Goal: Task Accomplishment & Management: Manage account settings

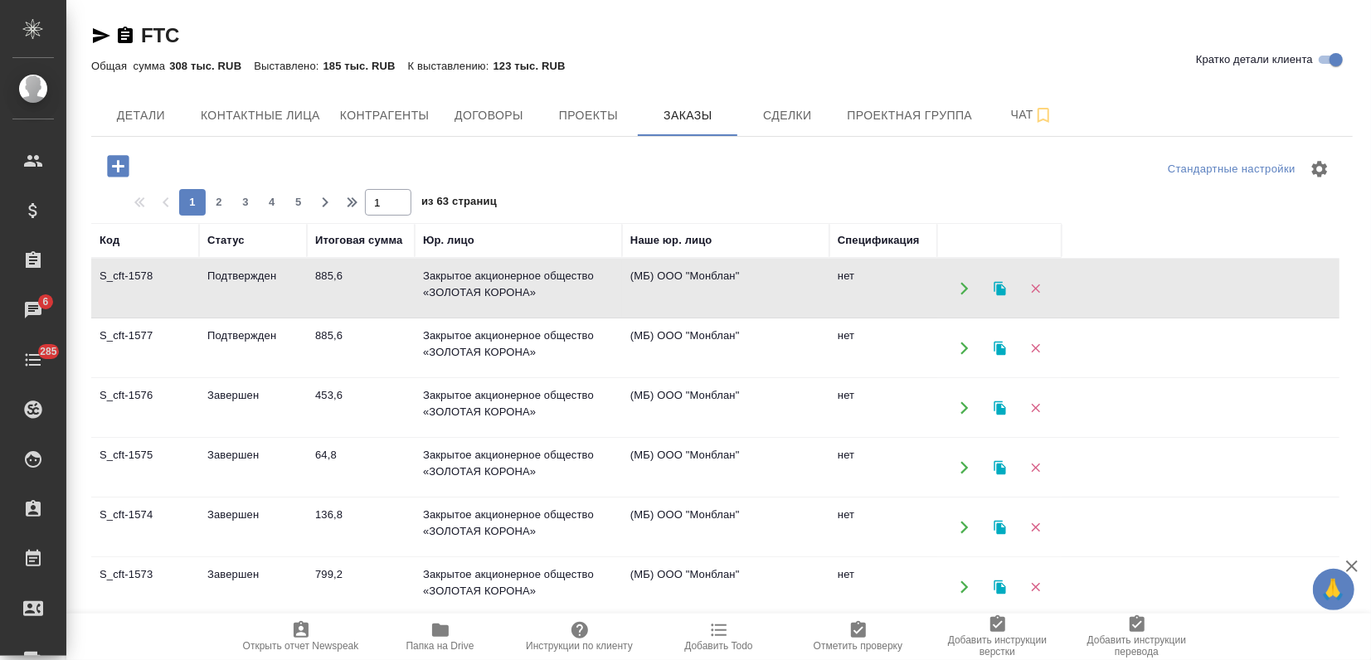
click at [998, 284] on icon "button" at bounding box center [999, 288] width 12 height 14
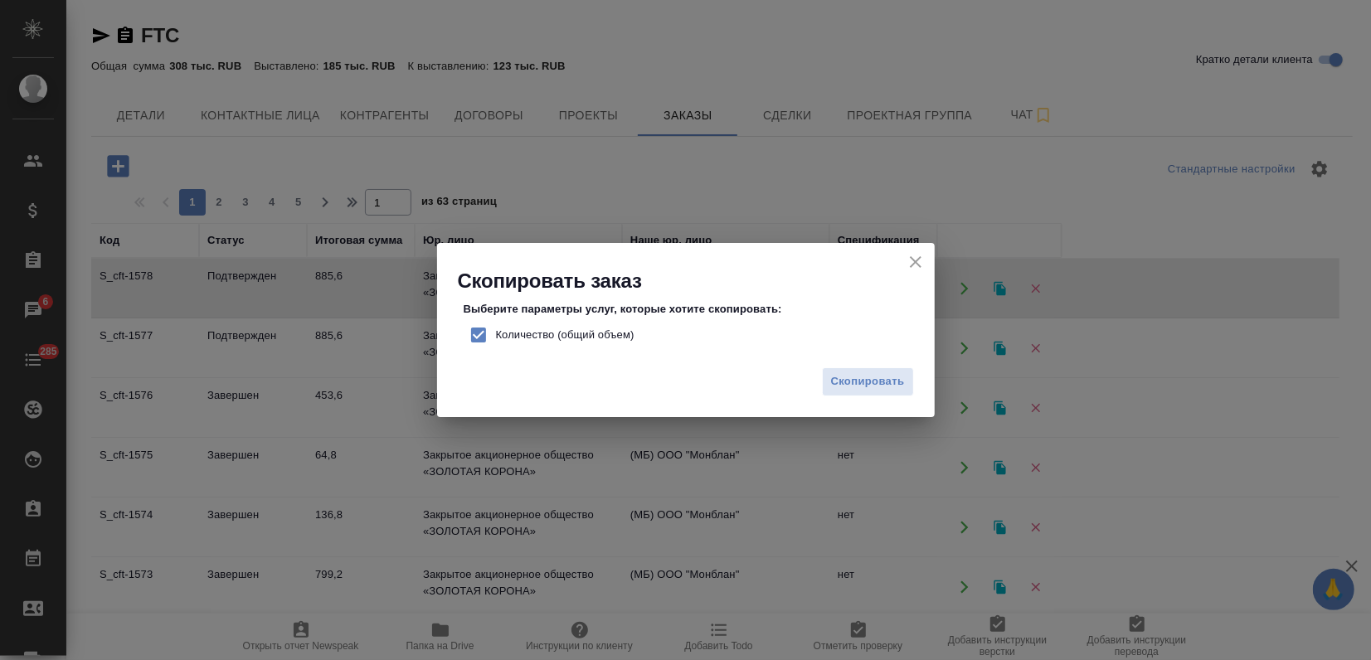
click at [479, 328] on input "Количество (общий объем)" at bounding box center [478, 335] width 35 height 35
checkbox input "false"
click at [882, 382] on span "Скопировать" at bounding box center [868, 381] width 74 height 19
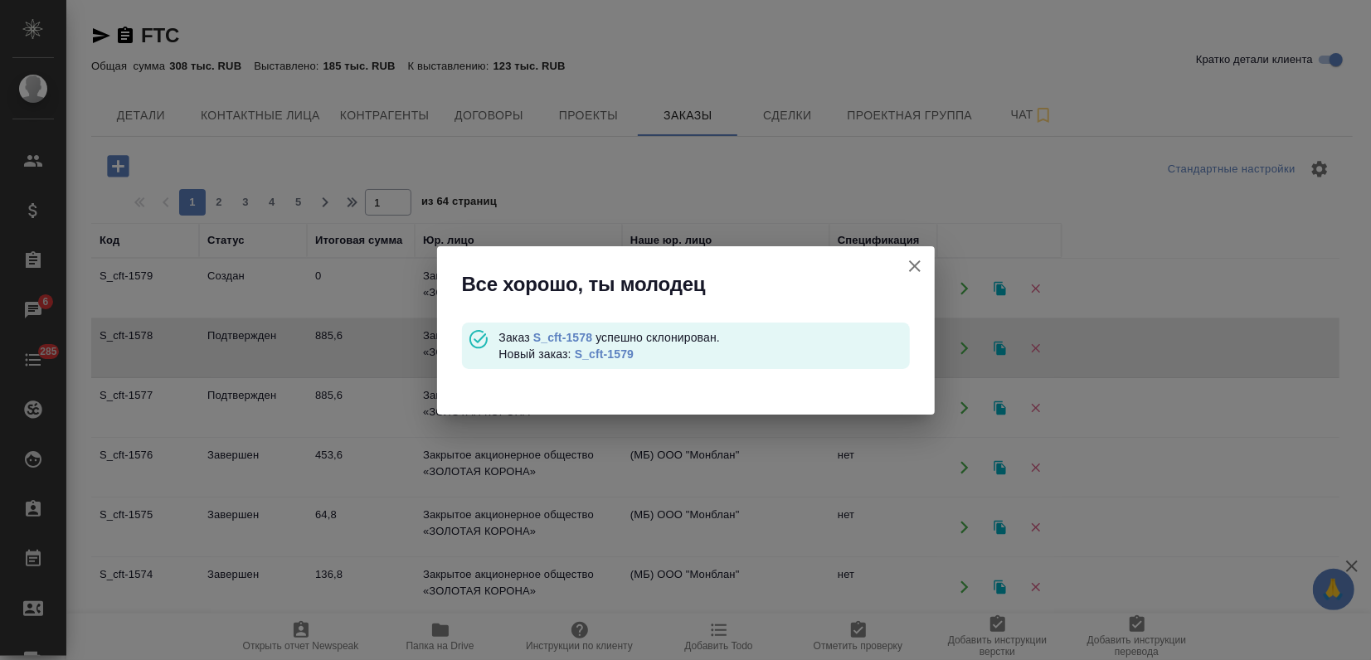
click at [600, 340] on span "Заказ S_cft-1578 успешно склонирован." at bounding box center [608, 337] width 221 height 13
click at [597, 351] on link "S_cft-1579" at bounding box center [604, 353] width 59 height 13
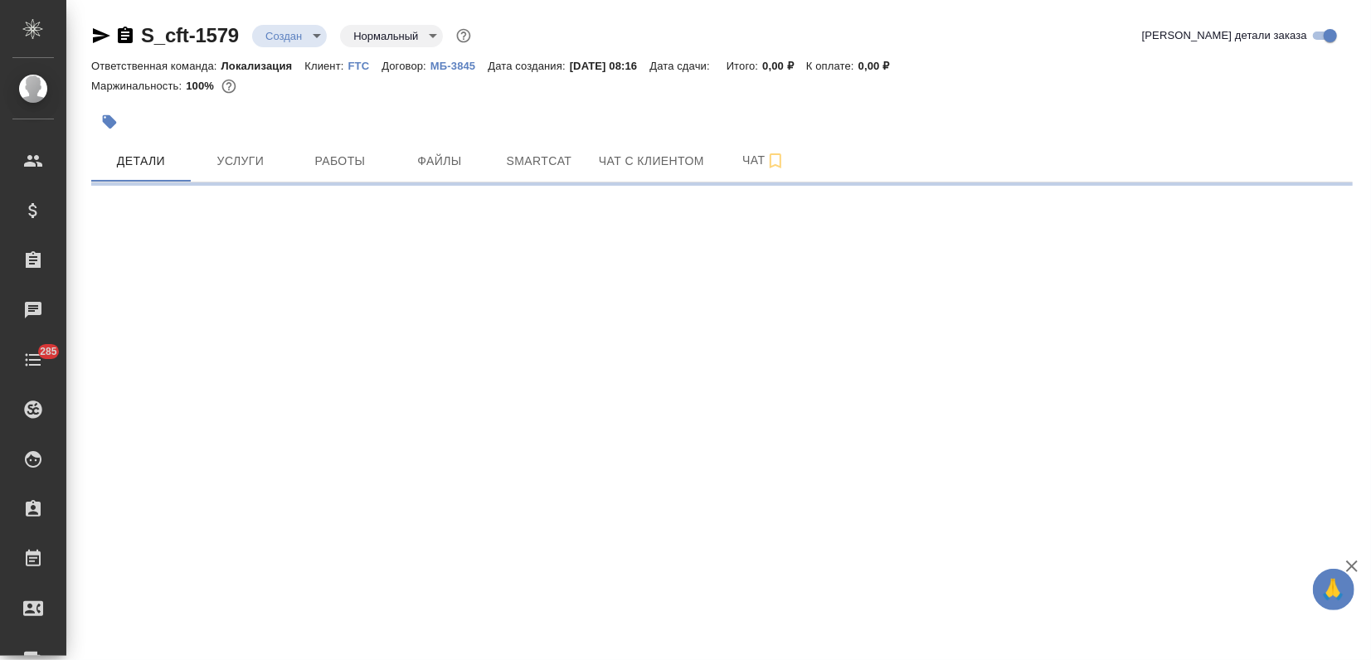
select select "RU"
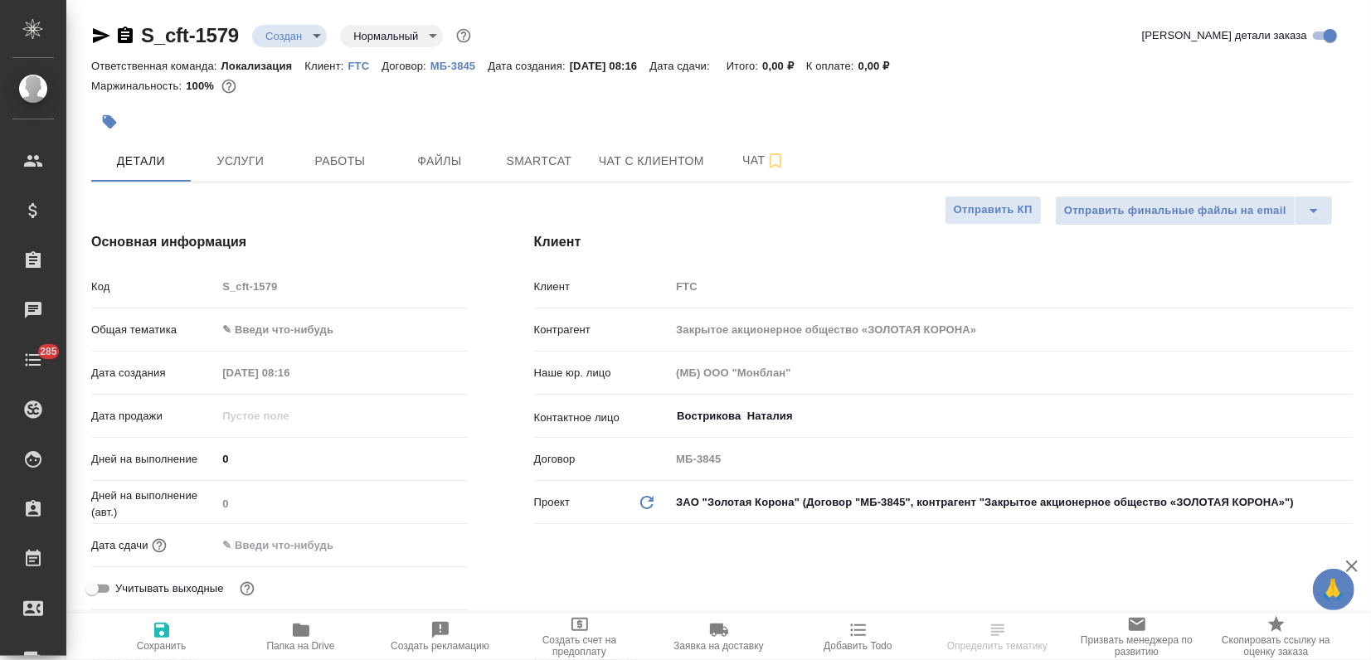
type textarea "x"
type input "[PERSON_NAME]"
type input "Сеитов Павел"
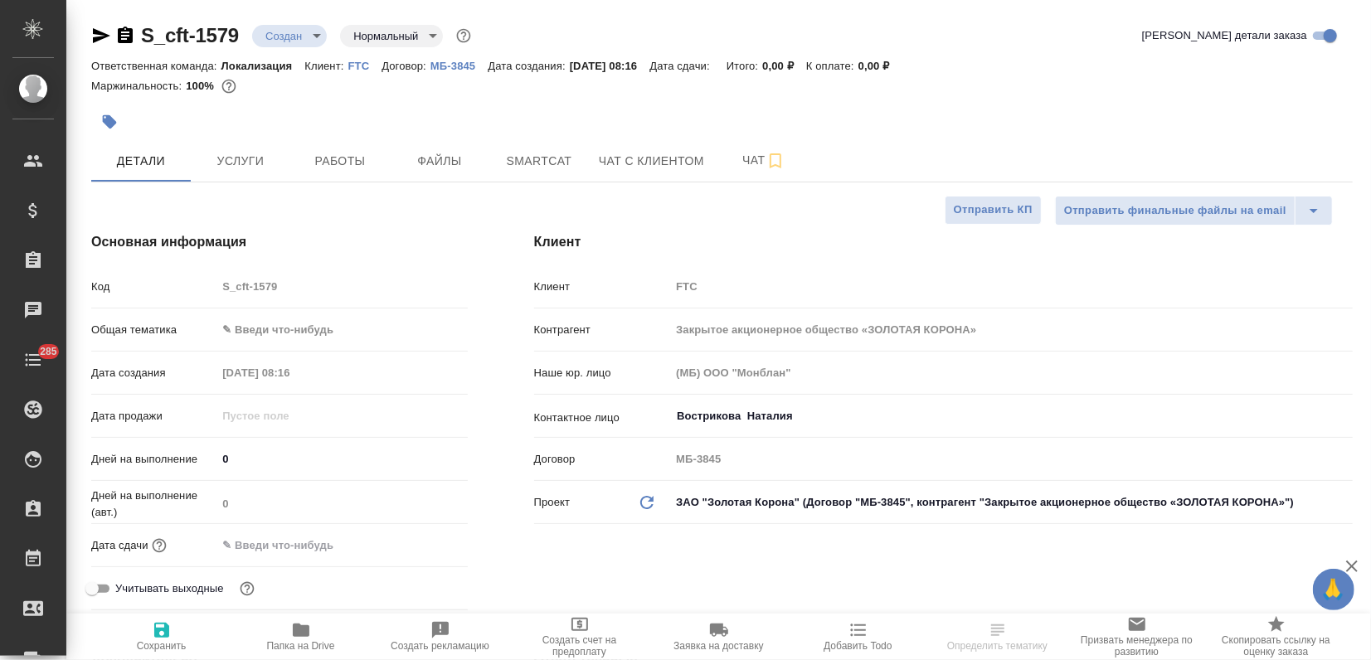
type textarea "x"
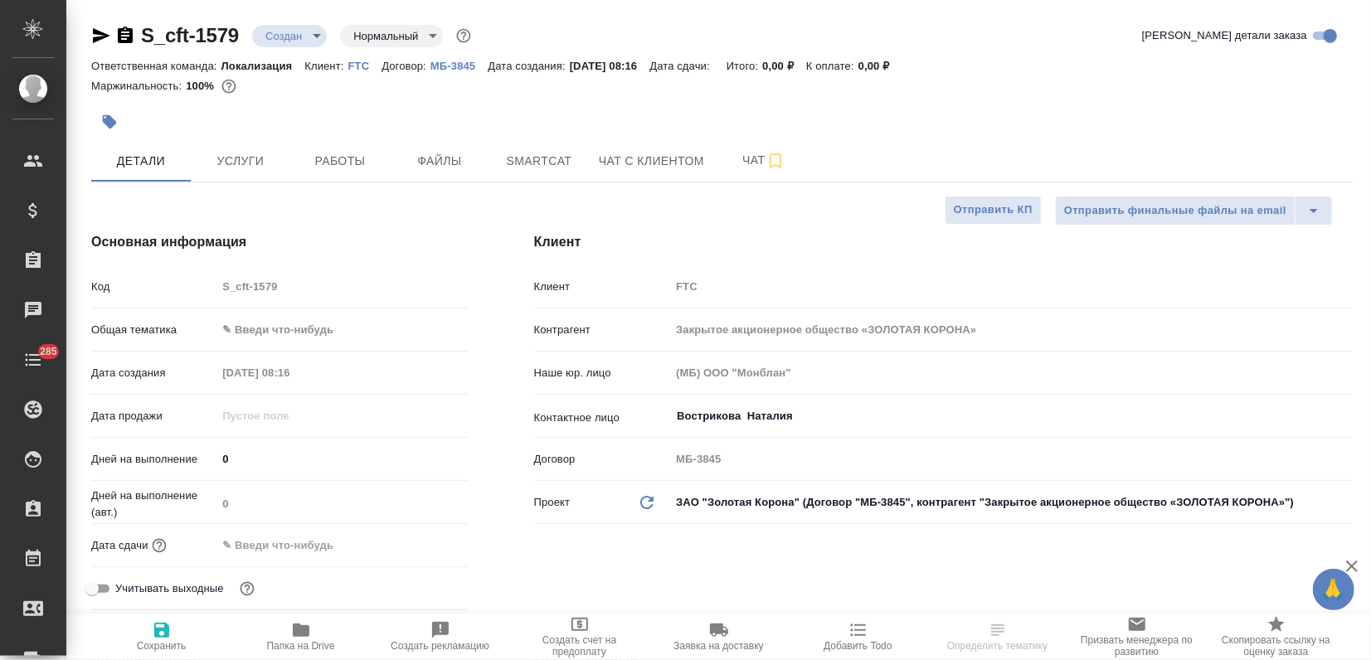
type textarea "x"
click at [254, 324] on body "🙏 .cls-1 fill:#fff; AWATERA Zagorodnikh Viktoria Клиенты Спецификации Заказы Ча…" at bounding box center [685, 330] width 1371 height 660
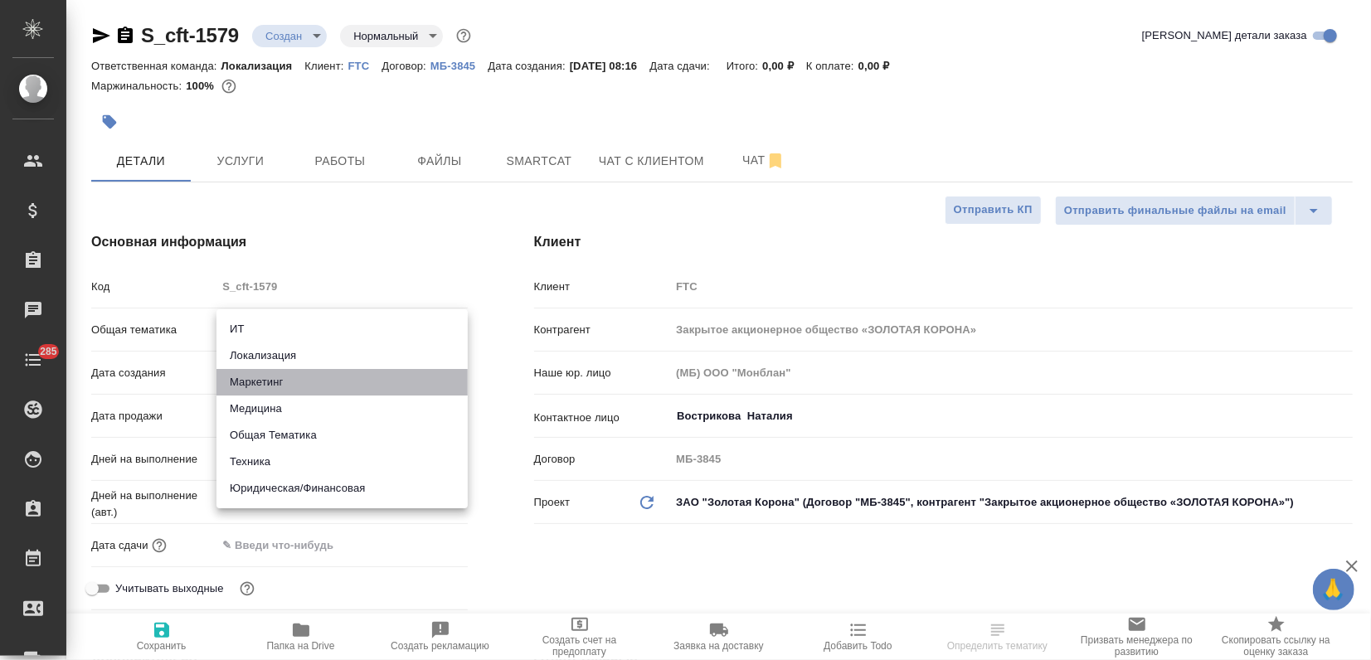
click at [252, 386] on li "Маркетинг" at bounding box center [341, 382] width 251 height 27
type input "marketing"
type textarea "x"
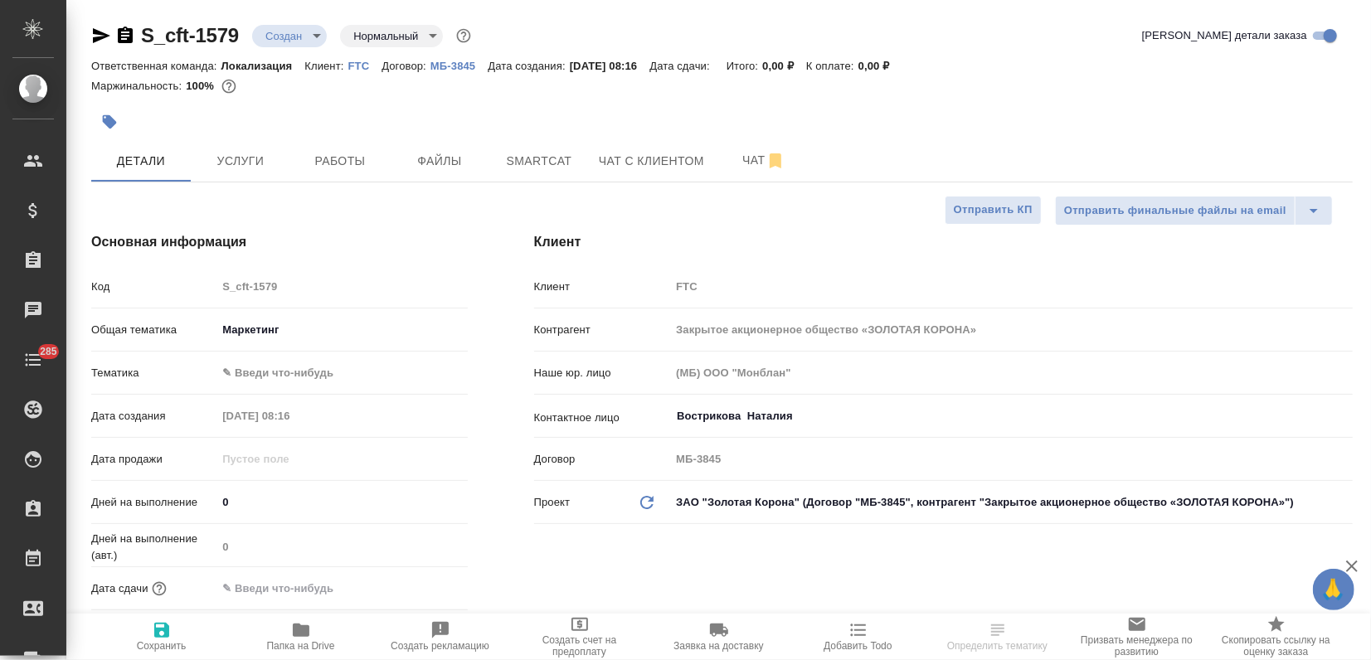
click at [252, 373] on body "🙏 .cls-1 fill:#fff; AWATERA Zagorodnikh Viktoria Клиенты Спецификации Заказы Ча…" at bounding box center [685, 330] width 1371 height 660
click at [245, 332] on div at bounding box center [685, 330] width 1371 height 660
click at [250, 328] on body "🙏 .cls-1 fill:#fff; AWATERA Zagorodnikh Viktoria Клиенты Спецификации Заказы 6 …" at bounding box center [685, 330] width 1371 height 660
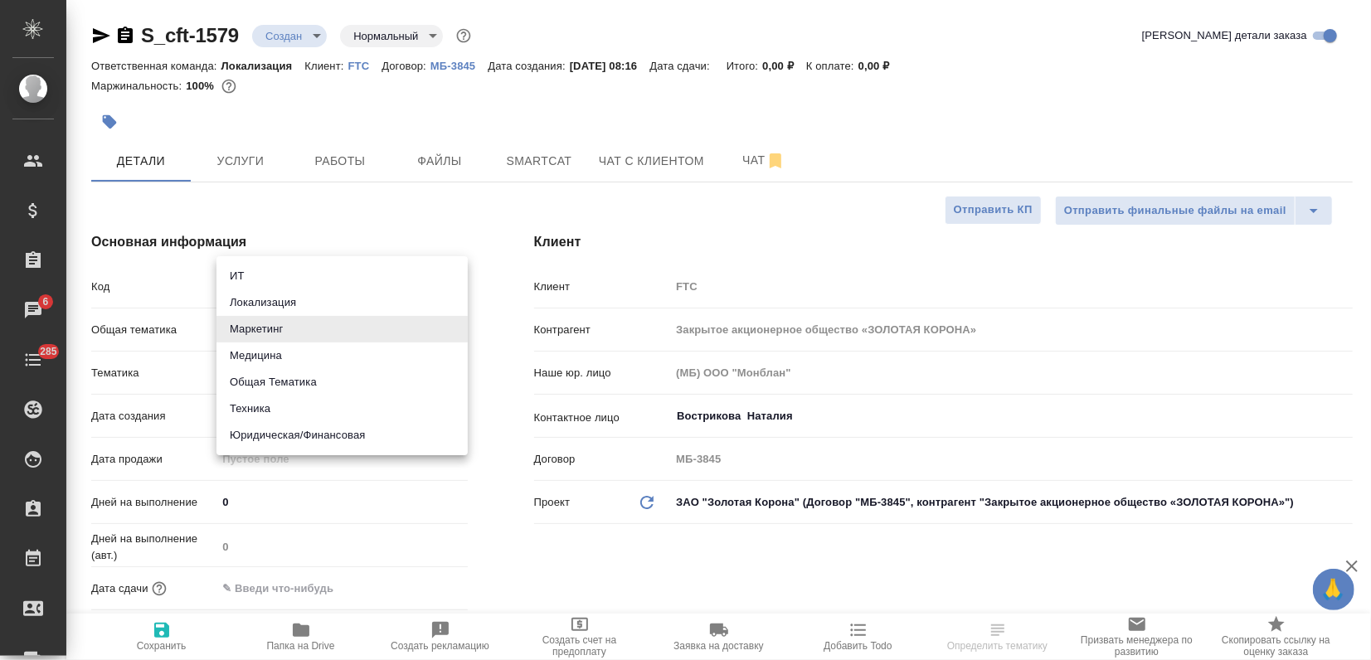
click at [270, 308] on li "Локализация" at bounding box center [341, 302] width 251 height 27
type input "local"
type textarea "x"
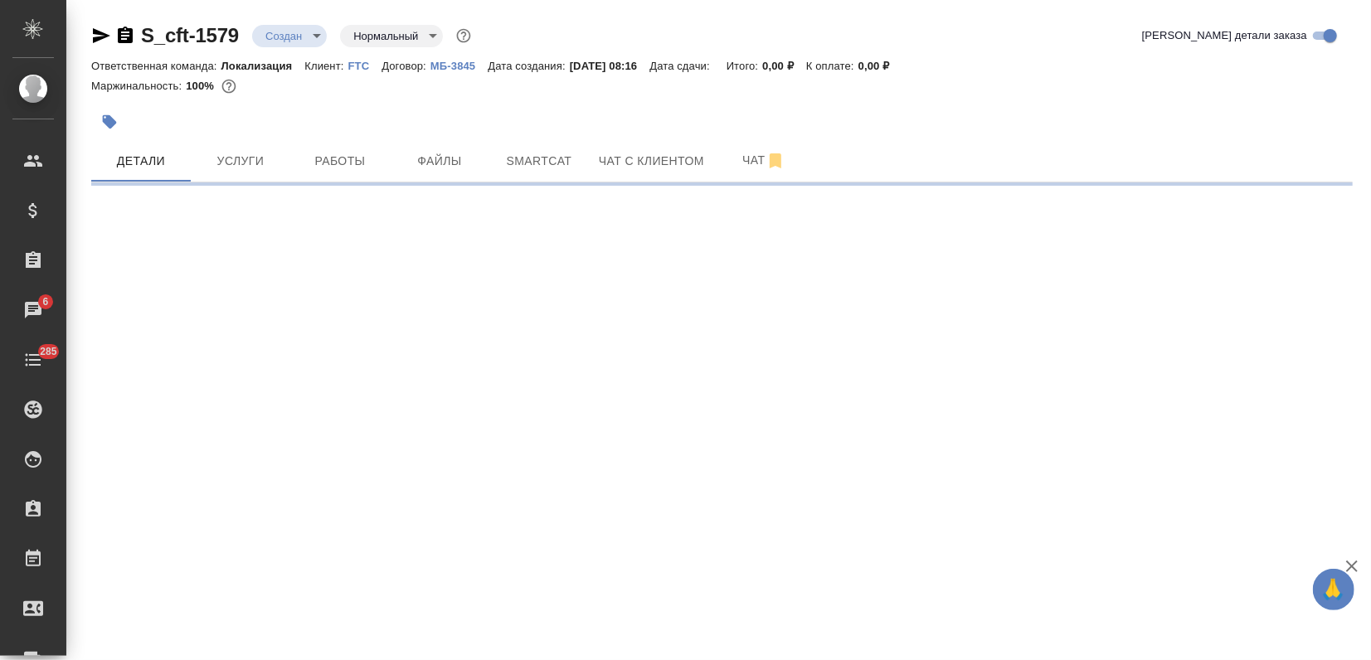
select select "RU"
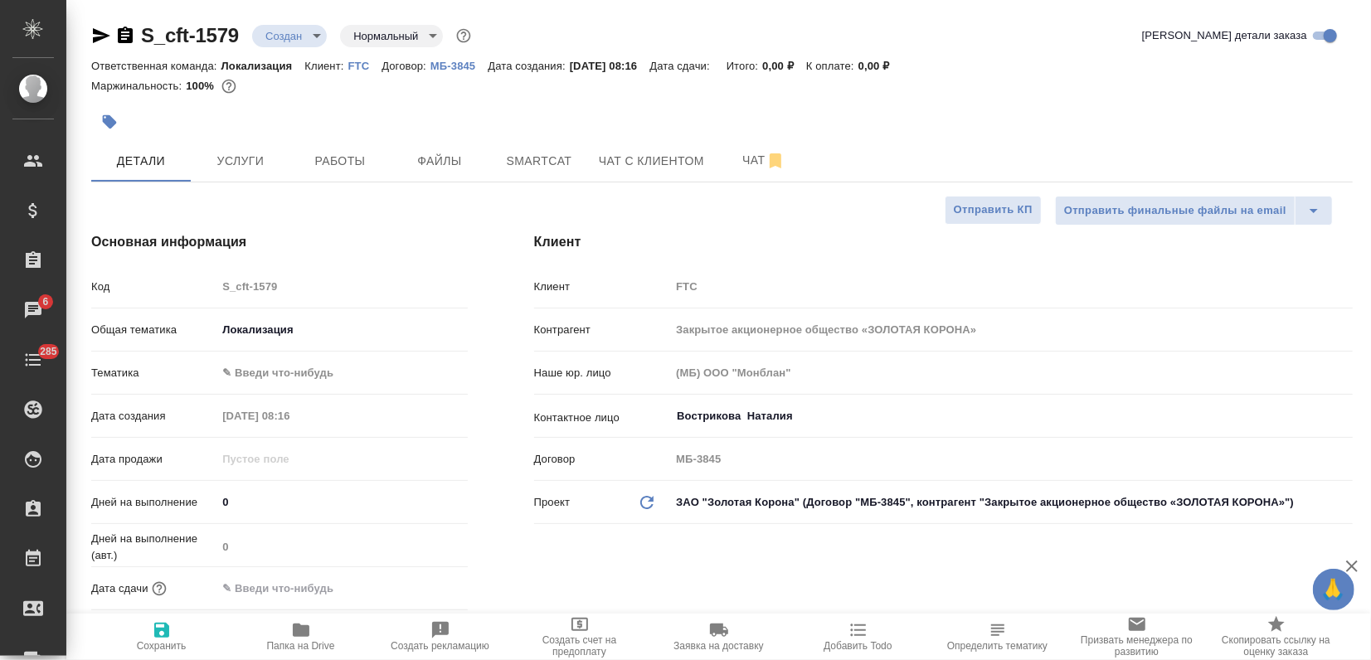
type textarea "x"
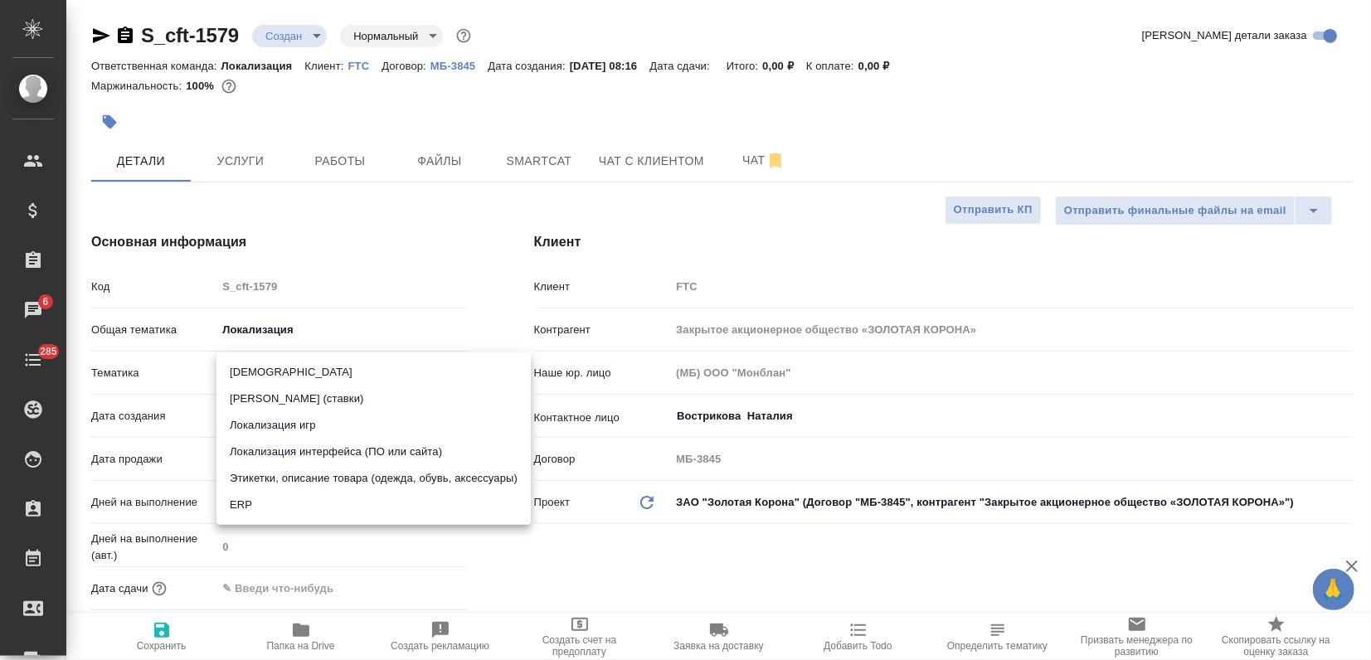
click at [273, 372] on body "🙏 .cls-1 fill:#fff; AWATERA Zagorodnikh Viktoria Клиенты Спецификации Заказы 6 …" at bounding box center [685, 330] width 1371 height 660
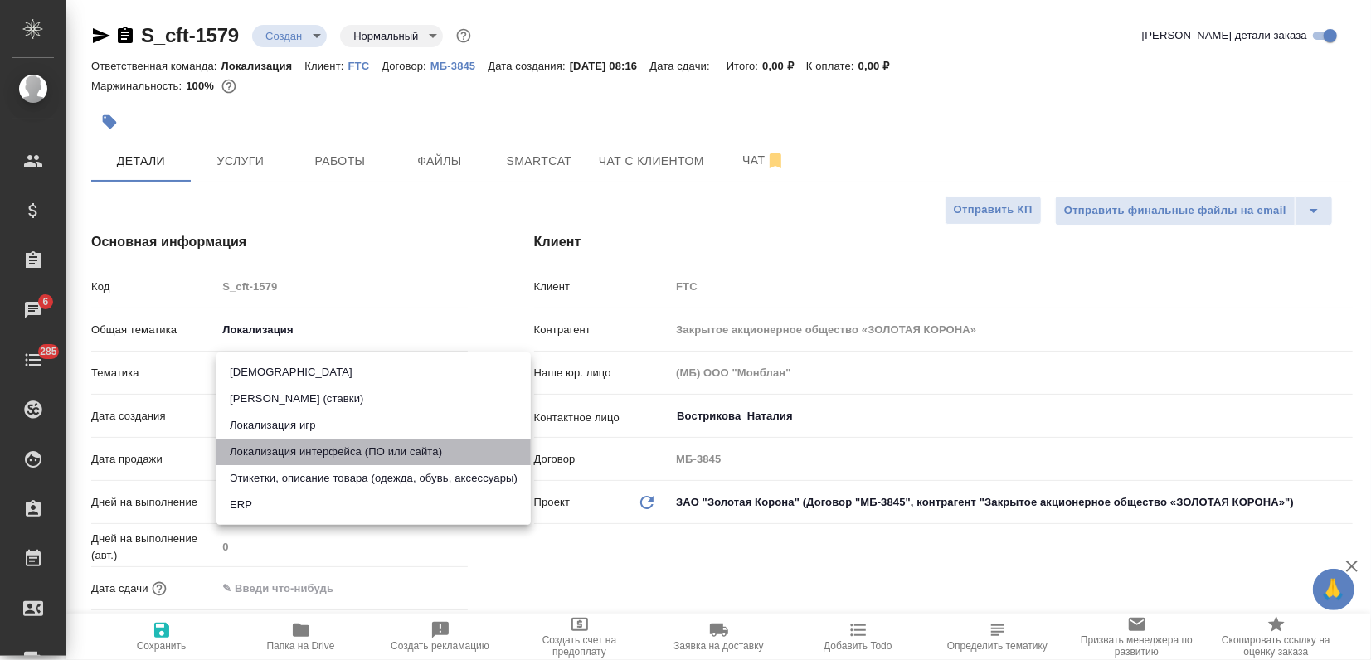
click at [329, 454] on li "Локализация интерфейса (ПО или сайта)" at bounding box center [373, 452] width 314 height 27
type input "5a8b8b956a9677013d343e0d"
type textarea "x"
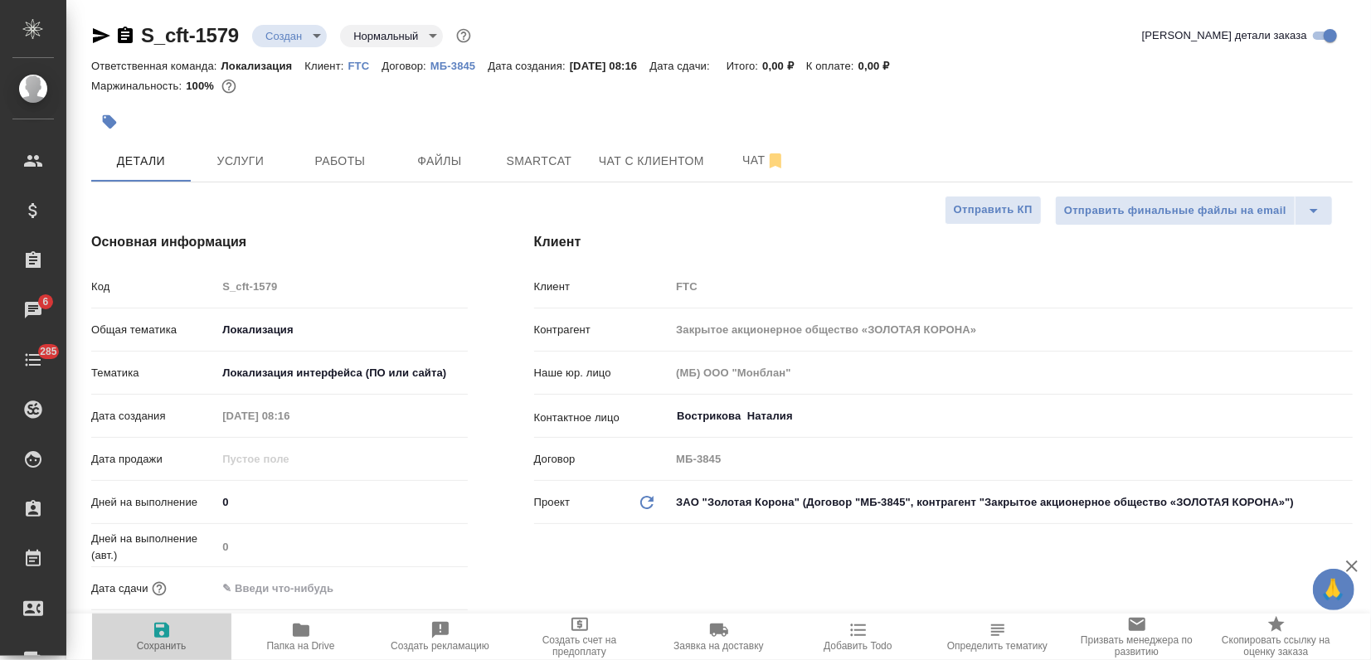
click at [178, 622] on span "Сохранить" at bounding box center [161, 636] width 119 height 32
type textarea "x"
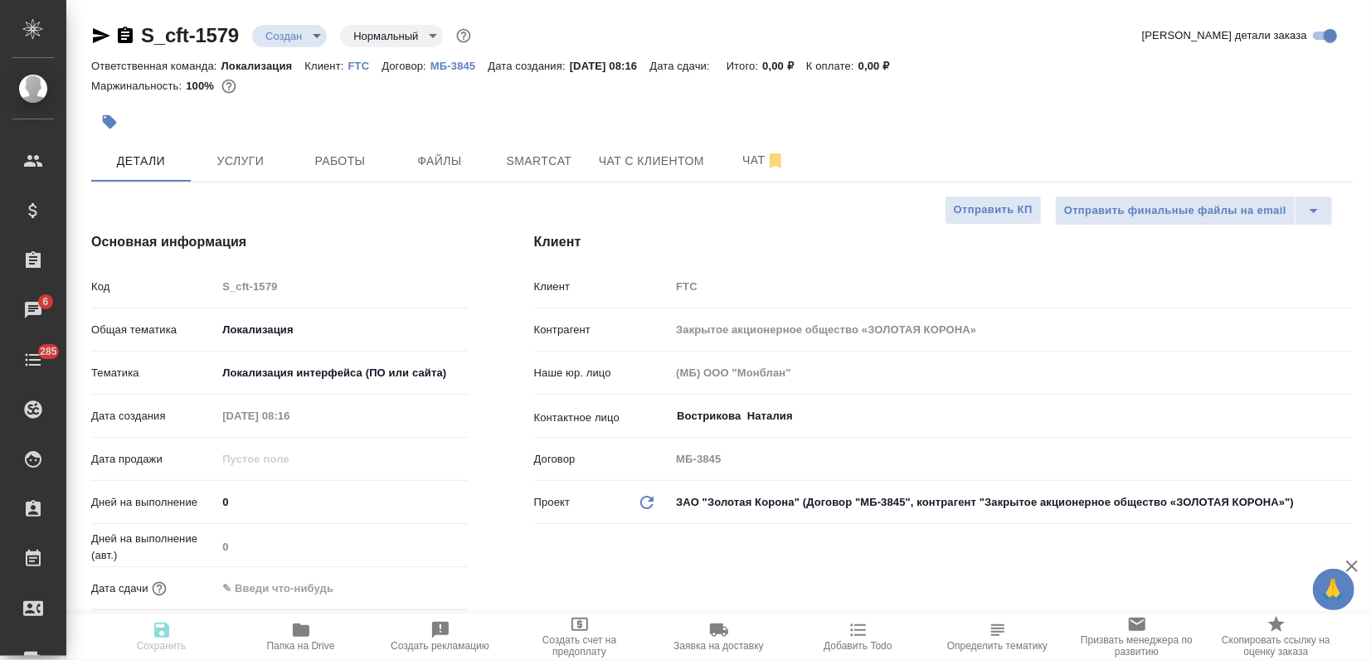
type textarea "x"
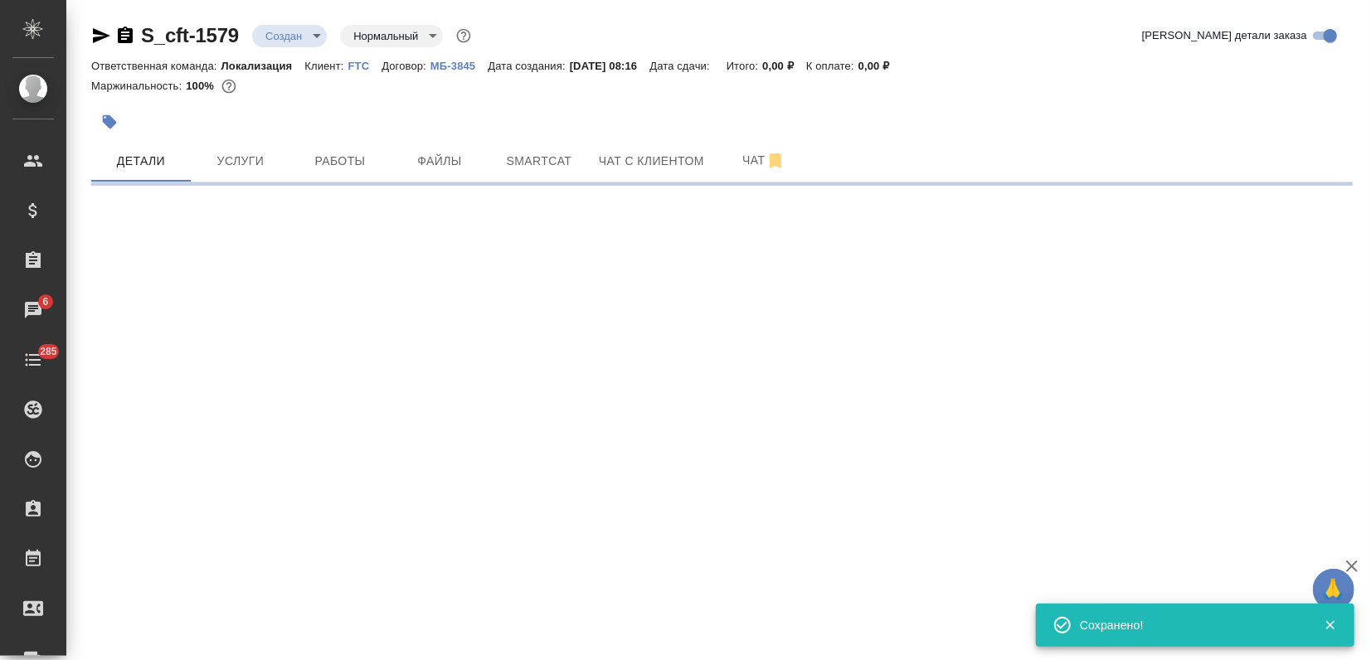
select select "RU"
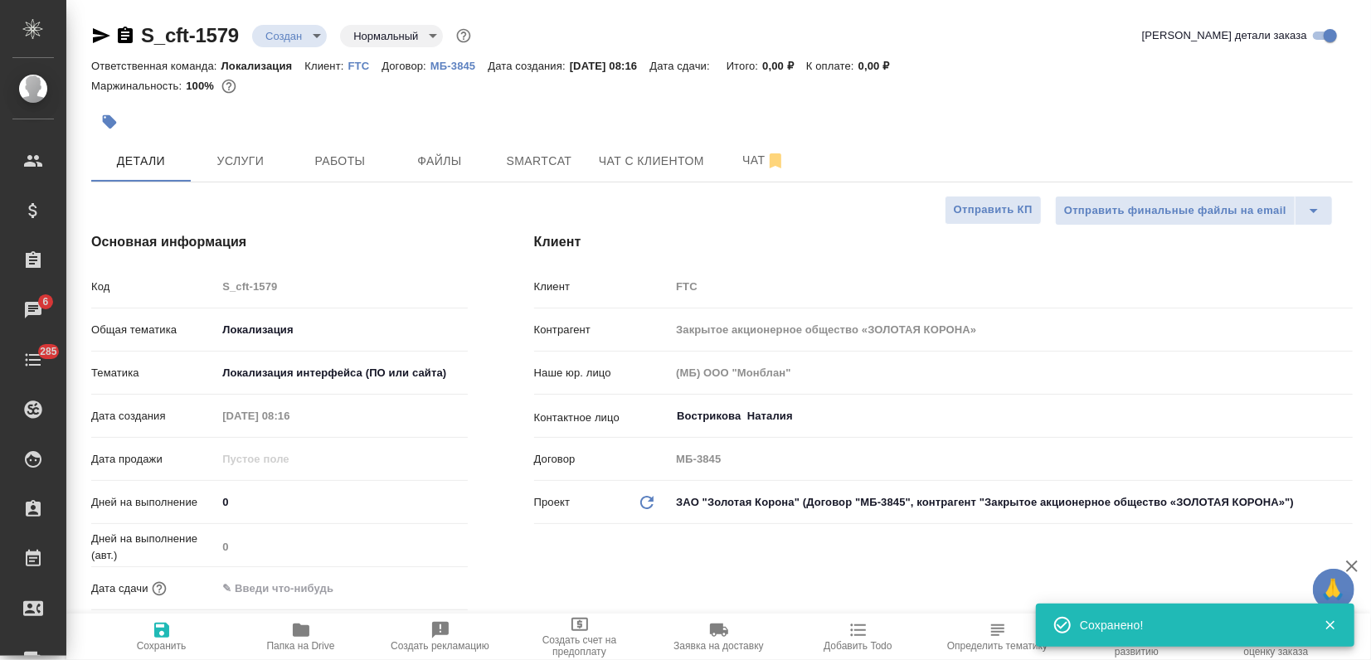
type textarea "x"
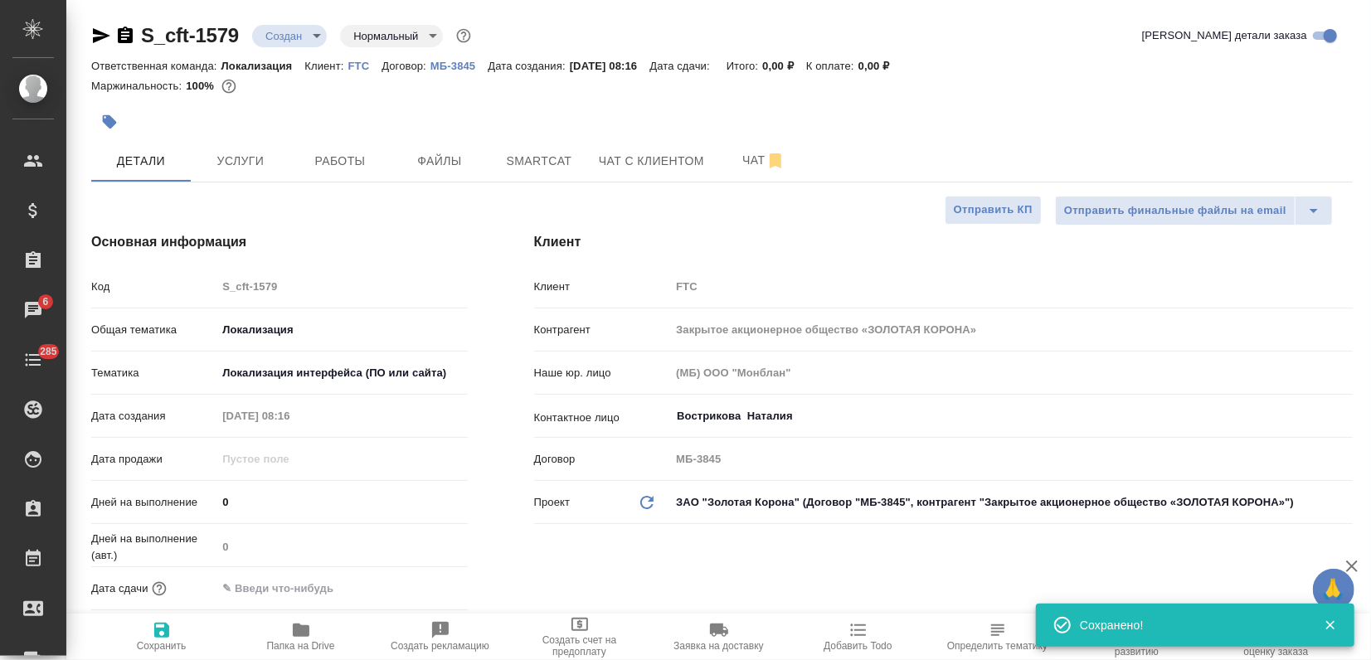
type textarea "x"
click at [113, 133] on button "button" at bounding box center [109, 122] width 36 height 36
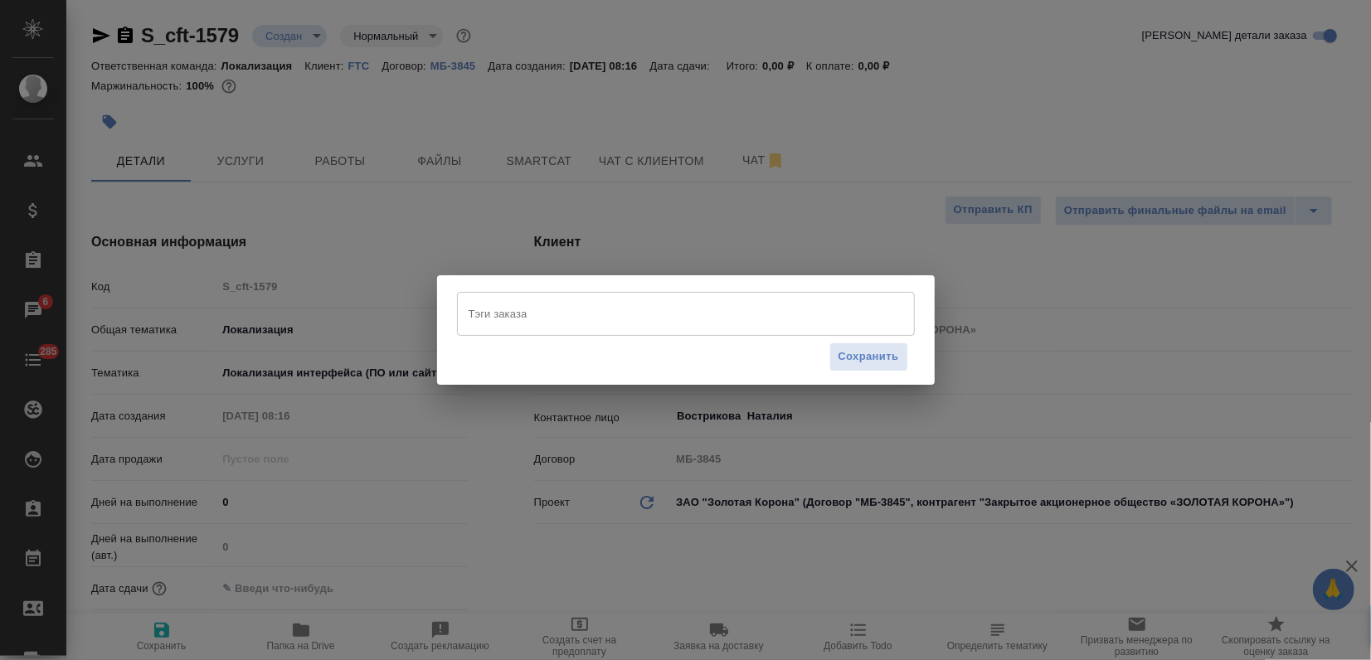
click at [624, 324] on input "Тэги заказа" at bounding box center [669, 313] width 411 height 28
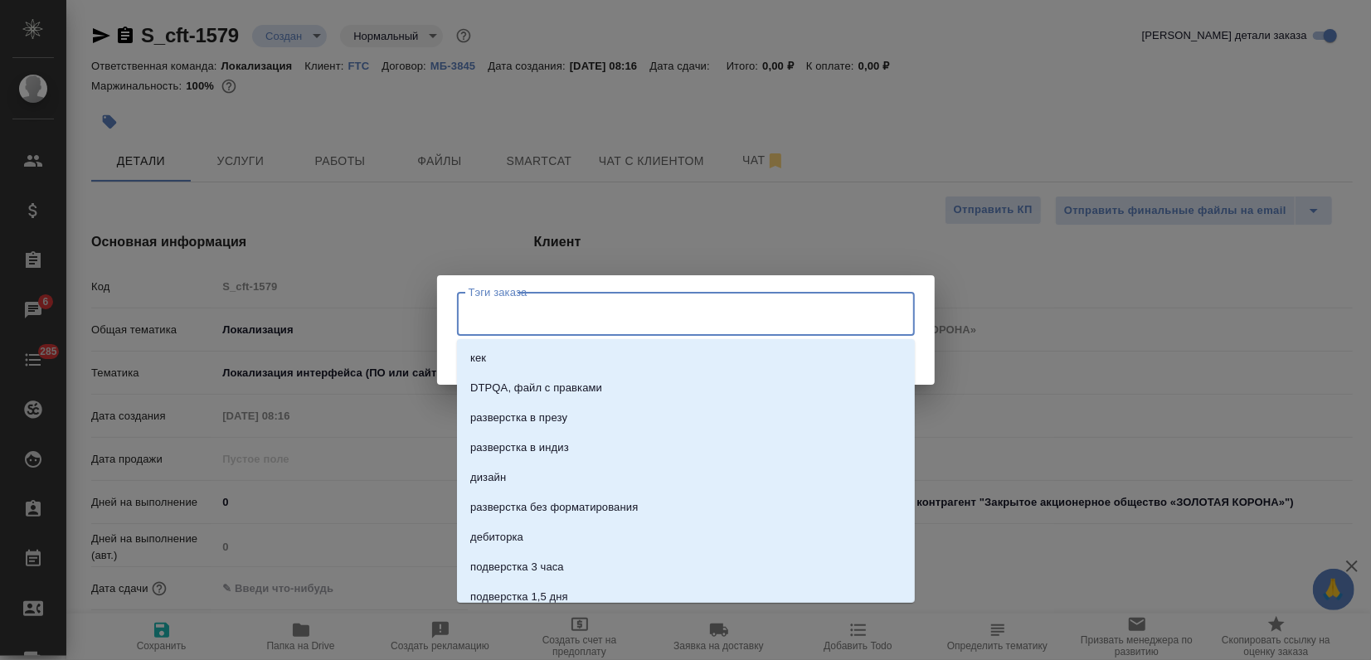
paste input "Узбекский (Кириллица)"
type input "Узбекский (Кириллица)"
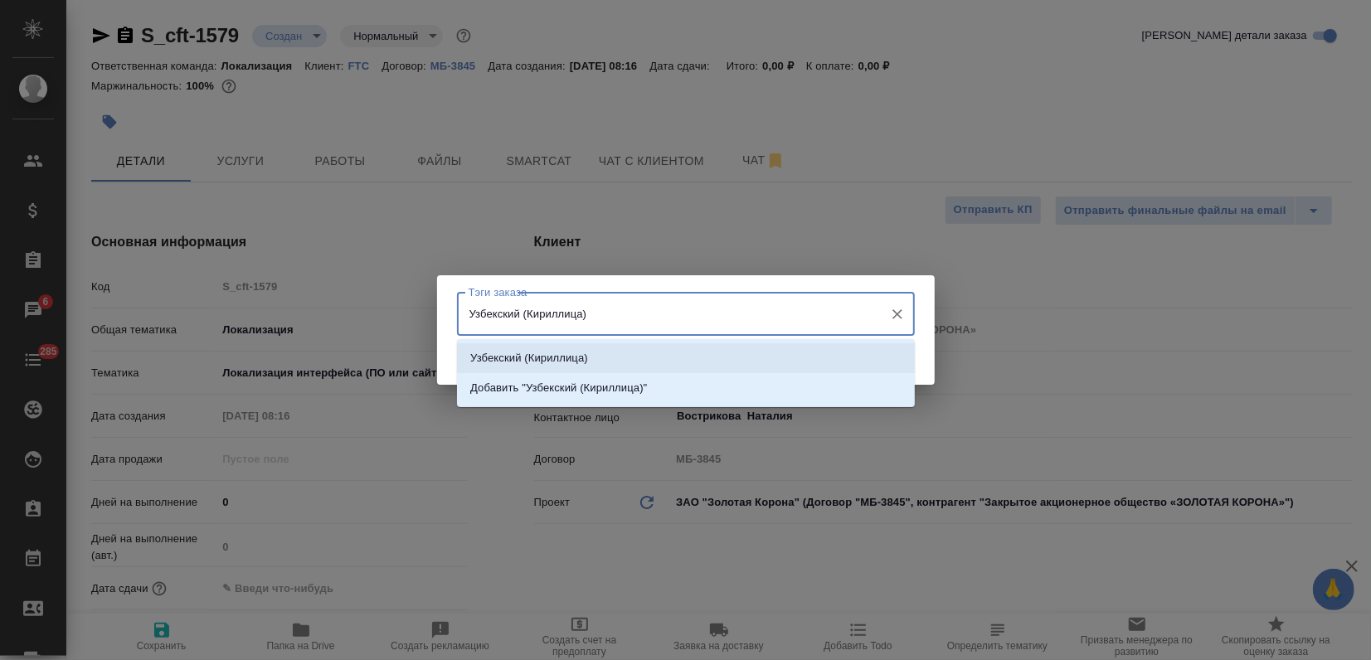
click at [610, 357] on li "Узбекский (Кириллица)" at bounding box center [686, 358] width 458 height 30
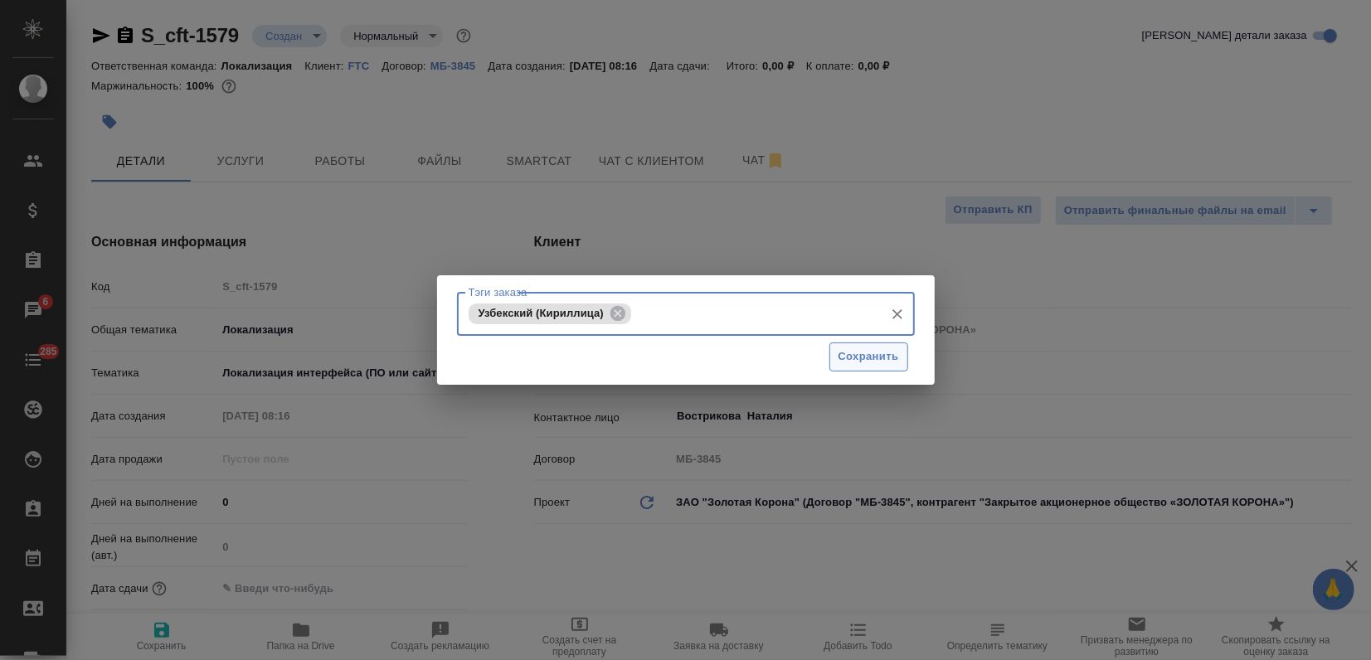
click at [859, 358] on span "Сохранить" at bounding box center [868, 356] width 61 height 19
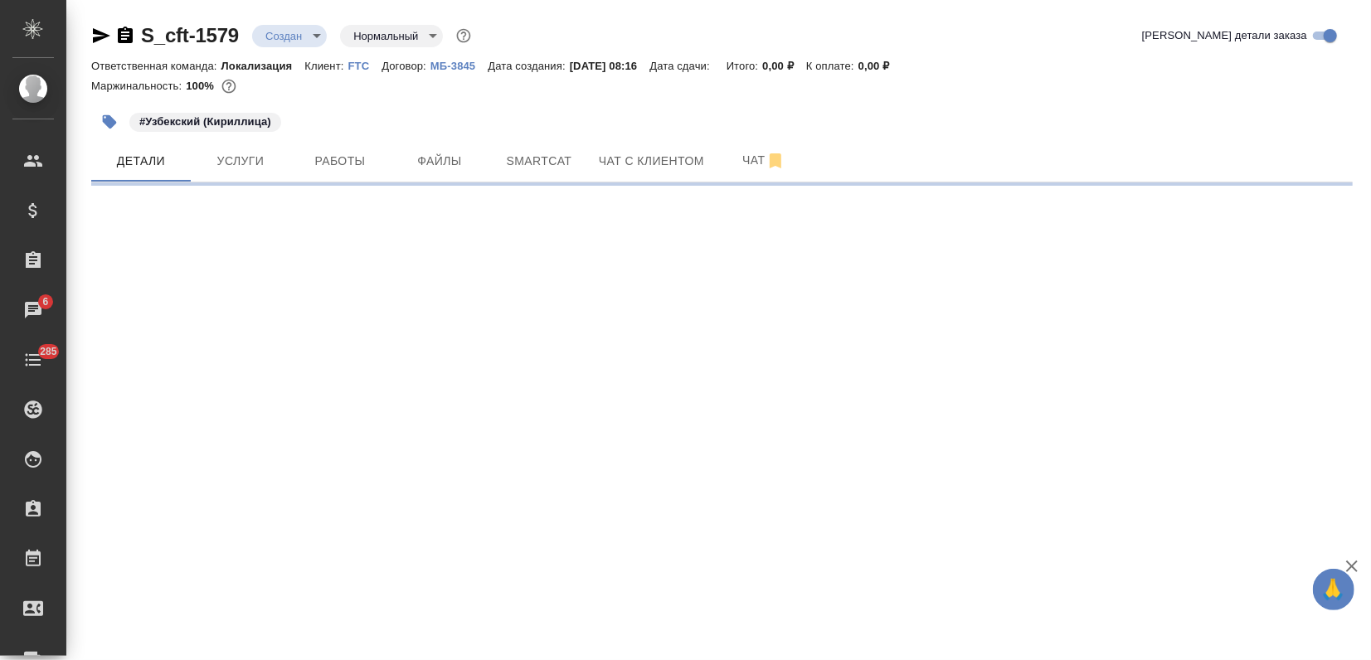
select select "RU"
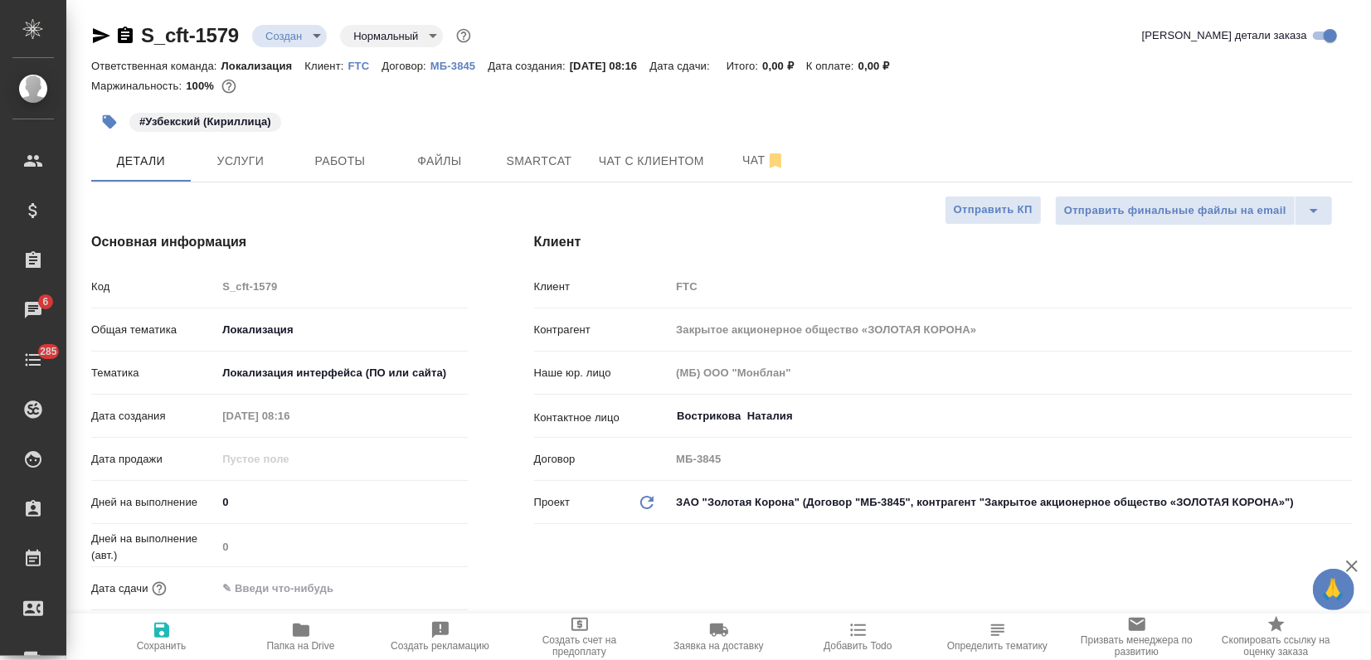
type textarea "x"
click at [241, 174] on button "Услуги" at bounding box center [241, 160] width 100 height 41
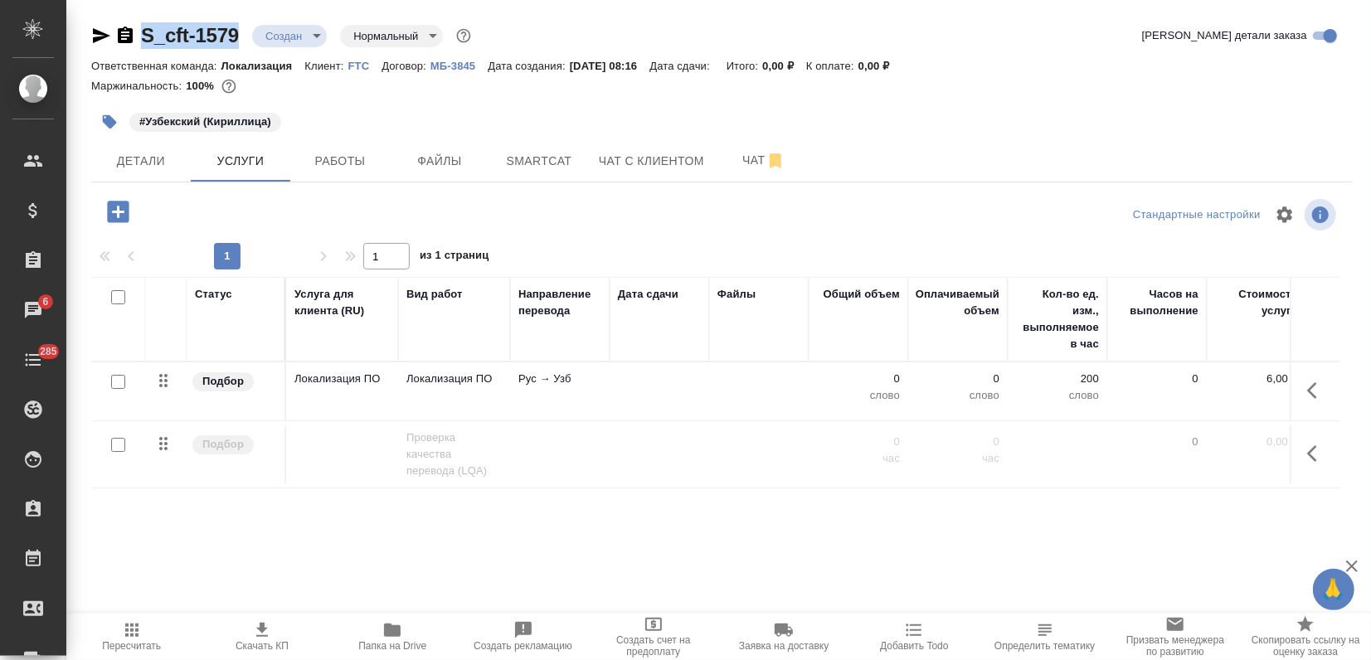
drag, startPoint x: 194, startPoint y: 39, endPoint x: 239, endPoint y: 46, distance: 45.4
click at [239, 46] on div "S_cft-1579 Создан new Нормальный normal" at bounding box center [282, 35] width 383 height 27
copy link "S_cft-1579"
click at [513, 395] on td "Рус → Узб" at bounding box center [560, 391] width 100 height 58
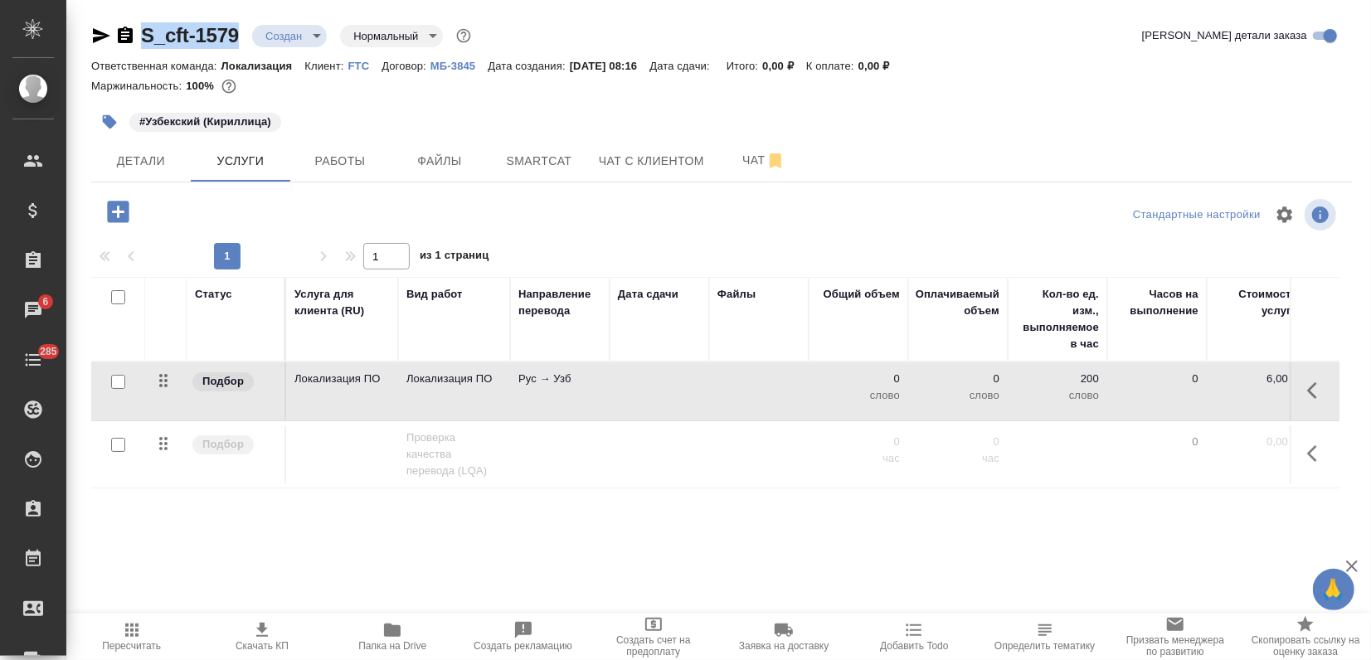
click at [513, 395] on td "Рус → Узб" at bounding box center [560, 391] width 100 height 58
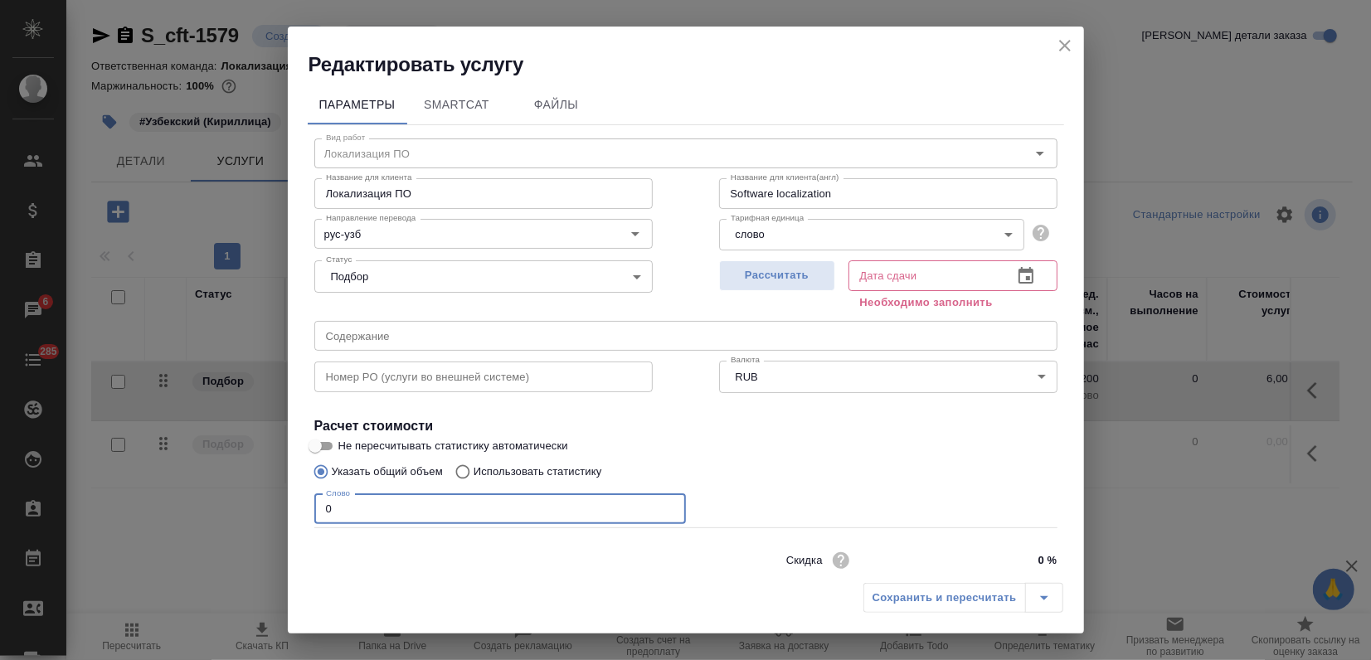
drag, startPoint x: 327, startPoint y: 515, endPoint x: 272, endPoint y: 523, distance: 55.4
click at [281, 523] on div "Редактировать услугу Параметры SmartCat Файлы Вид работ Локализация ПО Вид рабо…" at bounding box center [685, 330] width 1371 height 660
type input "182"
click at [772, 294] on div "Рассчитать" at bounding box center [777, 284] width 116 height 60
click at [763, 272] on span "Рассчитать" at bounding box center [777, 275] width 98 height 19
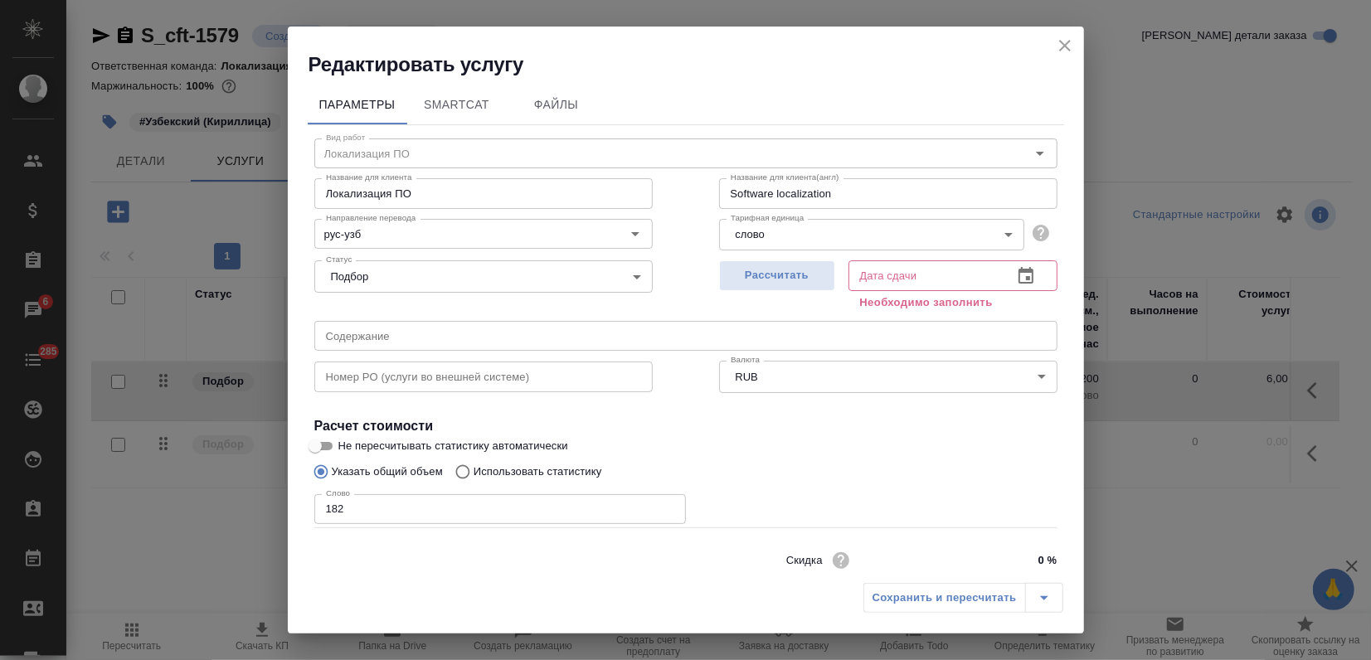
type input "05.09.2025 10:54"
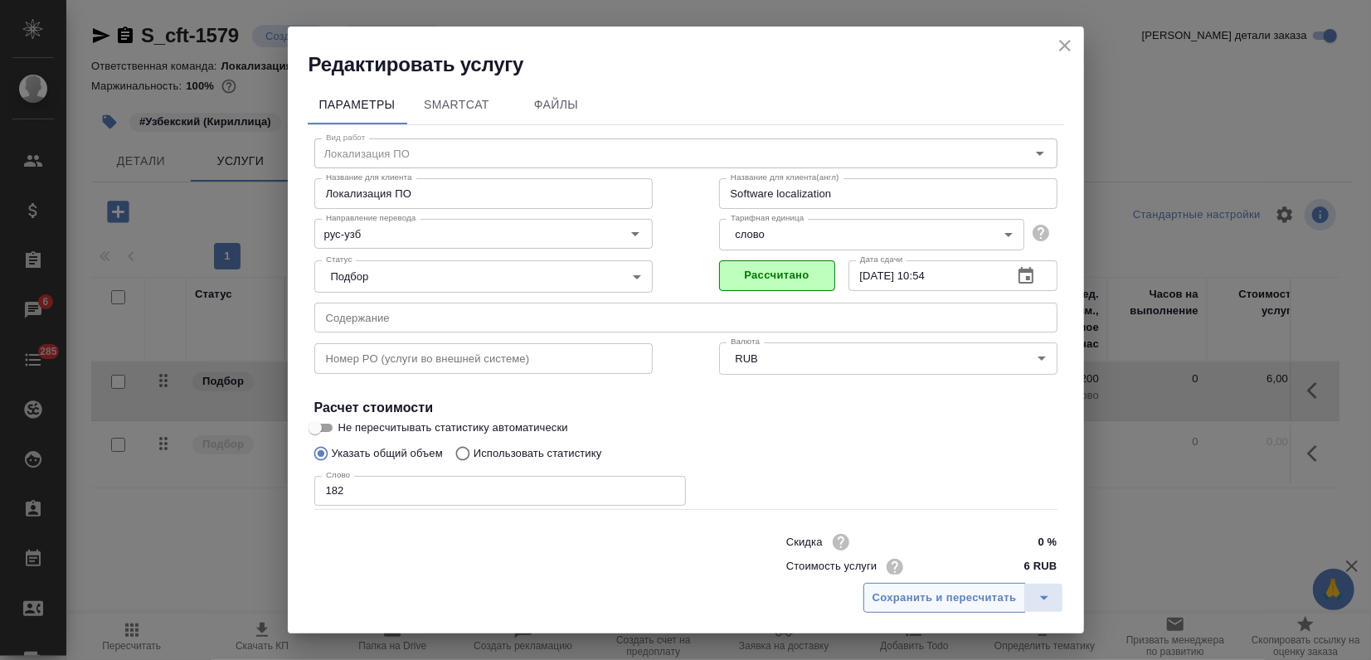
click at [928, 590] on span "Сохранить и пересчитать" at bounding box center [944, 598] width 144 height 19
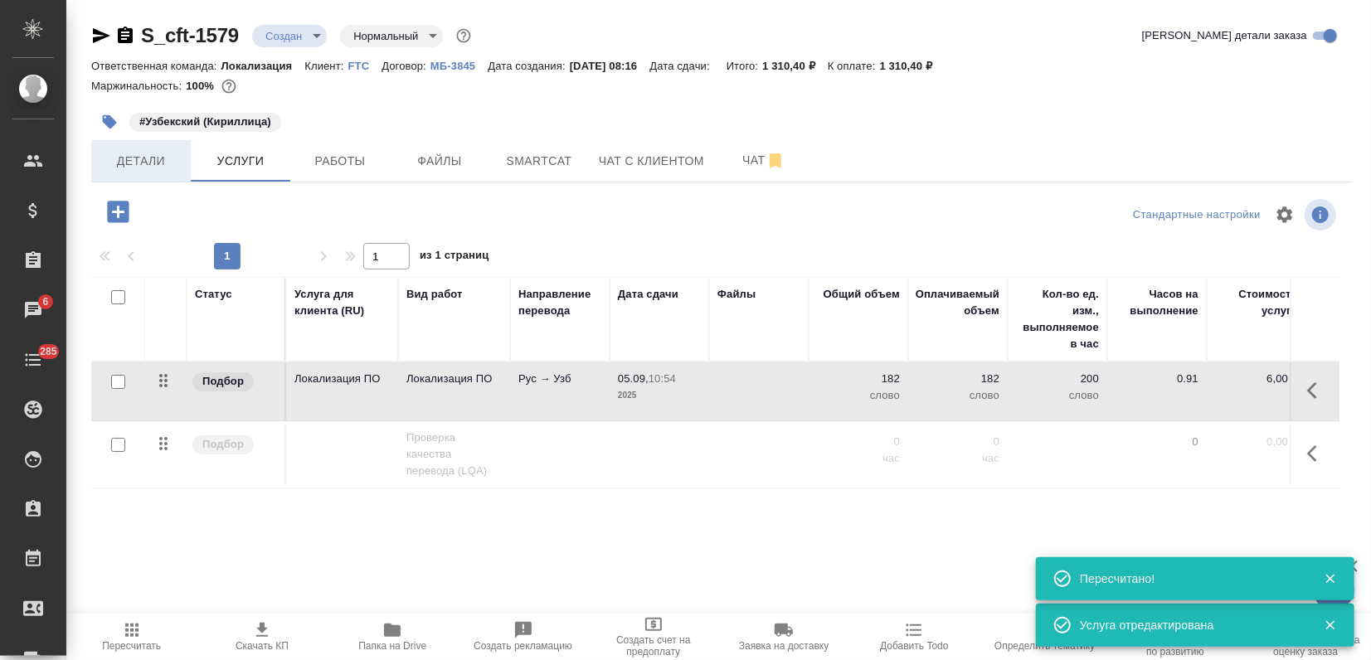
click at [113, 153] on span "Детали" at bounding box center [141, 161] width 80 height 21
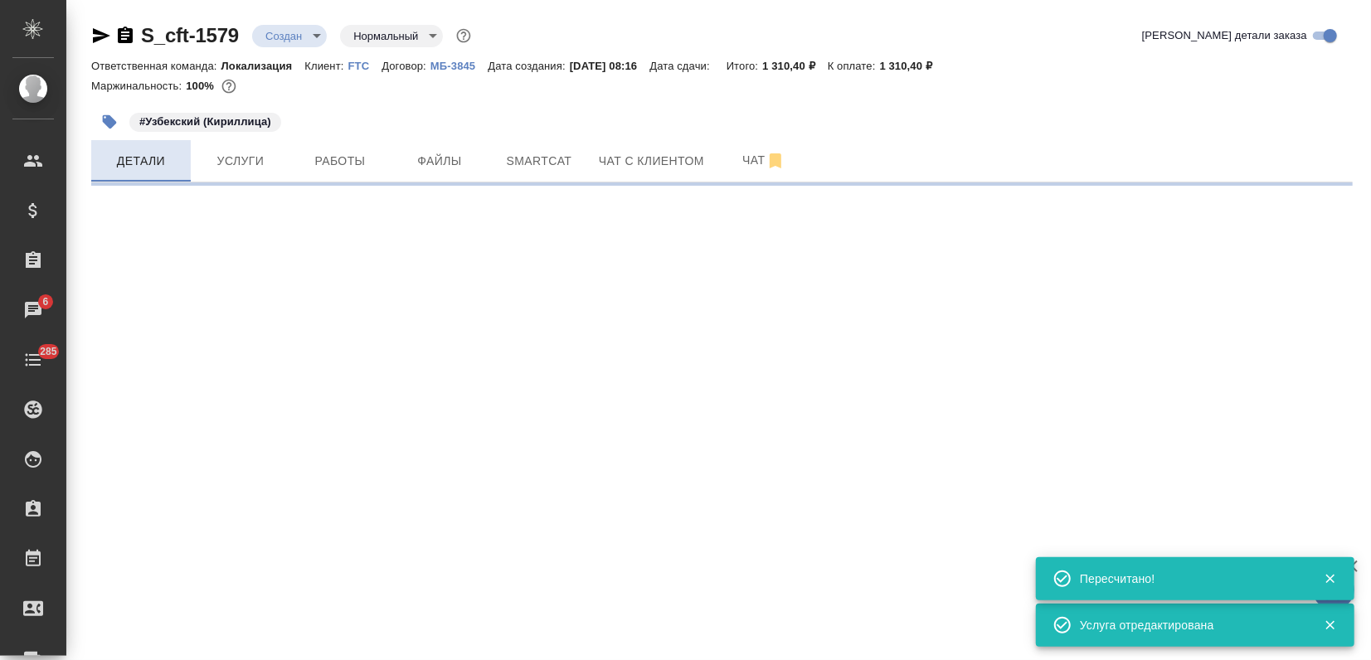
select select "RU"
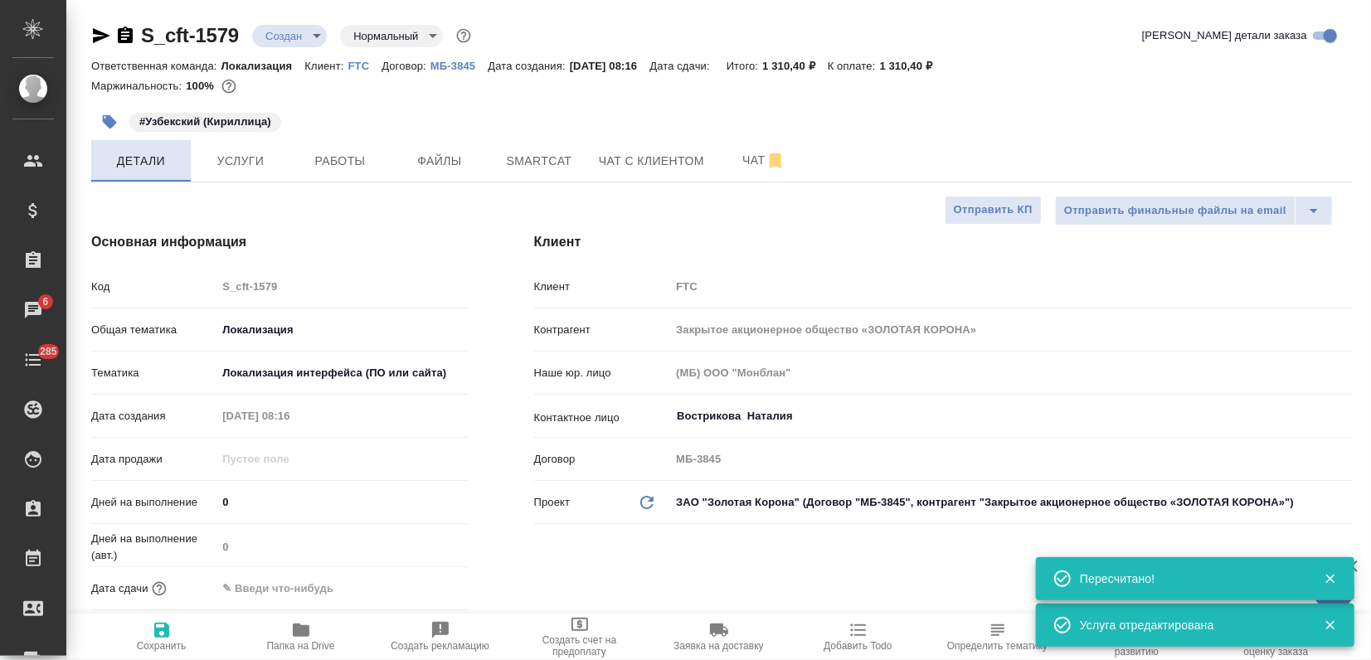
type textarea "x"
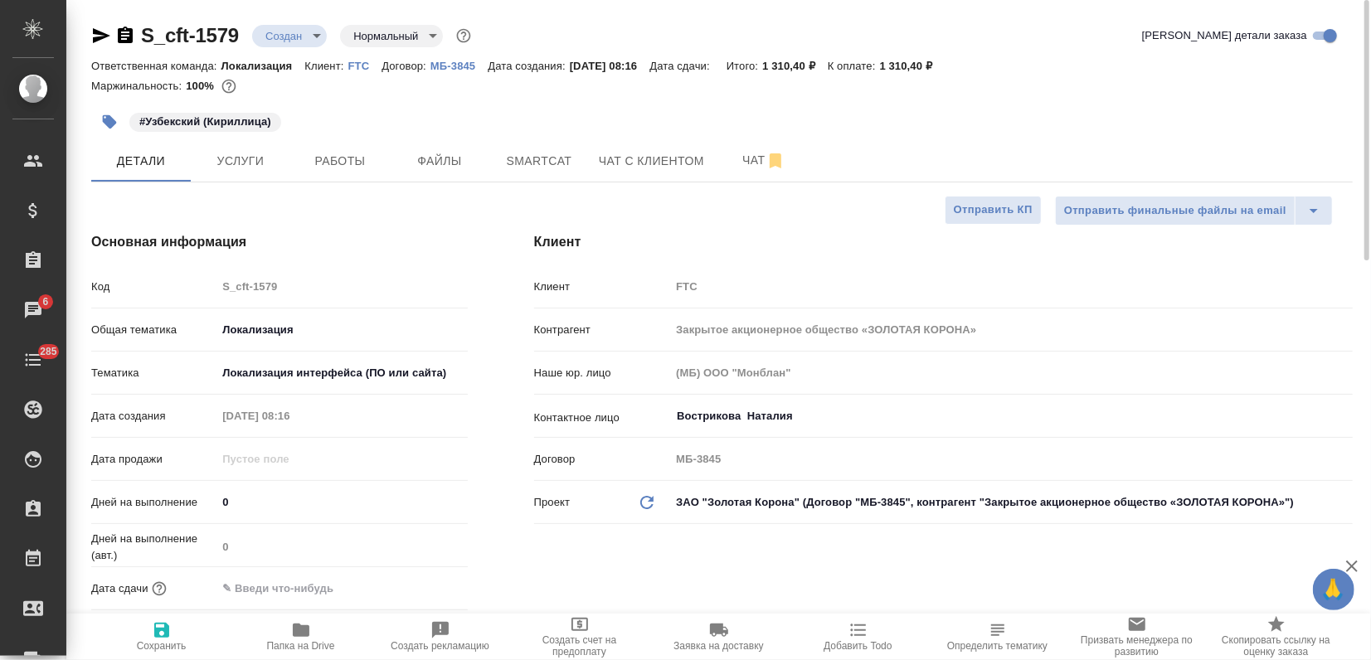
click at [100, 38] on icon "button" at bounding box center [101, 35] width 17 height 15
click at [296, 575] on div "Дата сдачи" at bounding box center [279, 588] width 377 height 29
click at [332, 595] on input "text" at bounding box center [289, 588] width 145 height 24
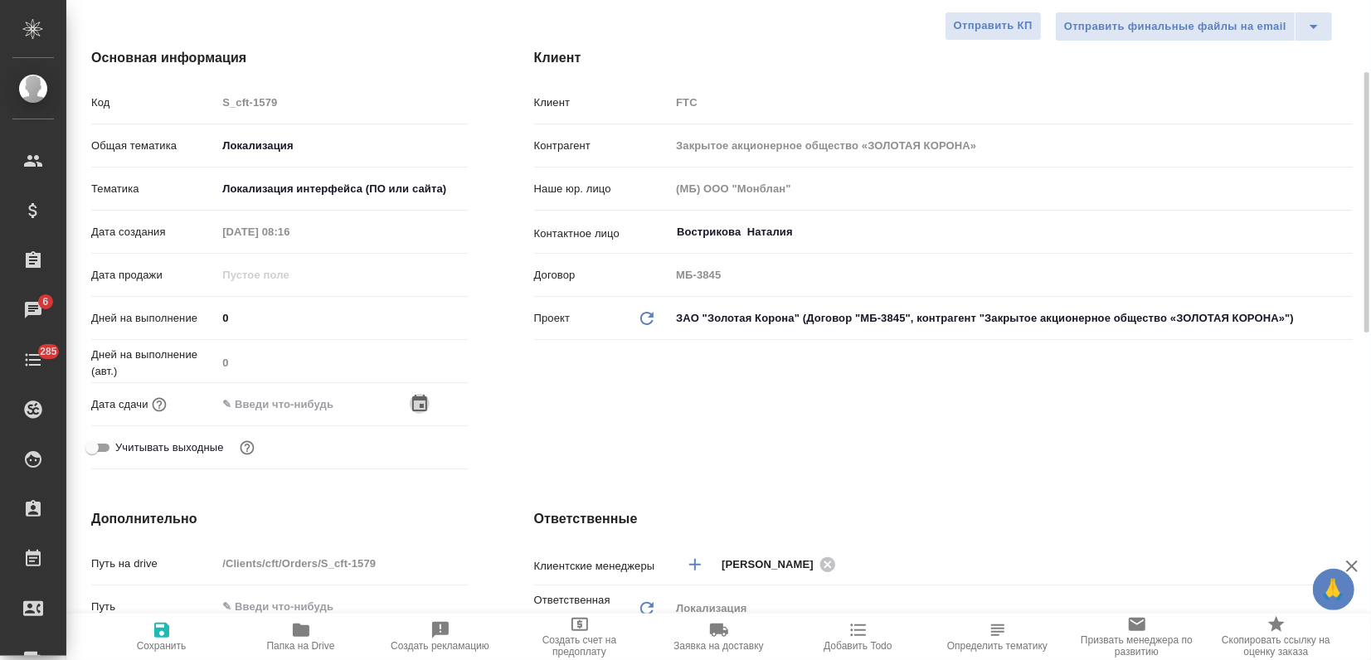
click at [418, 406] on icon "button" at bounding box center [420, 404] width 20 height 20
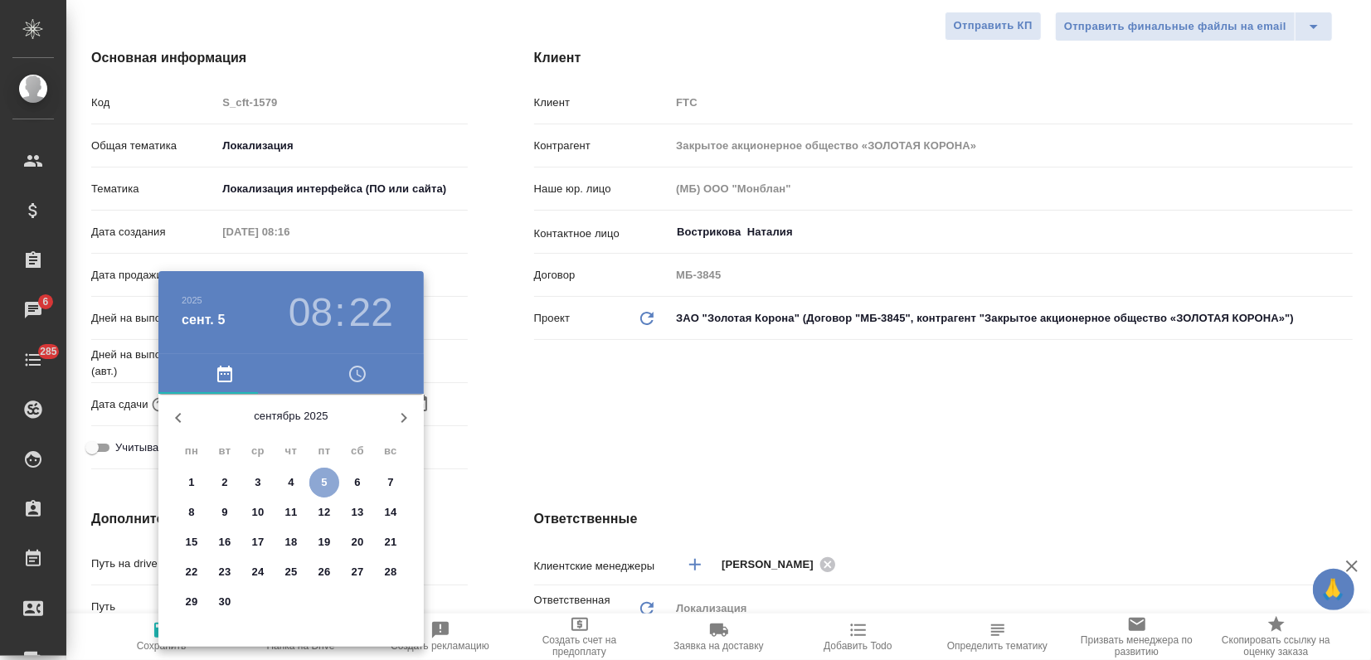
click at [323, 476] on p "5" at bounding box center [324, 482] width 6 height 17
type input "05.09.2025 08:22"
type textarea "x"
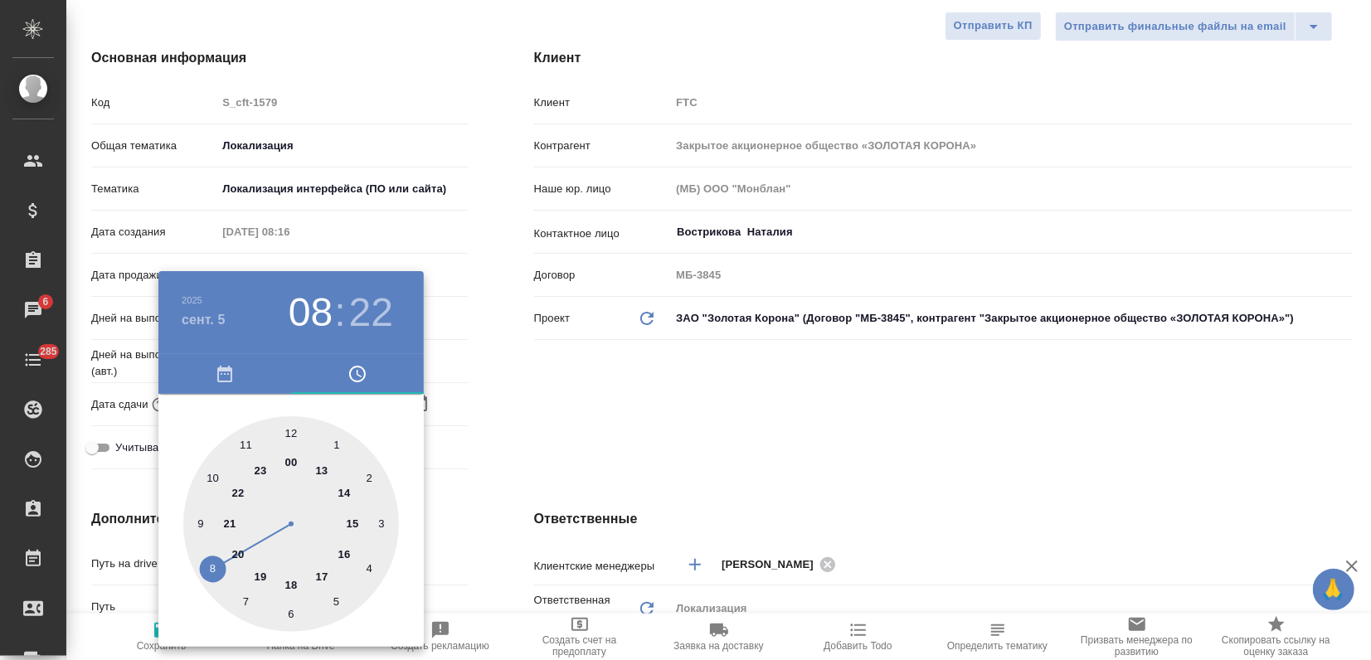
click at [352, 522] on div at bounding box center [291, 524] width 216 height 216
type input "05.09.2025 15:22"
type textarea "x"
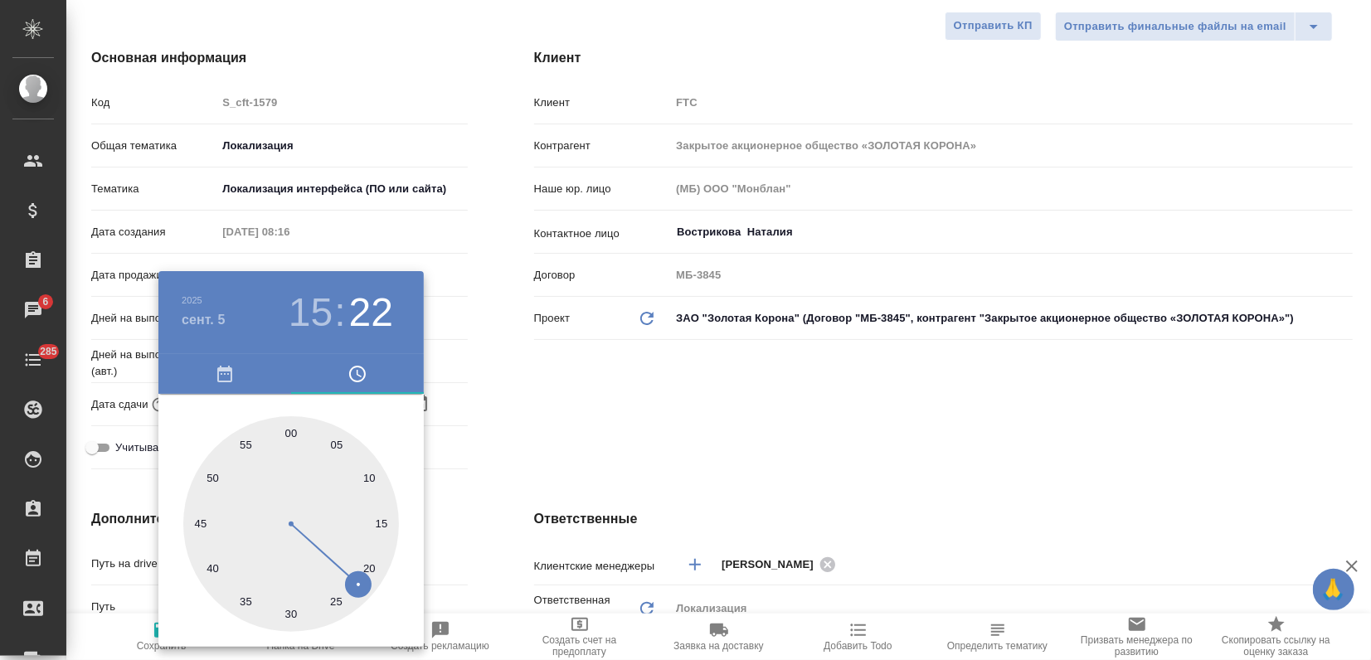
click at [291, 435] on div at bounding box center [291, 524] width 216 height 216
type input "05.09.2025 15:00"
type textarea "x"
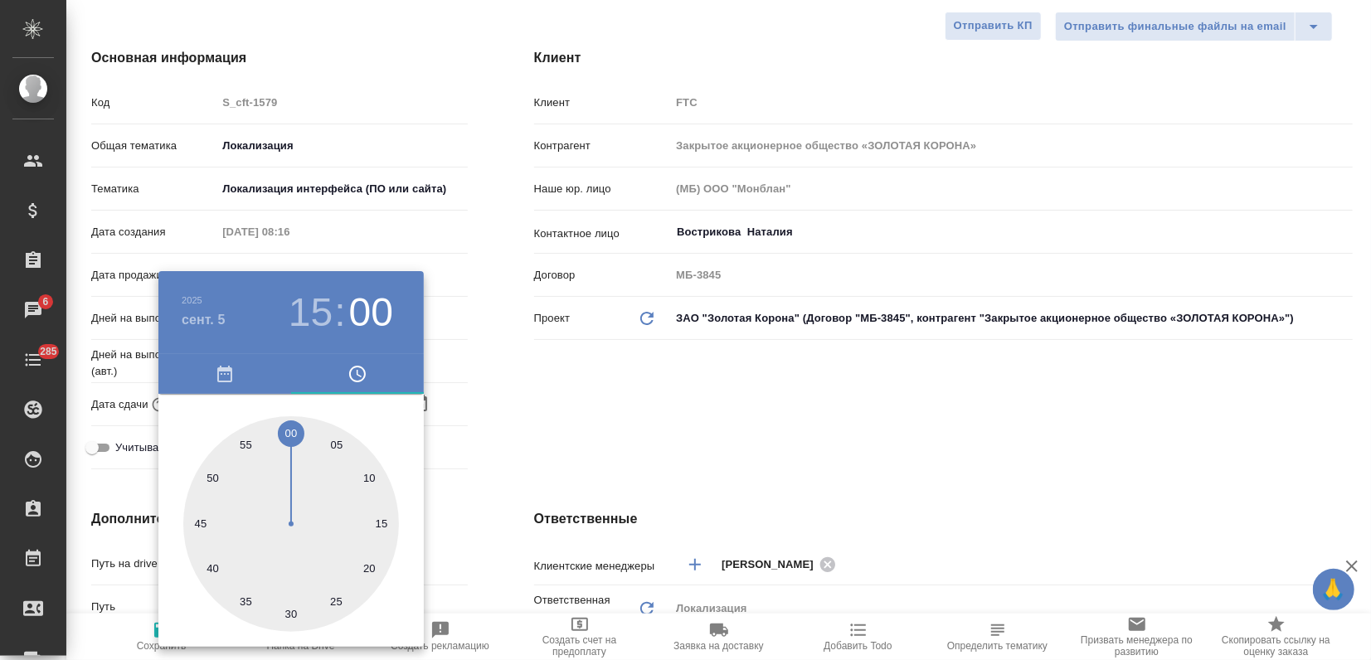
click at [604, 429] on div at bounding box center [685, 330] width 1371 height 660
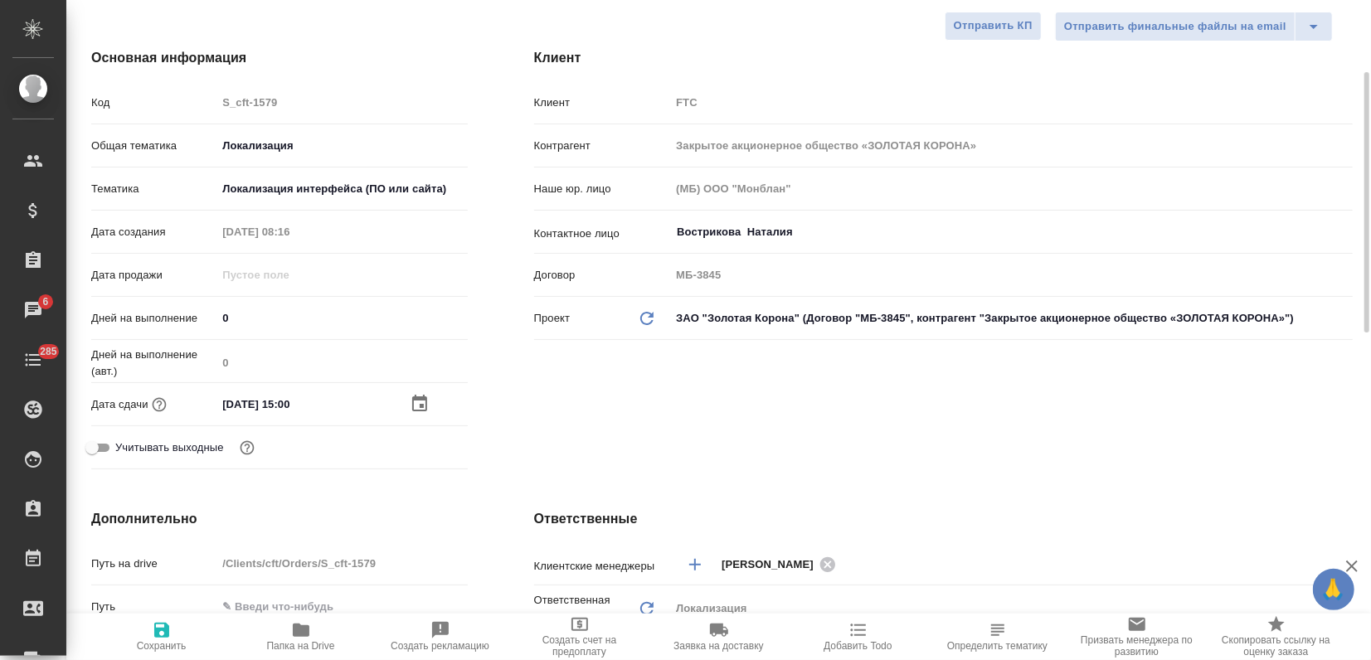
click at [172, 630] on span "Сохранить" at bounding box center [161, 636] width 119 height 32
type textarea "x"
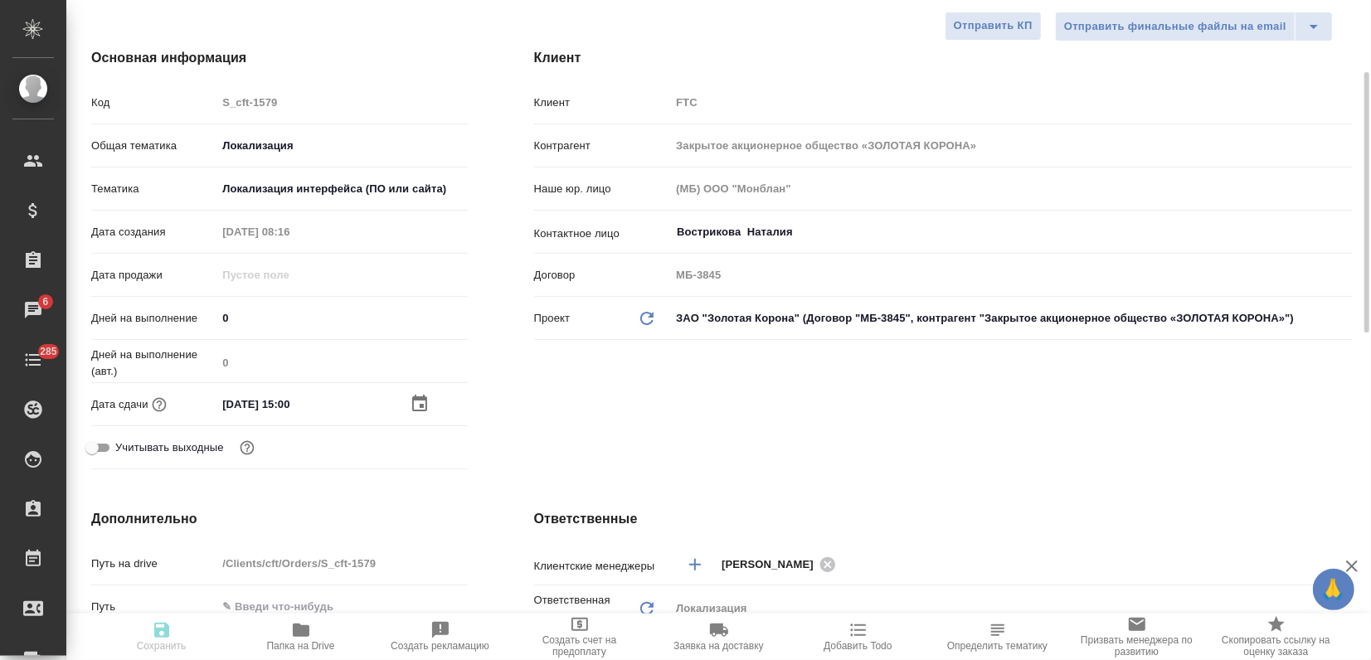
type textarea "x"
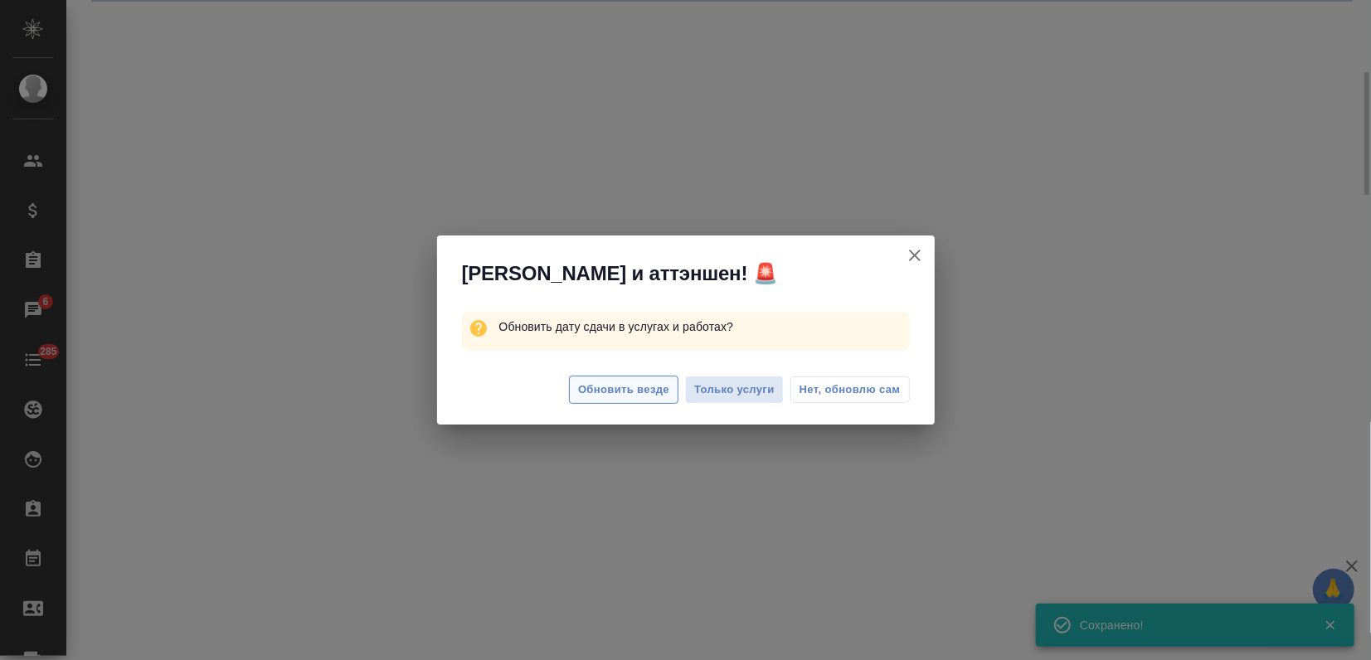
select select "RU"
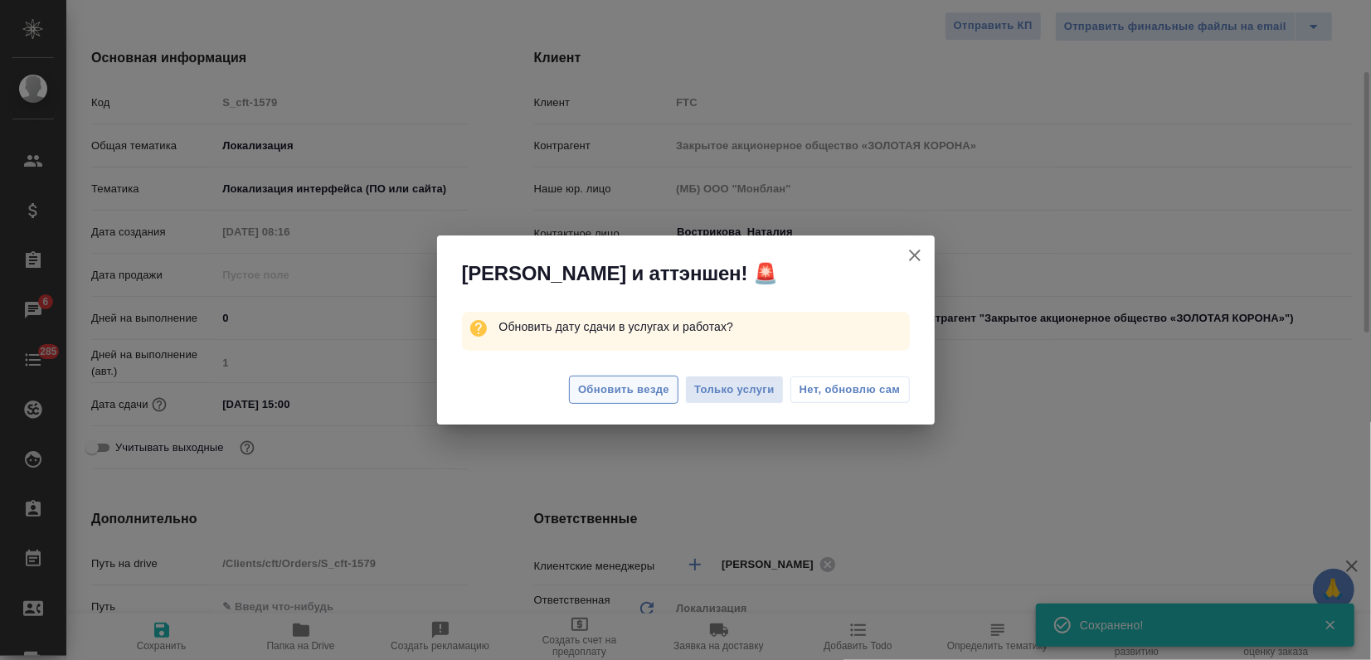
type textarea "x"
click at [624, 391] on span "Обновить везде" at bounding box center [623, 390] width 91 height 19
type textarea "x"
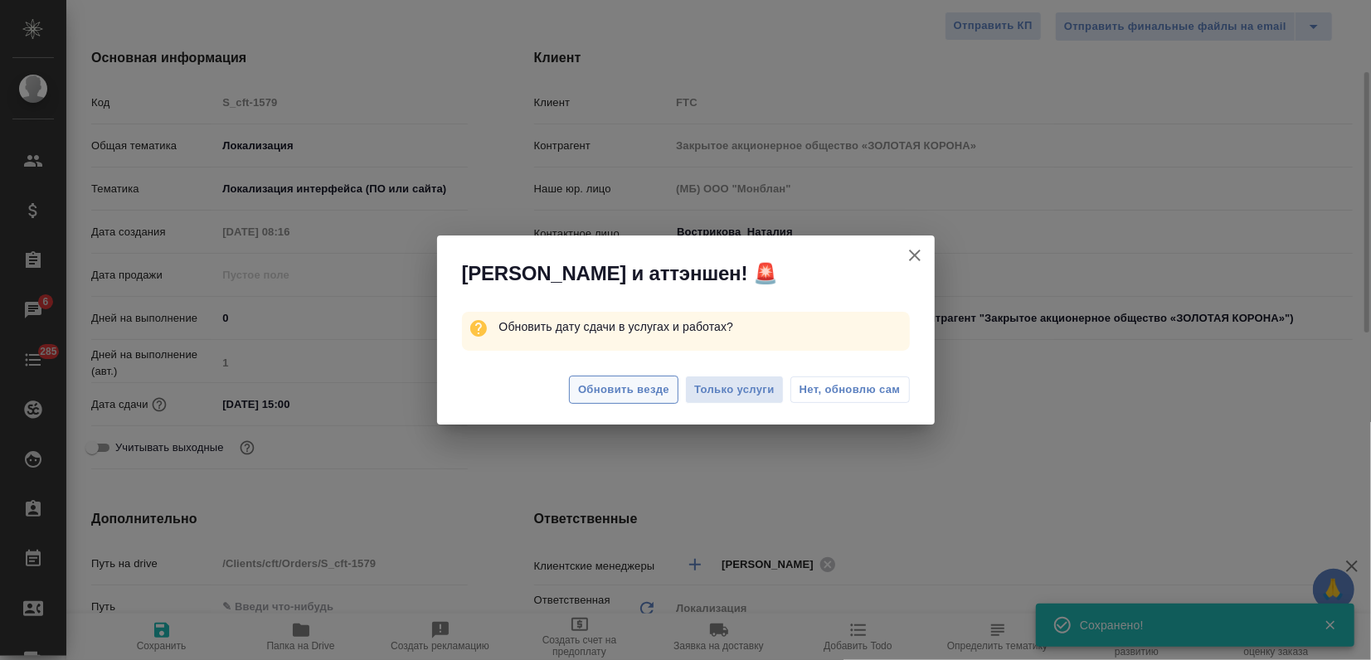
type textarea "x"
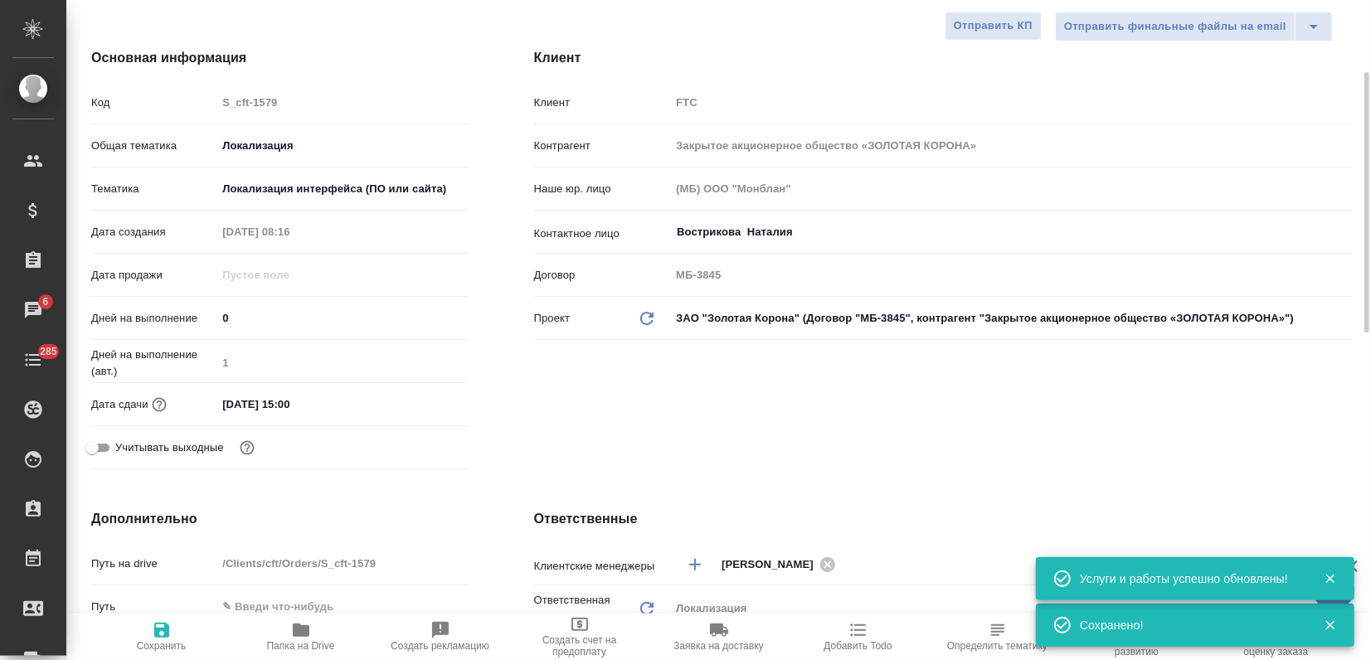
scroll to position [0, 0]
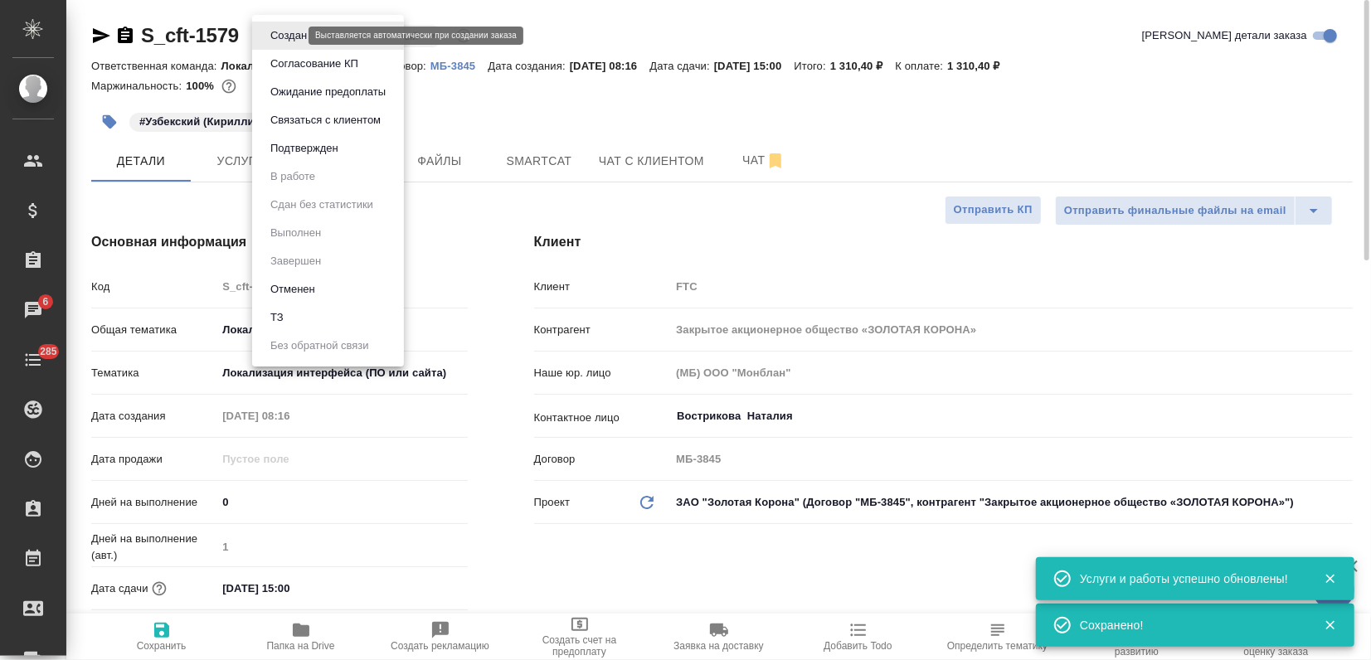
click at [276, 35] on body "🙏 .cls-1 fill:#fff; AWATERA Zagorodnikh Viktoria Клиенты Спецификации Заказы 6 …" at bounding box center [685, 330] width 1371 height 660
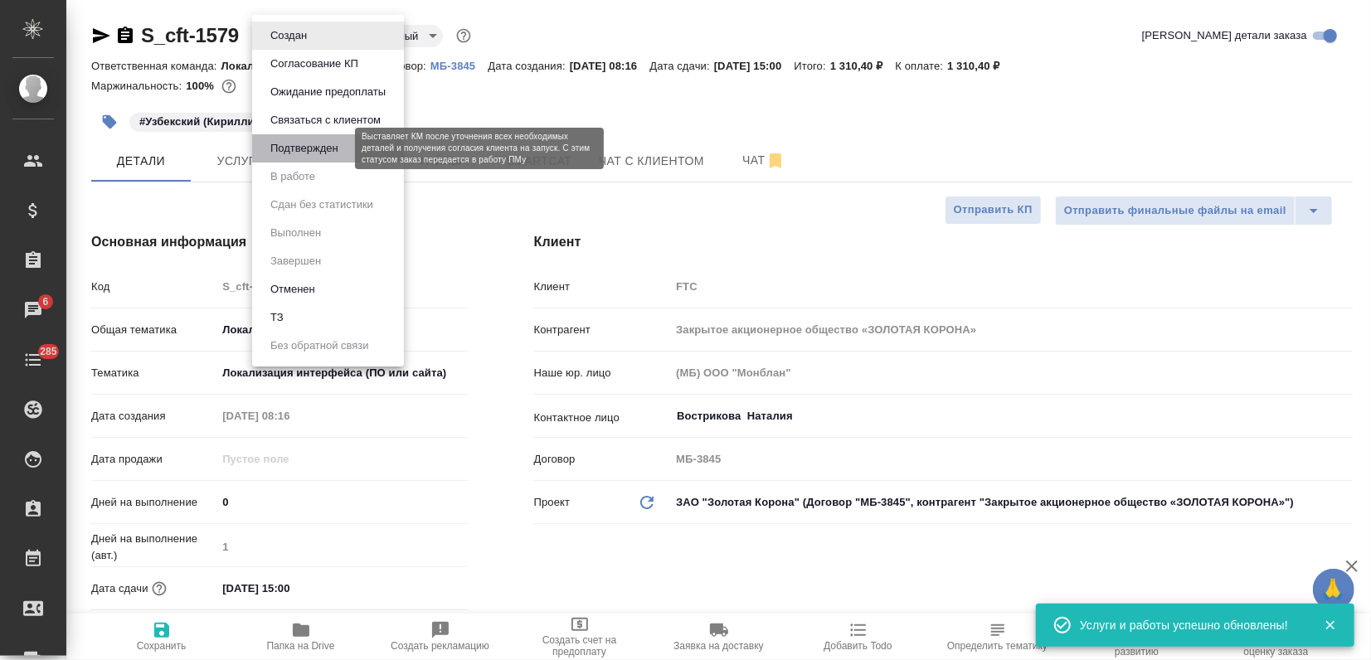
click at [313, 153] on button "Подтвержден" at bounding box center [304, 148] width 78 height 18
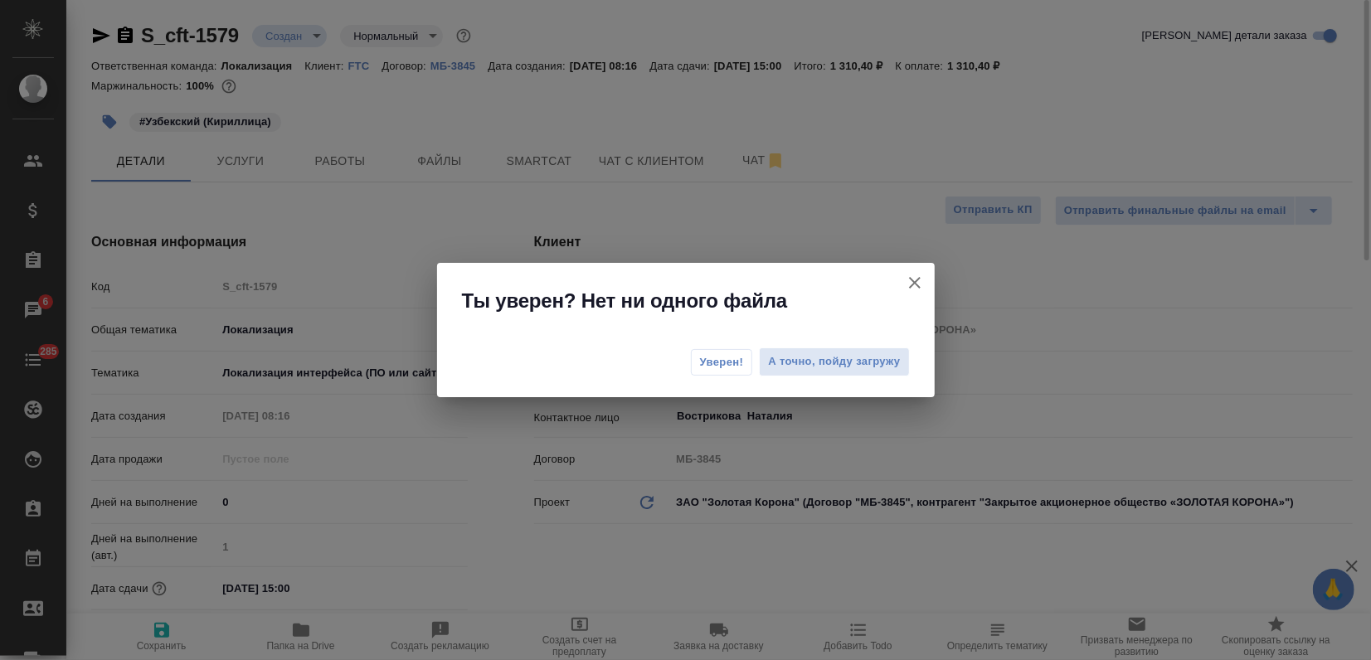
click at [712, 359] on span "Уверен!" at bounding box center [722, 362] width 44 height 17
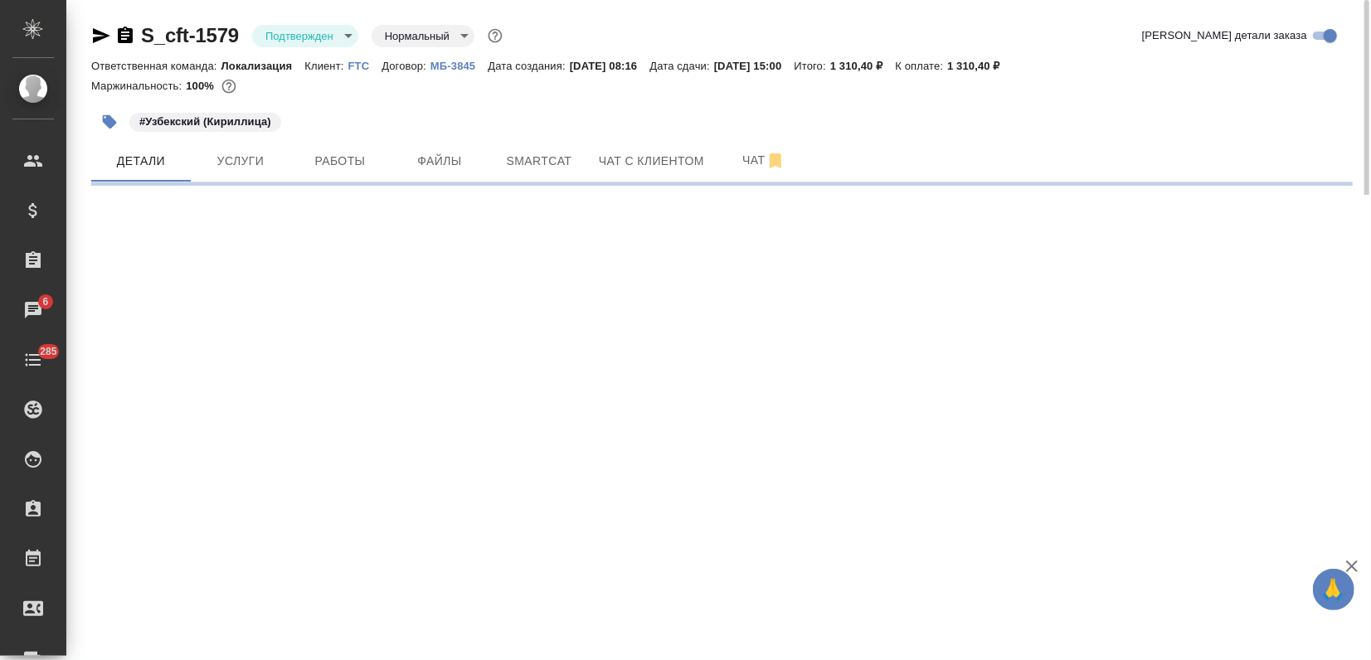
select select "RU"
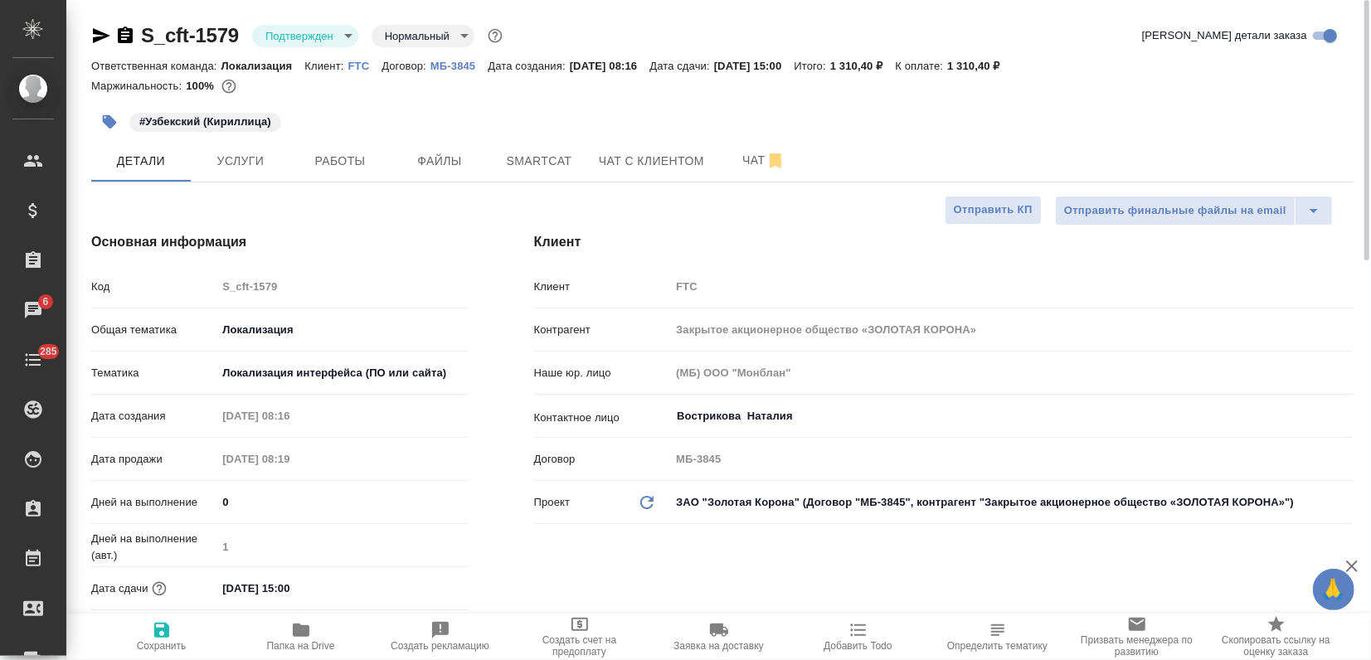
type textarea "x"
click at [95, 33] on icon "button" at bounding box center [101, 35] width 17 height 15
type textarea "x"
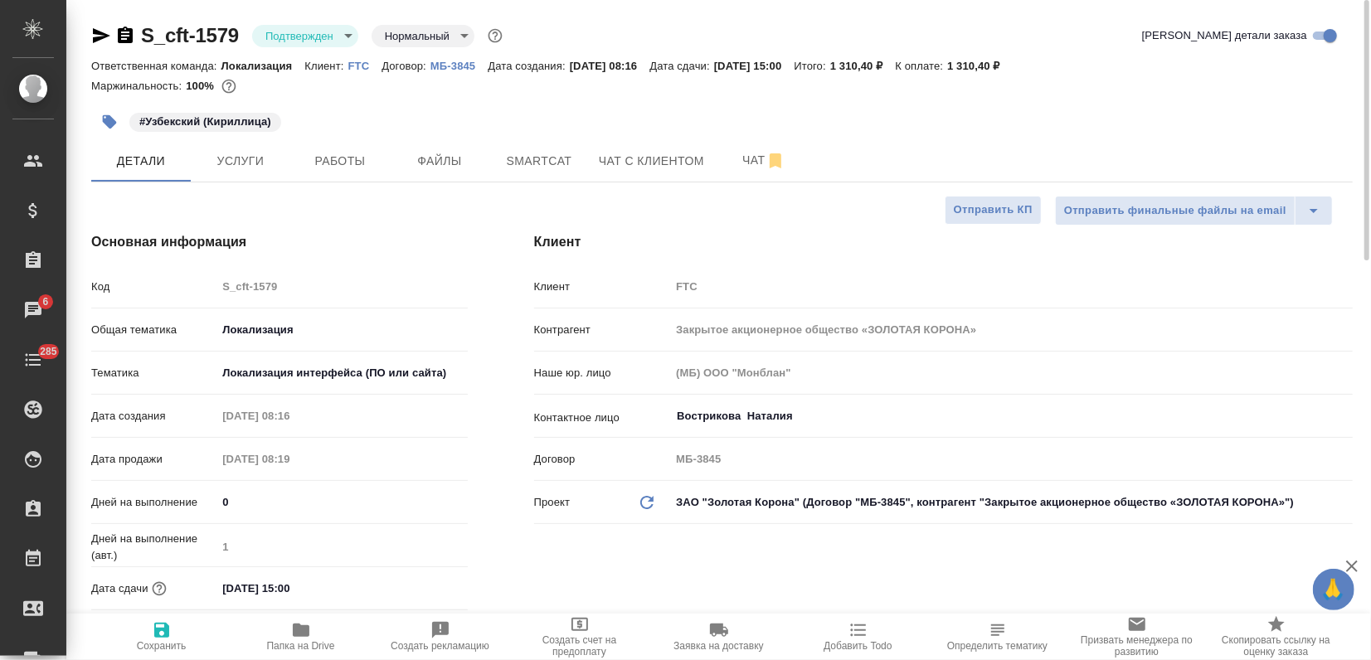
type textarea "x"
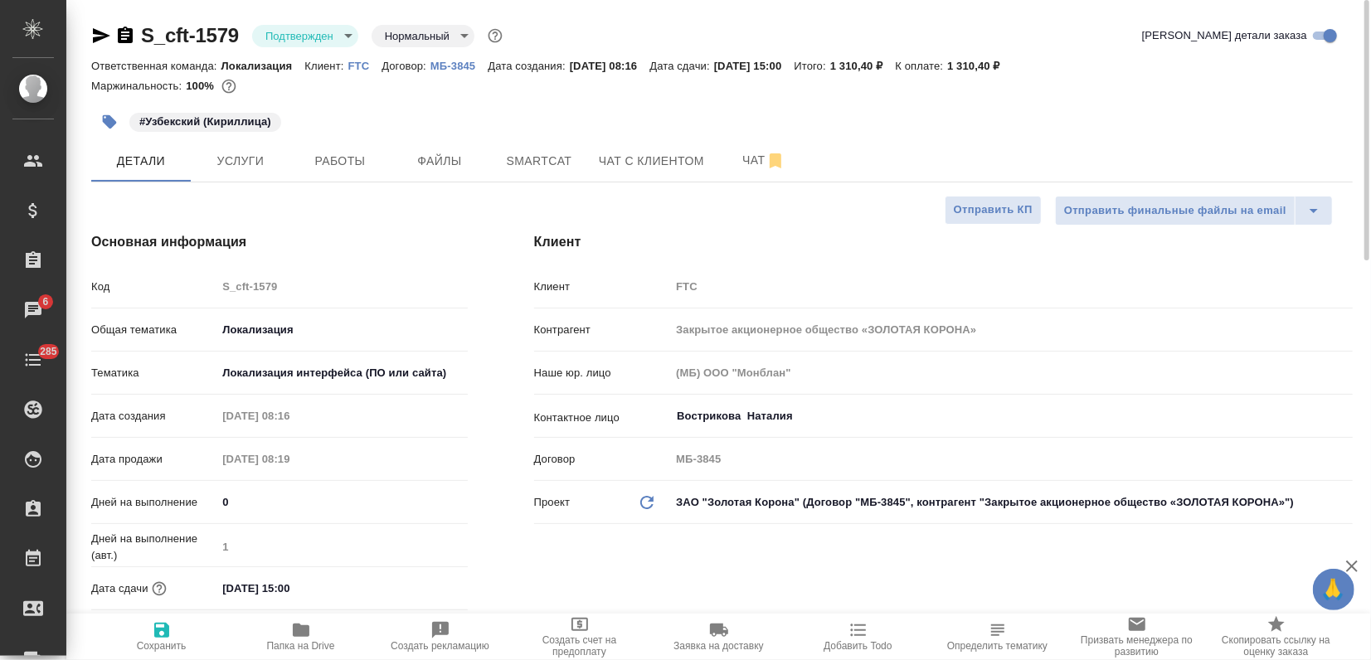
type textarea "x"
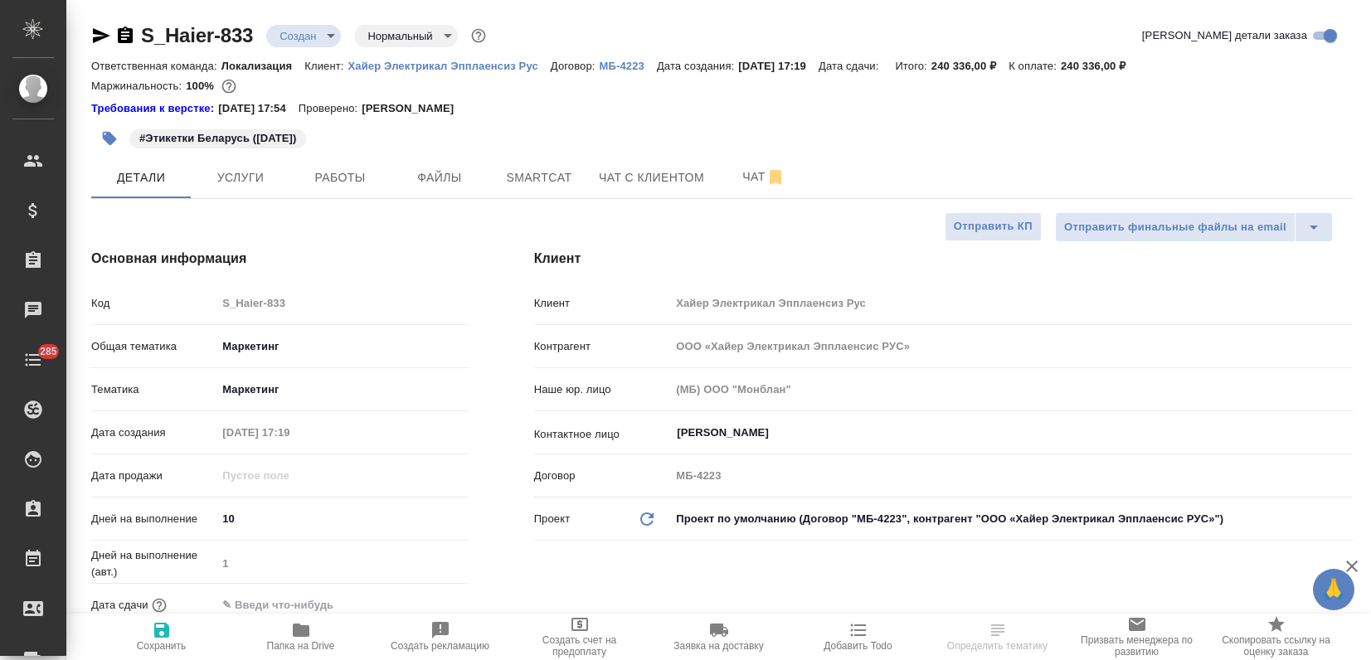
select select "RU"
type textarea "x"
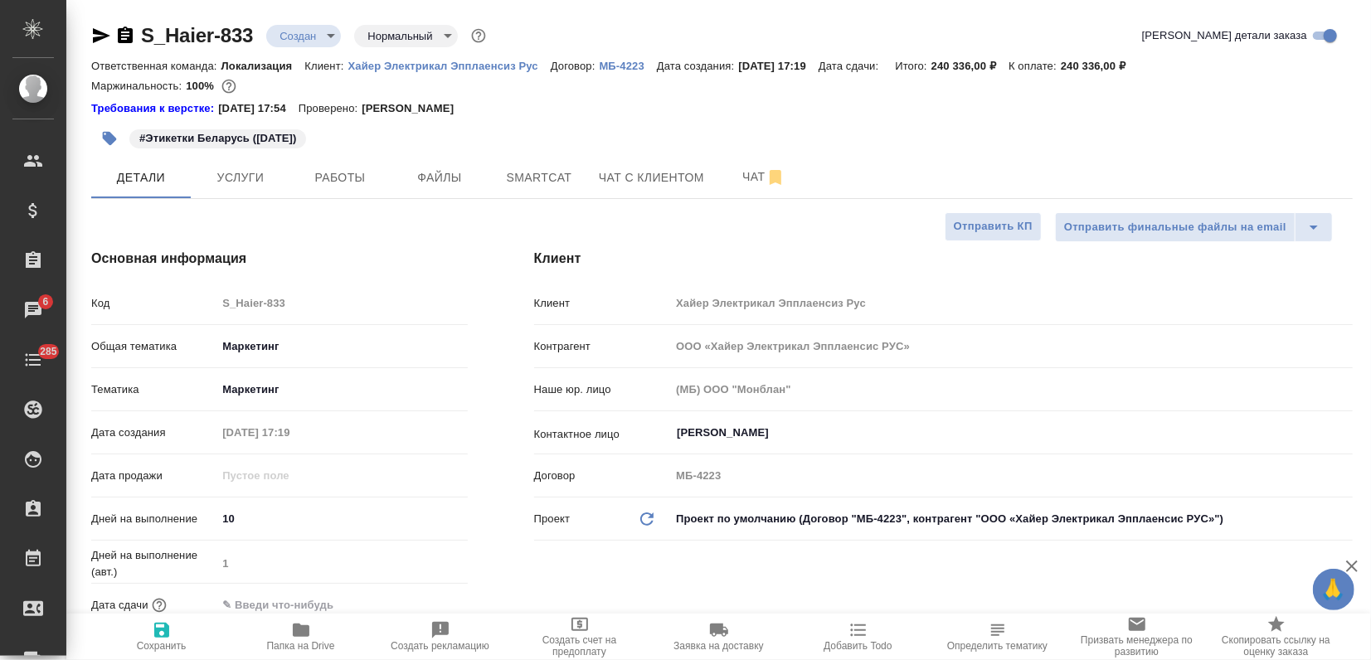
type textarea "x"
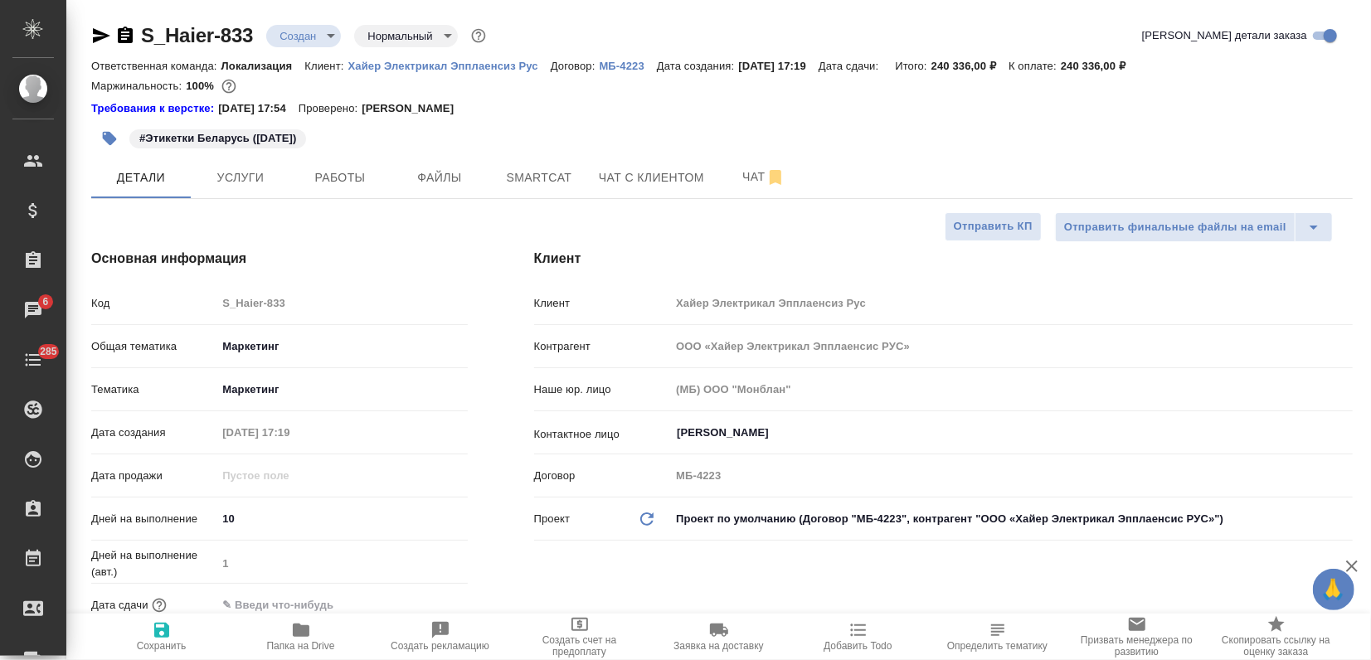
type textarea "x"
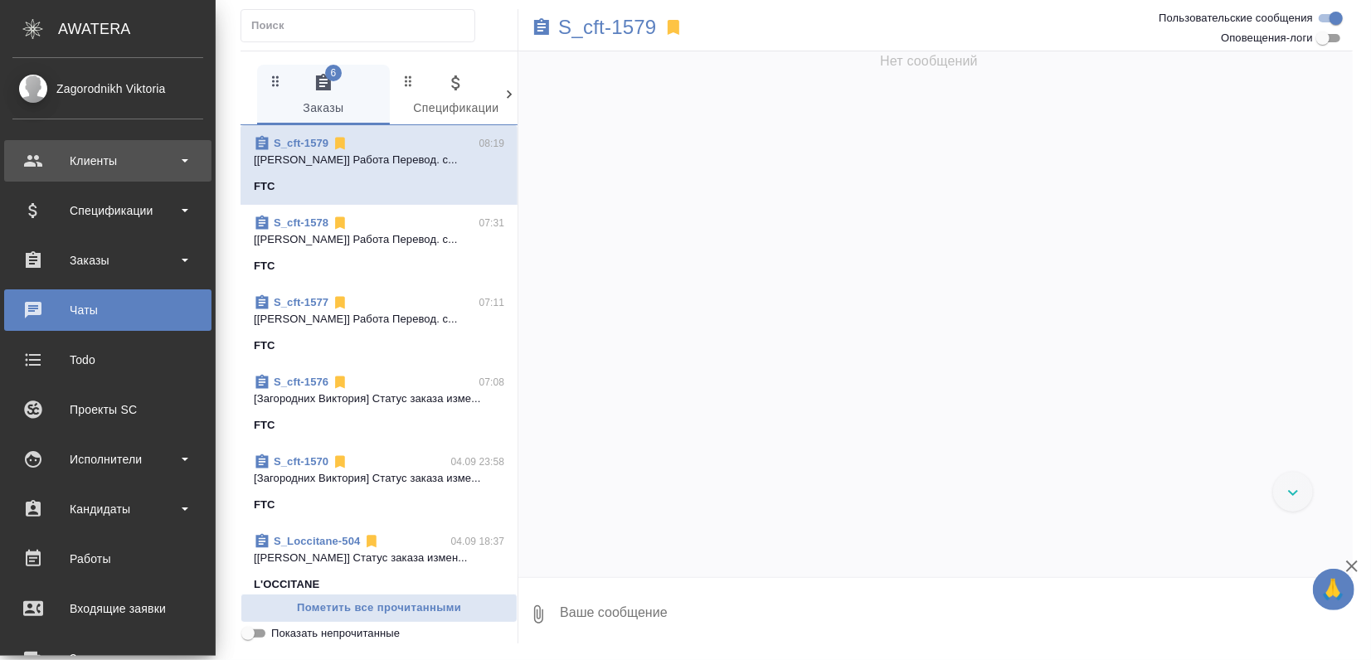
click at [114, 172] on div "Клиенты" at bounding box center [107, 160] width 191 height 25
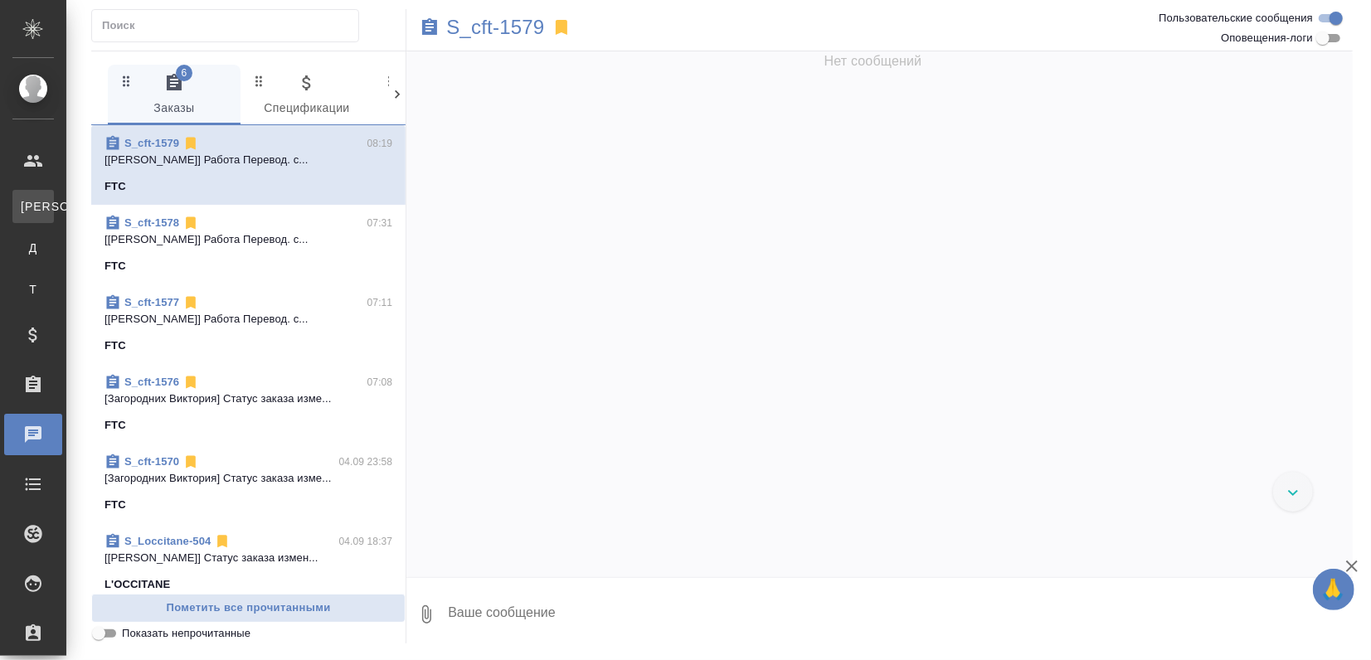
click at [25, 199] on div "Клиенты" at bounding box center [12, 206] width 25 height 17
select select "RU"
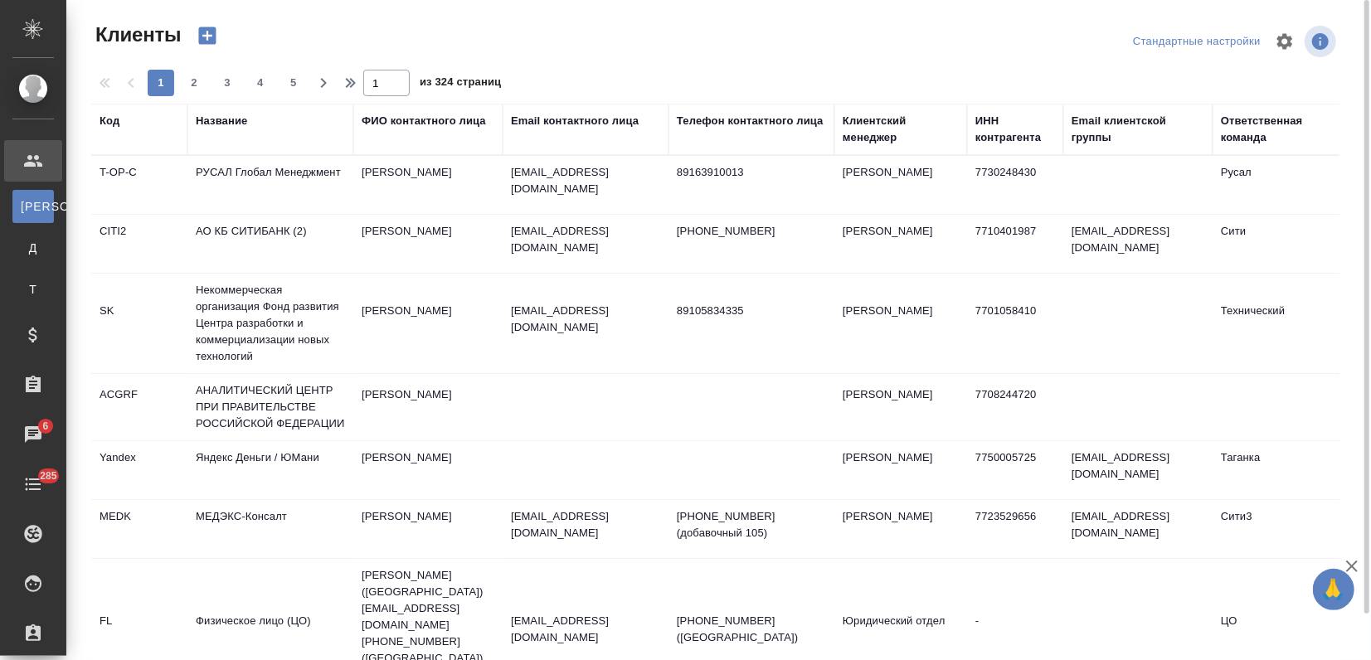
click at [429, 122] on div "ФИО контактного лица" at bounding box center [424, 121] width 124 height 17
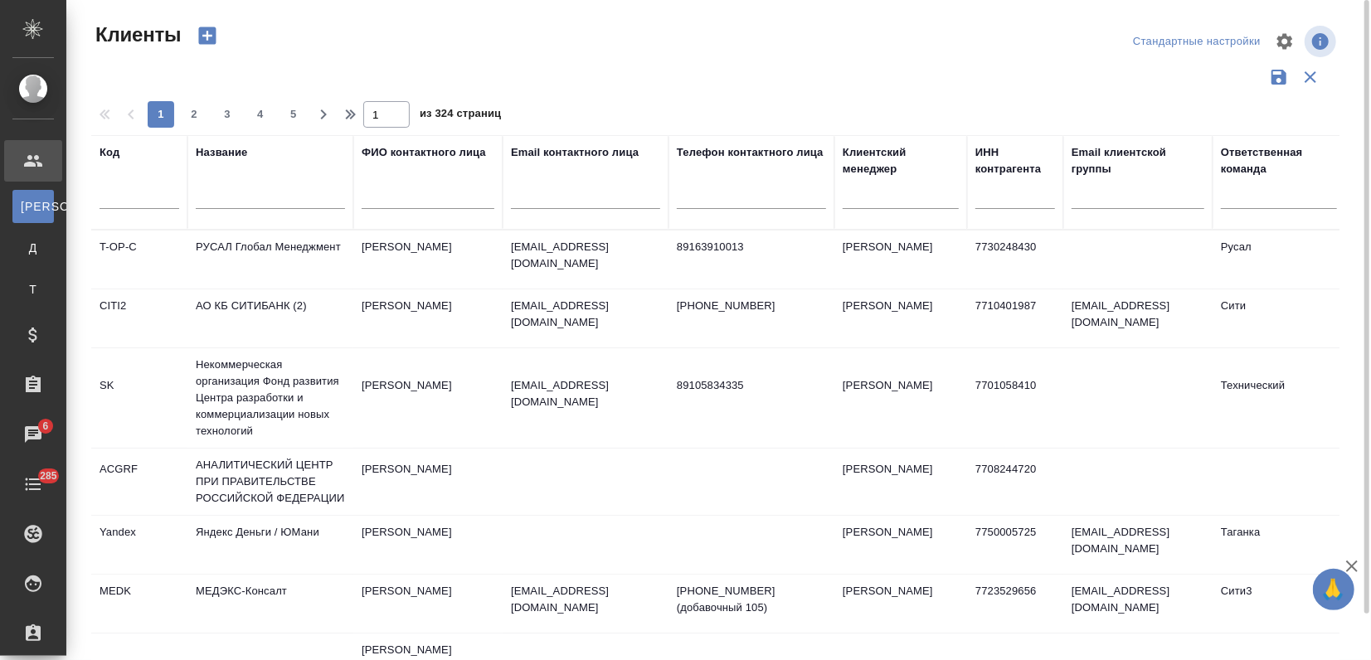
click at [563, 197] on input "text" at bounding box center [585, 198] width 149 height 21
paste input "Olesya.Shaykhislamova@russianfishery.ru"
type input "Olesya.Shaykhislamova@russianfishery.ru"
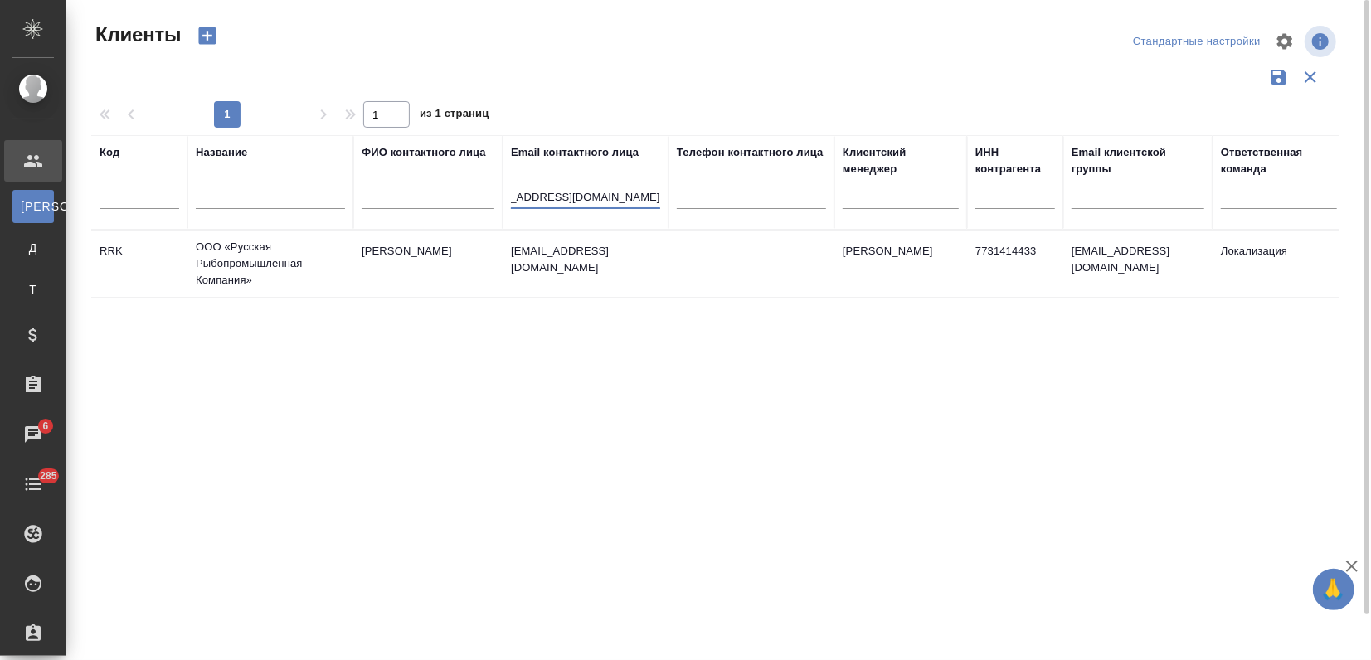
click at [521, 273] on td "olesya.shaykhislamova@russianfishery.ru" at bounding box center [586, 264] width 166 height 58
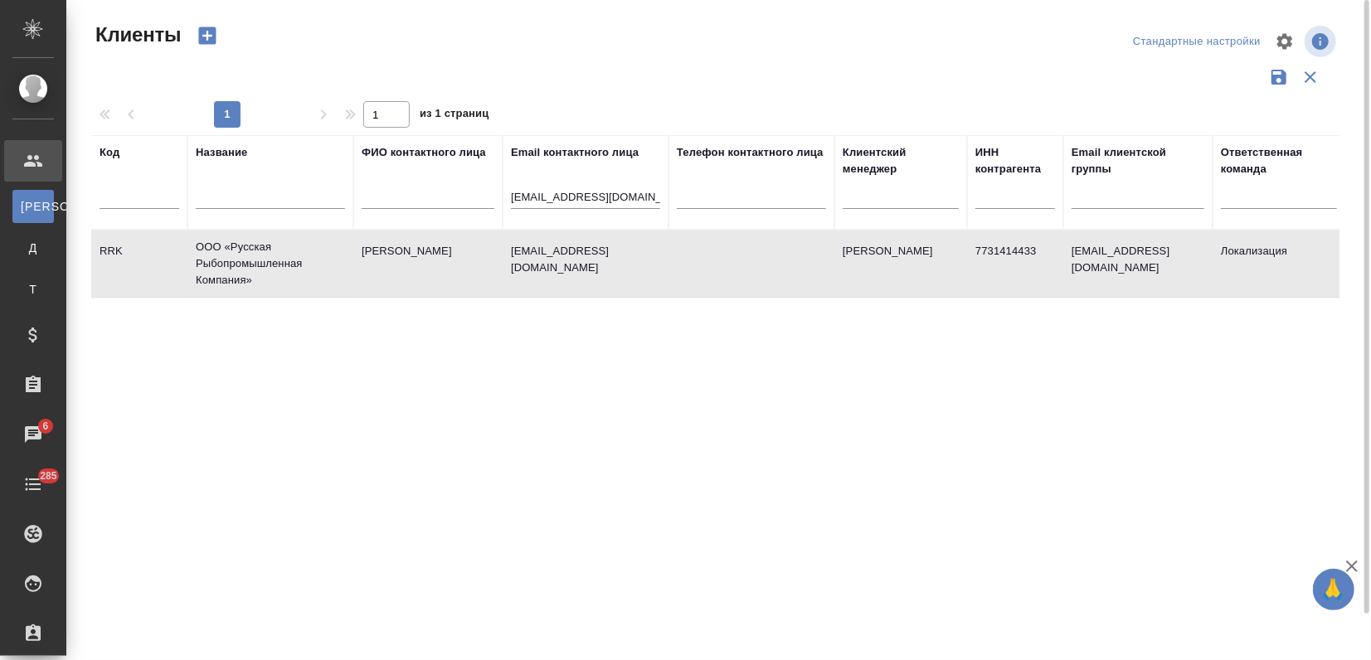
click at [521, 274] on td "olesya.shaykhislamova@russianfishery.ru" at bounding box center [586, 264] width 166 height 58
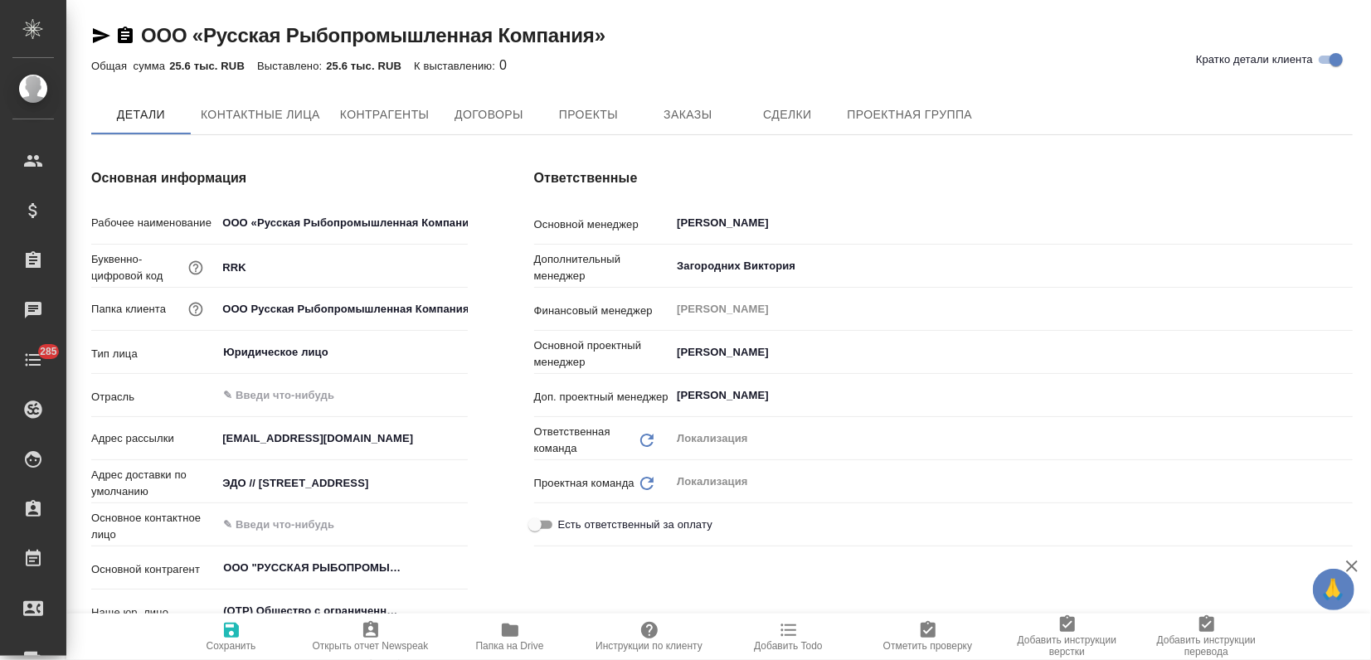
type textarea "x"
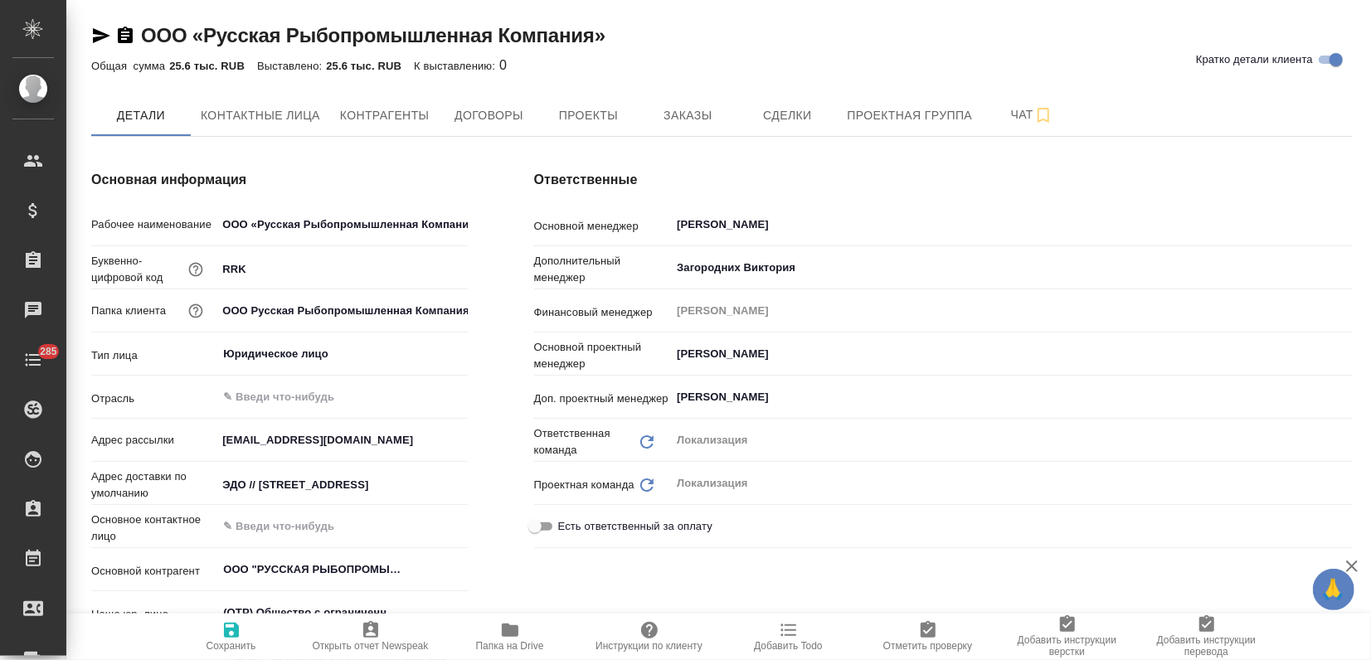
type textarea "x"
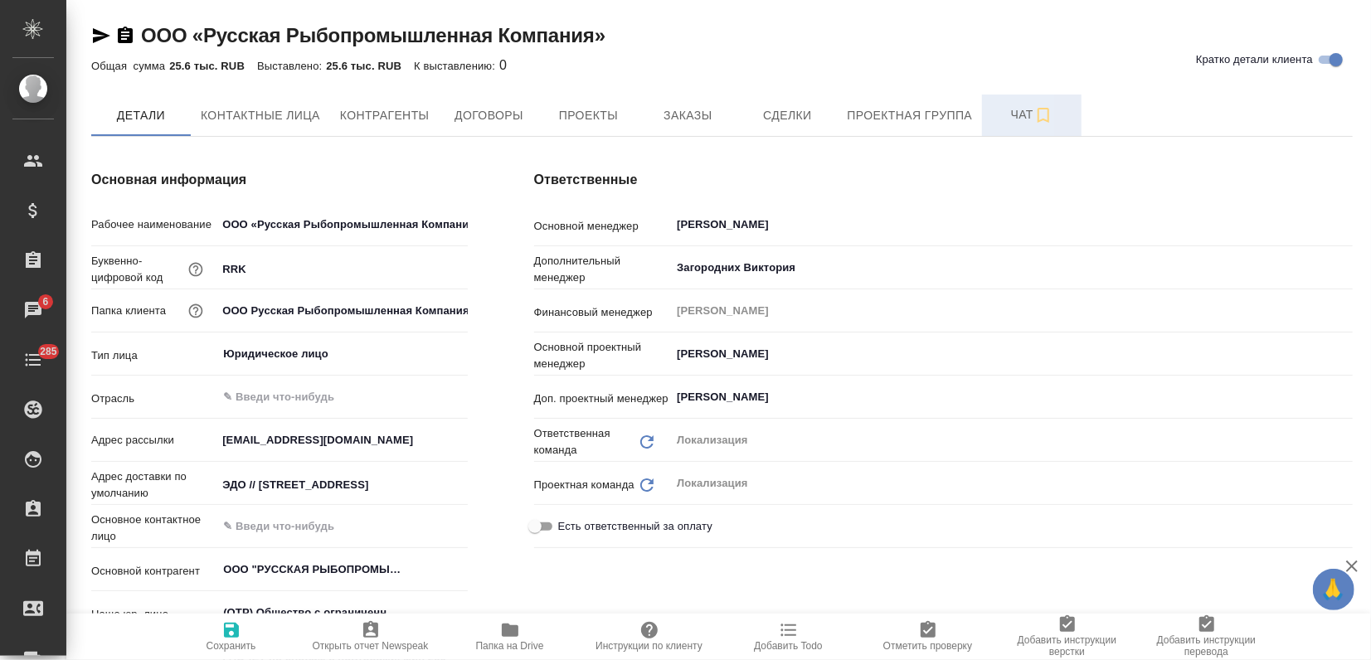
drag, startPoint x: 1128, startPoint y: 112, endPoint x: 1073, endPoint y: 125, distance: 56.3
click at [1128, 112] on div "Детали Контактные лица Контрагенты Договоры Проекты Заказы Сделки Проектная гру…" at bounding box center [721, 115] width 1261 height 41
click at [728, 111] on button "Заказы" at bounding box center [688, 115] width 100 height 41
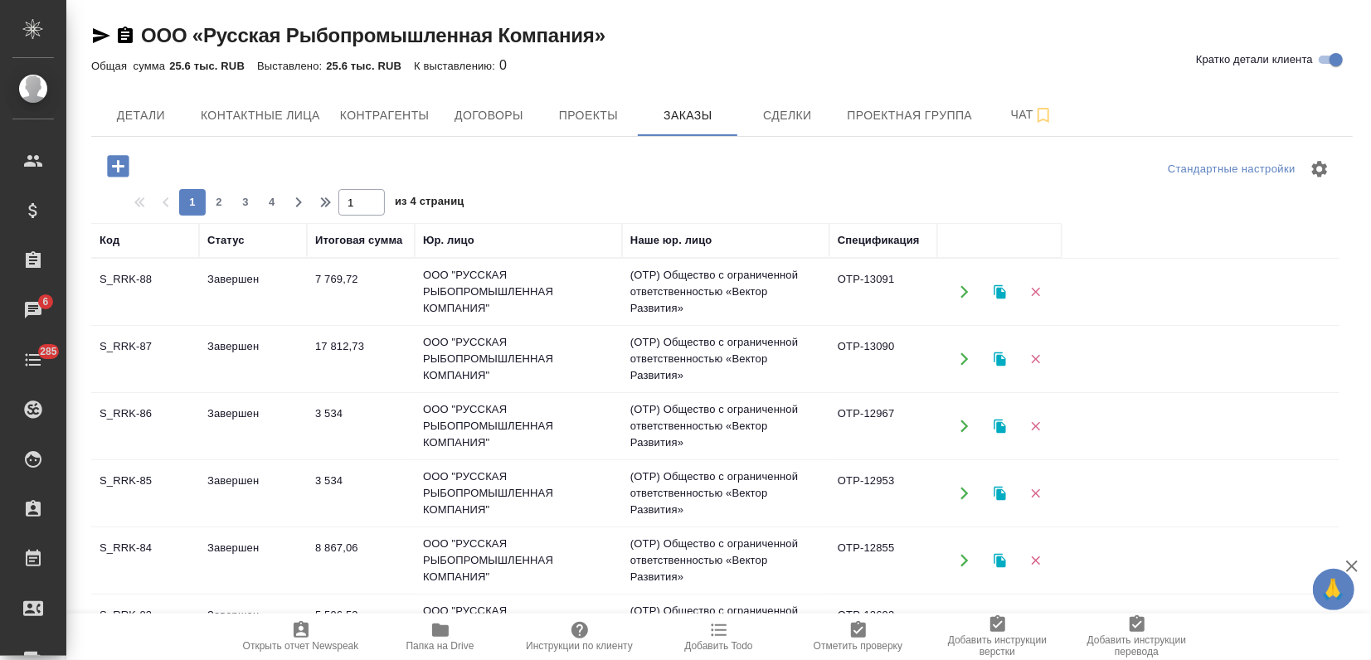
click at [445, 302] on td "ООО "РУССКАЯ РЫБОПРОМЫШЛЕННАЯ КОМПАНИЯ"" at bounding box center [518, 292] width 207 height 66
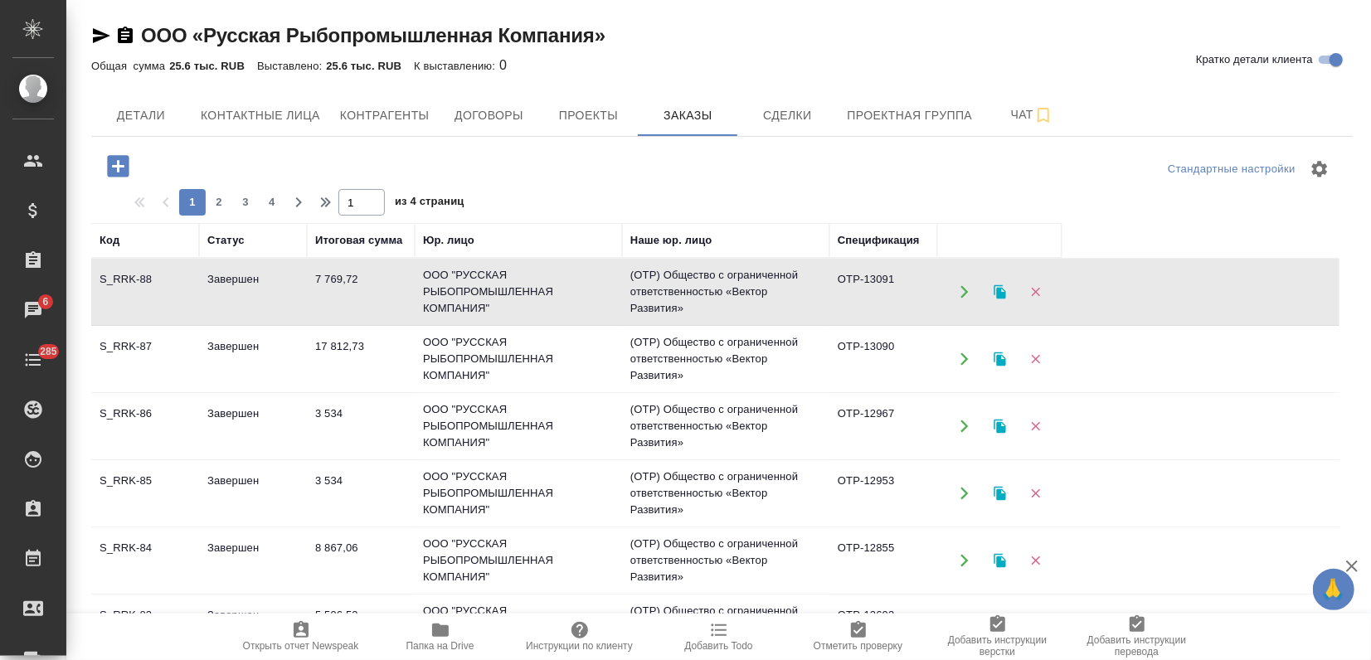
click at [445, 302] on td "ООО "РУССКАЯ РЫБОПРОМЫШЛЕННАЯ КОМПАНИЯ"" at bounding box center [518, 292] width 207 height 66
click at [994, 292] on icon "button" at bounding box center [999, 292] width 12 height 14
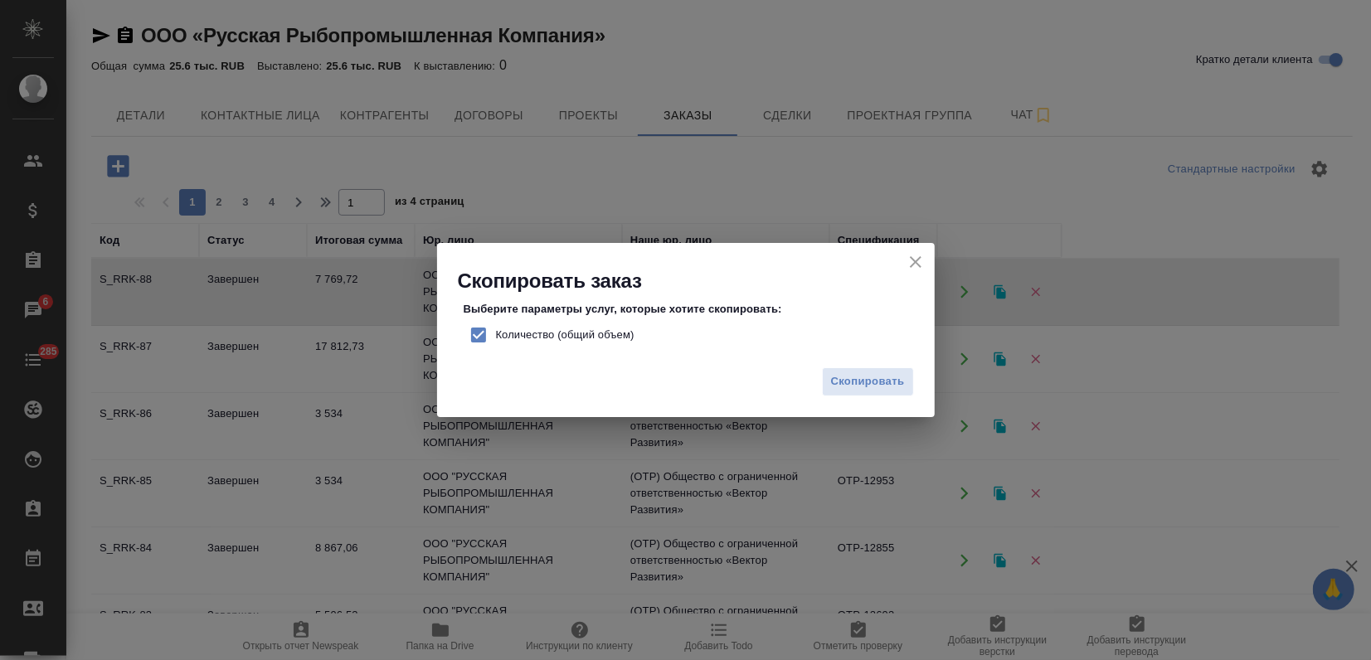
drag, startPoint x: 474, startPoint y: 330, endPoint x: 485, endPoint y: 333, distance: 11.1
click at [475, 330] on input "Количество (общий объем)" at bounding box center [478, 335] width 35 height 35
checkbox input "false"
click at [846, 380] on span "Скопировать" at bounding box center [868, 381] width 74 height 19
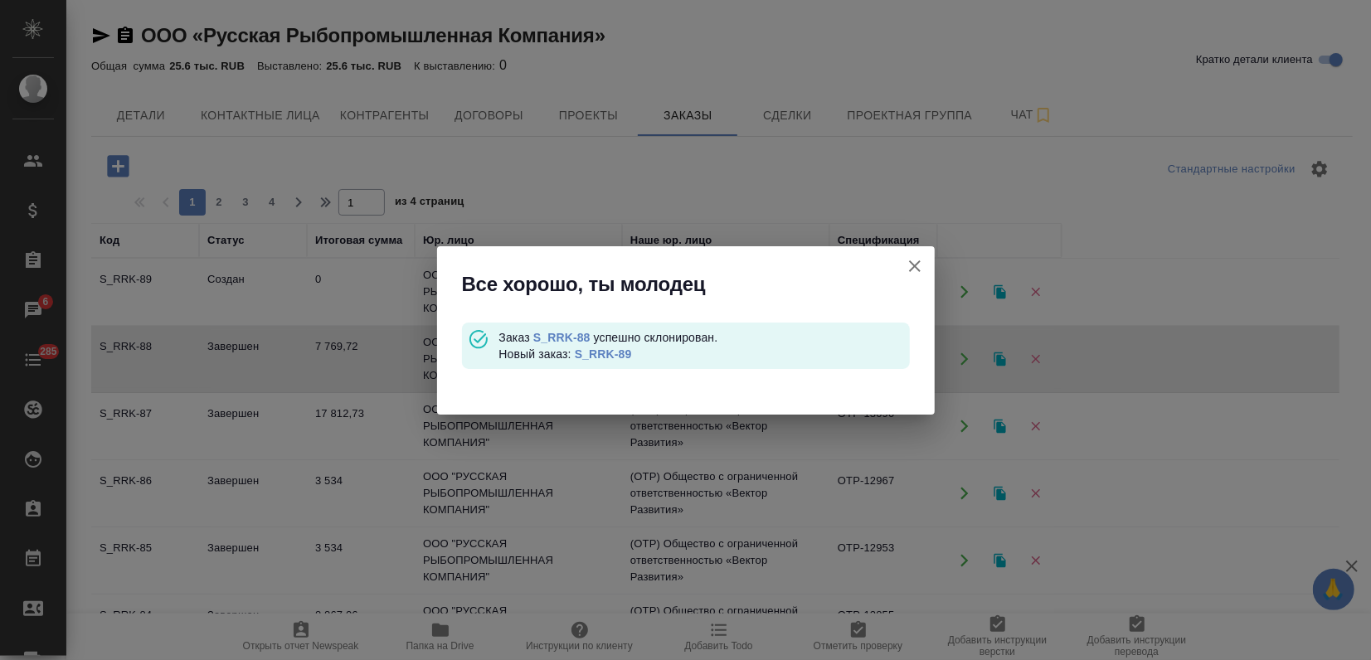
click at [622, 347] on link "S_RRK-89" at bounding box center [603, 353] width 57 height 13
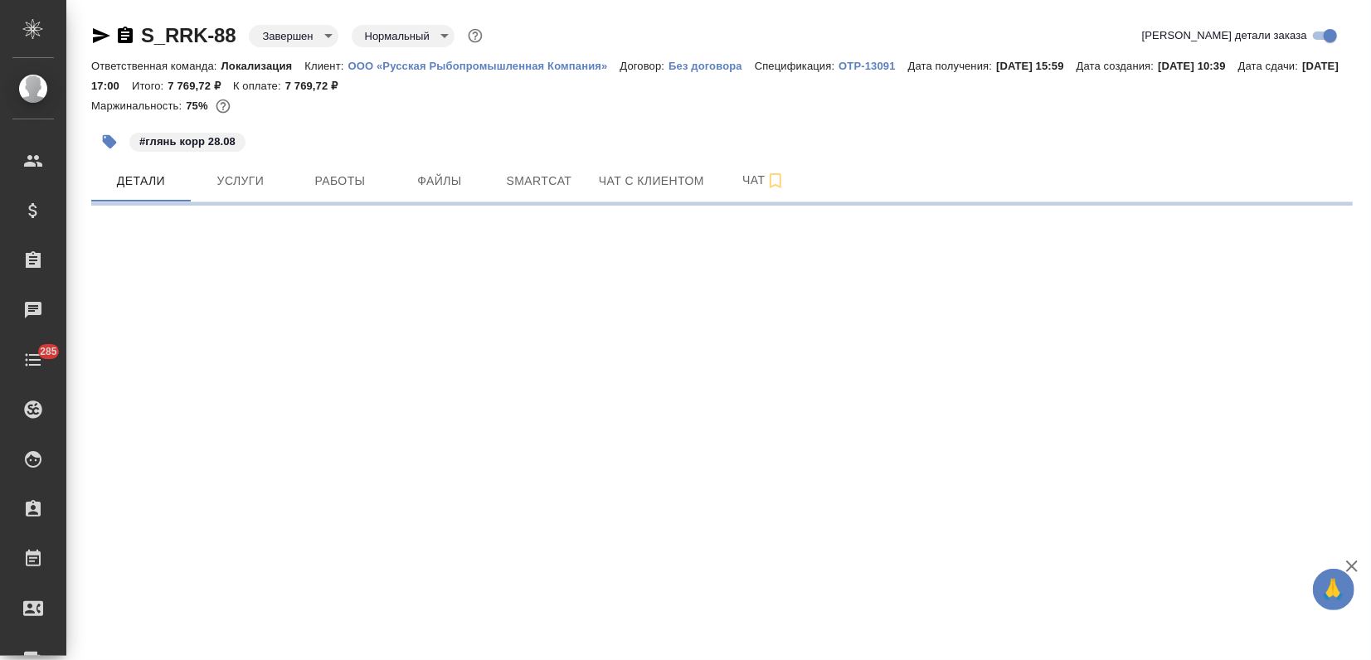
select select "RU"
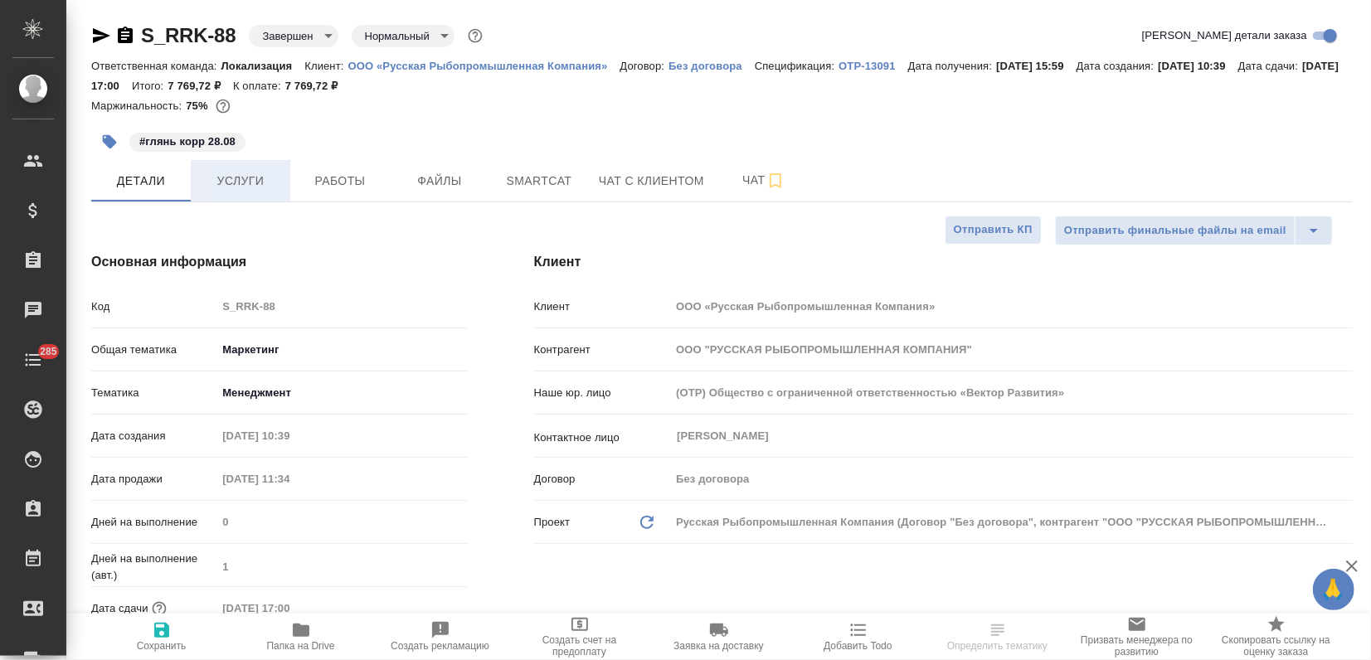
type textarea "x"
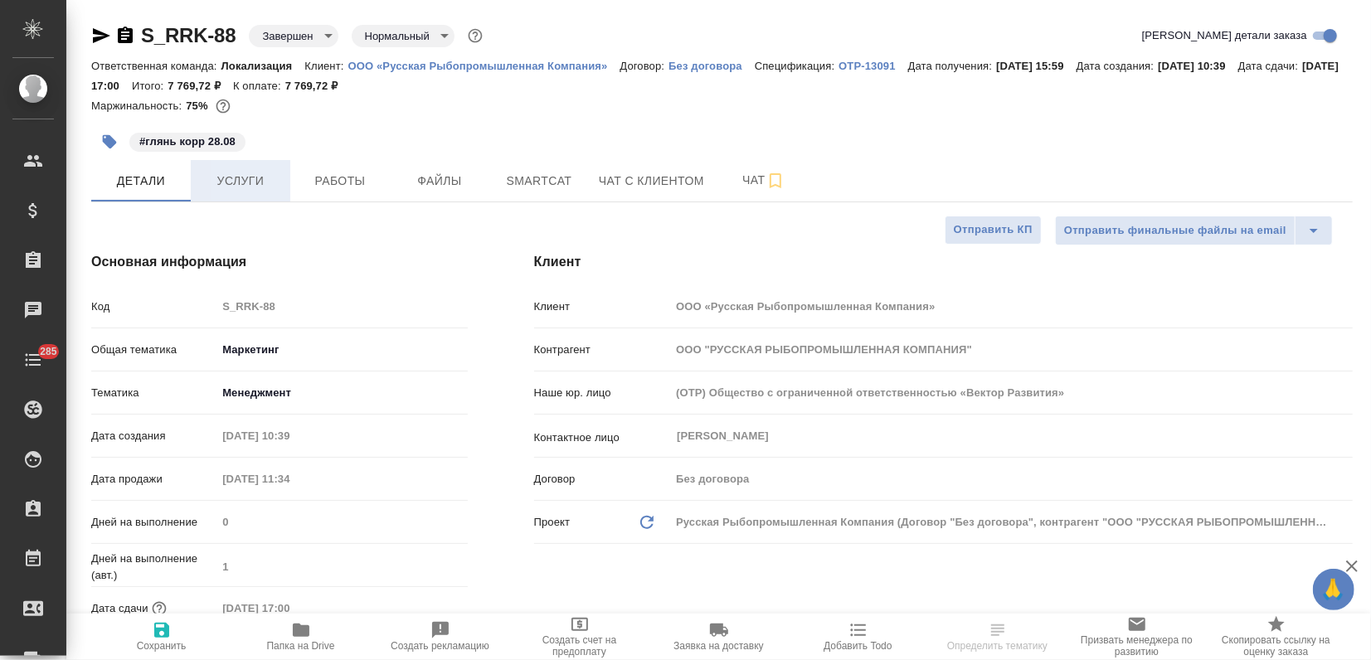
type textarea "x"
click at [250, 179] on span "Услуги" at bounding box center [241, 181] width 80 height 21
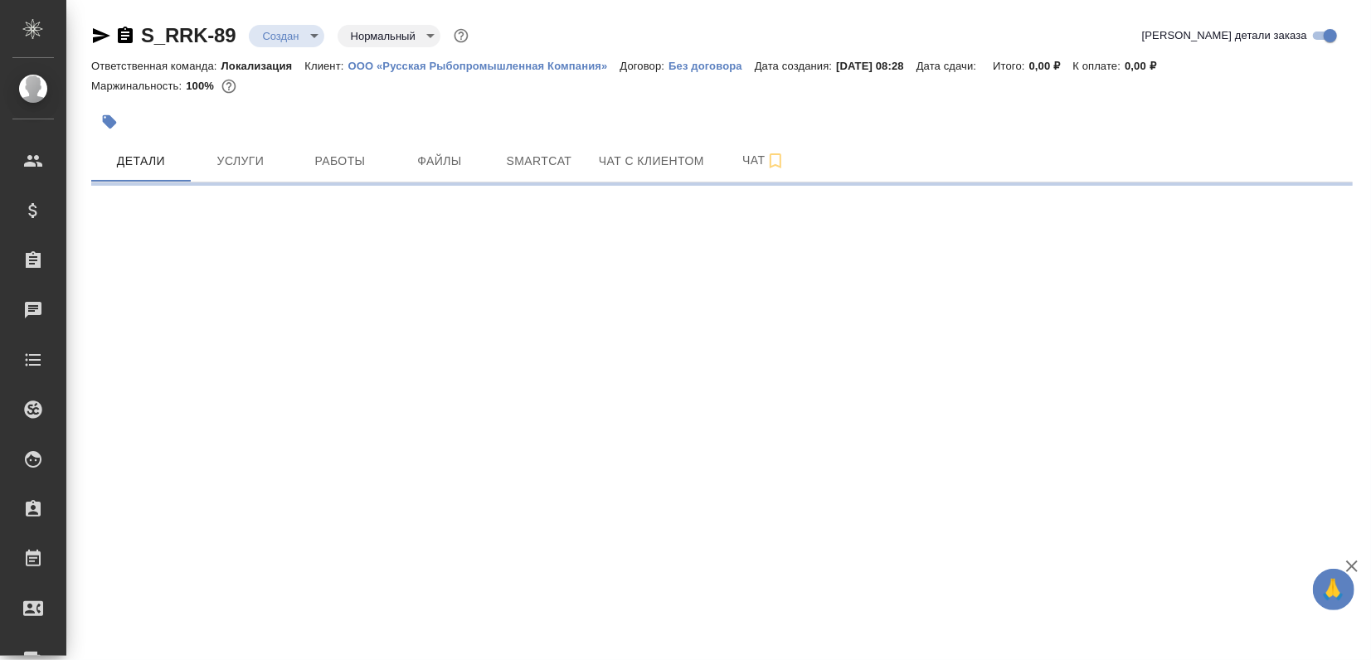
select select "RU"
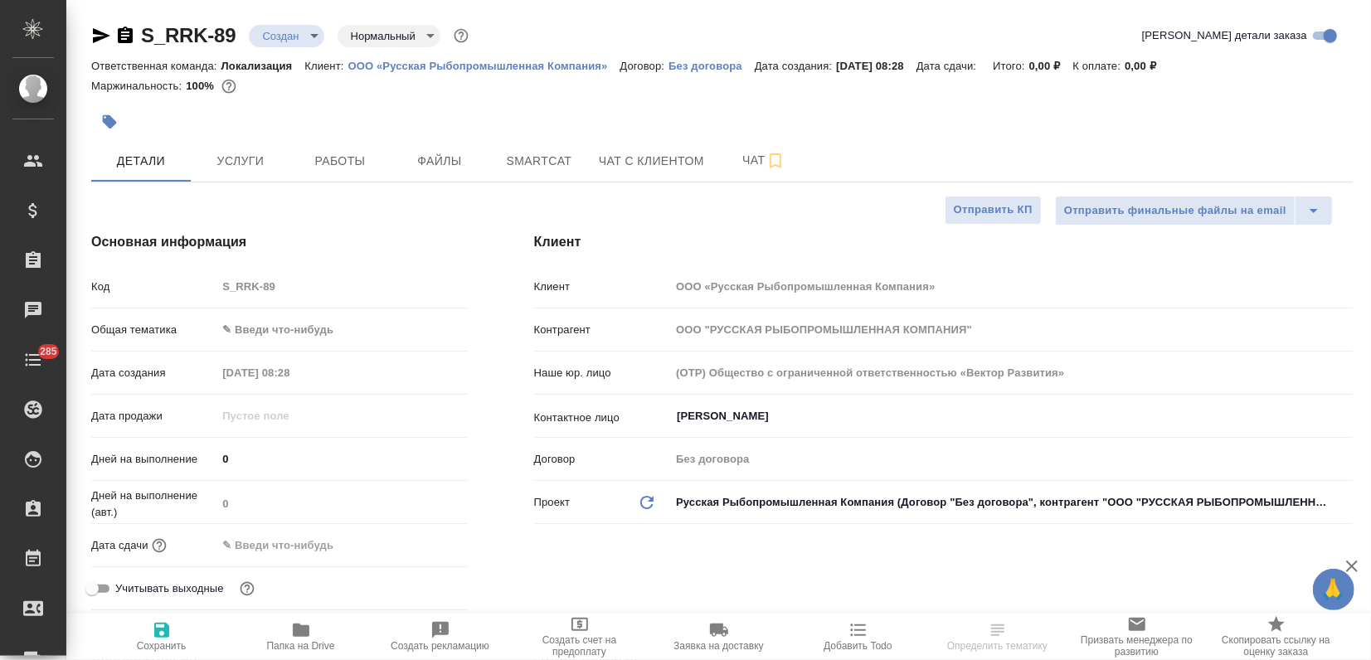
type textarea "x"
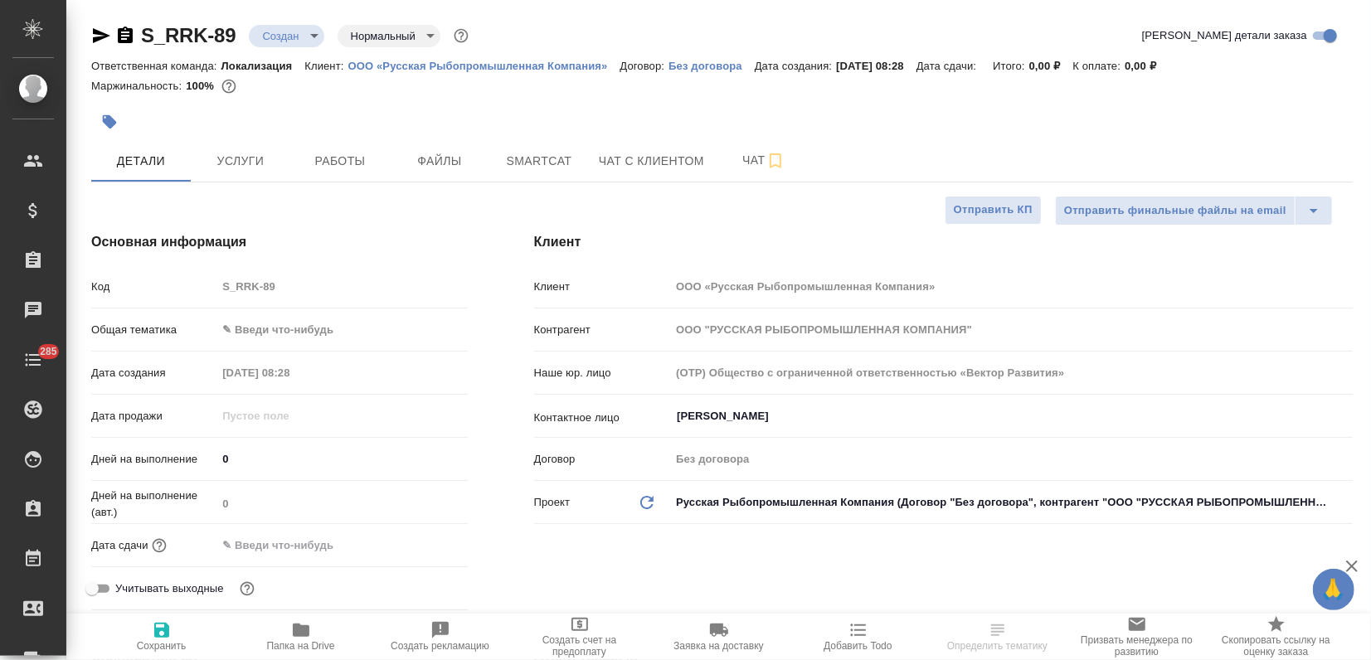
type textarea "x"
click at [521, 168] on span "Smartcat" at bounding box center [539, 161] width 80 height 21
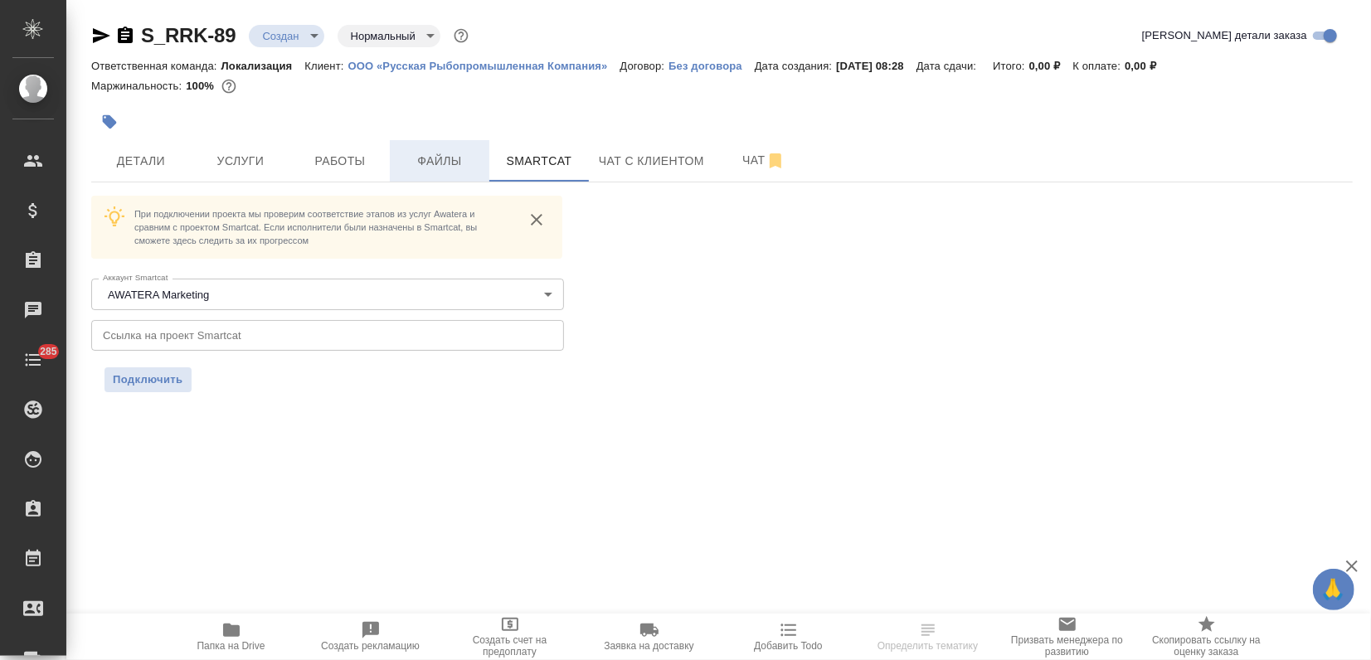
click at [468, 156] on span "Файлы" at bounding box center [440, 161] width 80 height 21
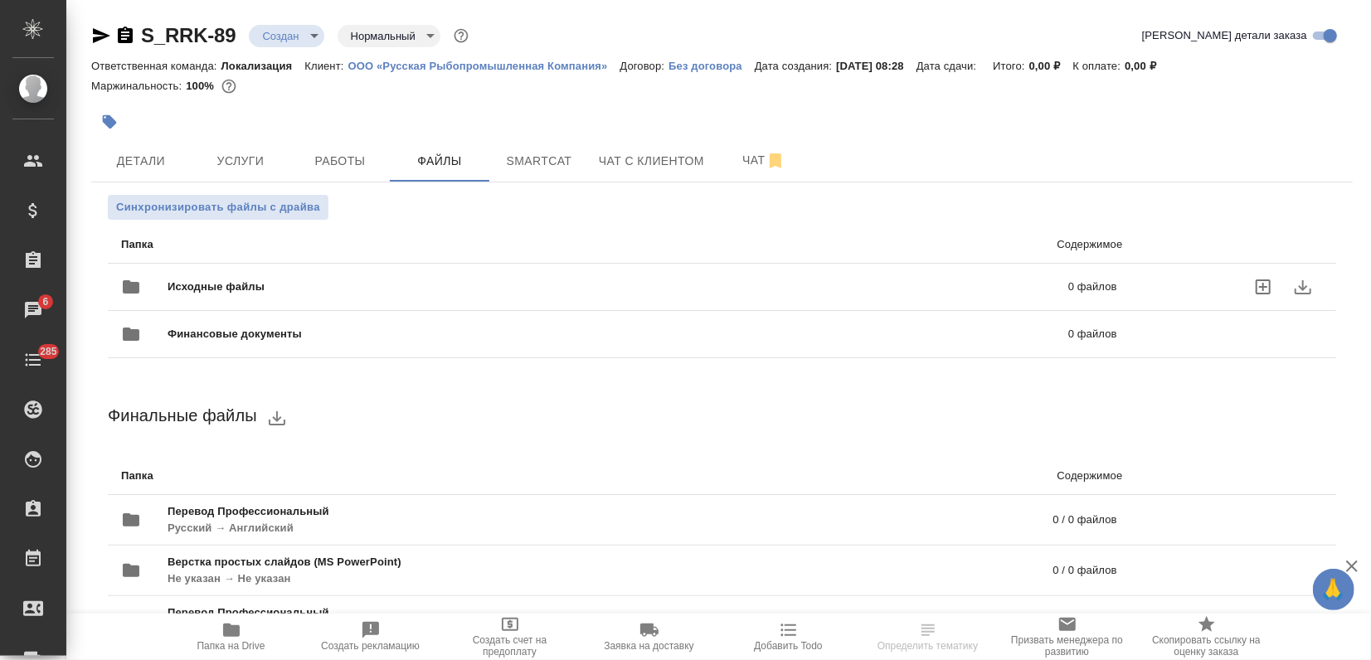
click at [233, 275] on div "Исходные файлы 0 файлов" at bounding box center [619, 287] width 996 height 40
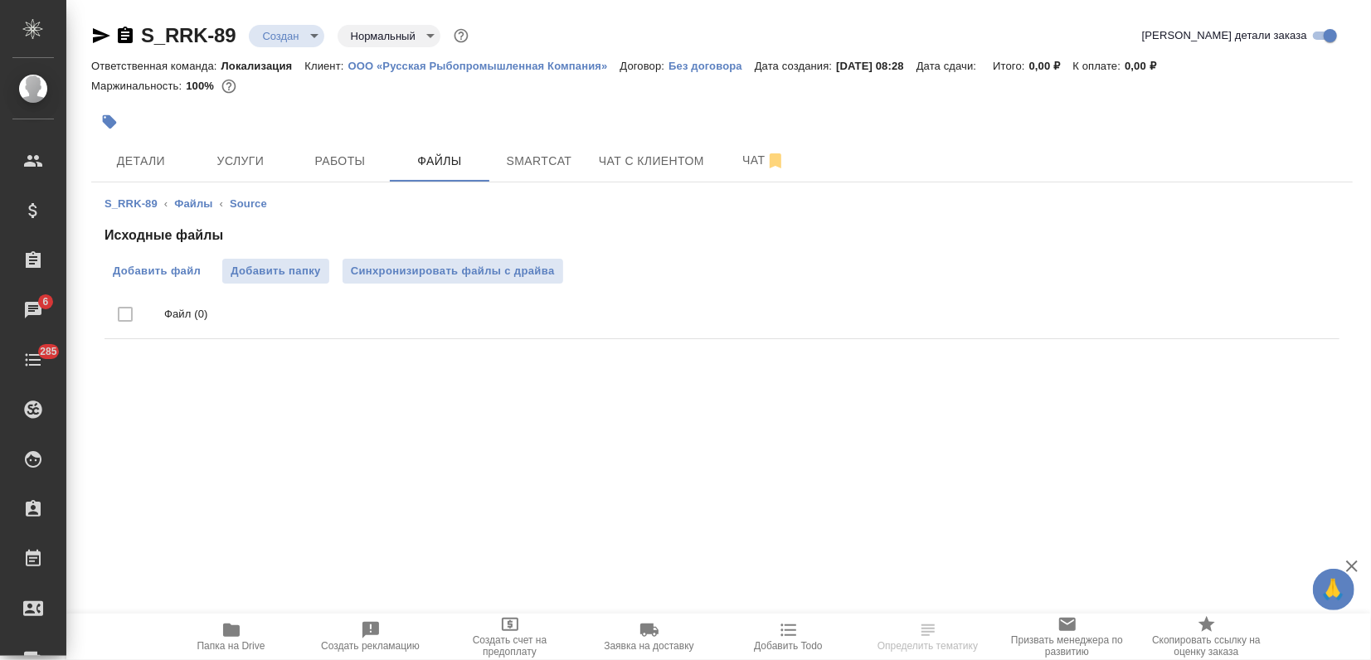
click at [159, 265] on span "Добавить файл" at bounding box center [157, 271] width 88 height 17
click at [0, 0] on input "Добавить файл" at bounding box center [0, 0] width 0 height 0
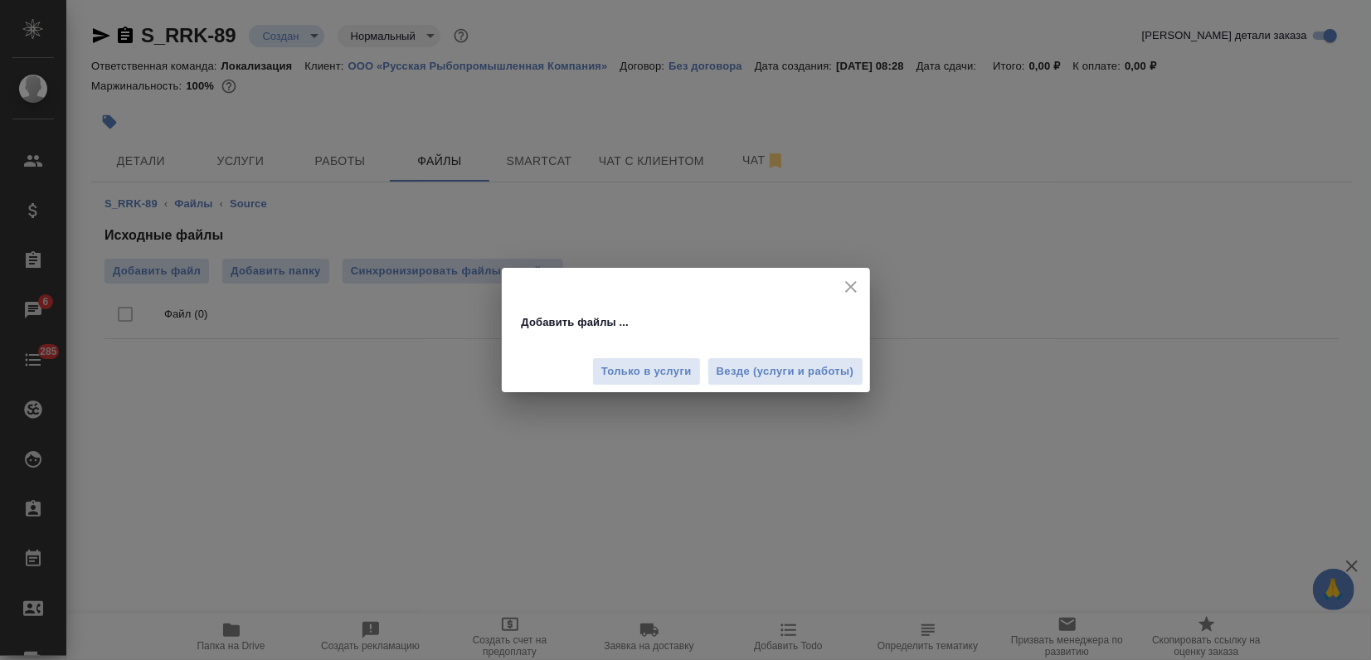
click at [787, 387] on div "Только в услуги Везде (услуги и работы)" at bounding box center [686, 366] width 368 height 56
click at [784, 381] on button "Везде (услуги и работы)" at bounding box center [785, 371] width 156 height 29
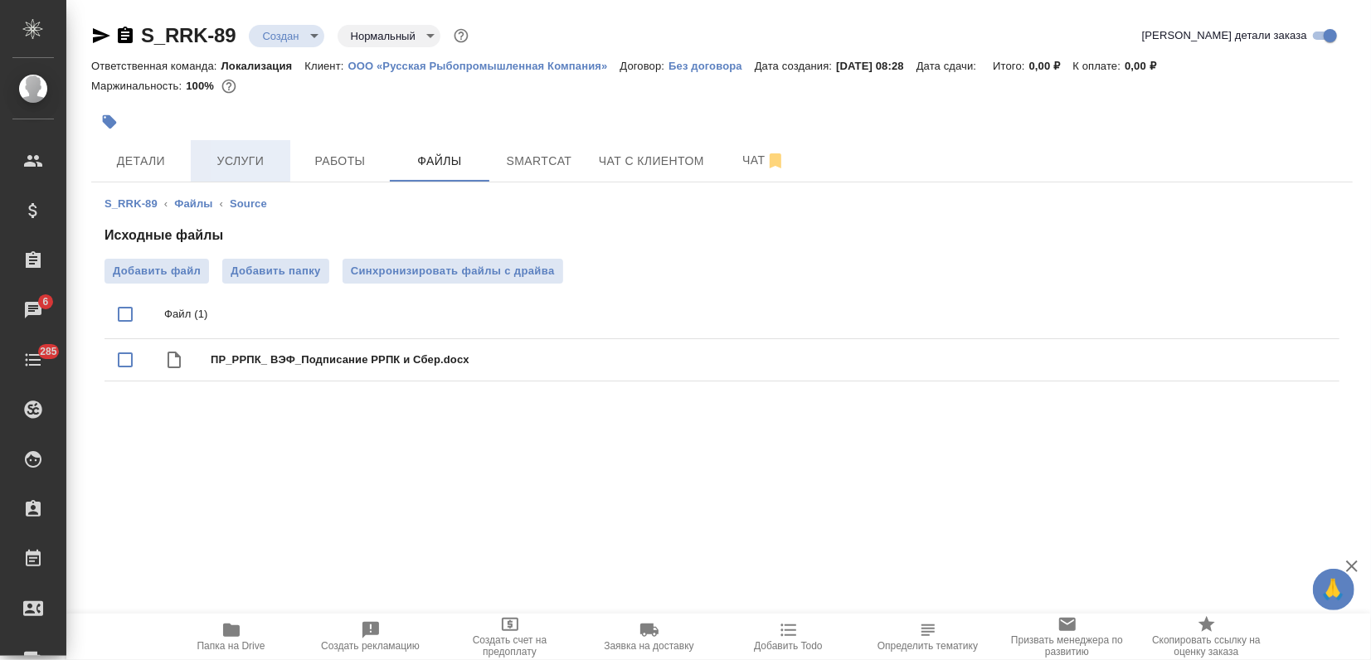
click at [270, 177] on button "Услуги" at bounding box center [241, 160] width 100 height 41
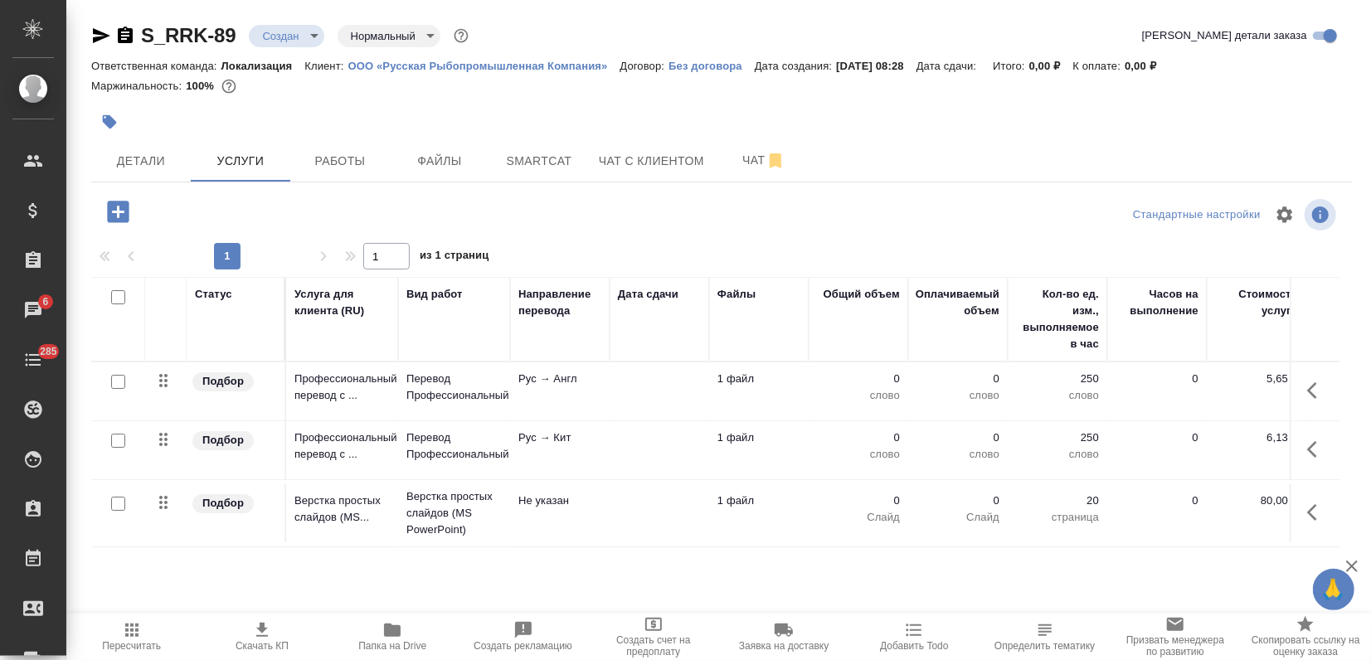
drag, startPoint x: 113, startPoint y: 499, endPoint x: 294, endPoint y: 517, distance: 182.5
click at [114, 499] on input "checkbox" at bounding box center [118, 504] width 14 height 14
checkbox input "true"
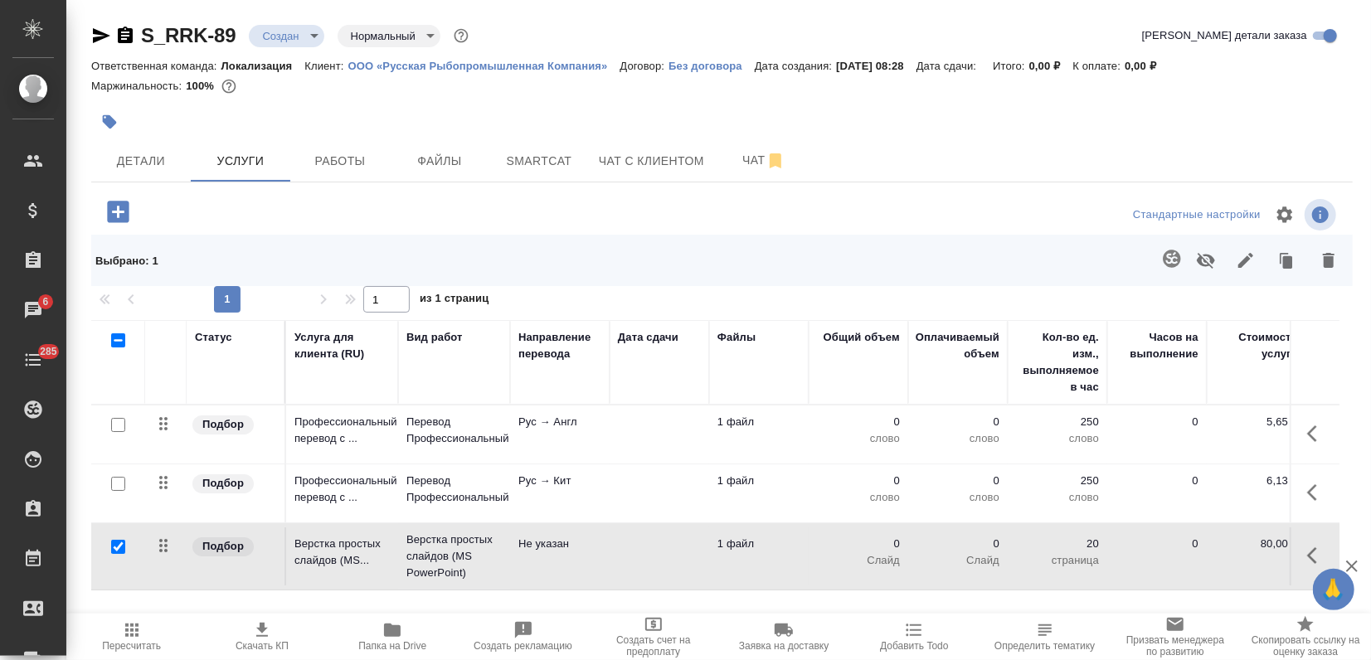
click at [1329, 262] on icon "button" at bounding box center [1329, 260] width 12 height 15
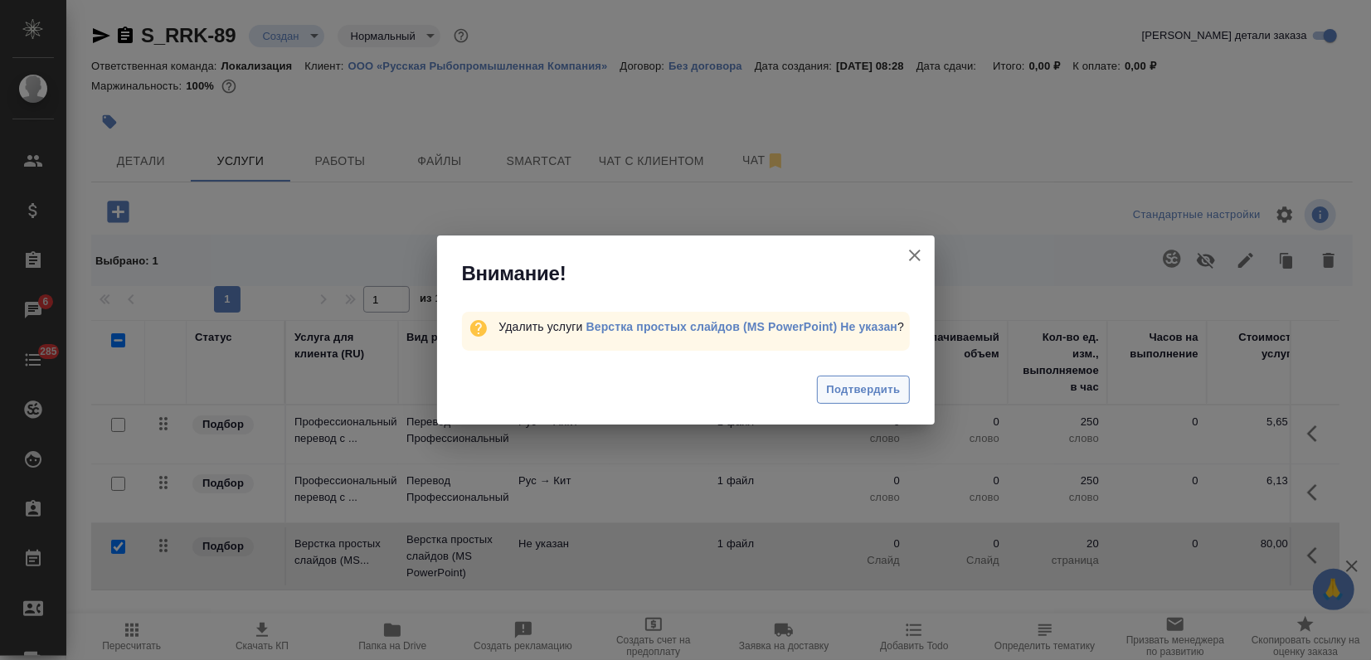
click at [880, 395] on span "Подтвердить" at bounding box center [863, 390] width 74 height 19
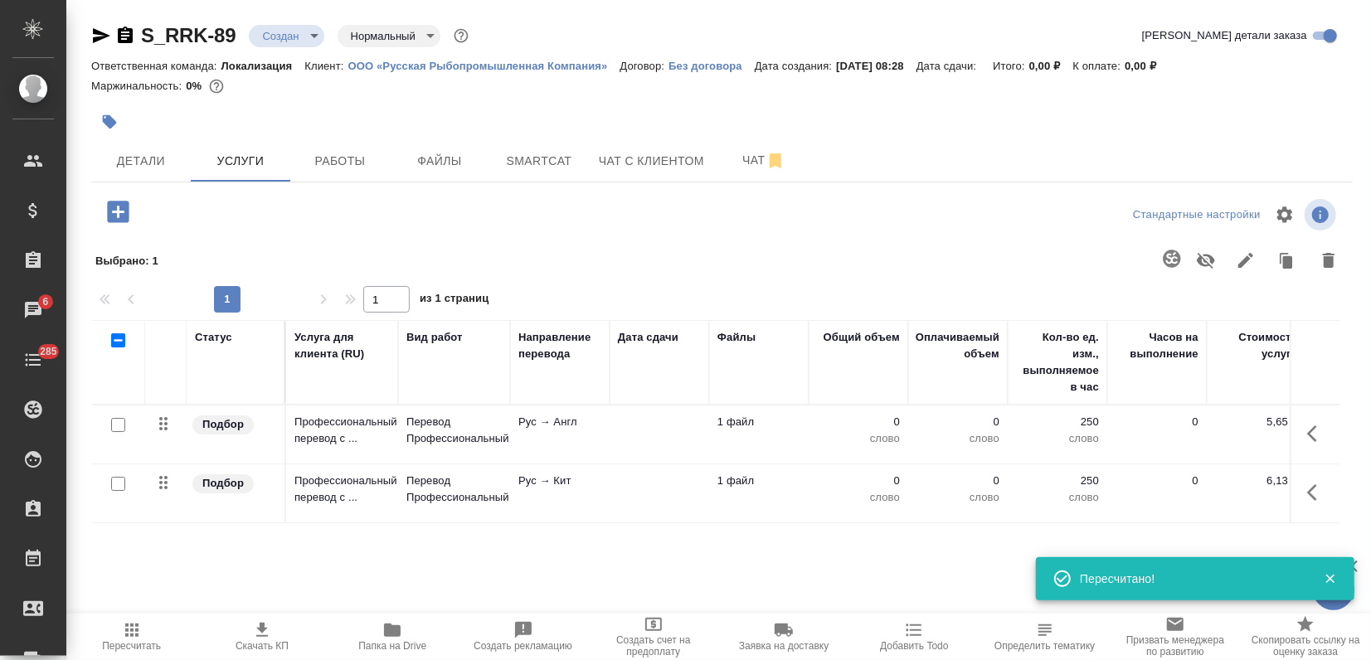
click at [115, 347] on div at bounding box center [114, 340] width 28 height 23
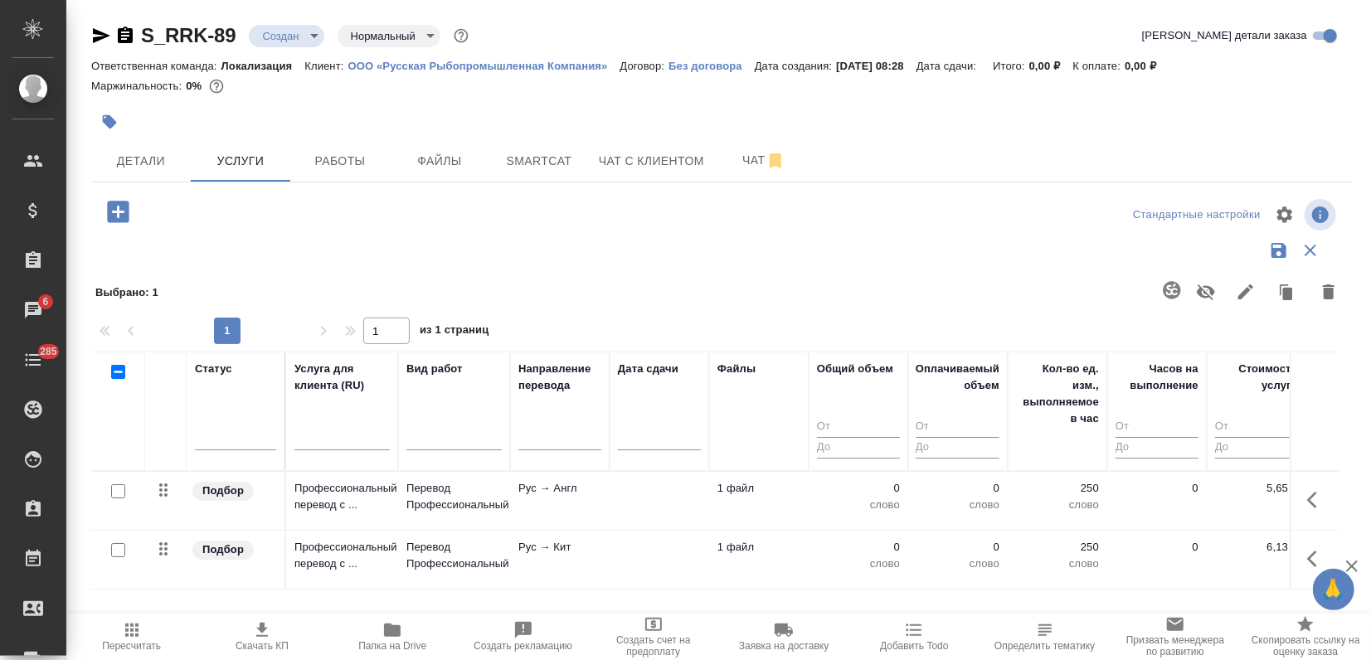
click at [119, 489] on input "checkbox" at bounding box center [118, 491] width 14 height 14
checkbox input "true"
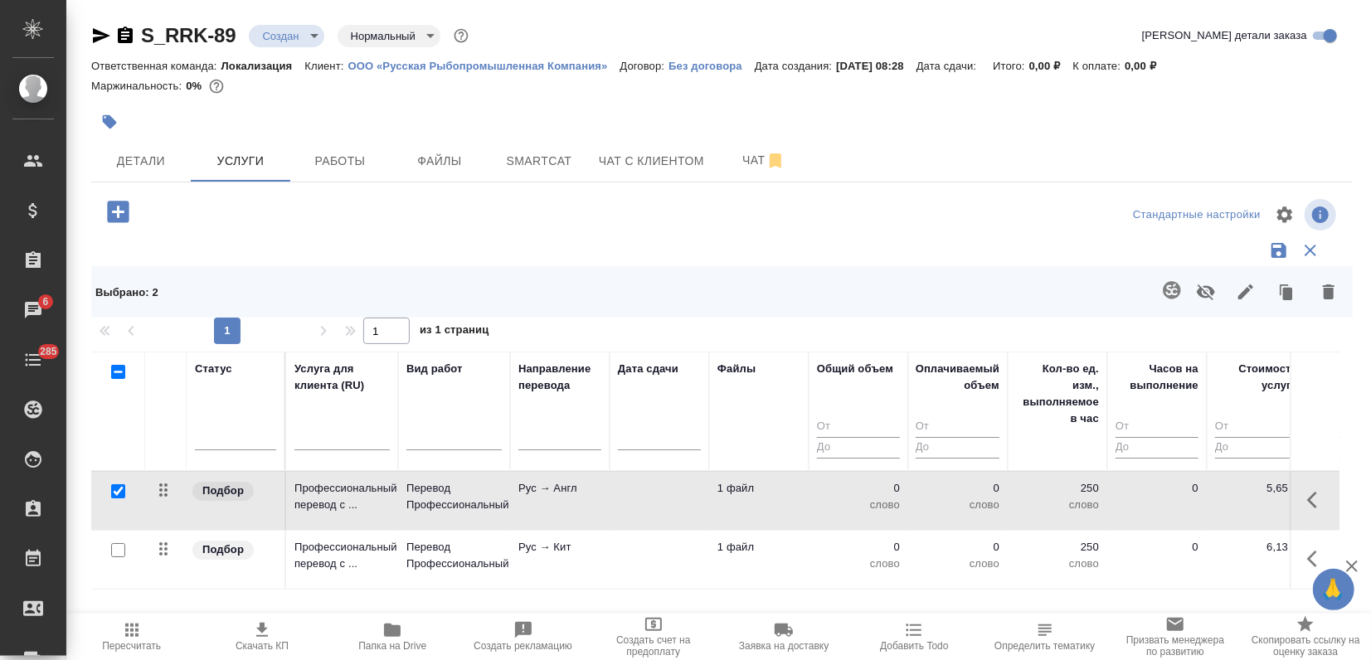
click at [115, 550] on input "checkbox" at bounding box center [118, 550] width 14 height 14
checkbox input "true"
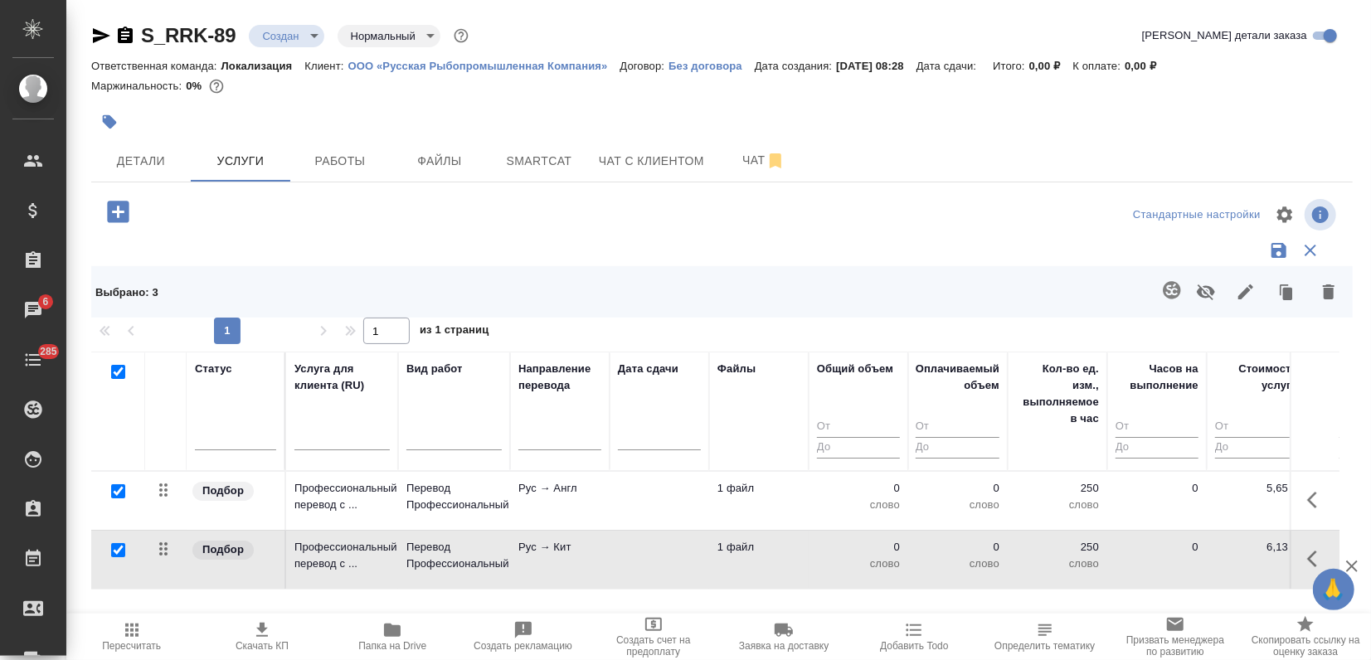
click at [1164, 299] on icon "button" at bounding box center [1172, 290] width 20 height 20
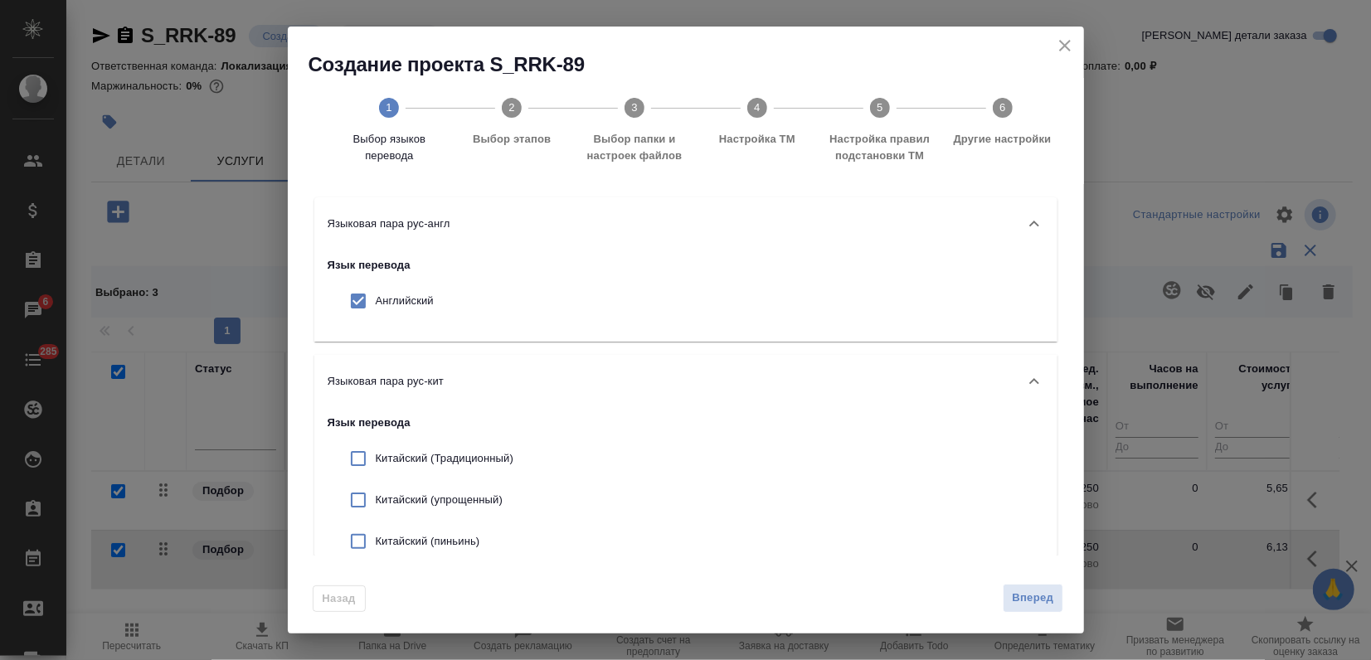
click at [406, 493] on p "Китайский (упрощенный)" at bounding box center [445, 500] width 138 height 17
checkbox input "true"
click at [1023, 601] on span "Вперед" at bounding box center [1032, 598] width 41 height 19
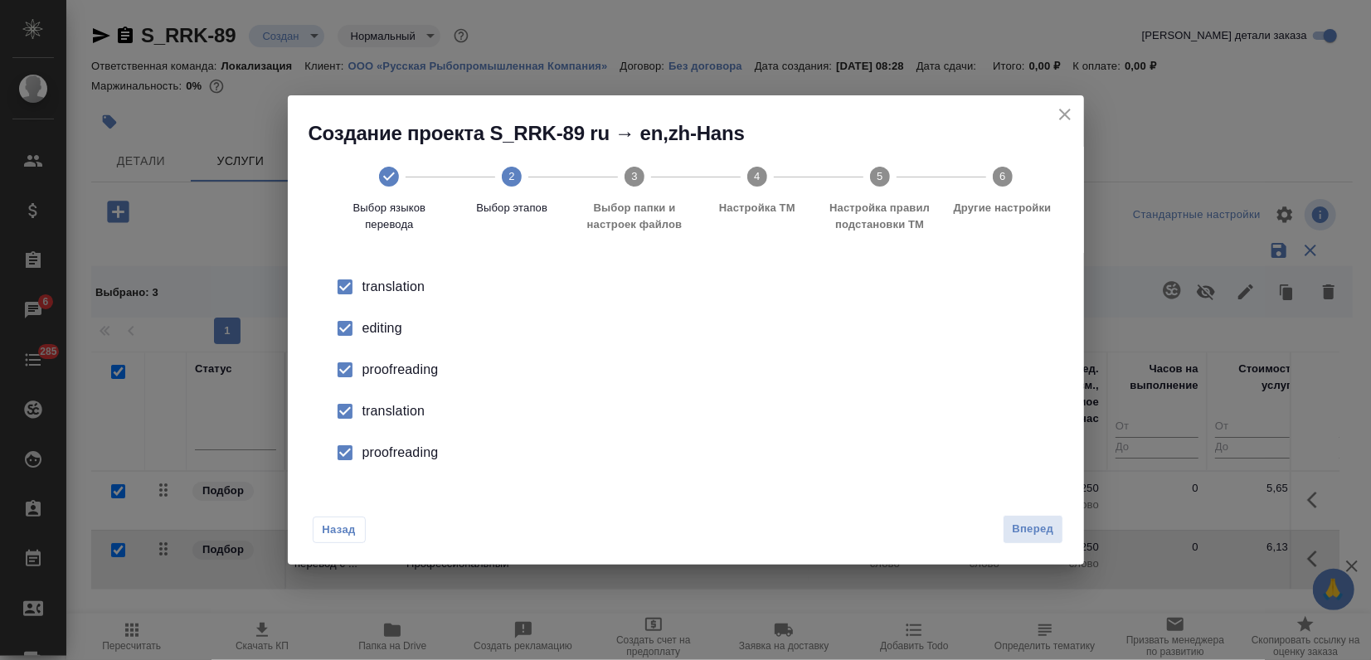
drag, startPoint x: 411, startPoint y: 343, endPoint x: 391, endPoint y: 379, distance: 41.2
click at [406, 354] on ul "translation editing proofreading translation proofreading" at bounding box center [685, 369] width 743 height 207
click at [364, 331] on div "editing" at bounding box center [703, 328] width 682 height 20
click at [343, 378] on input "checkbox" at bounding box center [345, 369] width 35 height 35
click at [341, 410] on input "checkbox" at bounding box center [345, 411] width 35 height 35
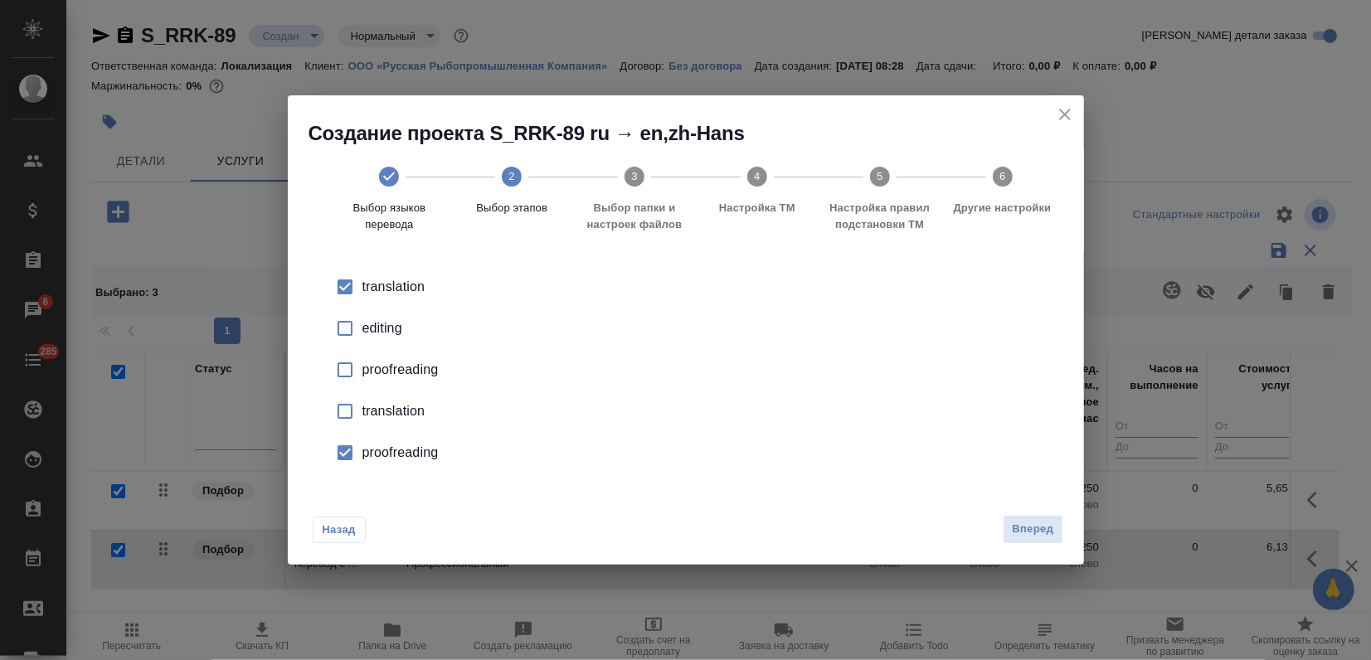
click at [341, 453] on input "checkbox" at bounding box center [345, 452] width 35 height 35
click at [1018, 524] on span "Вперед" at bounding box center [1032, 529] width 41 height 19
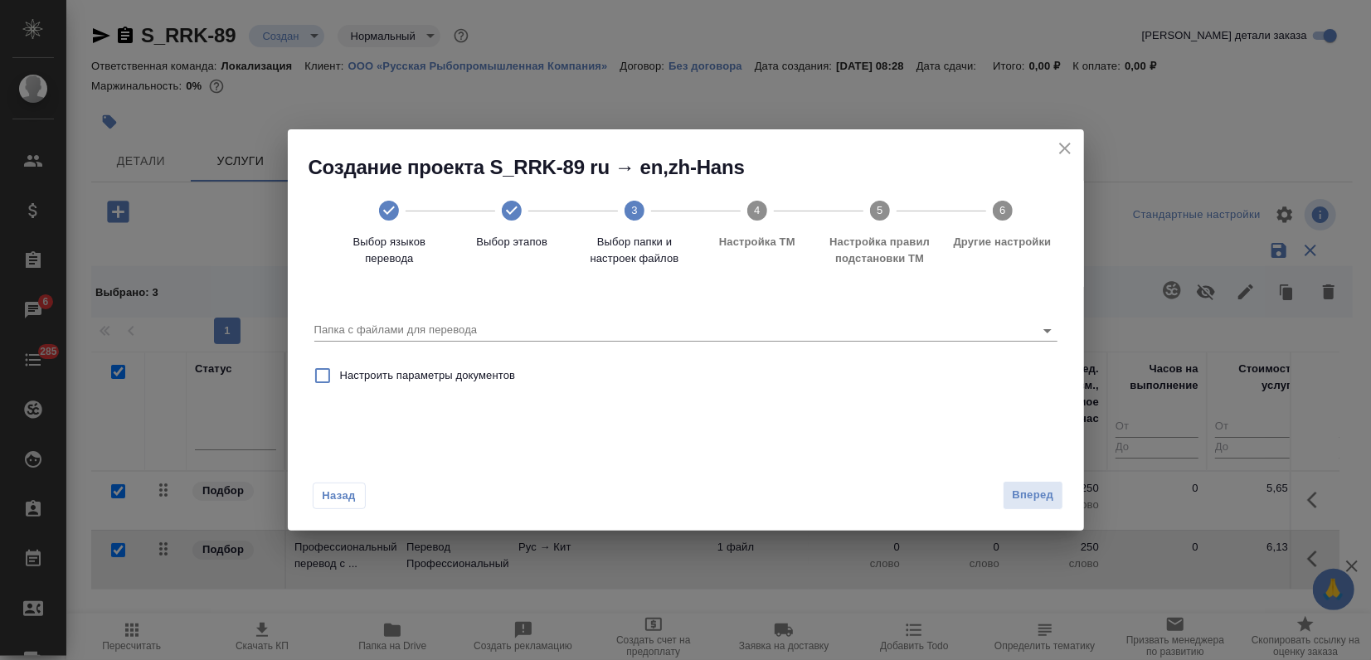
click at [610, 347] on div "Папка с файлами для перевода" at bounding box center [686, 322] width 756 height 57
click at [610, 343] on div "Папка с файлами для перевода" at bounding box center [685, 322] width 743 height 44
click at [607, 331] on input "Папка с файлами для перевода" at bounding box center [659, 330] width 690 height 20
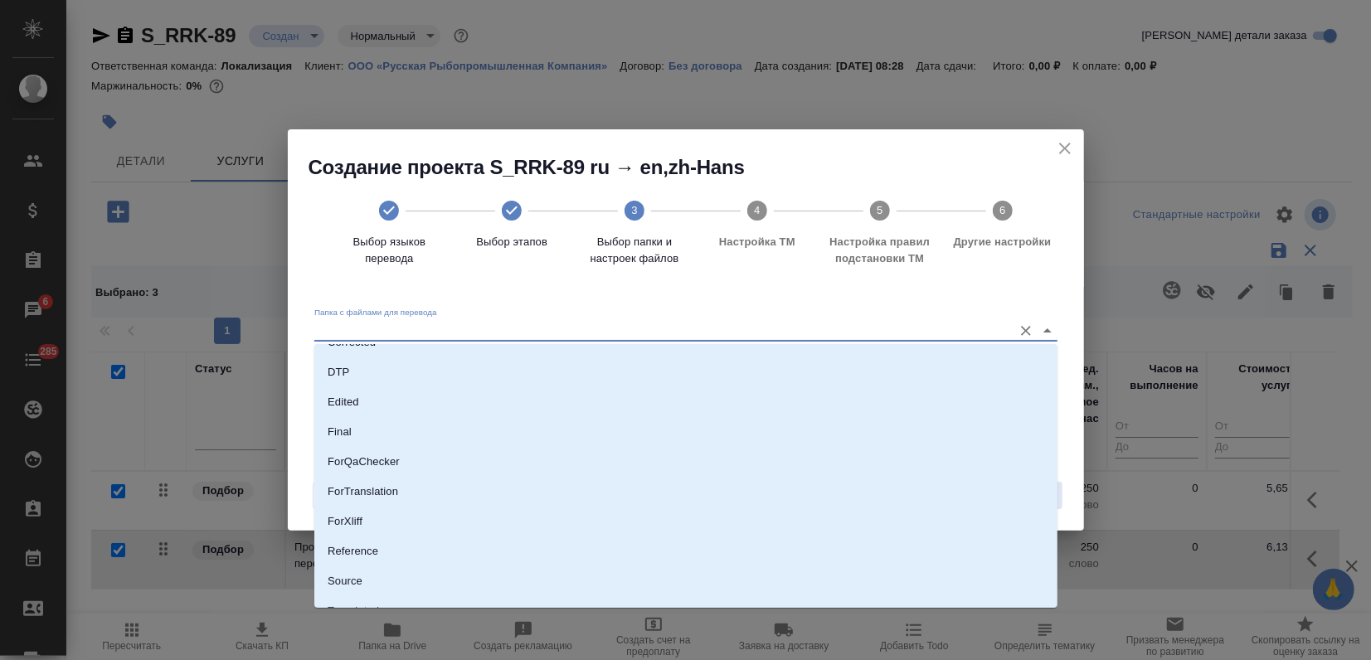
scroll to position [159, 0]
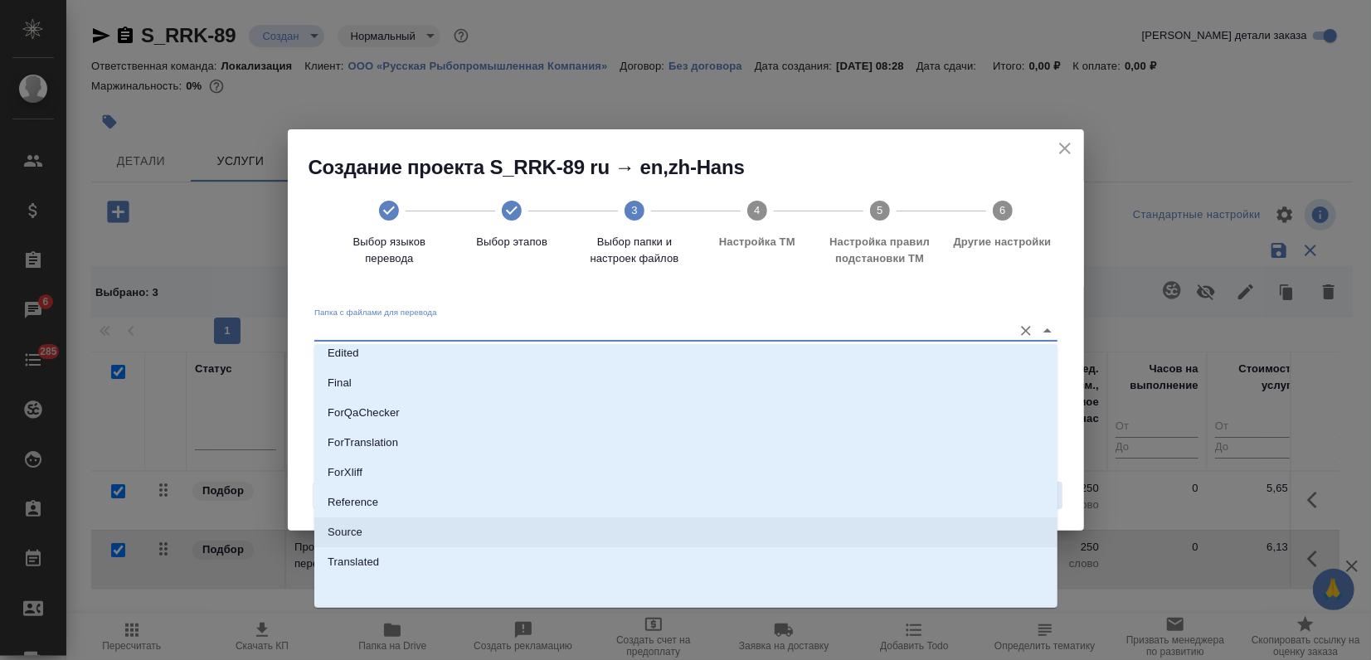
click at [381, 524] on li "Source" at bounding box center [685, 532] width 743 height 30
type input "Source"
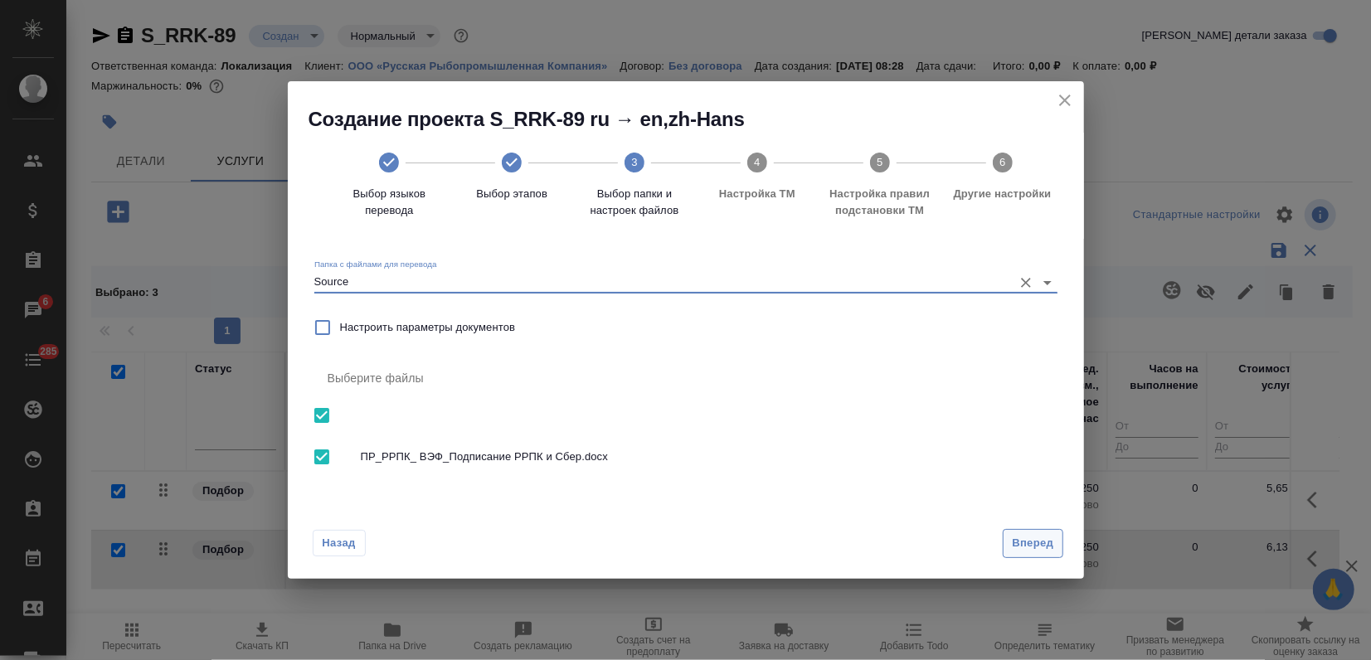
click at [1014, 537] on span "Вперед" at bounding box center [1032, 543] width 41 height 19
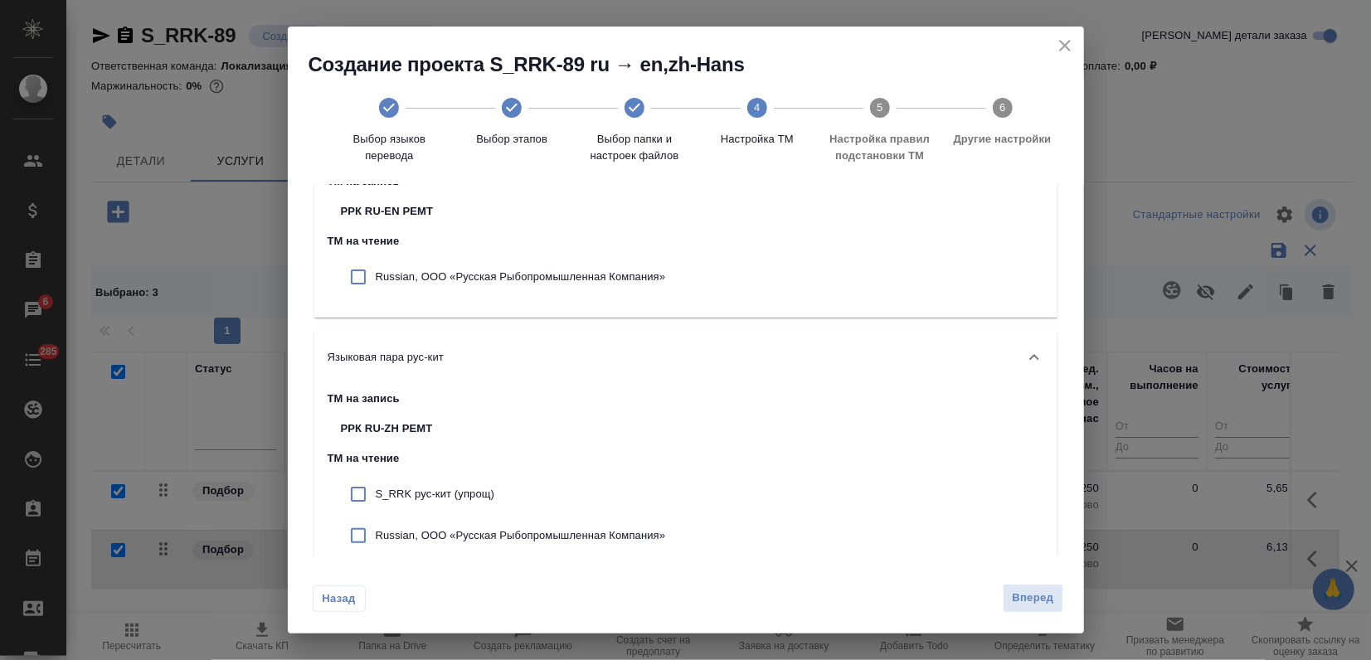
scroll to position [118, 0]
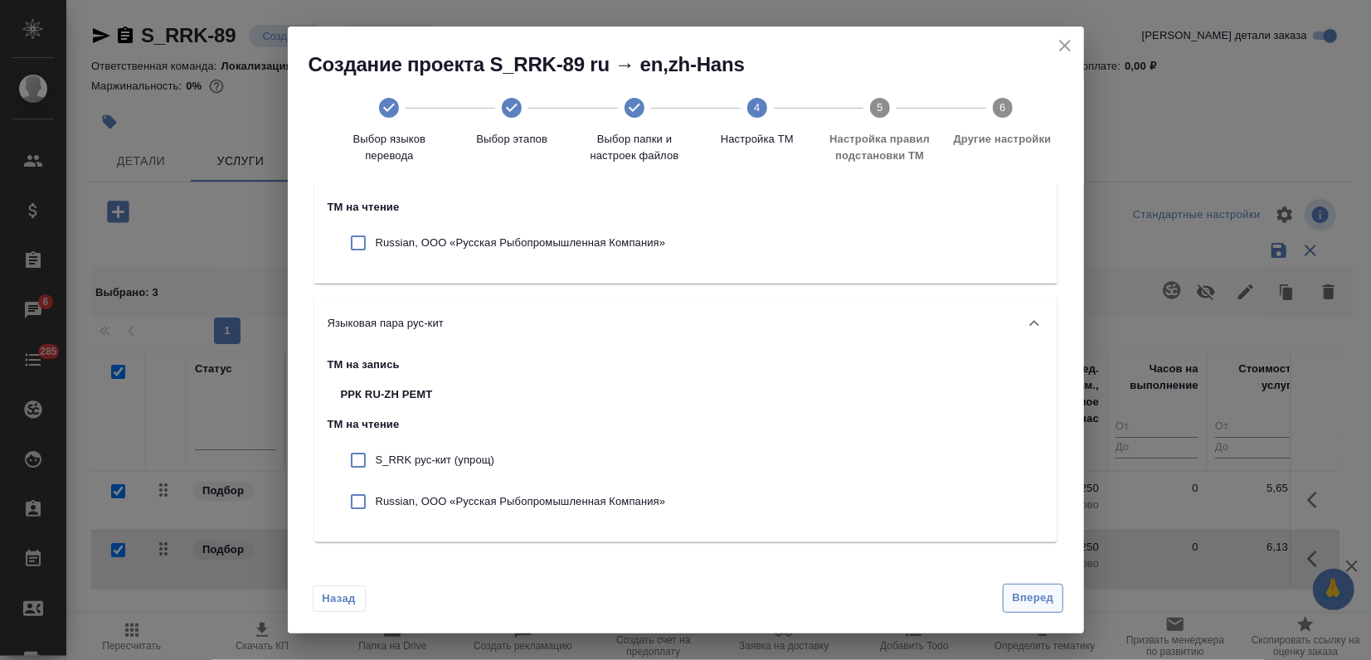
click at [1025, 598] on span "Вперед" at bounding box center [1032, 598] width 41 height 19
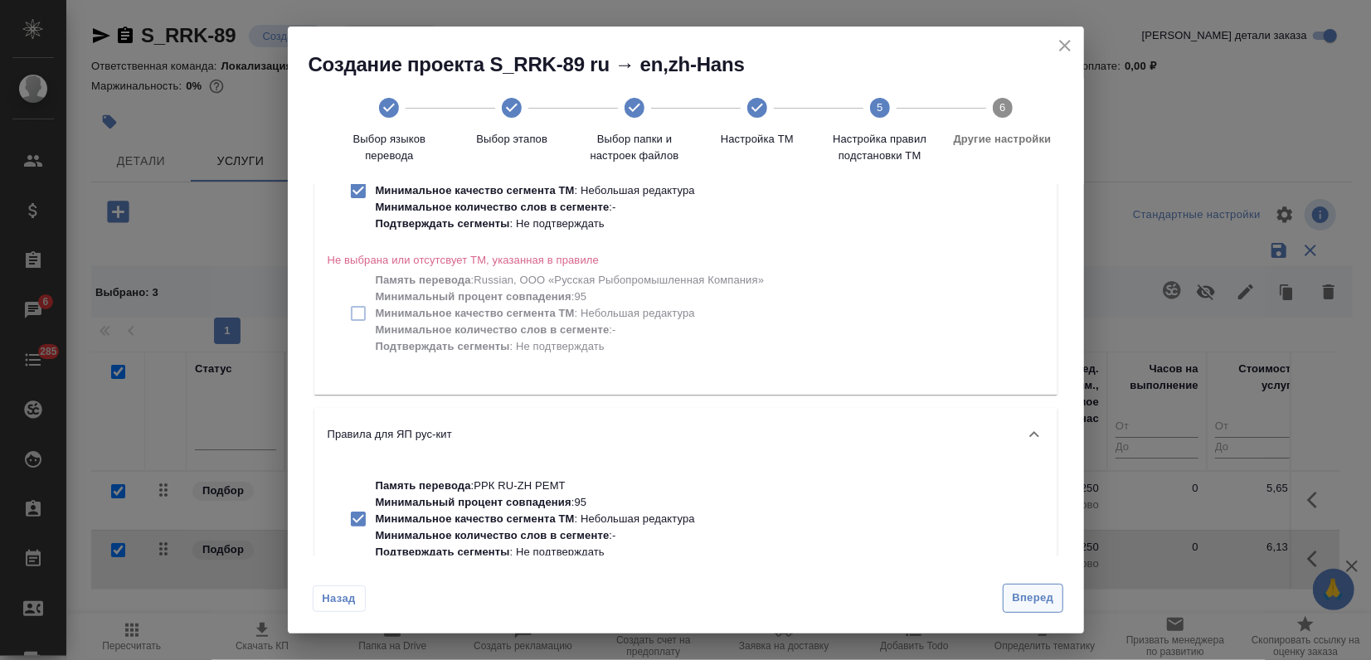
scroll to position [0, 0]
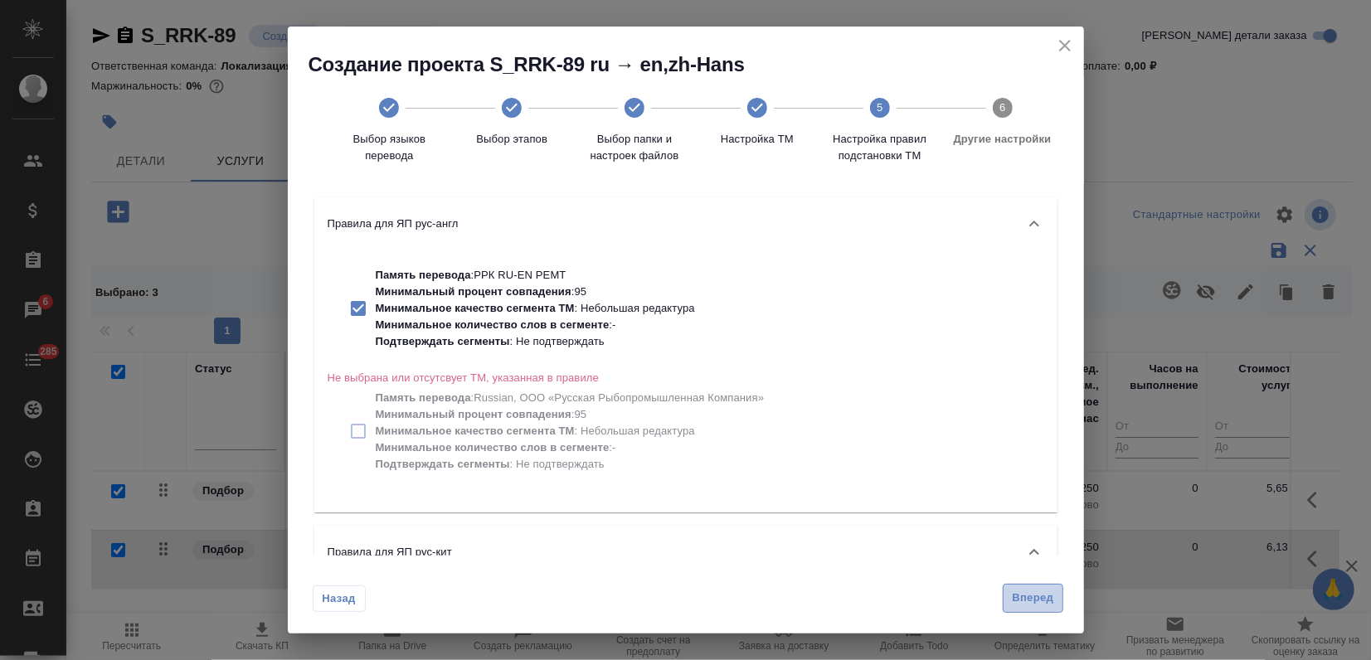
click at [1019, 597] on span "Вперед" at bounding box center [1032, 598] width 41 height 19
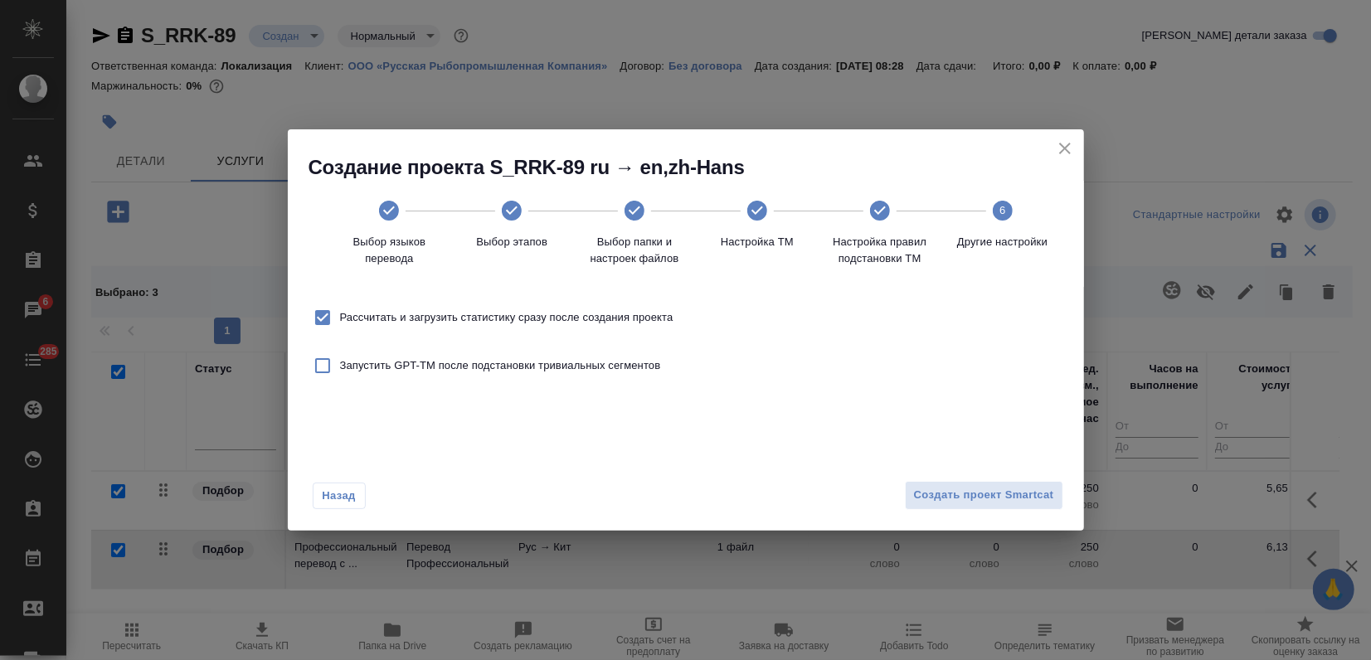
click at [987, 510] on div "Назад Создать проект Smartcat" at bounding box center [686, 492] width 796 height 78
click at [984, 504] on span "Создать проект Smartcat" at bounding box center [984, 495] width 140 height 19
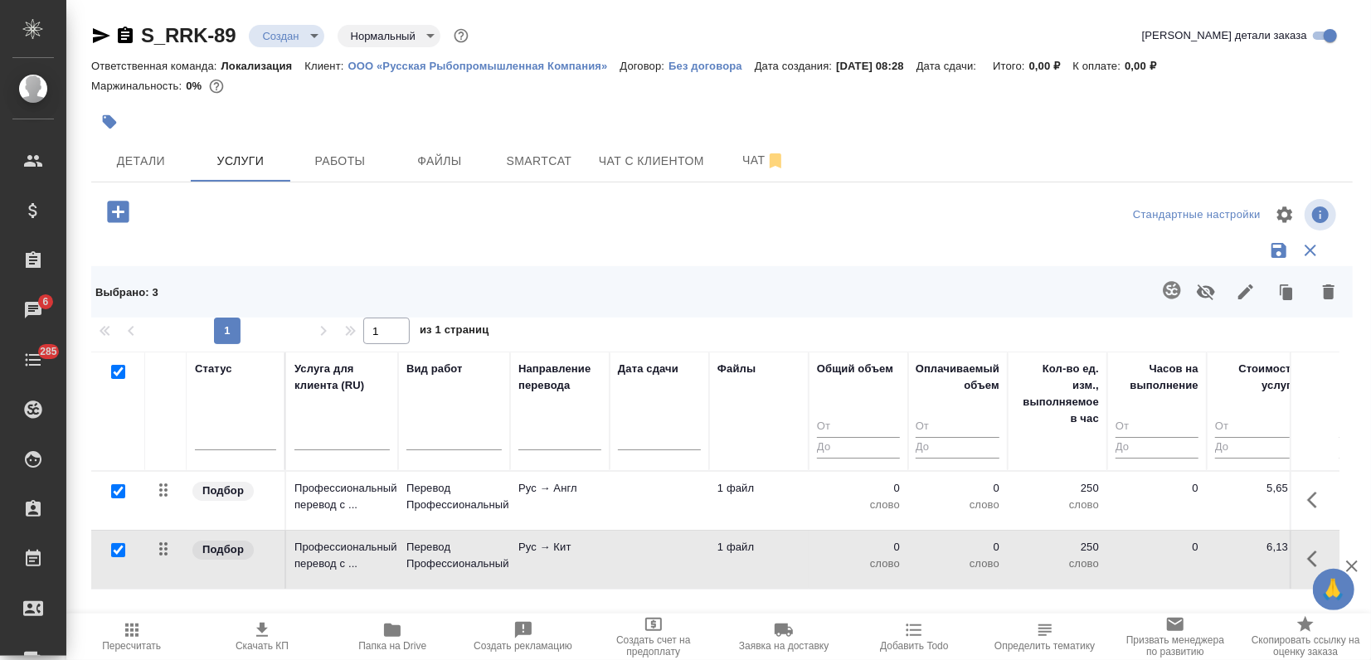
click at [1244, 290] on icon "button" at bounding box center [1245, 291] width 15 height 15
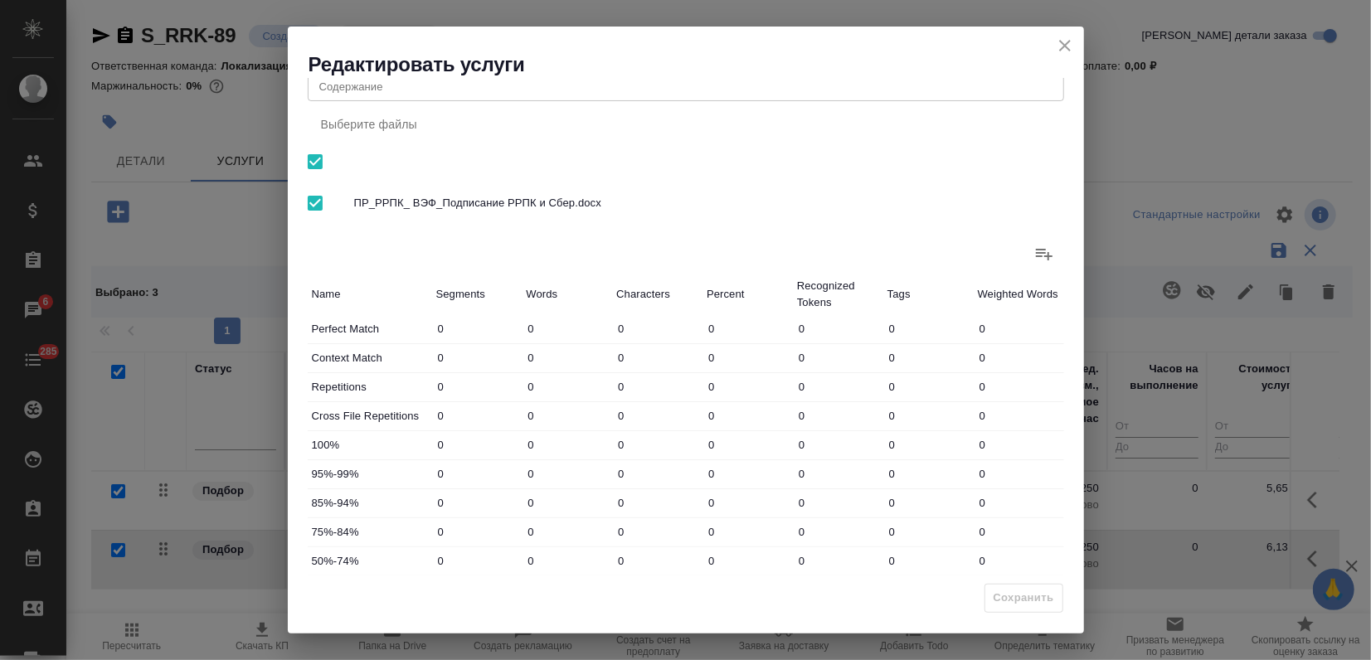
scroll to position [192, 0]
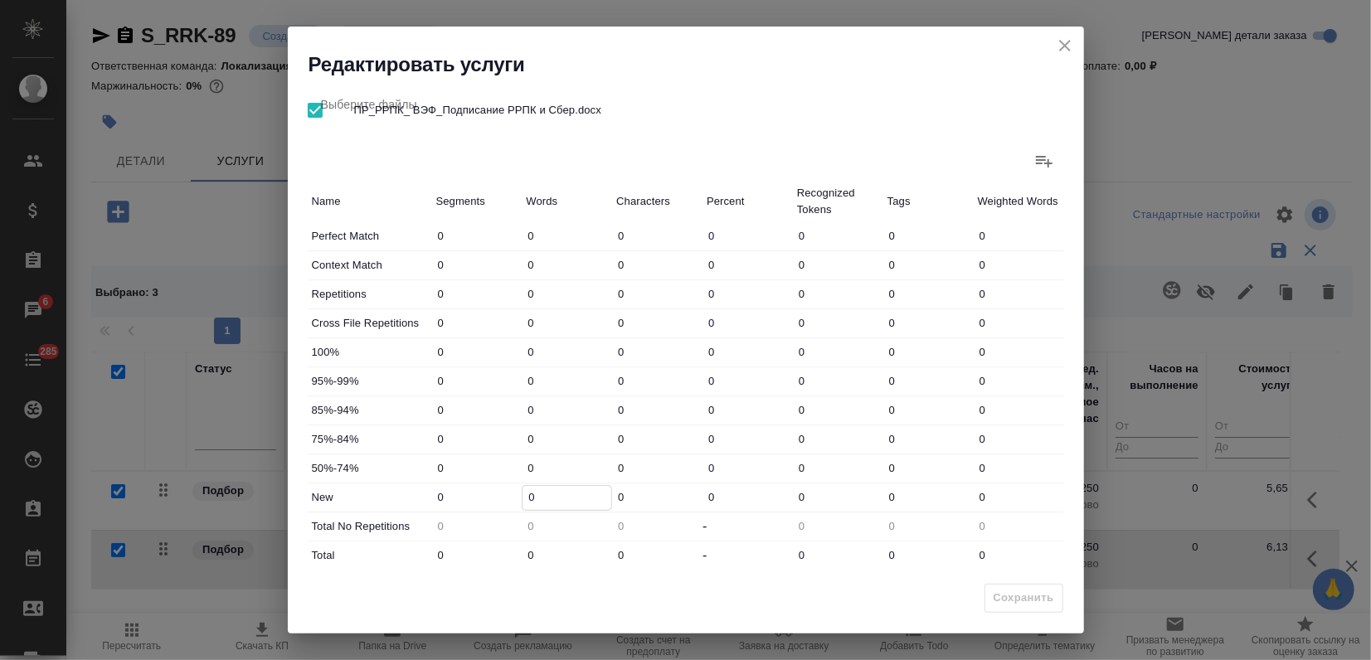
click at [522, 498] on input "0" at bounding box center [566, 498] width 89 height 24
drag, startPoint x: 531, startPoint y: 495, endPoint x: 493, endPoint y: 499, distance: 38.4
click at [493, 499] on div "New 0 0 0 0 0 0 0" at bounding box center [686, 497] width 756 height 28
type input "265"
drag, startPoint x: 534, startPoint y: 555, endPoint x: 475, endPoint y: 553, distance: 58.9
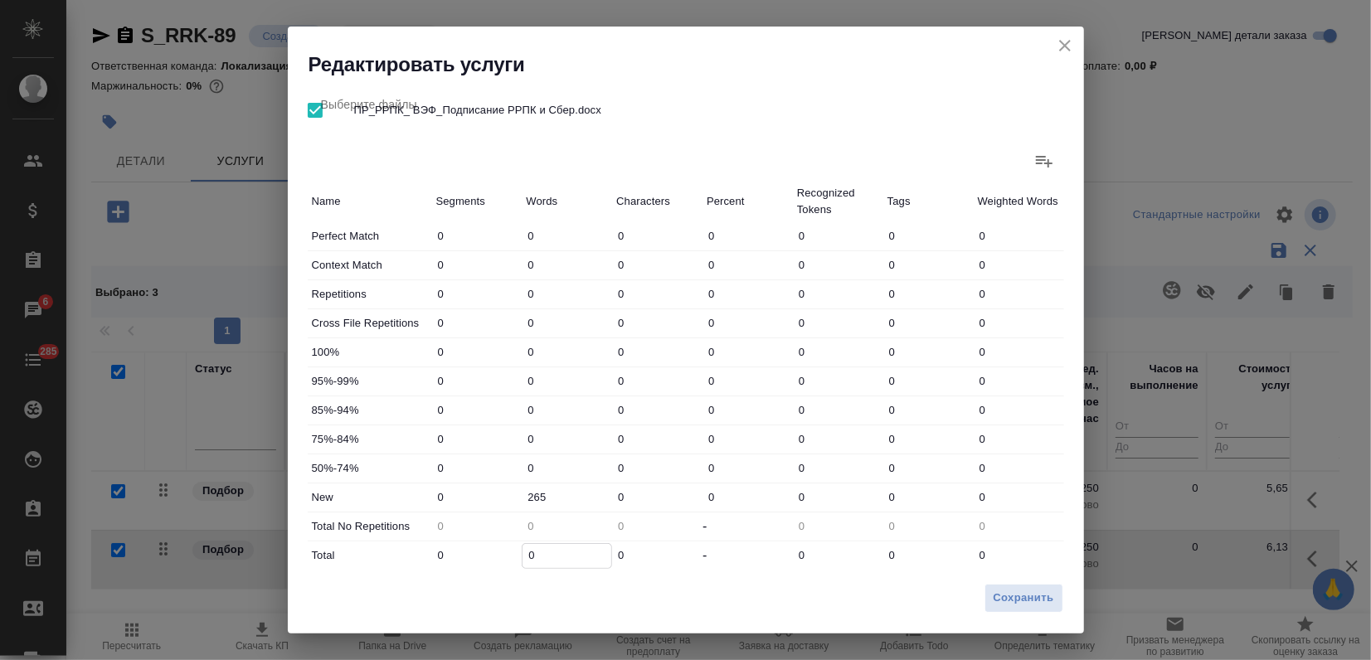
click at [493, 557] on div "Total 0 0 0 - 0 0 0" at bounding box center [686, 556] width 756 height 28
type input "2"
type input "26"
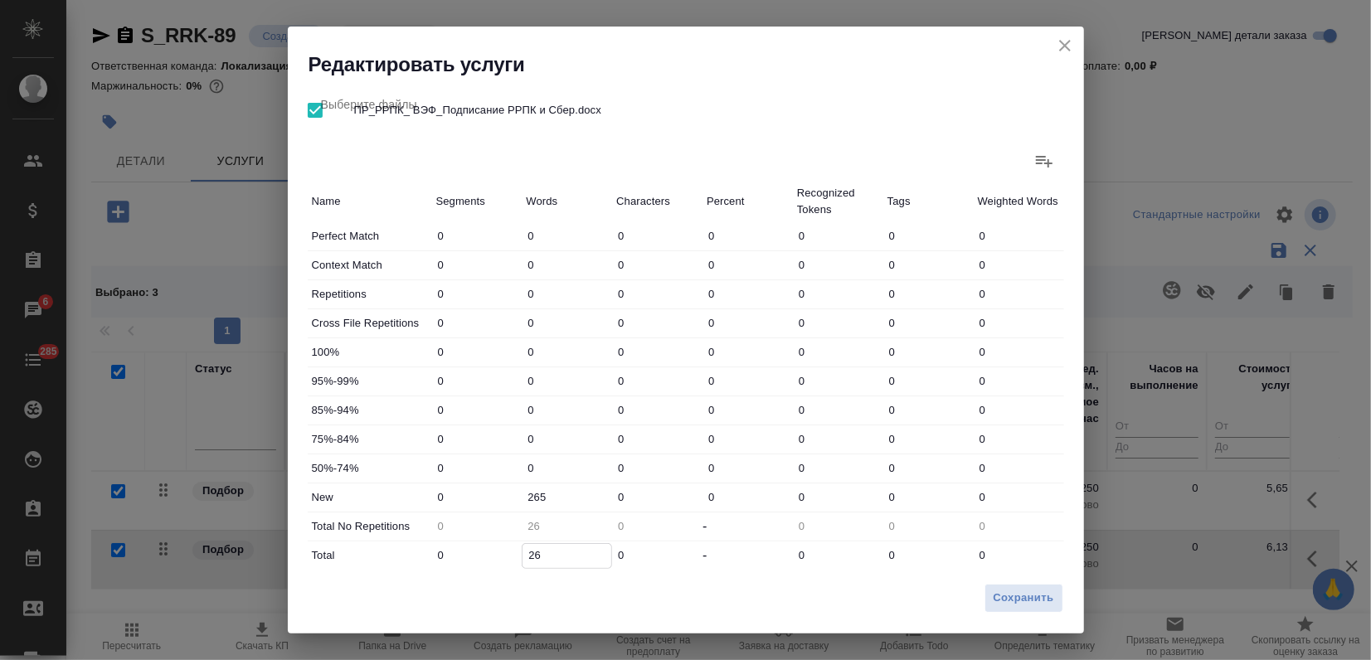
type input "265"
click at [975, 595] on div "Сохранить" at bounding box center [686, 605] width 796 height 58
click at [992, 592] on button "Сохранить" at bounding box center [1023, 598] width 79 height 29
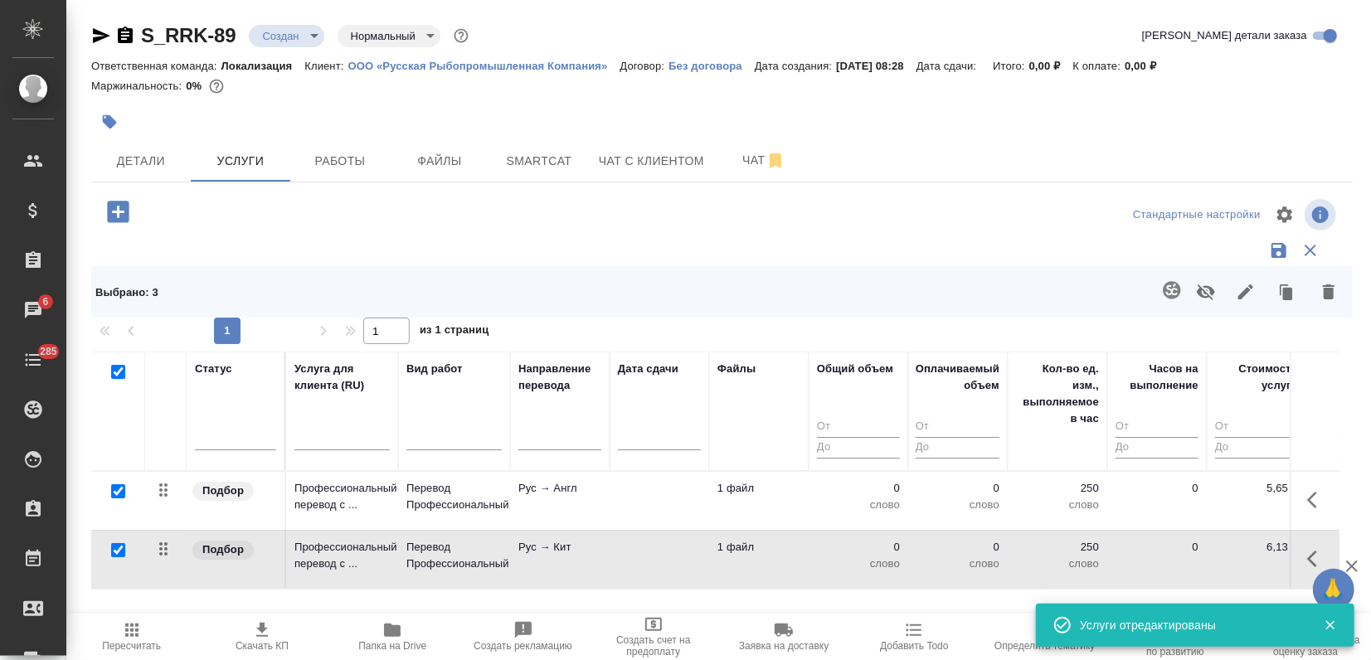
click at [140, 632] on icon "button" at bounding box center [132, 630] width 20 height 20
click at [129, 155] on span "Детали" at bounding box center [141, 161] width 80 height 21
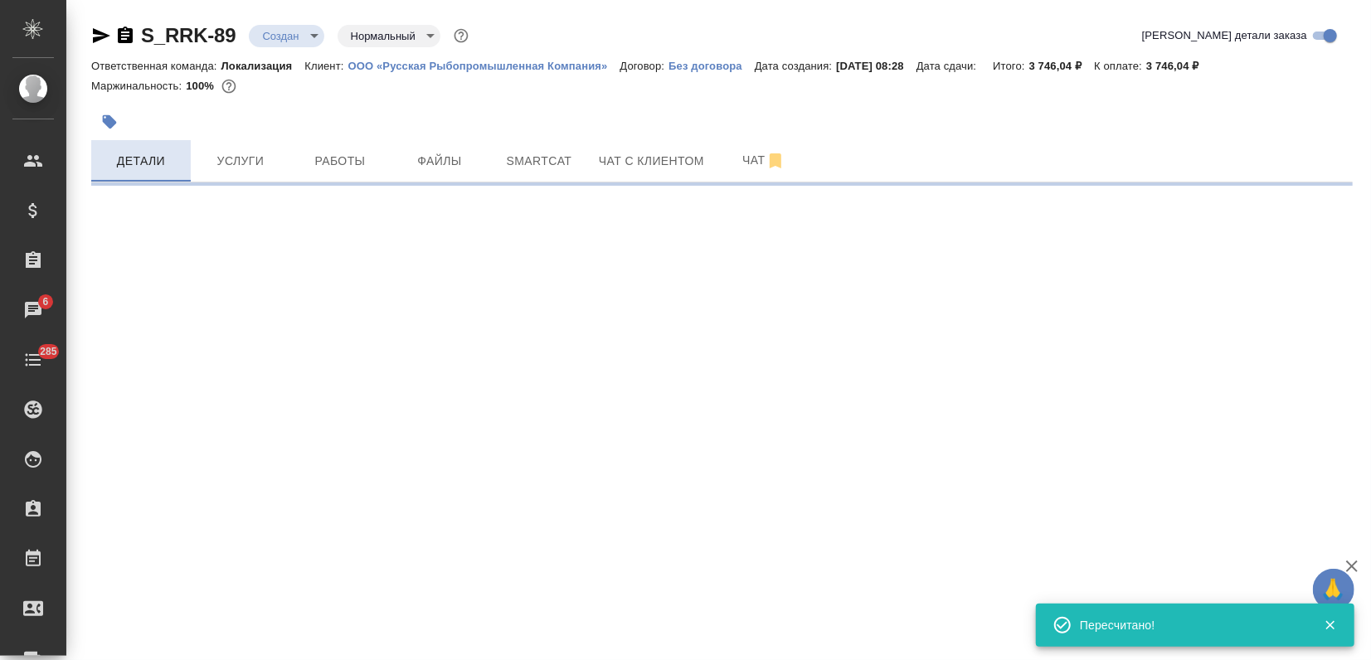
select select "RU"
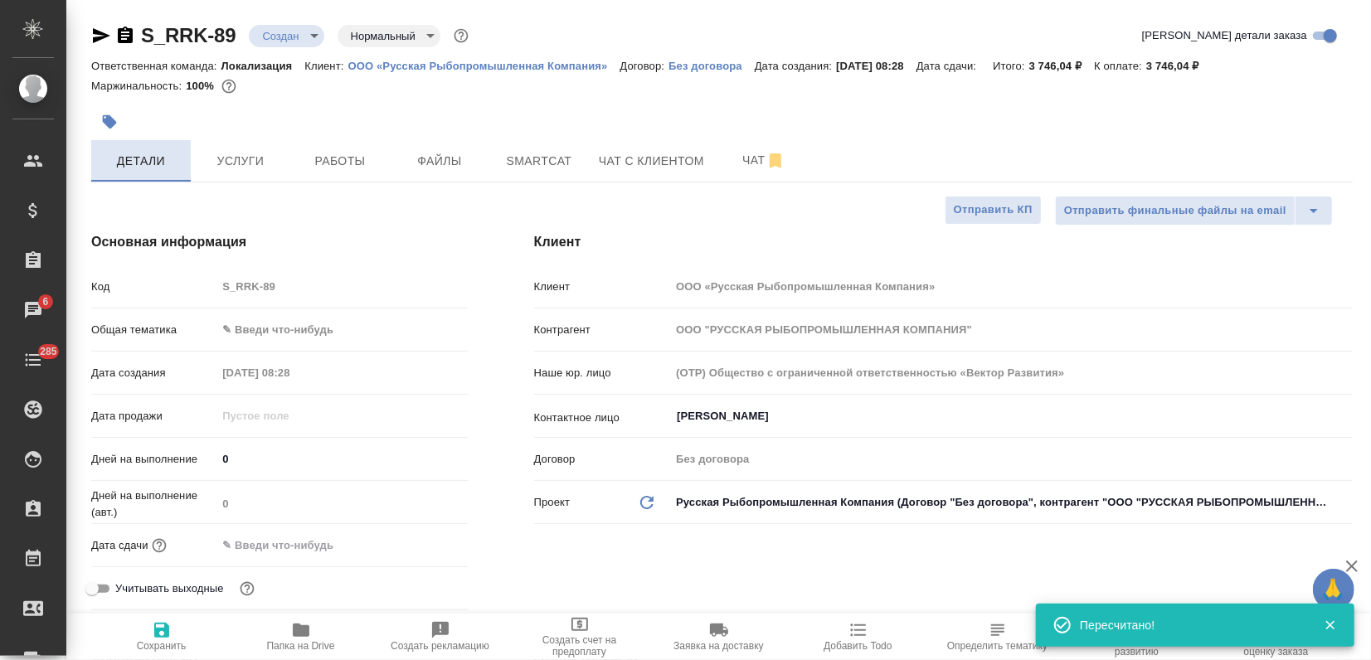
type textarea "x"
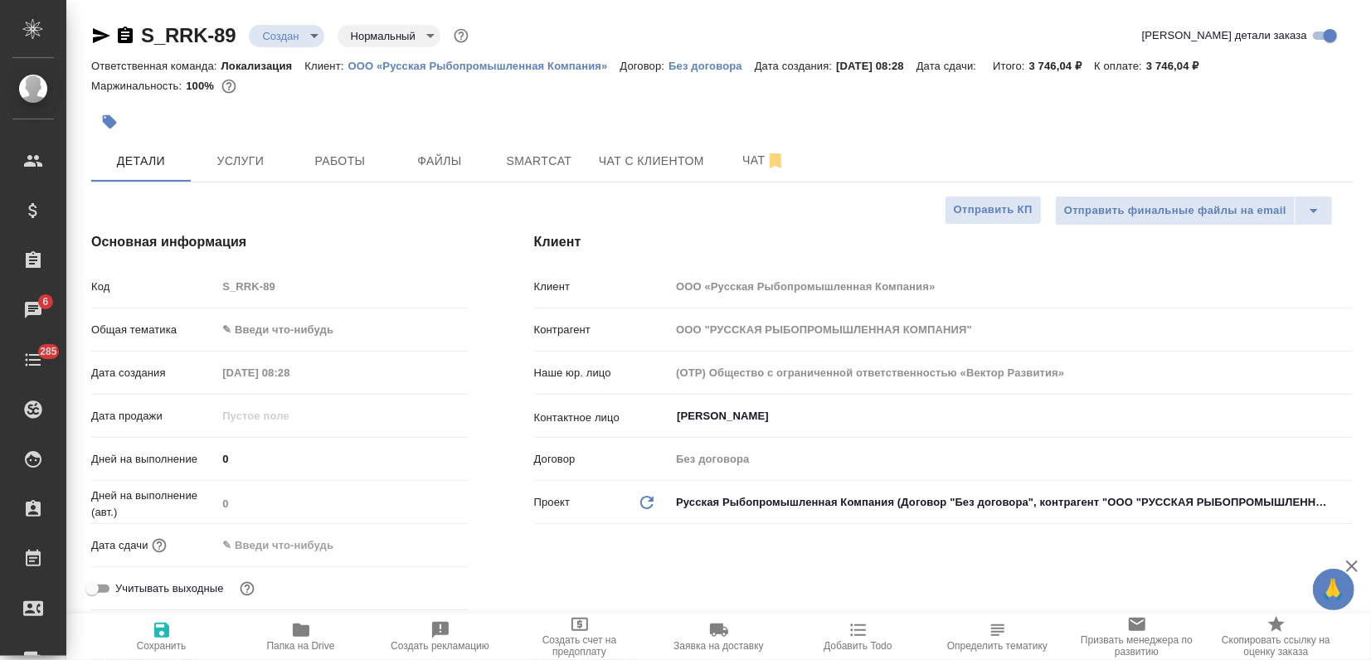
click at [1146, 129] on div at bounding box center [721, 122] width 1261 height 36
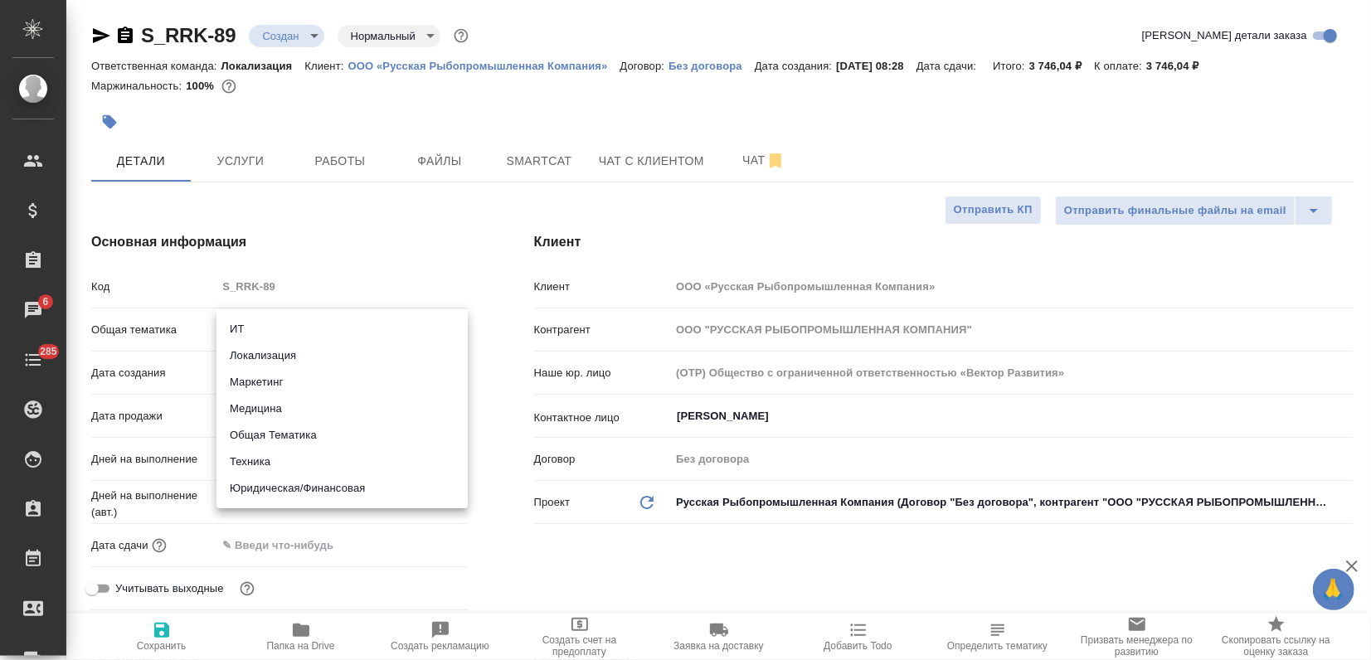
click at [244, 331] on body "🙏 .cls-1 fill:#fff; AWATERA Zagorodnikh Viktoria Клиенты Спецификации Заказы 6 …" at bounding box center [685, 330] width 1371 height 660
click at [265, 384] on li "Маркетинг" at bounding box center [341, 382] width 251 height 27
type input "marketing"
type textarea "x"
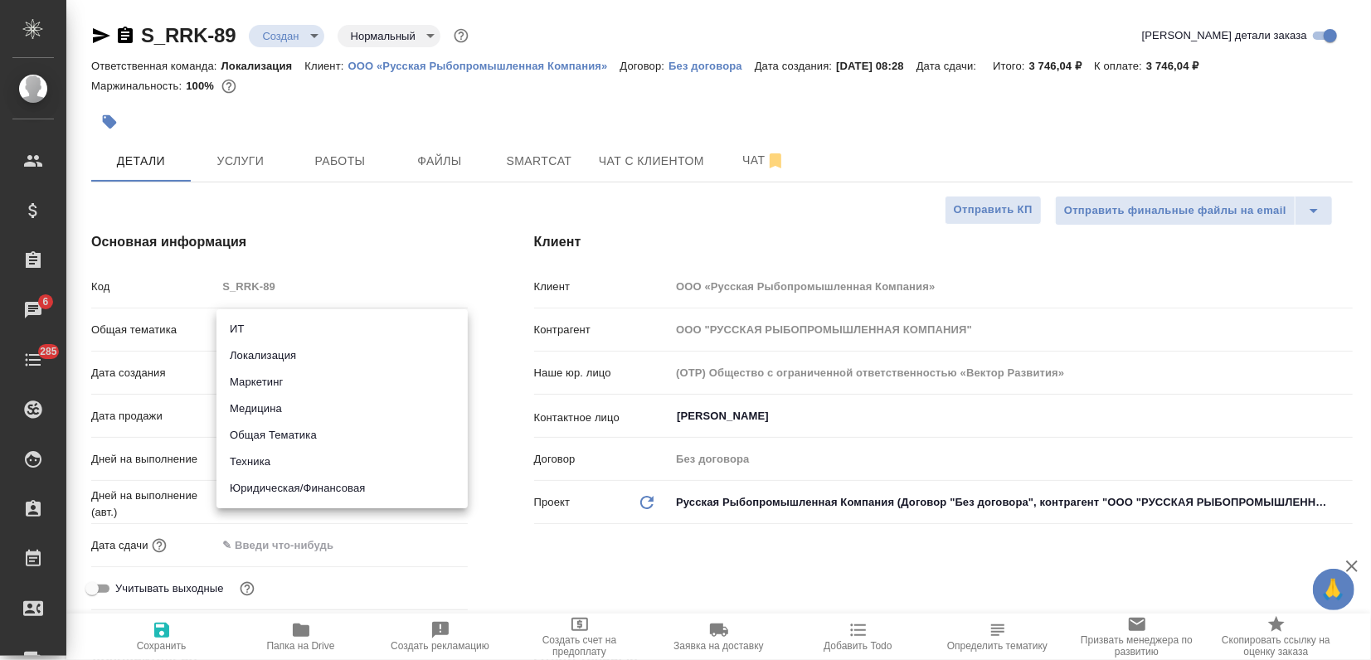
type textarea "x"
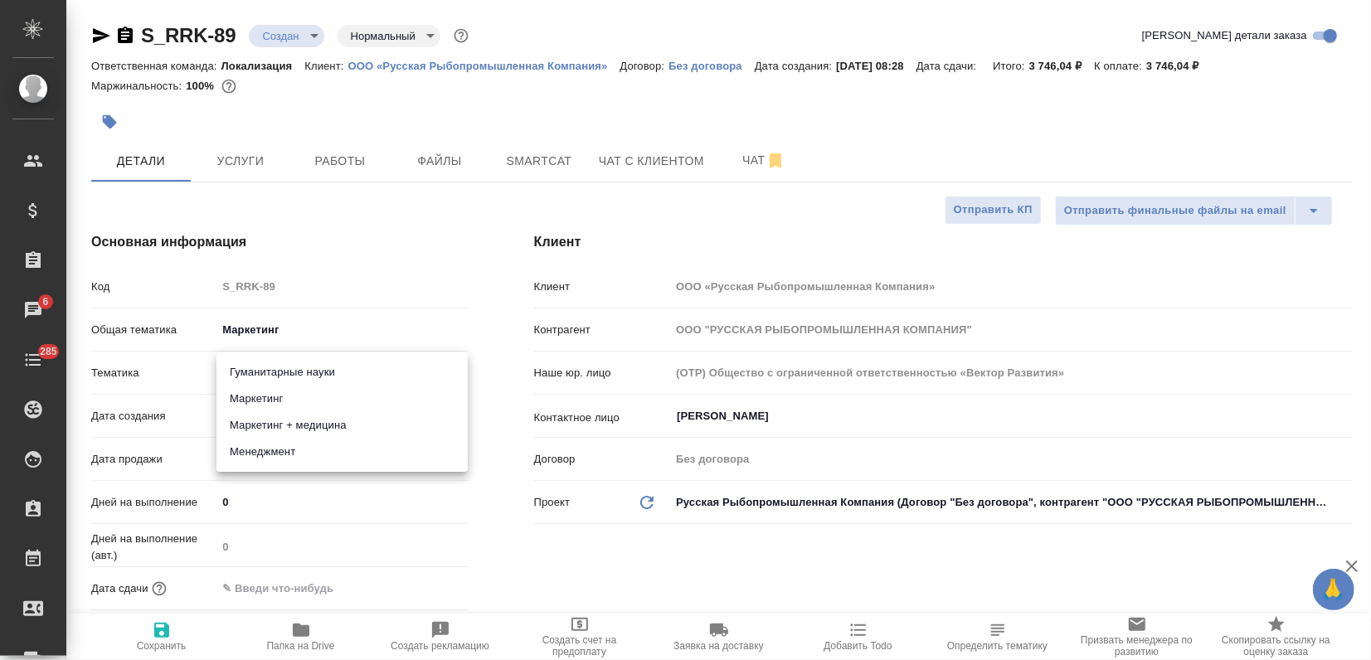
click at [259, 372] on body "🙏 .cls-1 fill:#fff; AWATERA Zagorodnikh Viktoria Клиенты Спецификации Заказы 6 …" at bounding box center [685, 330] width 1371 height 660
click at [259, 405] on li "Маркетинг" at bounding box center [341, 399] width 251 height 27
type textarea "x"
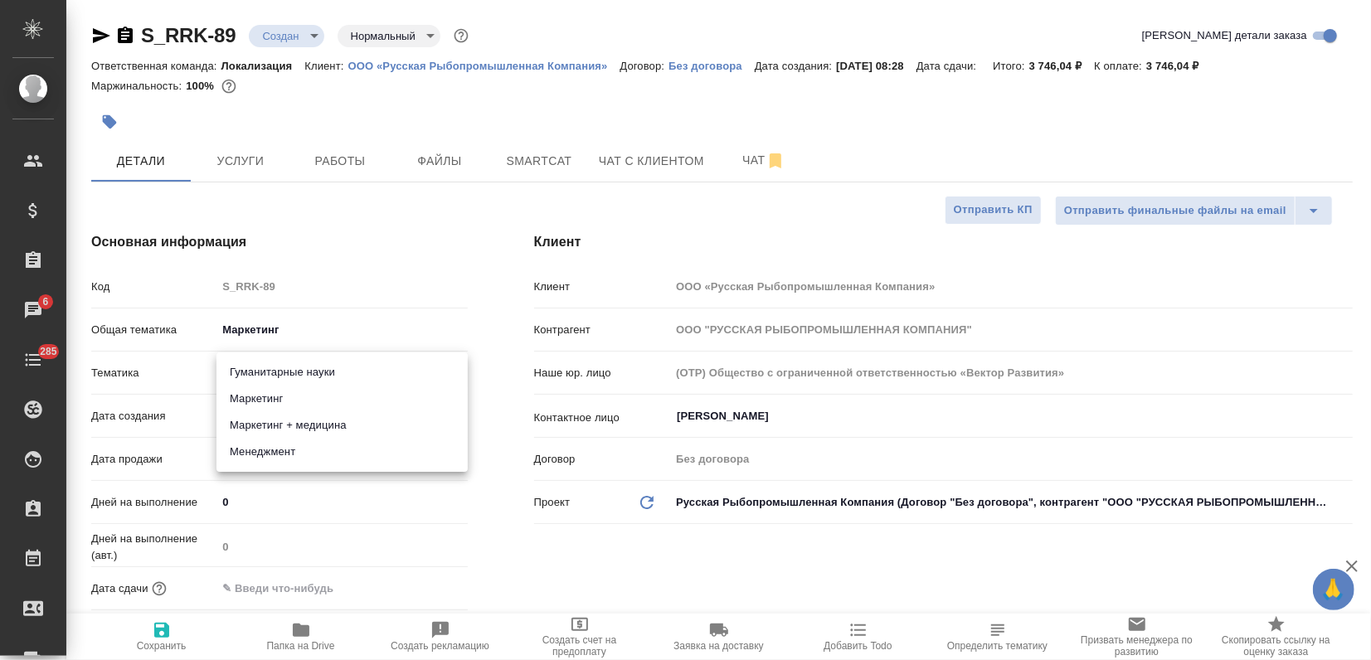
type input "5a8b8b956a9677013d343d63"
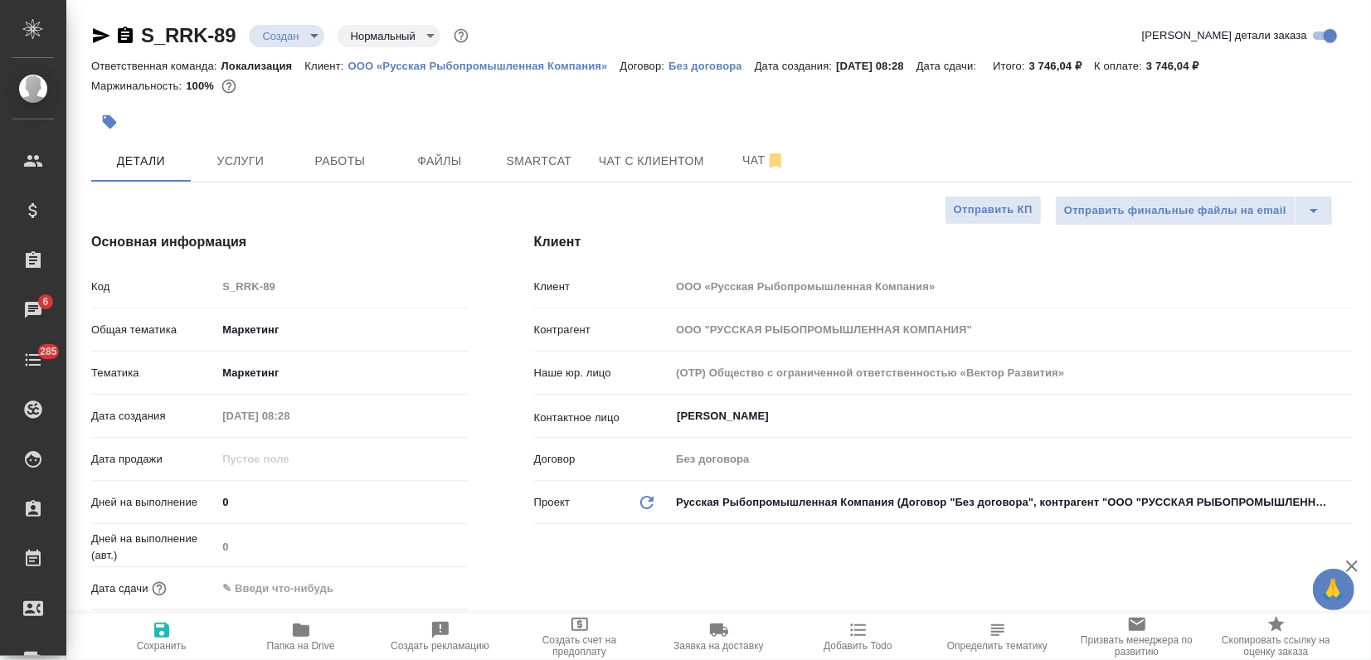
click at [166, 644] on span "Сохранить" at bounding box center [162, 646] width 50 height 12
type textarea "x"
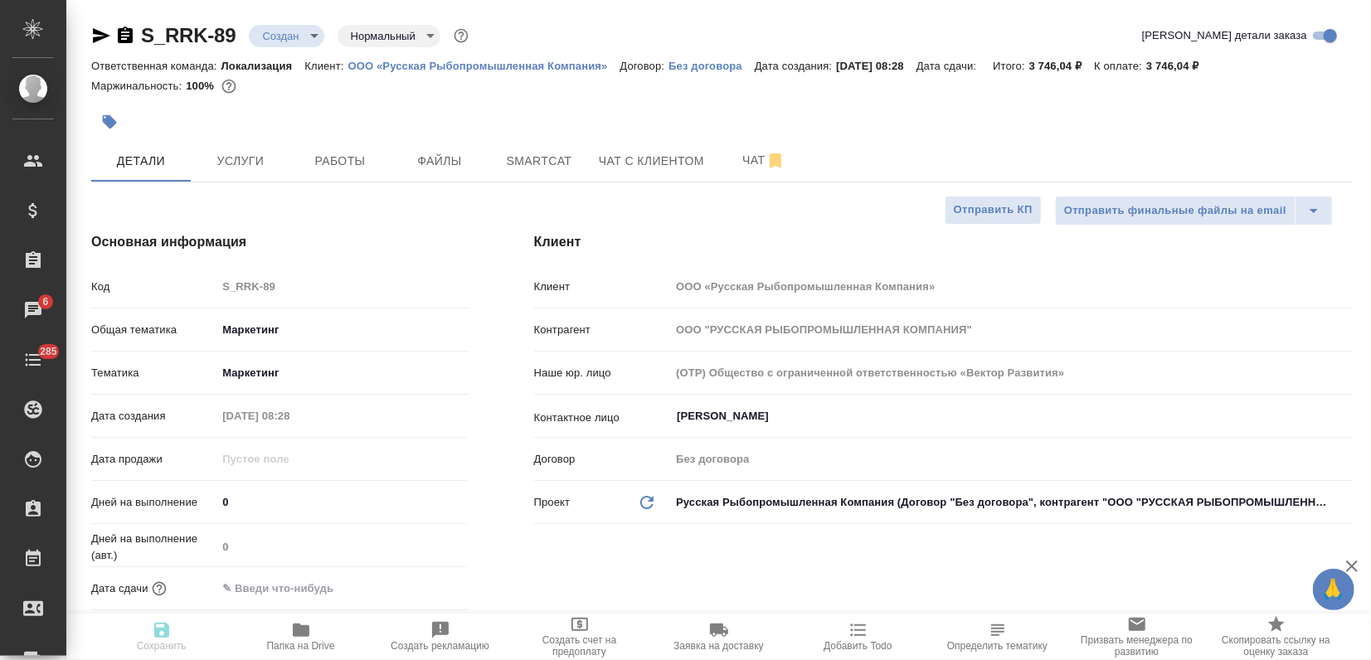
type textarea "x"
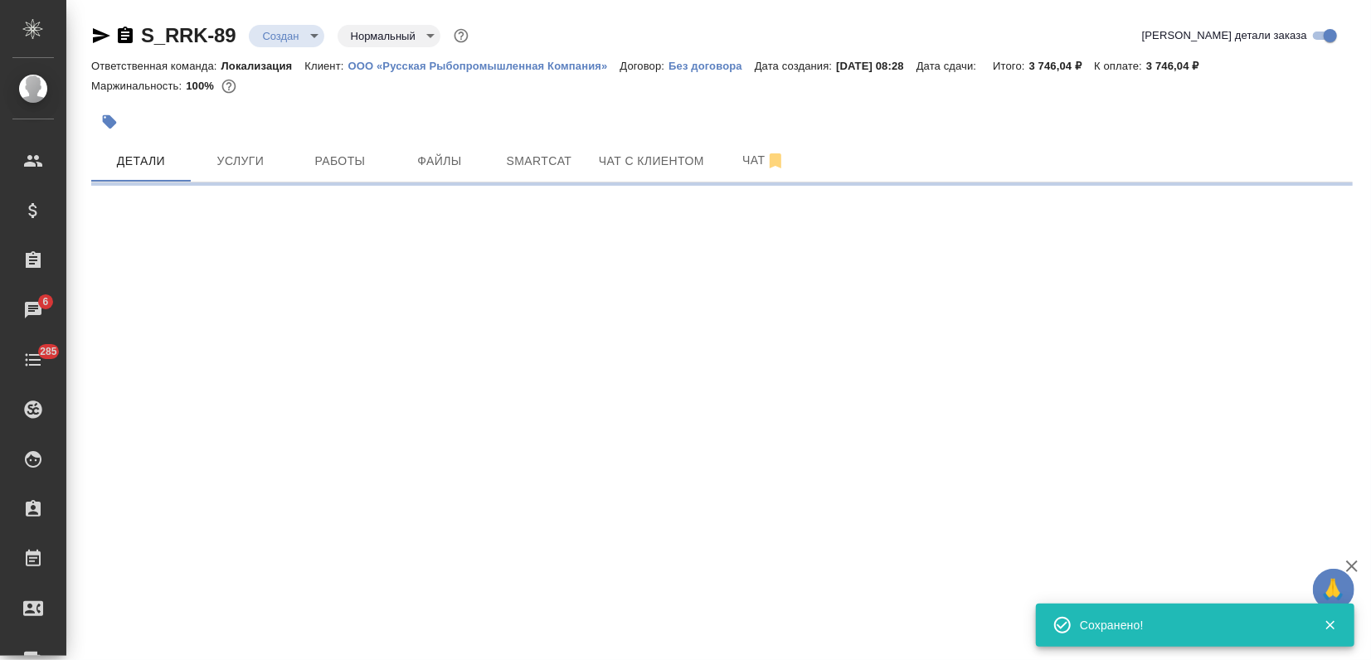
select select "RU"
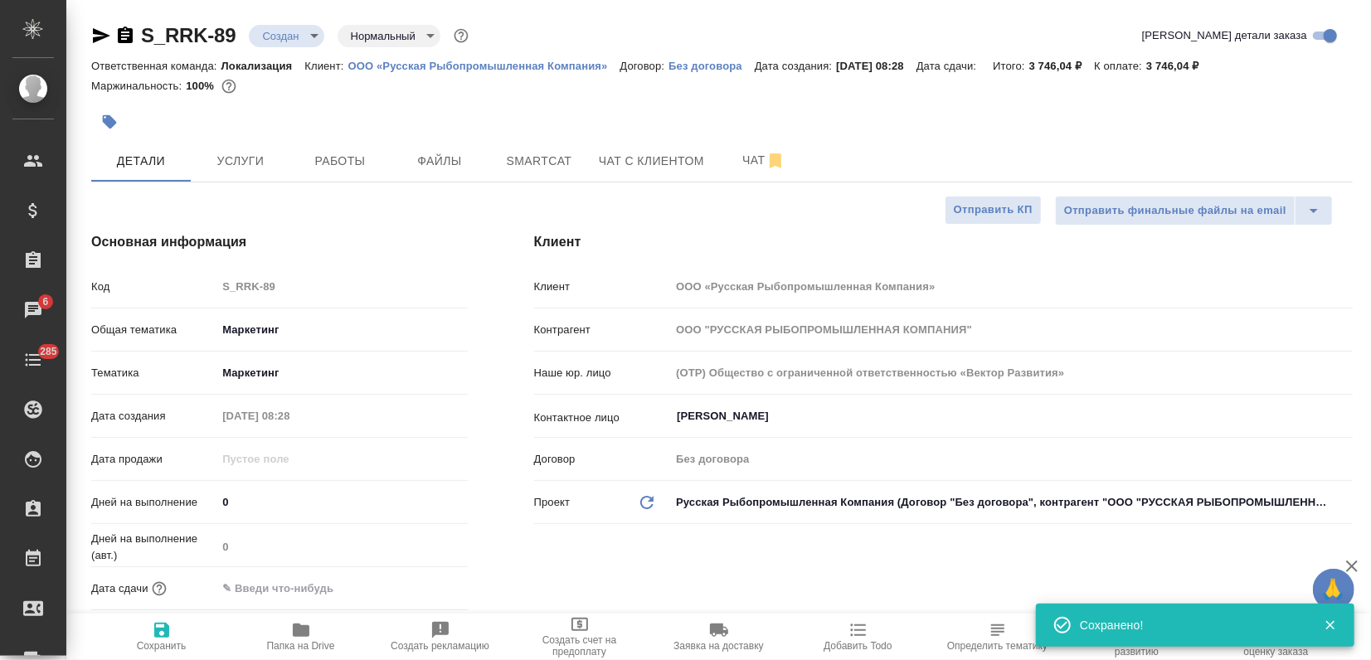
type textarea "x"
click at [704, 415] on input "Георгиева Алена" at bounding box center [983, 416] width 617 height 20
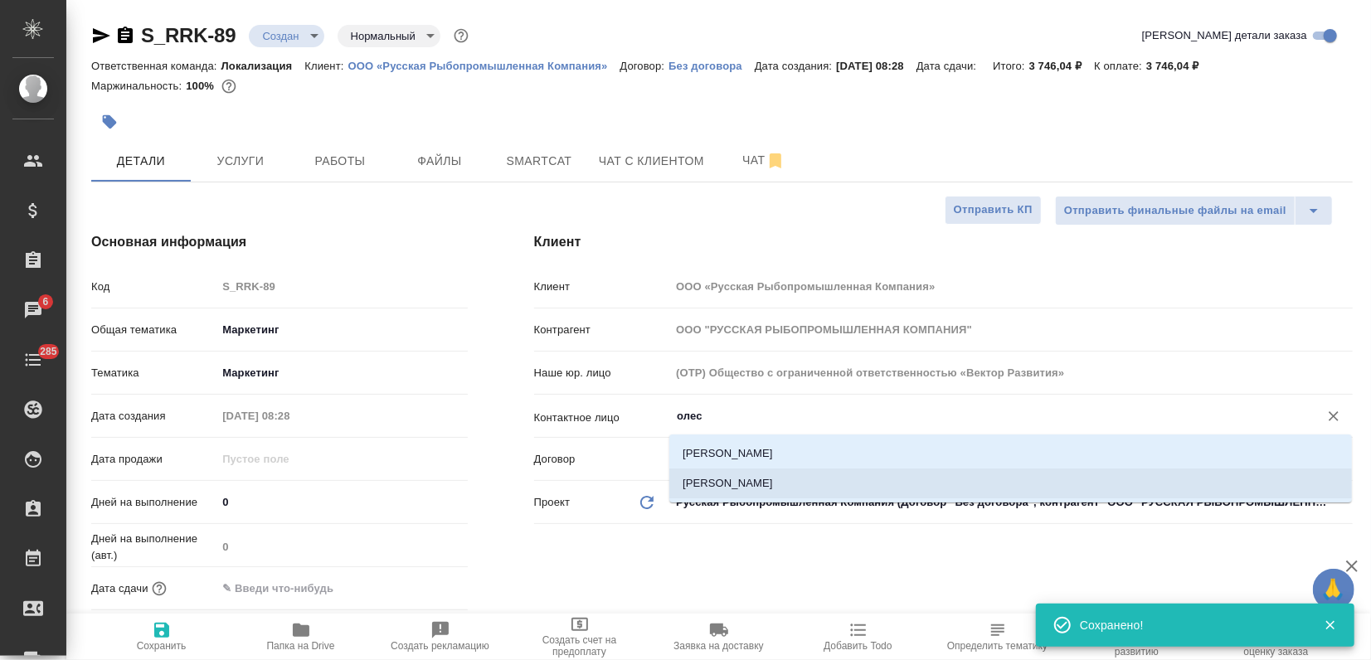
click at [803, 490] on li "Шайхисламова Олеся" at bounding box center [1010, 484] width 683 height 30
type input "Шайхисламова Олеся"
type textarea "x"
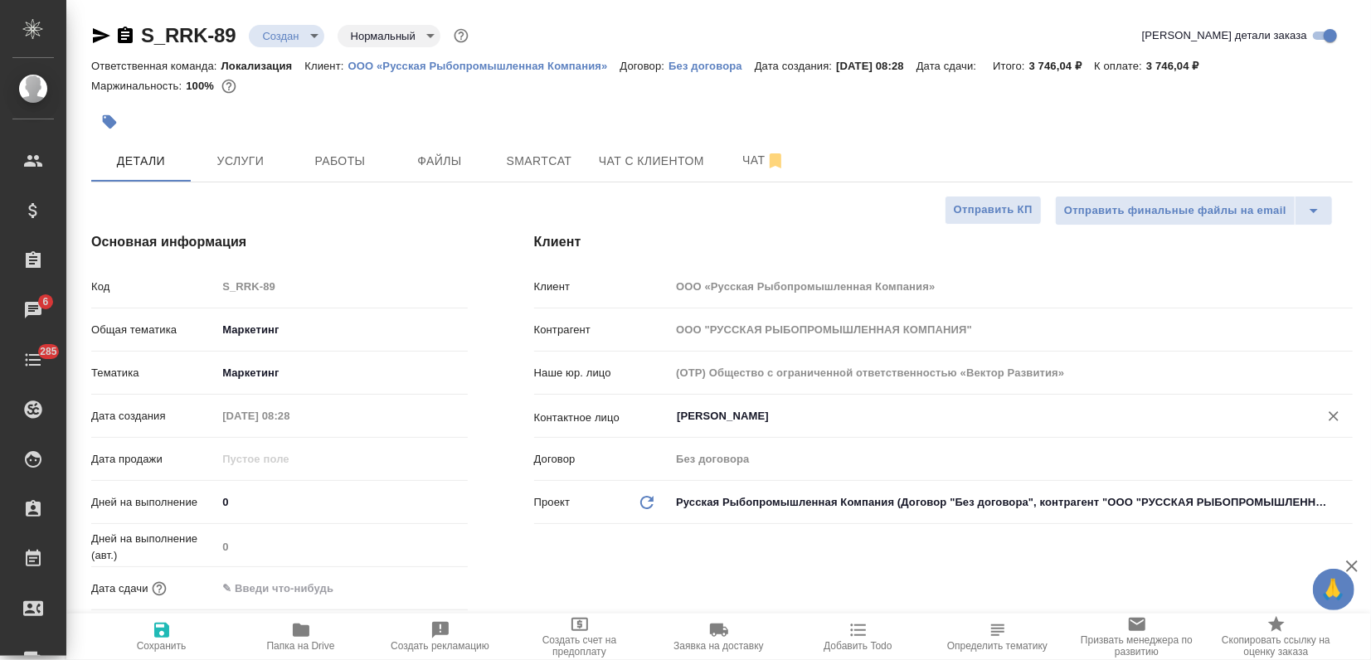
type input "Шайхисламова Олеся"
click at [182, 635] on span "Сохранить" at bounding box center [161, 636] width 119 height 32
type textarea "x"
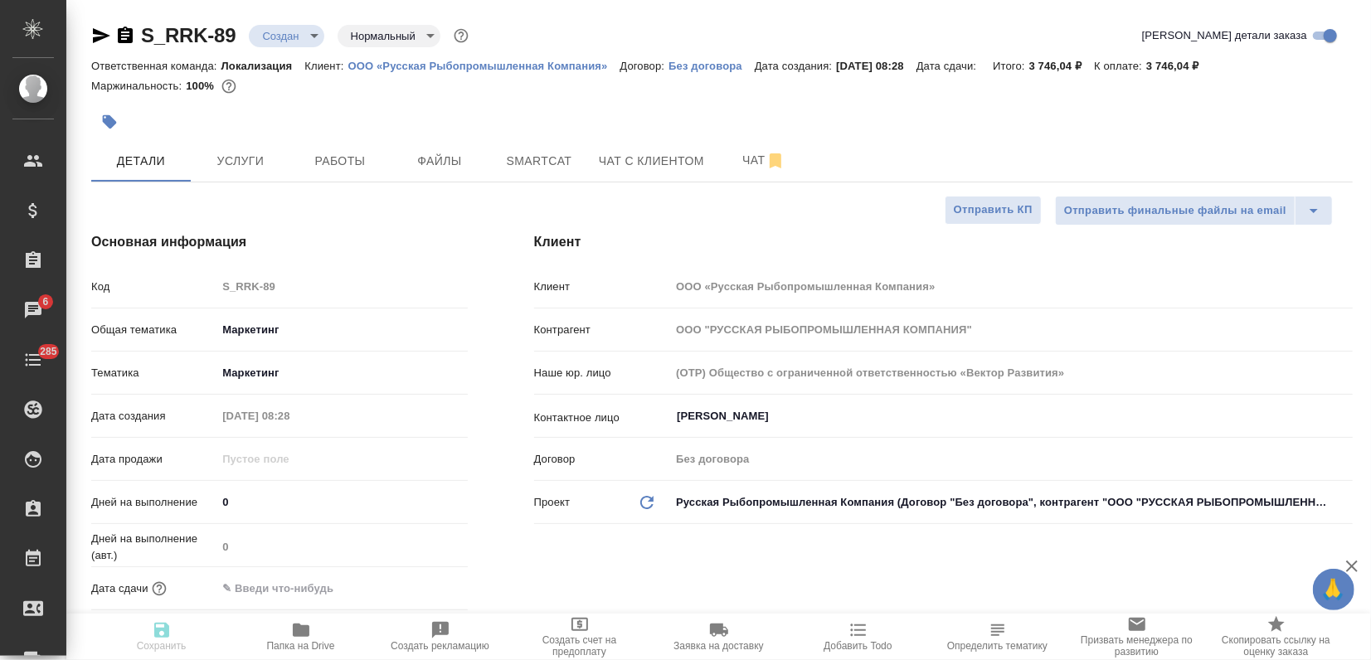
type textarea "x"
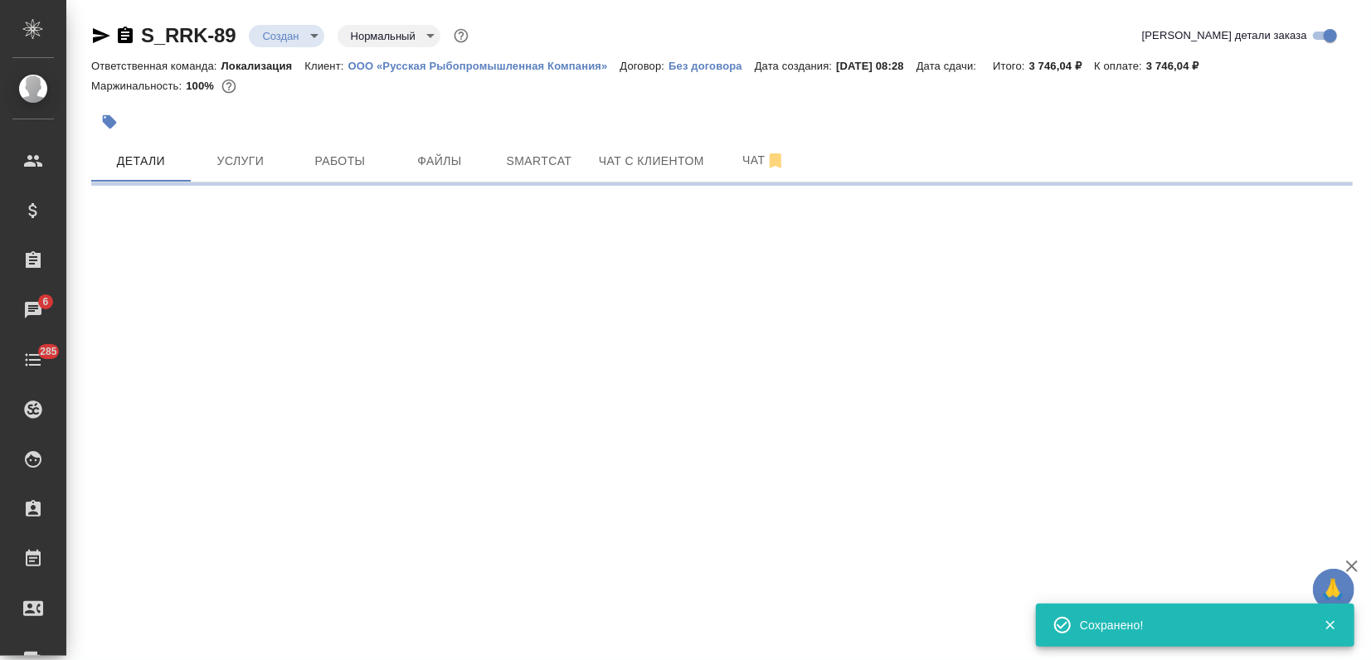
select select "RU"
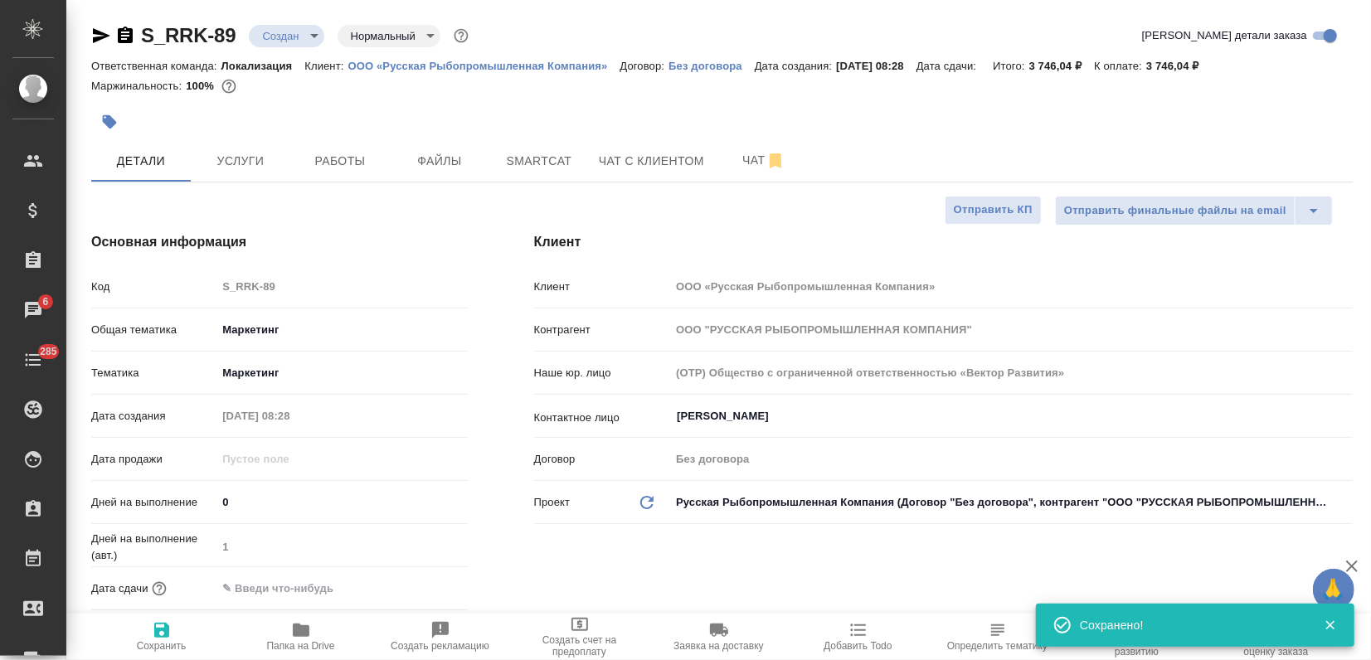
type textarea "x"
click at [232, 171] on button "Услуги" at bounding box center [241, 160] width 100 height 41
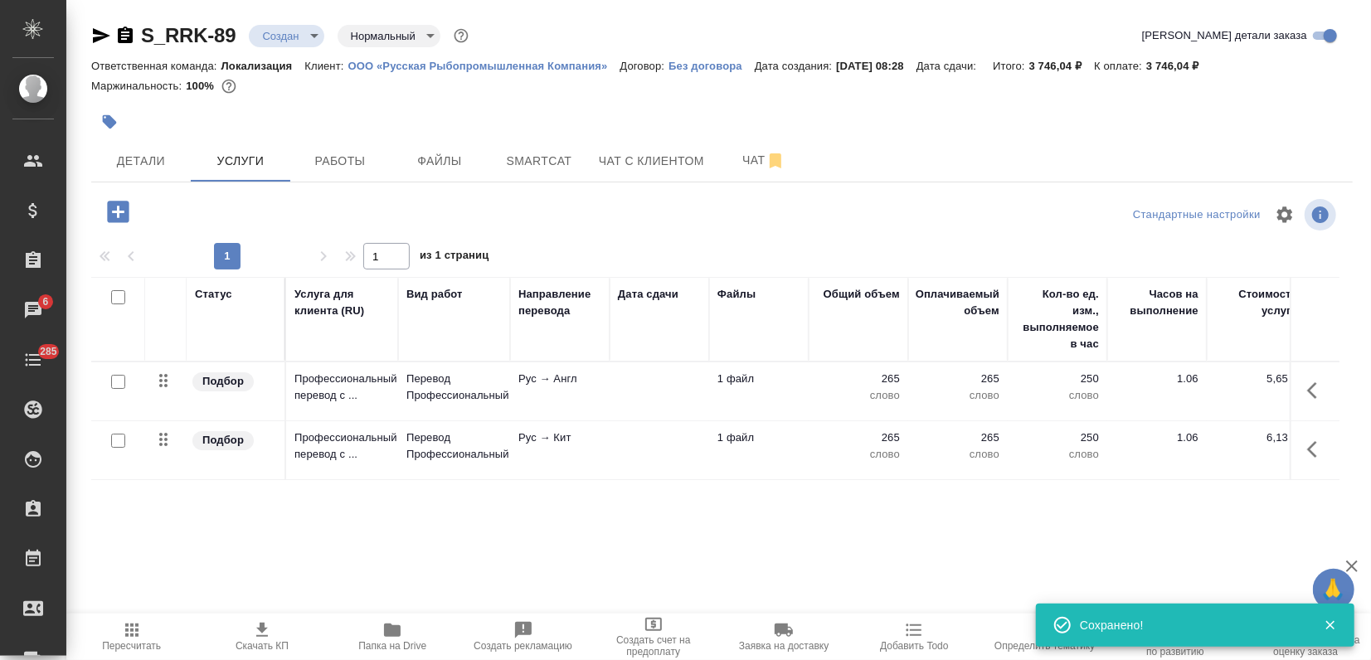
click at [119, 296] on input "checkbox" at bounding box center [118, 297] width 14 height 14
checkbox input "true"
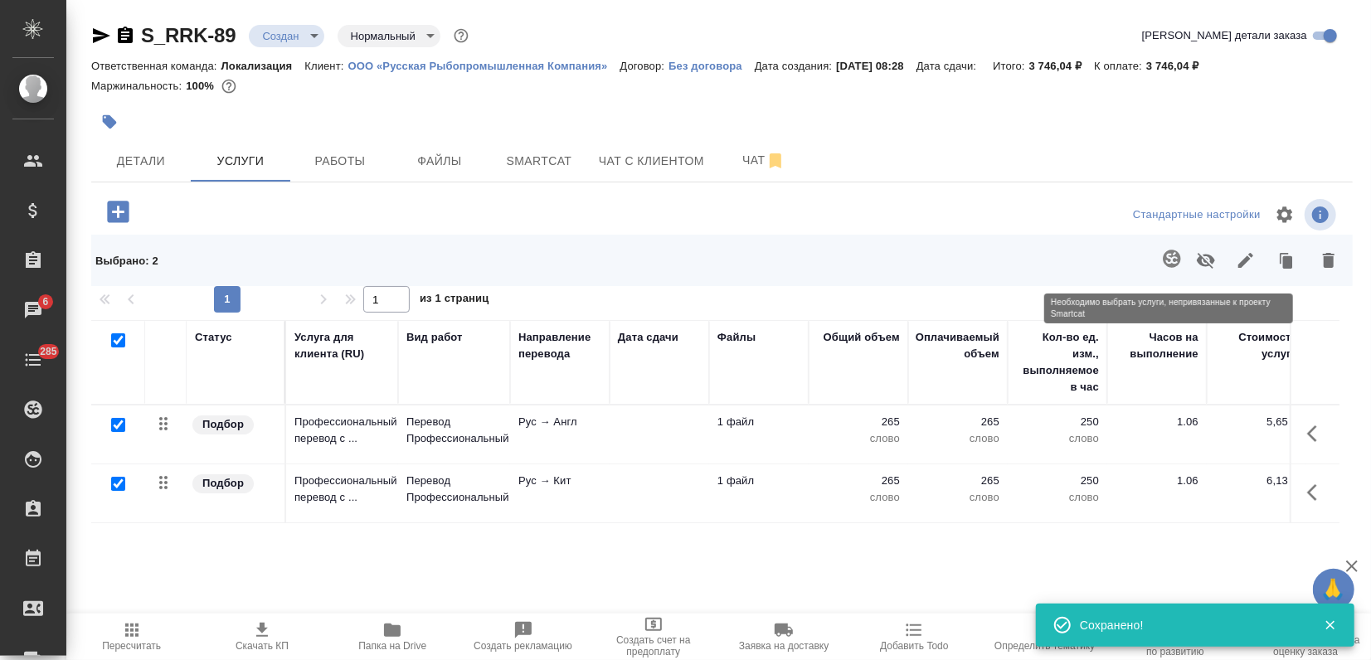
click at [1181, 265] on span at bounding box center [1169, 260] width 34 height 43
drag, startPoint x: 1173, startPoint y: 263, endPoint x: 1108, endPoint y: 294, distance: 72.0
click at [1173, 262] on span at bounding box center [1169, 260] width 34 height 43
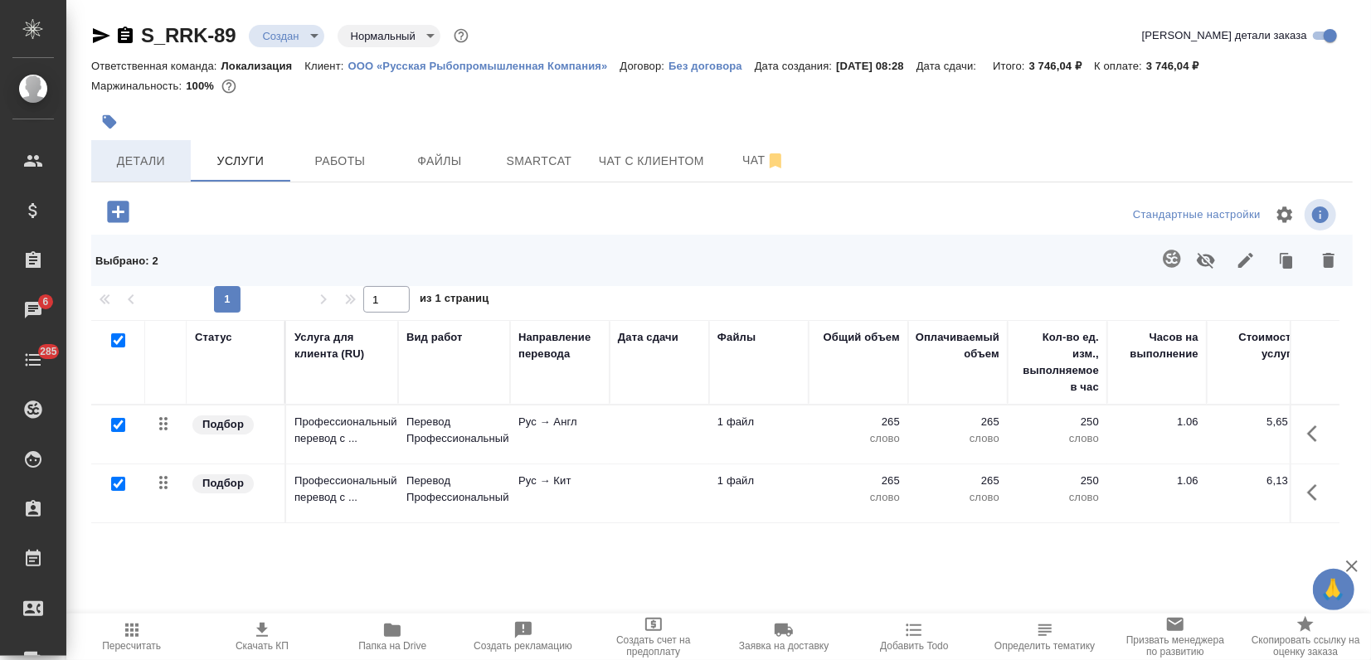
click at [147, 172] on button "Детали" at bounding box center [141, 160] width 100 height 41
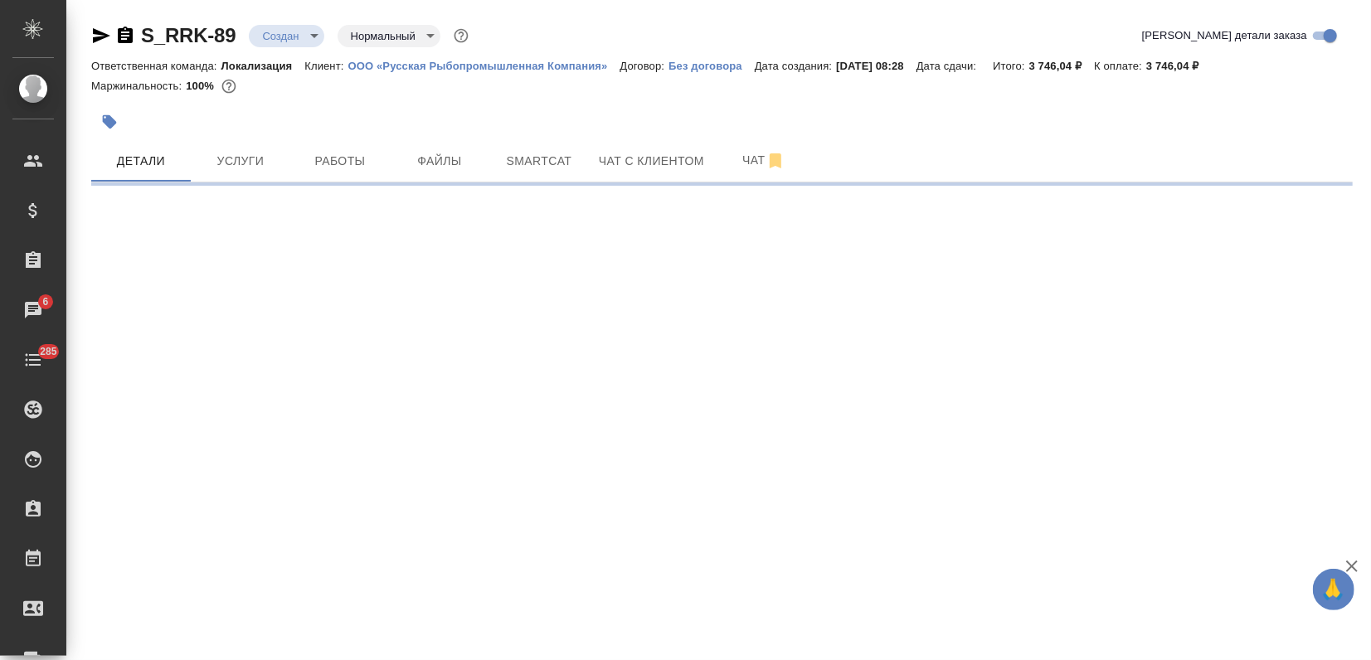
select select "RU"
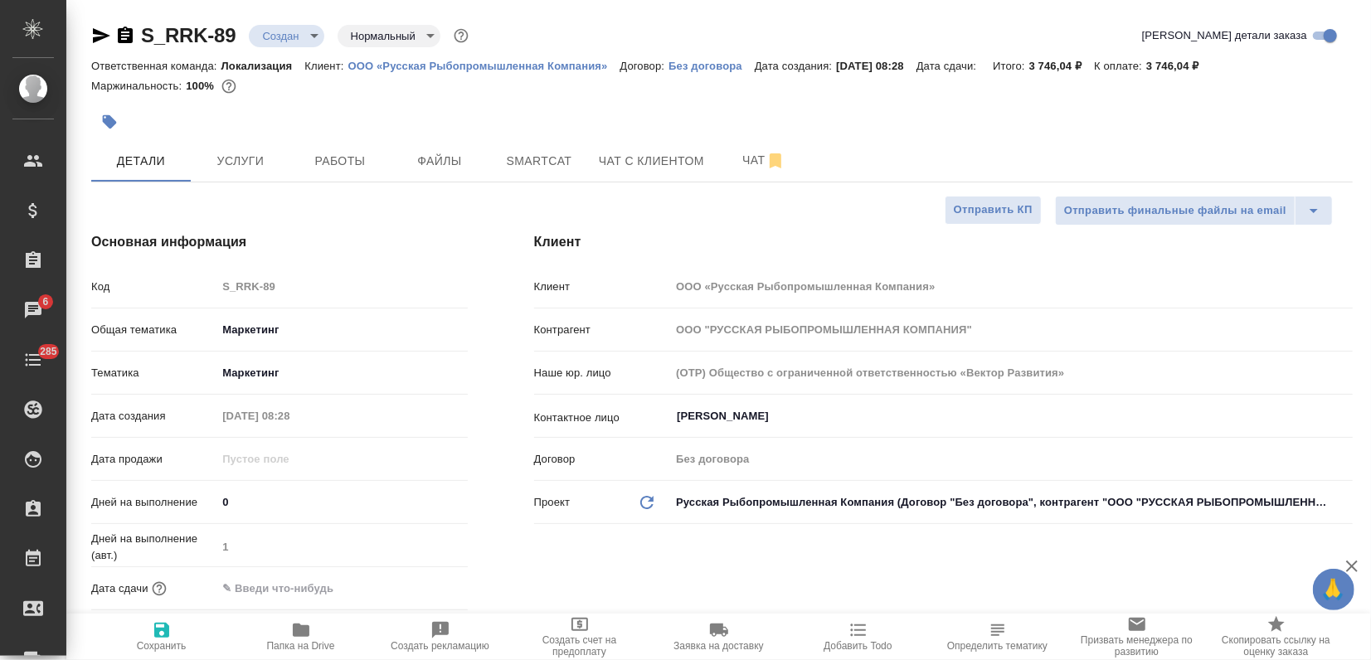
type textarea "x"
click at [307, 581] on input "text" at bounding box center [288, 588] width 145 height 24
click at [420, 586] on icon "button" at bounding box center [420, 587] width 20 height 20
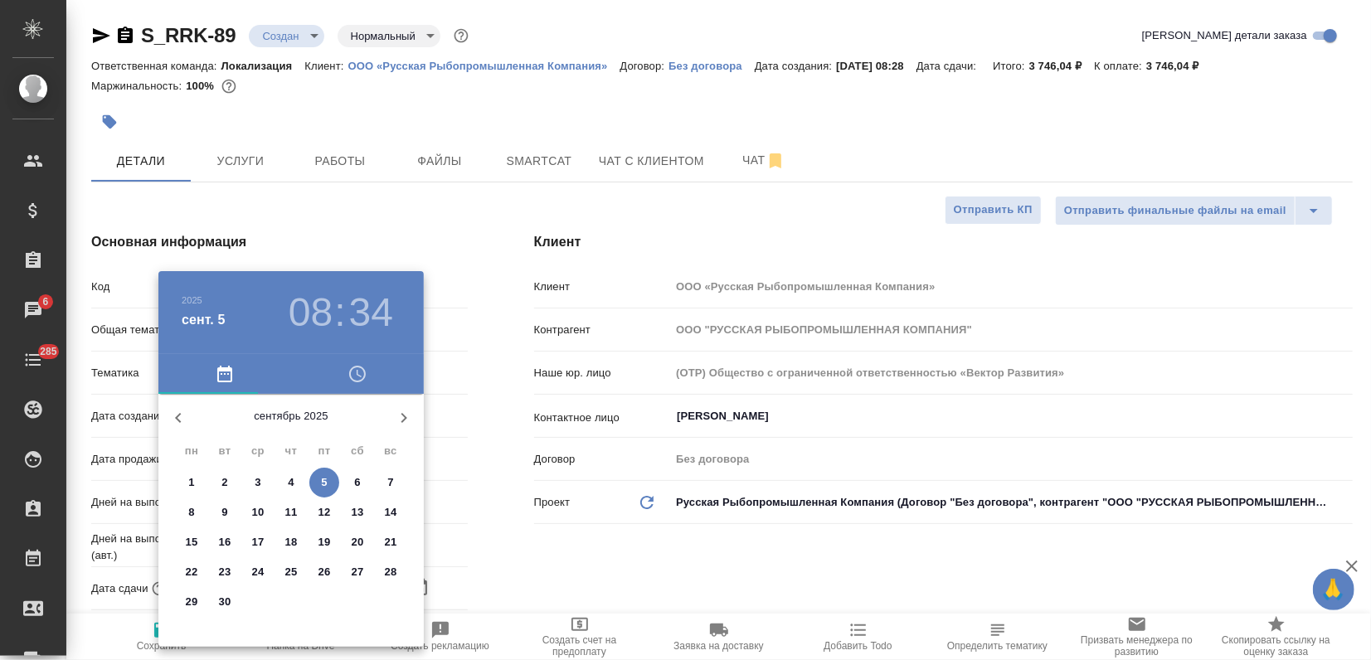
click at [195, 511] on span "8" at bounding box center [192, 512] width 30 height 17
type input "08.09.2025 08:34"
type textarea "x"
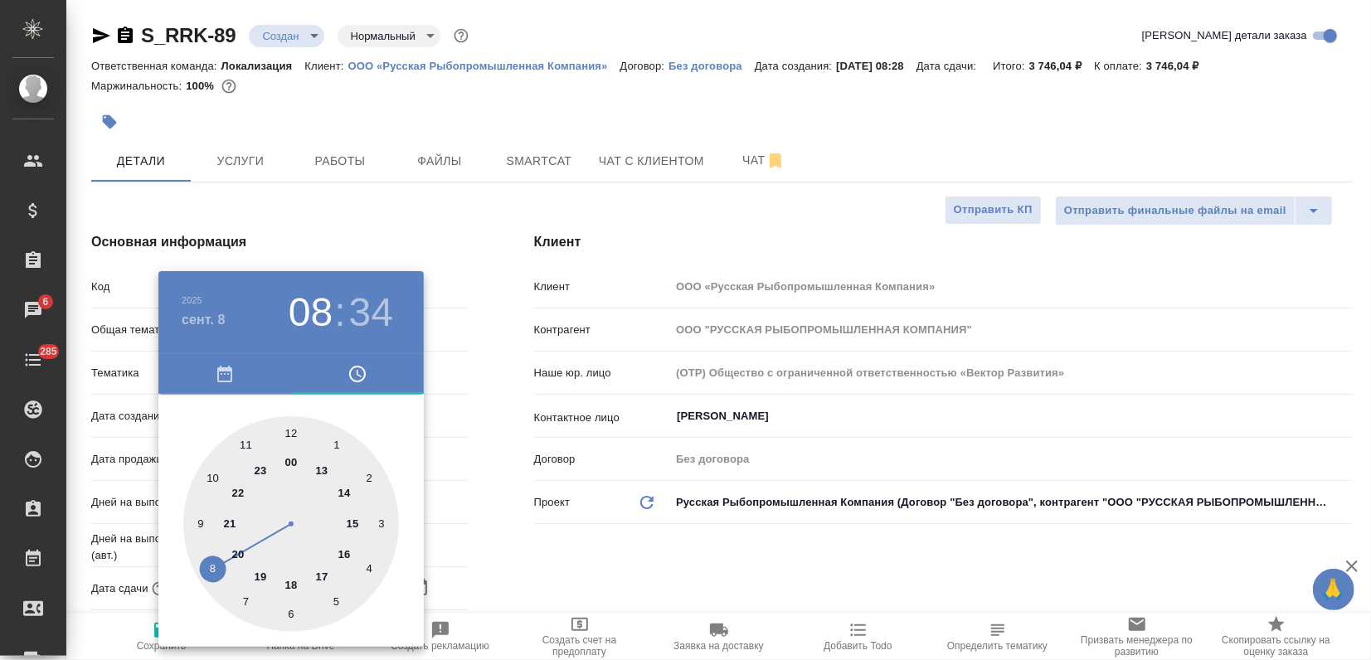
click at [291, 436] on div at bounding box center [291, 524] width 216 height 216
type input "08.09.2025 12:34"
type textarea "x"
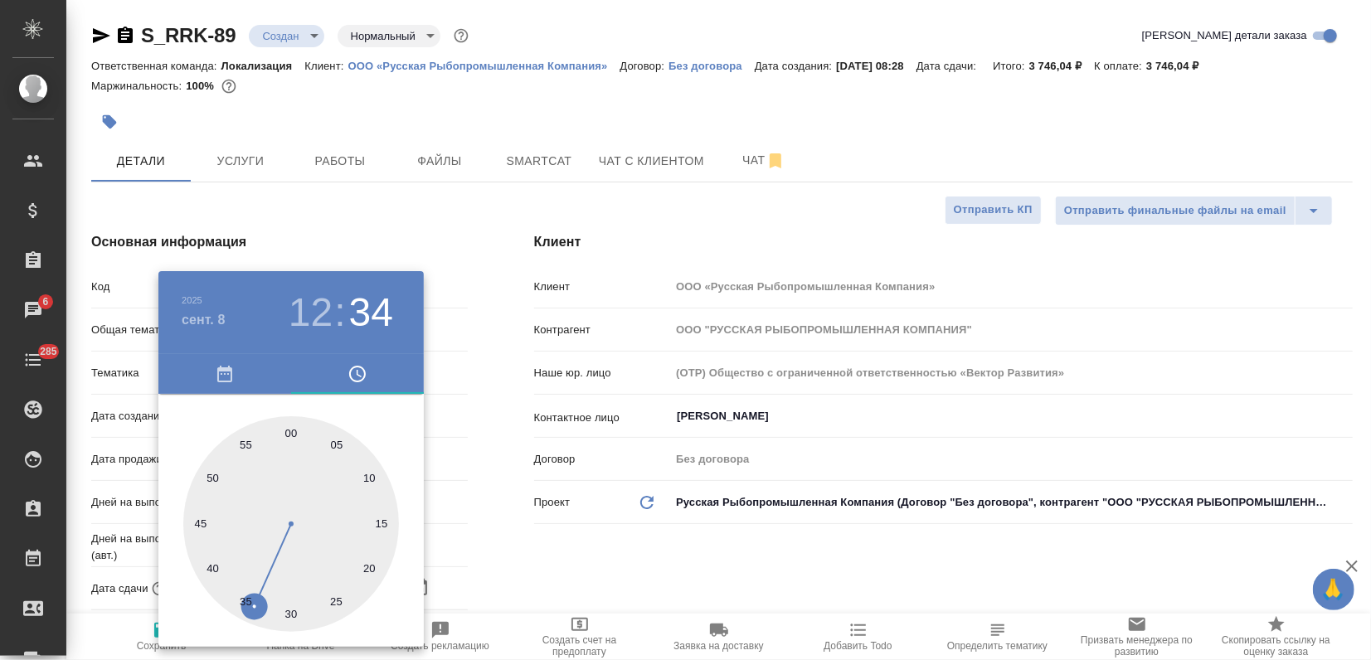
click at [293, 430] on div at bounding box center [291, 524] width 216 height 216
type input "08.09.2025 12:00"
type textarea "x"
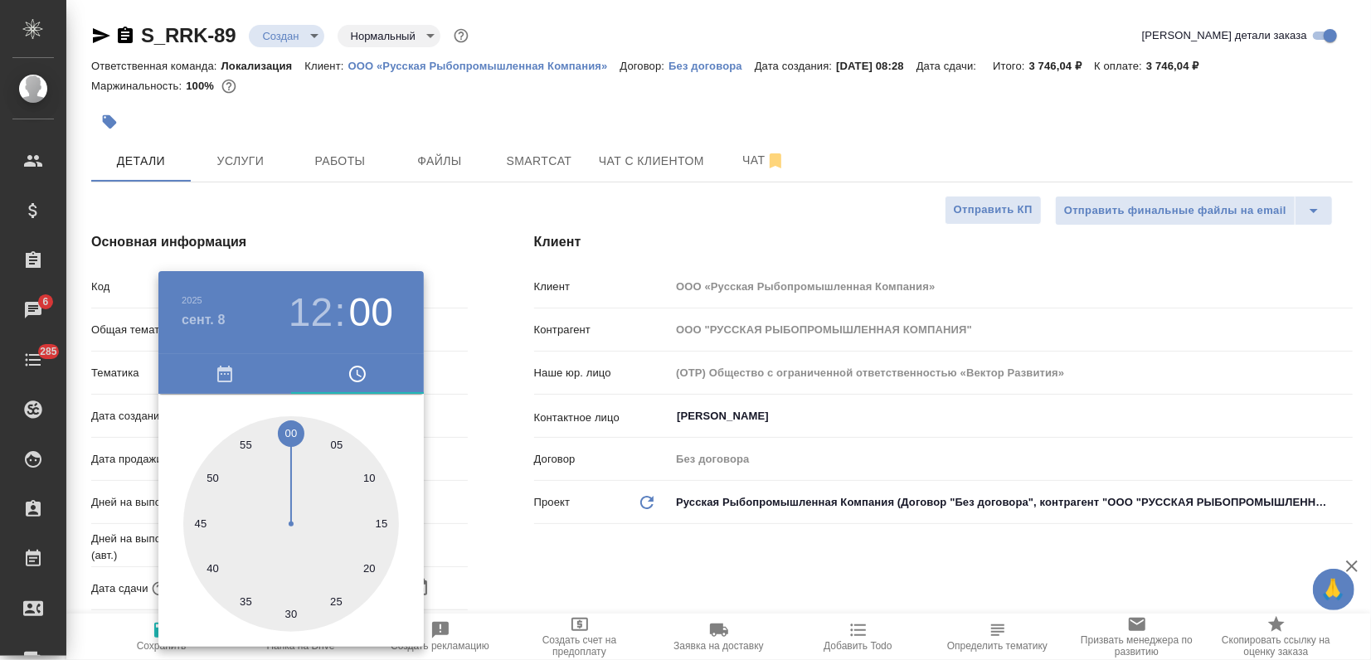
click at [512, 486] on div at bounding box center [685, 330] width 1371 height 660
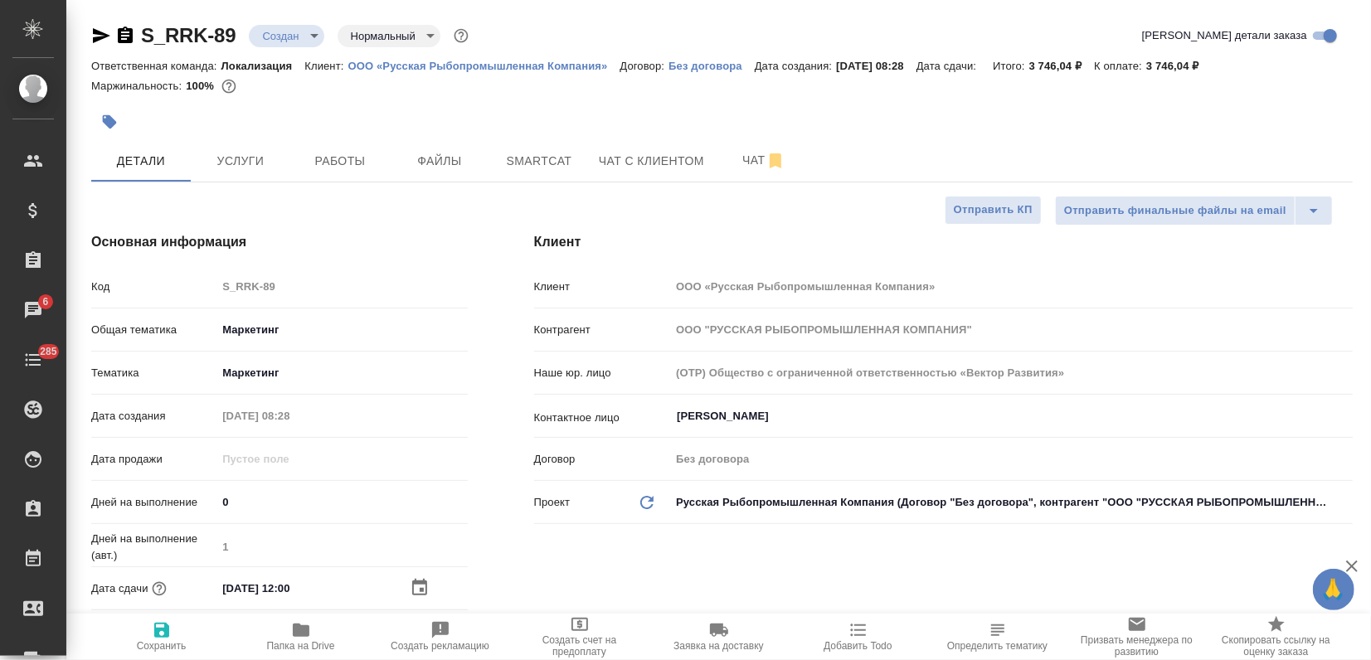
click at [163, 628] on icon "button" at bounding box center [161, 630] width 15 height 15
type textarea "x"
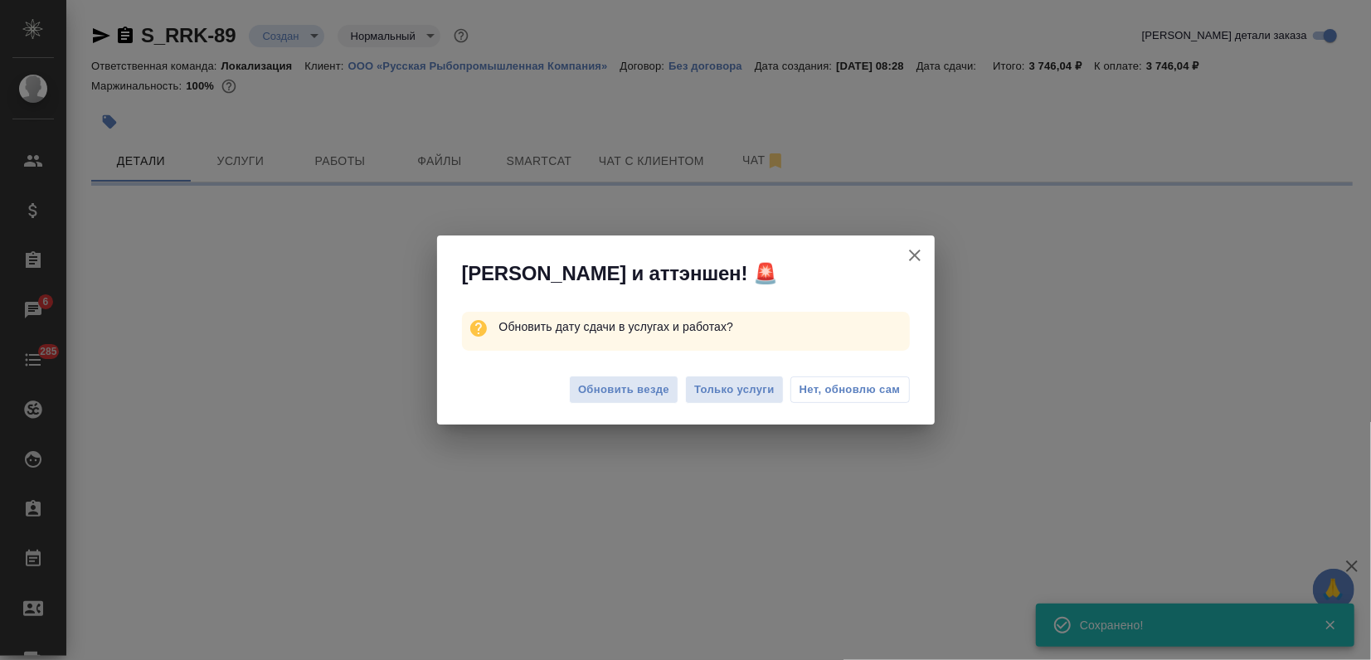
select select "RU"
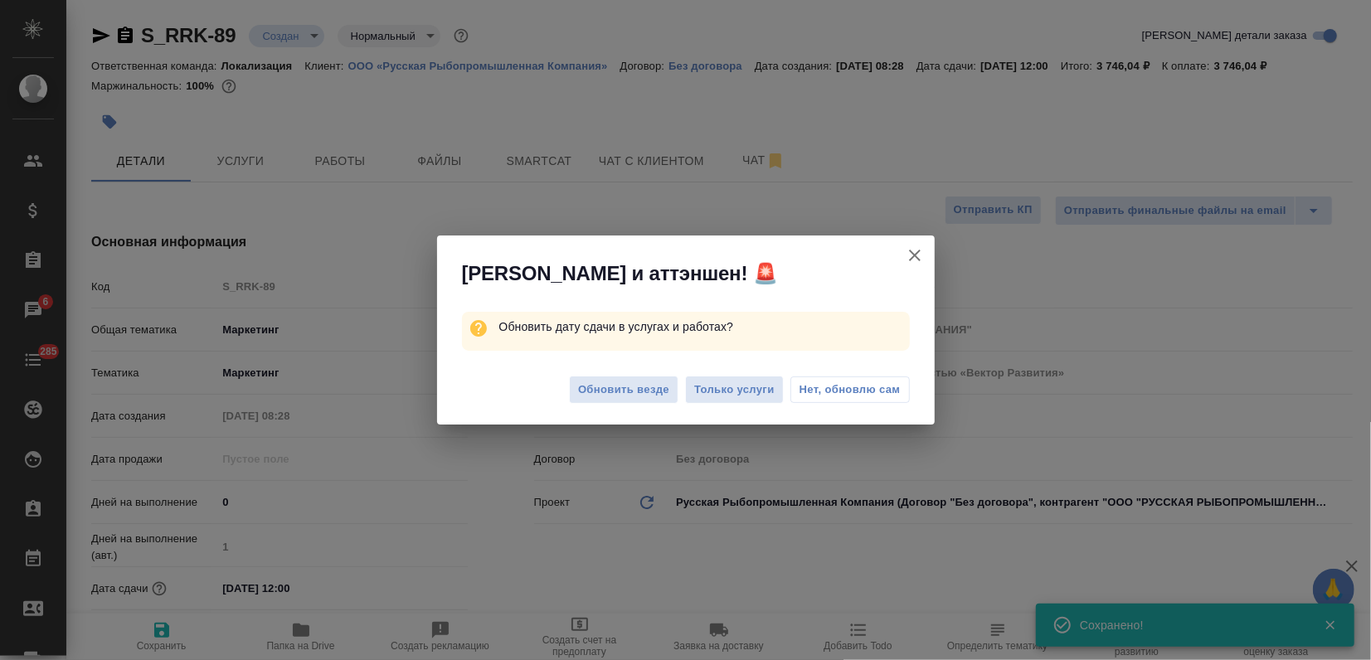
type textarea "x"
click at [619, 373] on div "Обновить везде Только услуги Нет, обновлю сам" at bounding box center [686, 392] width 498 height 66
click at [605, 411] on div "Обновить везде Только услуги Нет, обновлю сам" at bounding box center [686, 392] width 498 height 66
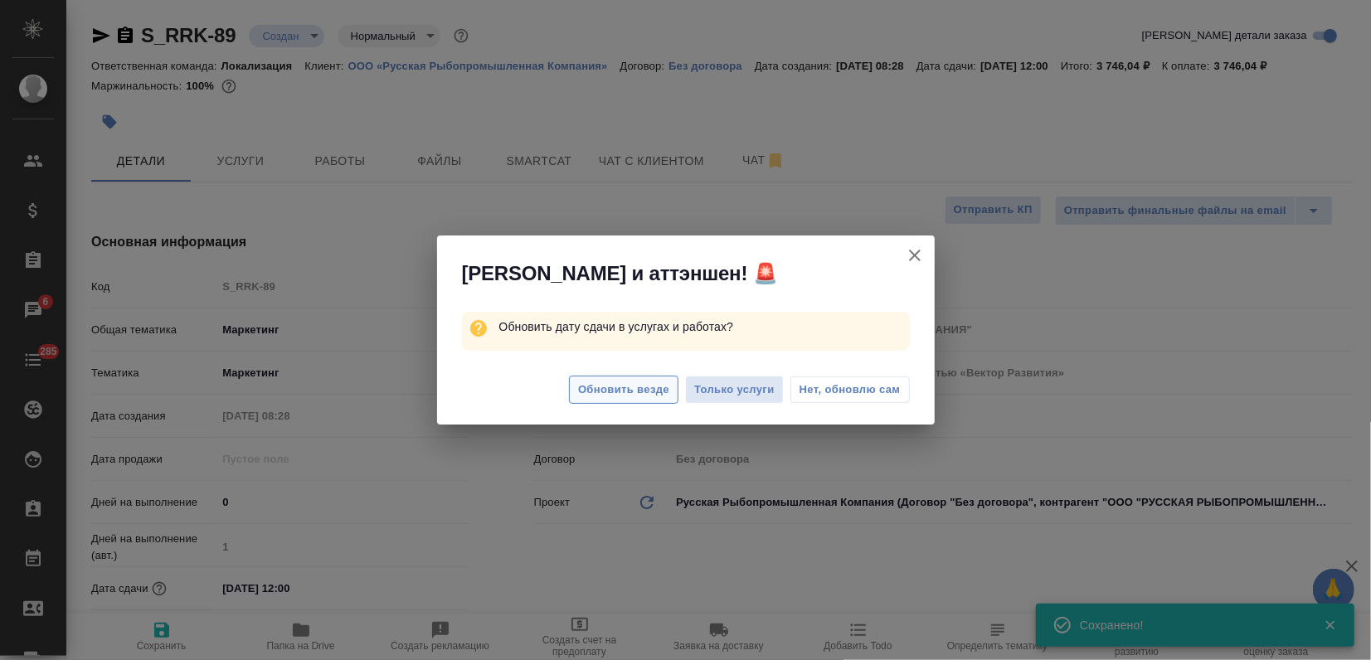
click at [606, 398] on span "Обновить везде" at bounding box center [623, 390] width 91 height 19
type textarea "x"
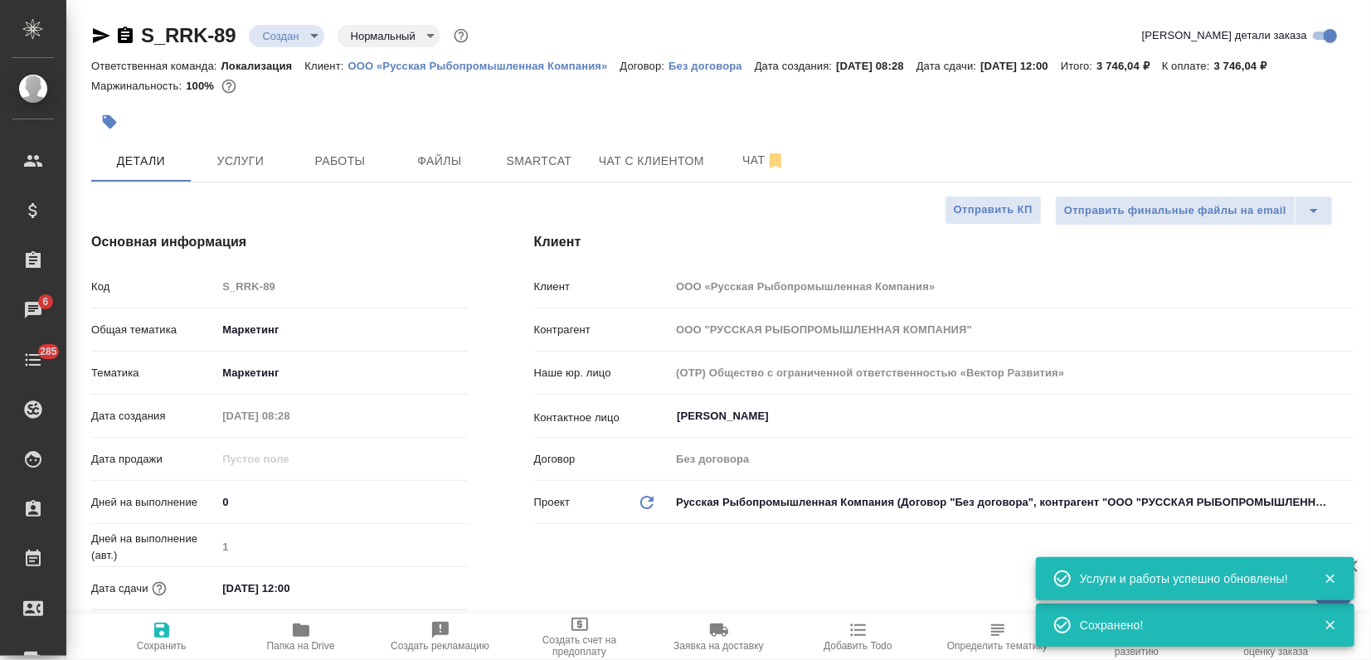
click at [260, 182] on hr at bounding box center [721, 182] width 1261 height 1
click at [262, 170] on span "Услуги" at bounding box center [241, 161] width 80 height 21
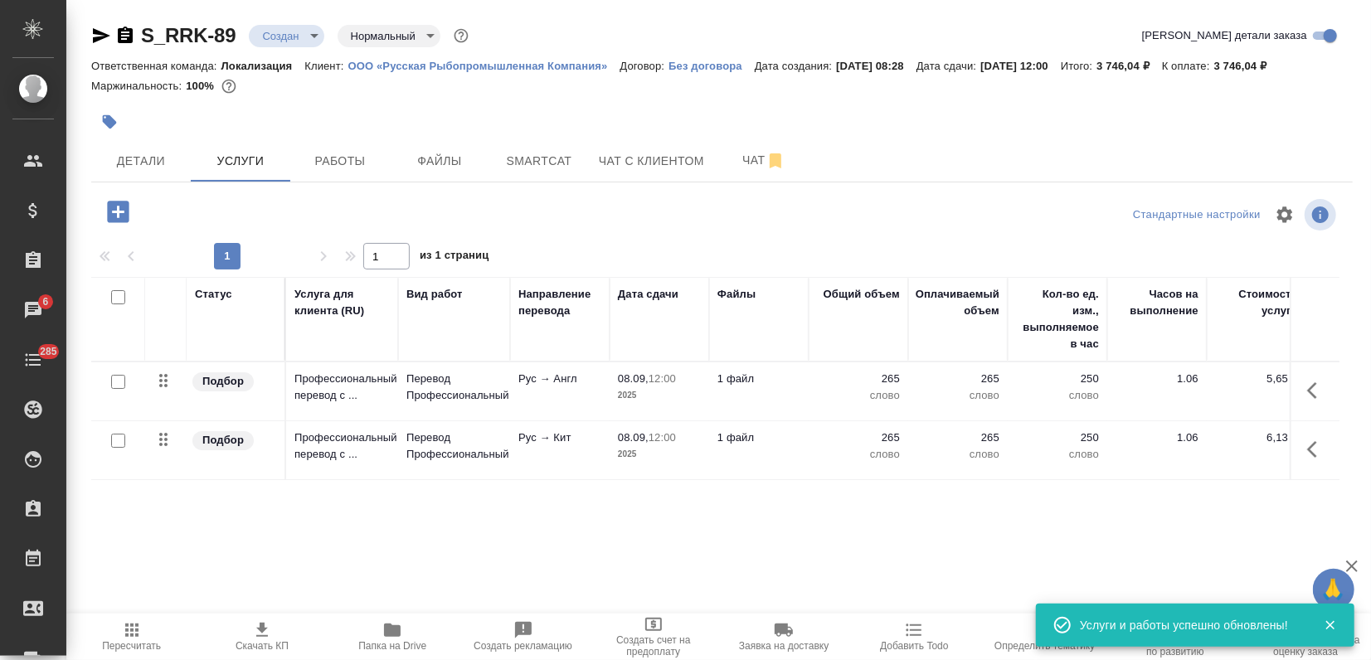
click at [246, 633] on span "Скачать КП" at bounding box center [261, 636] width 110 height 32
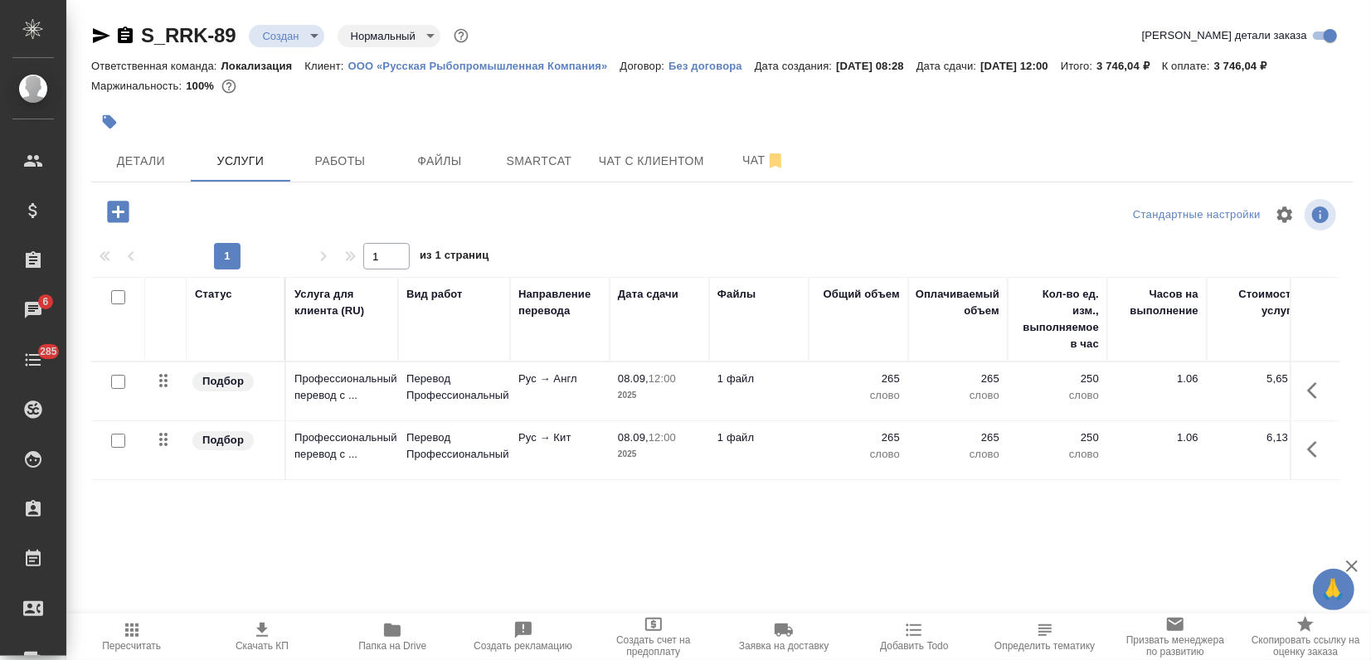
click at [1119, 124] on div at bounding box center [721, 122] width 1261 height 36
drag, startPoint x: 1141, startPoint y: 66, endPoint x: 1181, endPoint y: 68, distance: 39.9
click at [1162, 68] on p "3 746,04 ₽" at bounding box center [1129, 66] width 66 height 12
copy p "3 746,04"
click at [106, 114] on icon "button" at bounding box center [109, 122] width 17 height 17
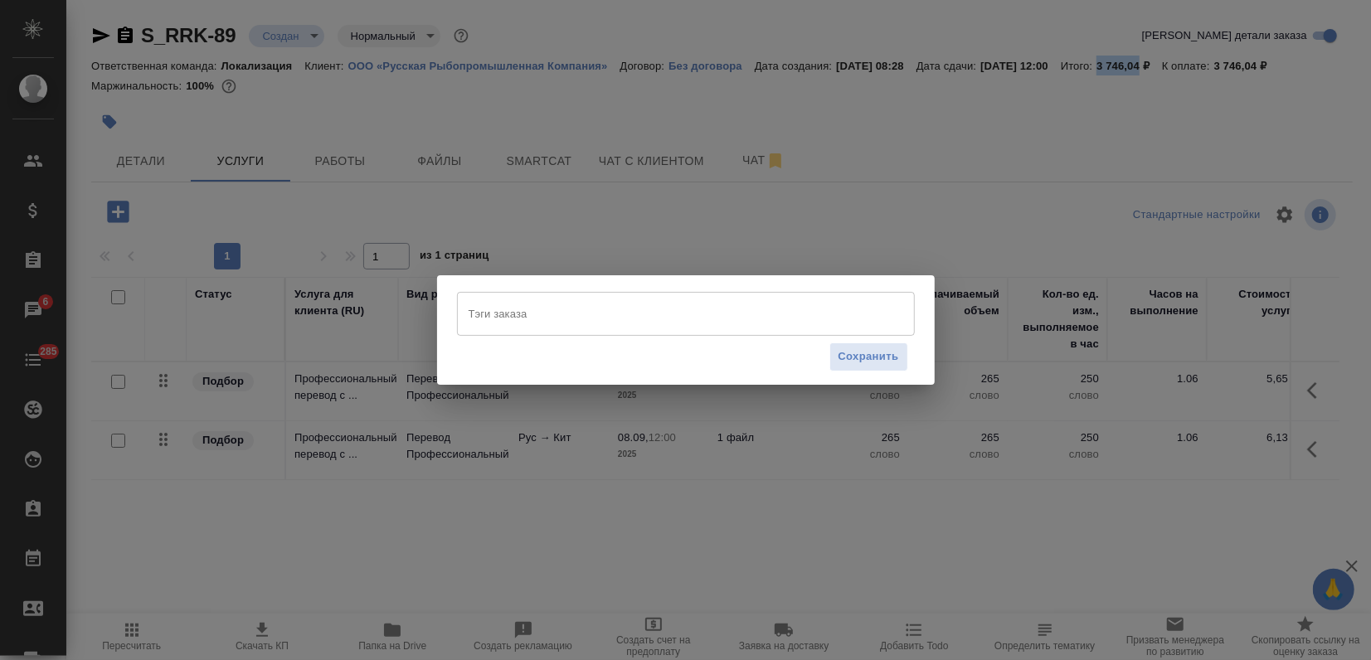
click at [495, 305] on input "Тэги заказа" at bounding box center [669, 313] width 411 height 28
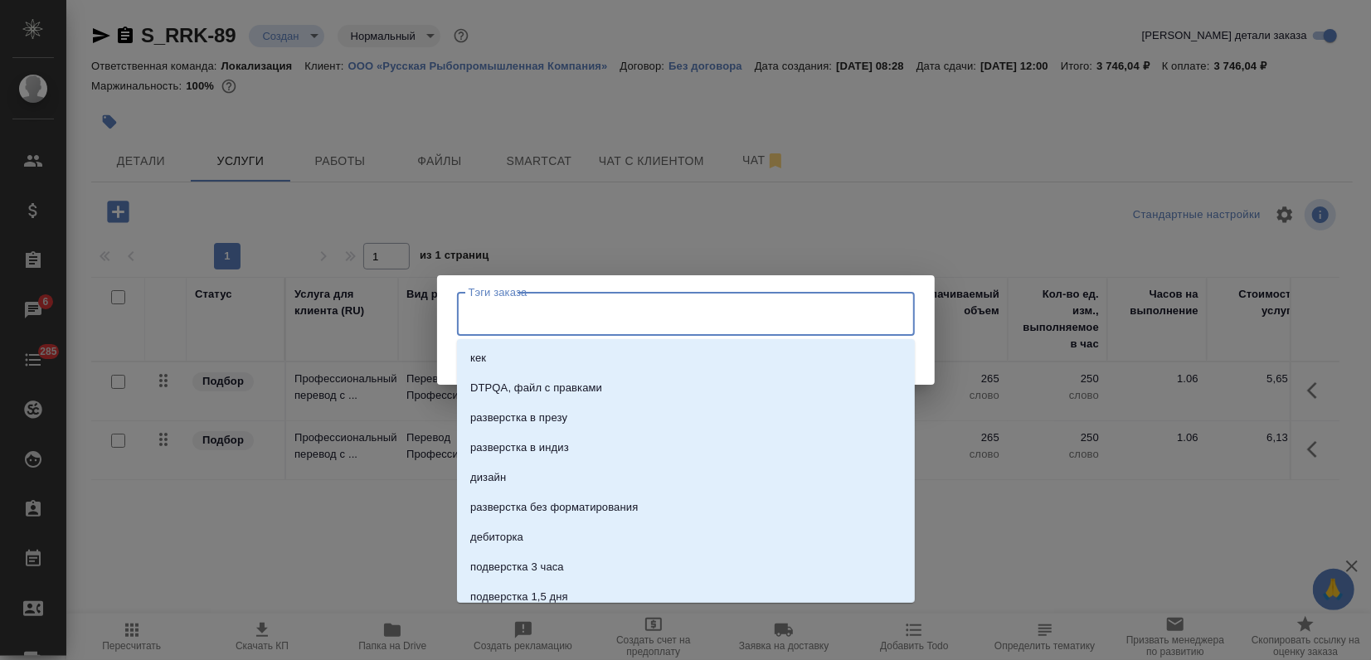
paste input "в счете указывать что переводим"
type input "в счете указывать что переводим"
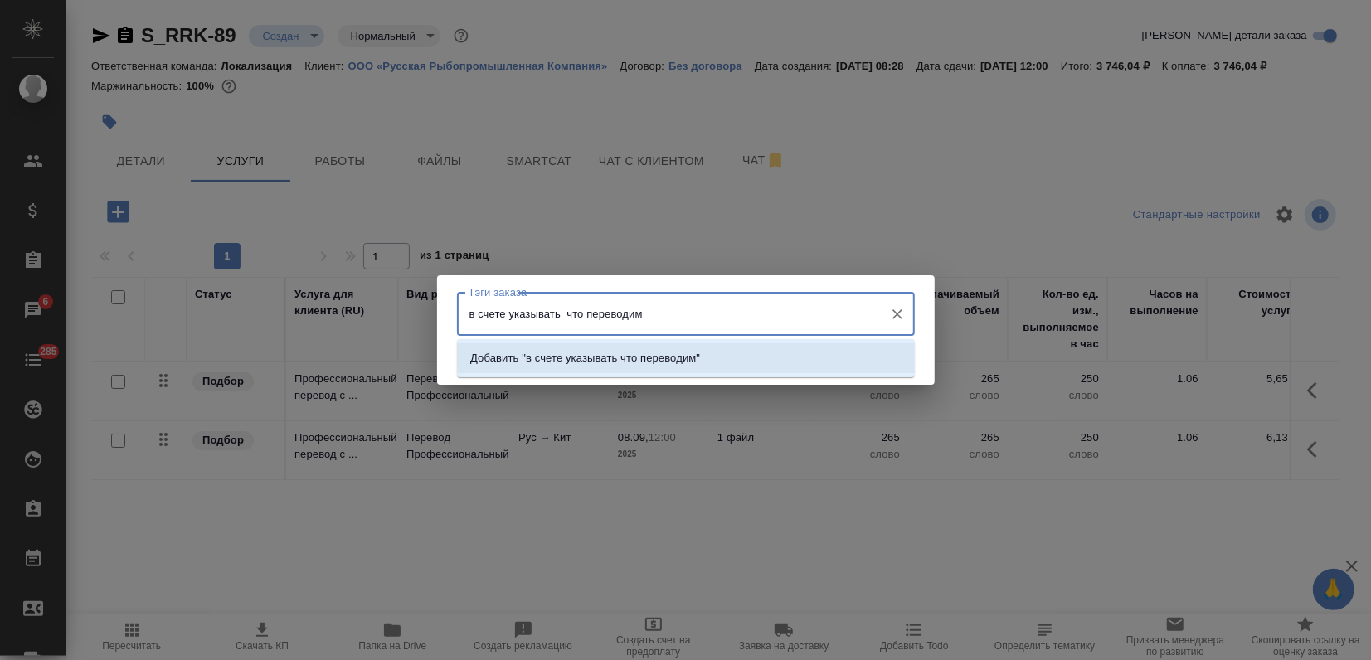
click at [550, 357] on p "Добавить "в счете указывать что переводим"" at bounding box center [585, 358] width 230 height 17
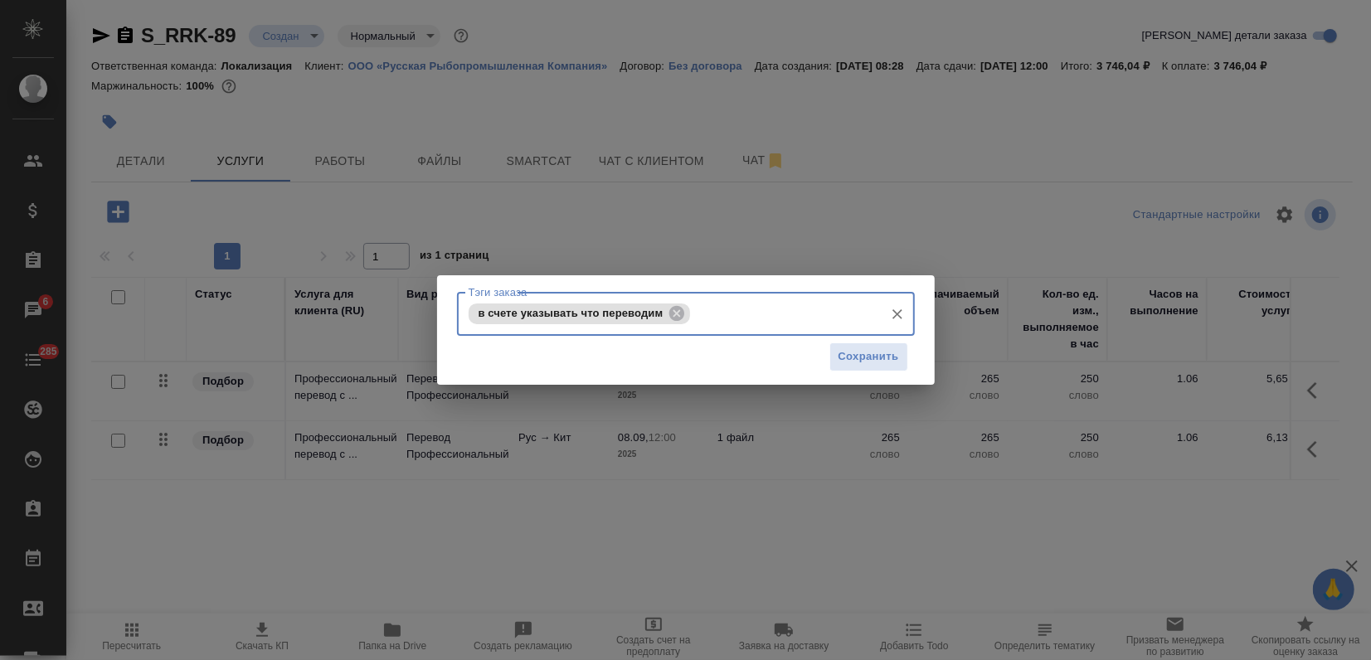
click at [898, 311] on icon "Очистить" at bounding box center [897, 314] width 17 height 17
paste input "в счете указывать что переводим"
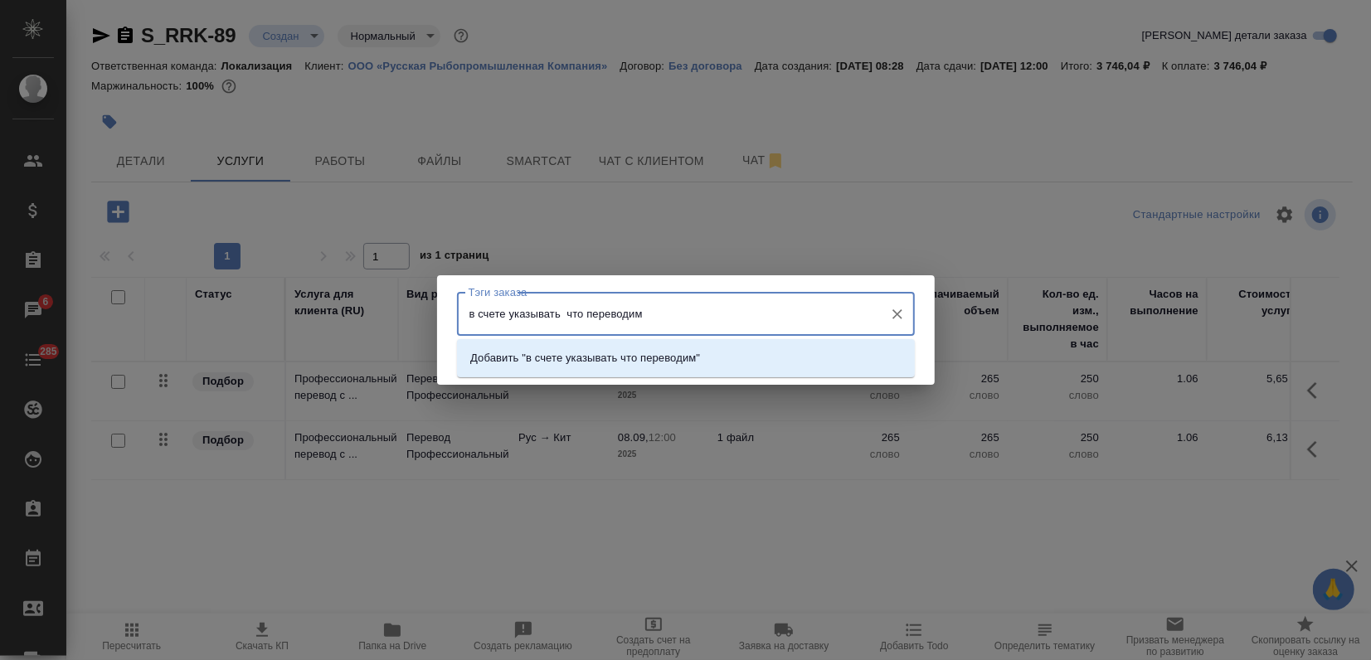
click at [560, 316] on input "в счете указывать что переводим" at bounding box center [669, 313] width 411 height 28
type input "в счете указывать, что переводим"
click at [585, 367] on li "Добавить "в счете указывать, что переводим"" at bounding box center [686, 358] width 458 height 30
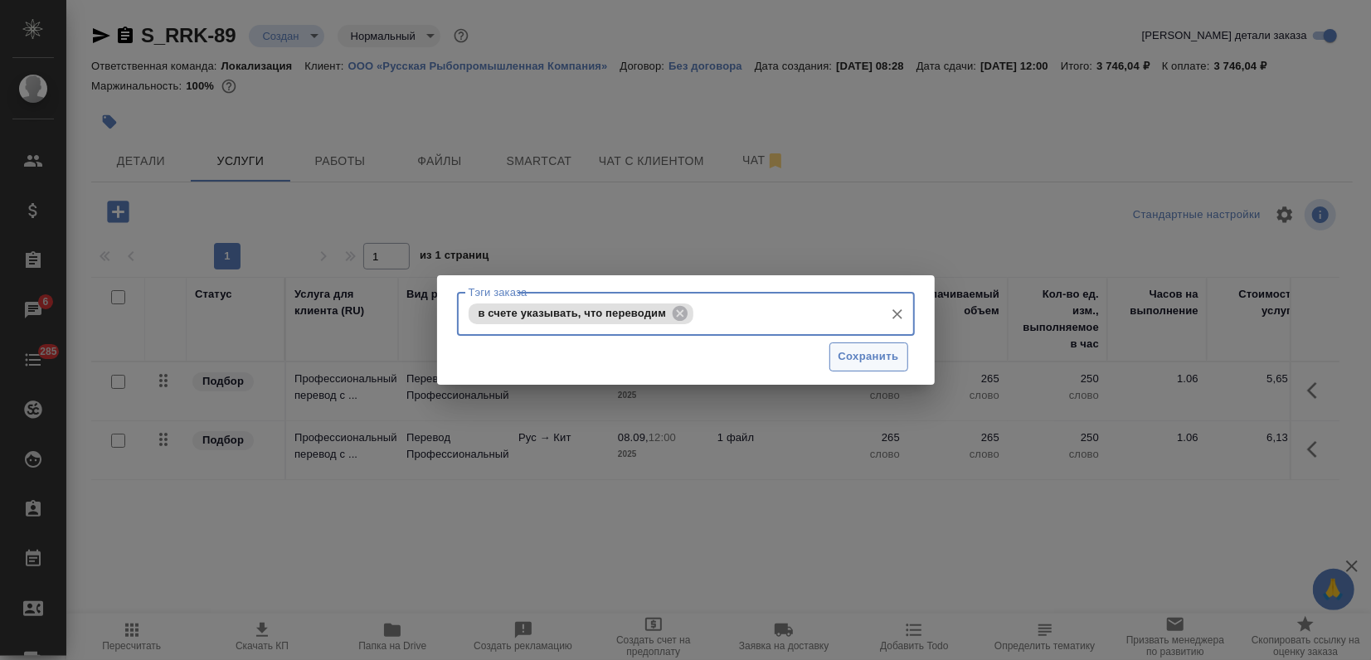
click at [850, 361] on span "Сохранить" at bounding box center [868, 356] width 61 height 19
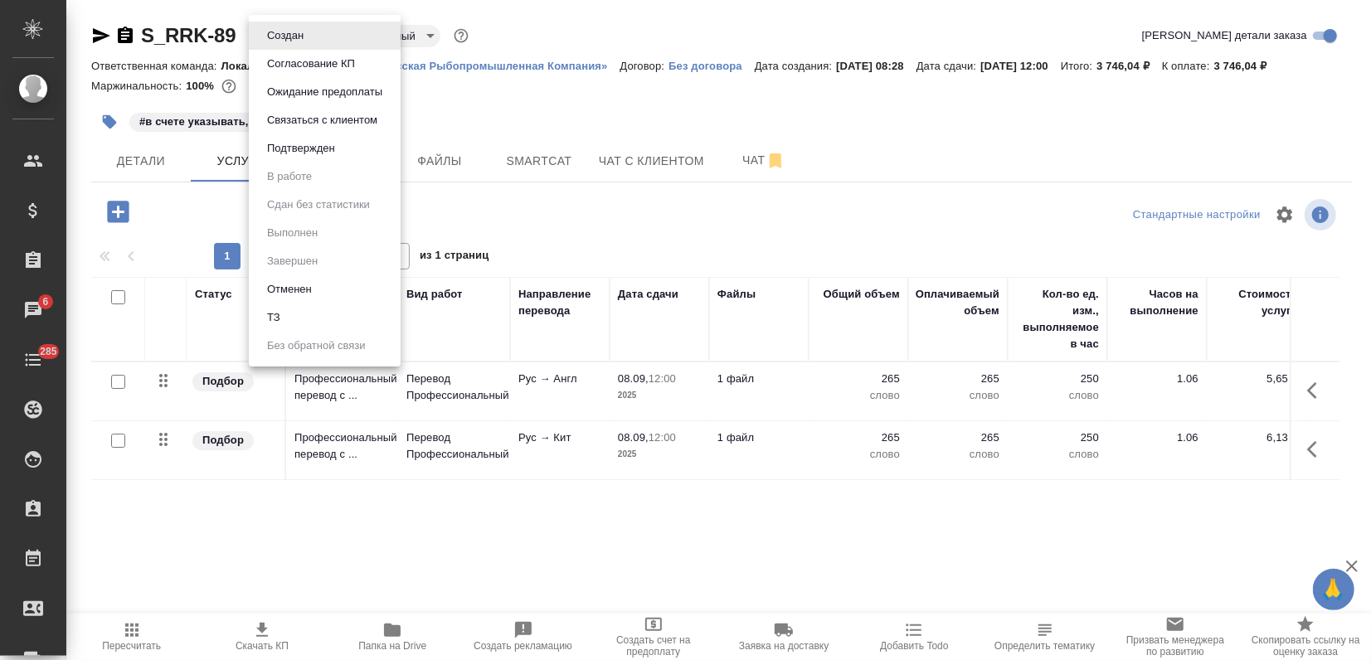
click at [289, 44] on body "🙏 .cls-1 fill:#fff; AWATERA Zagorodnikh Viktoria Клиенты Спецификации Заказы 6 …" at bounding box center [685, 330] width 1371 height 660
click at [307, 159] on li "Подтвержден" at bounding box center [325, 148] width 152 height 28
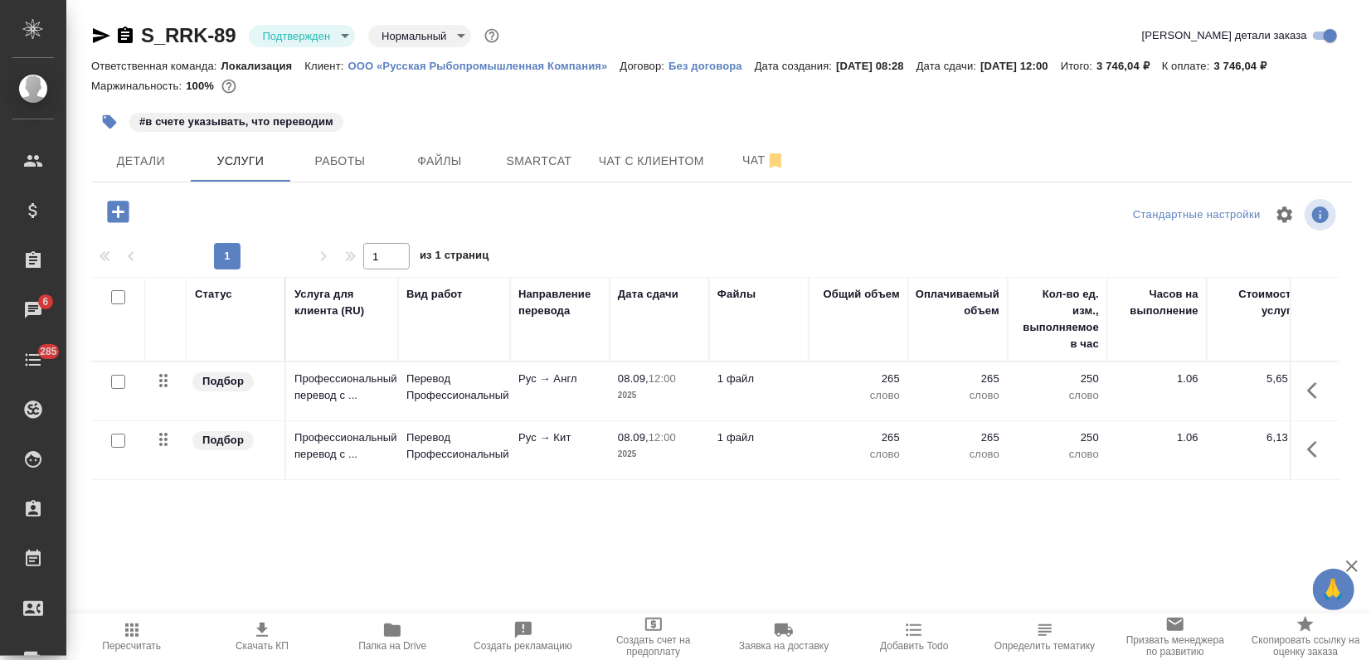
click at [97, 33] on icon "button" at bounding box center [101, 35] width 17 height 15
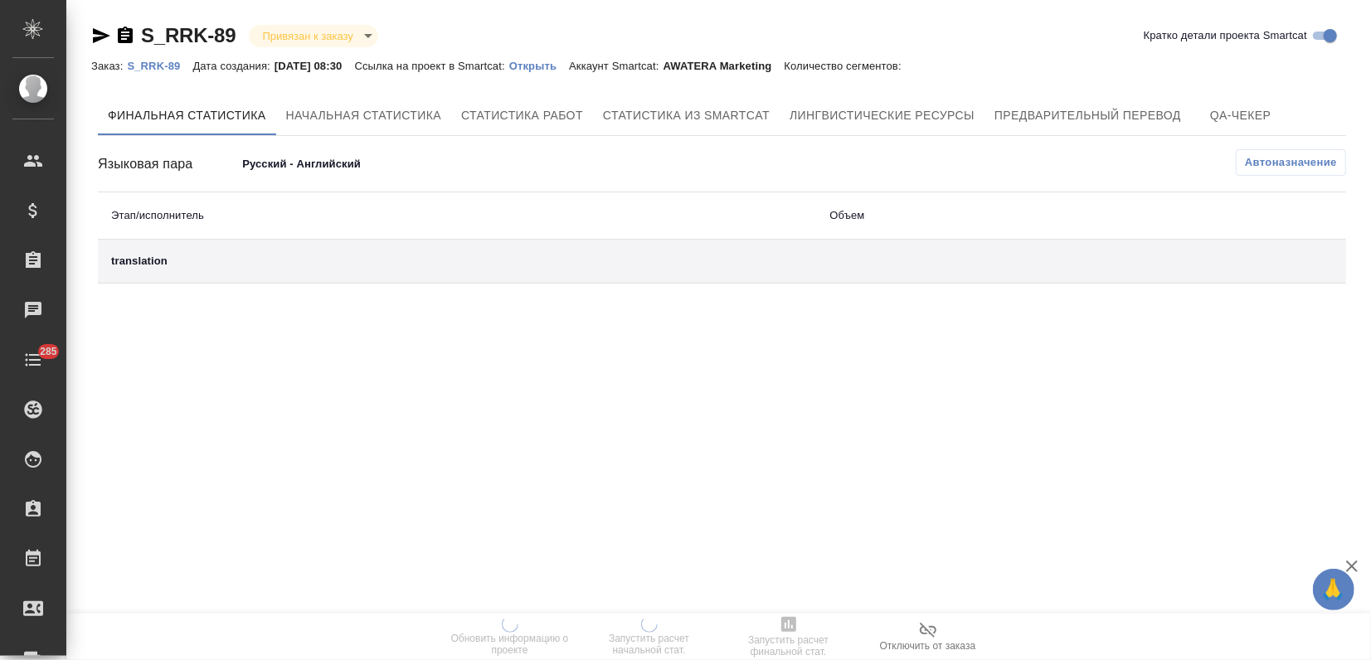
click at [566, 66] on p "Открыть" at bounding box center [539, 66] width 60 height 12
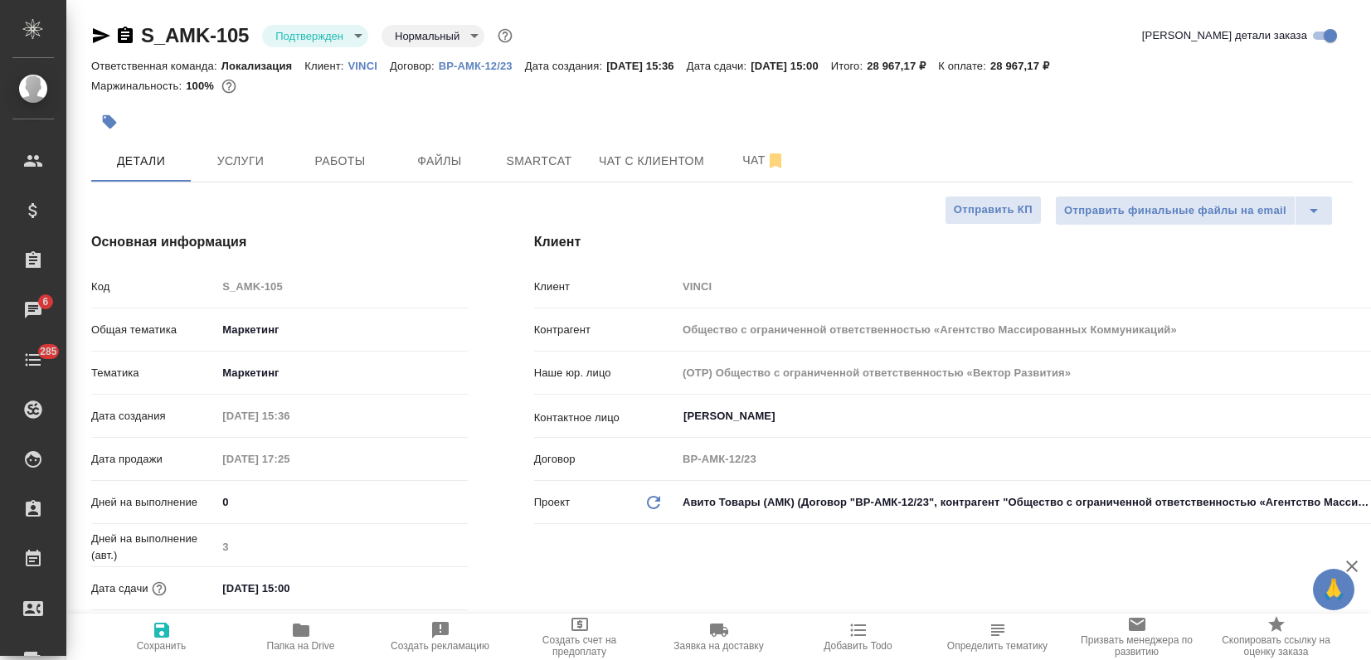
select select "RU"
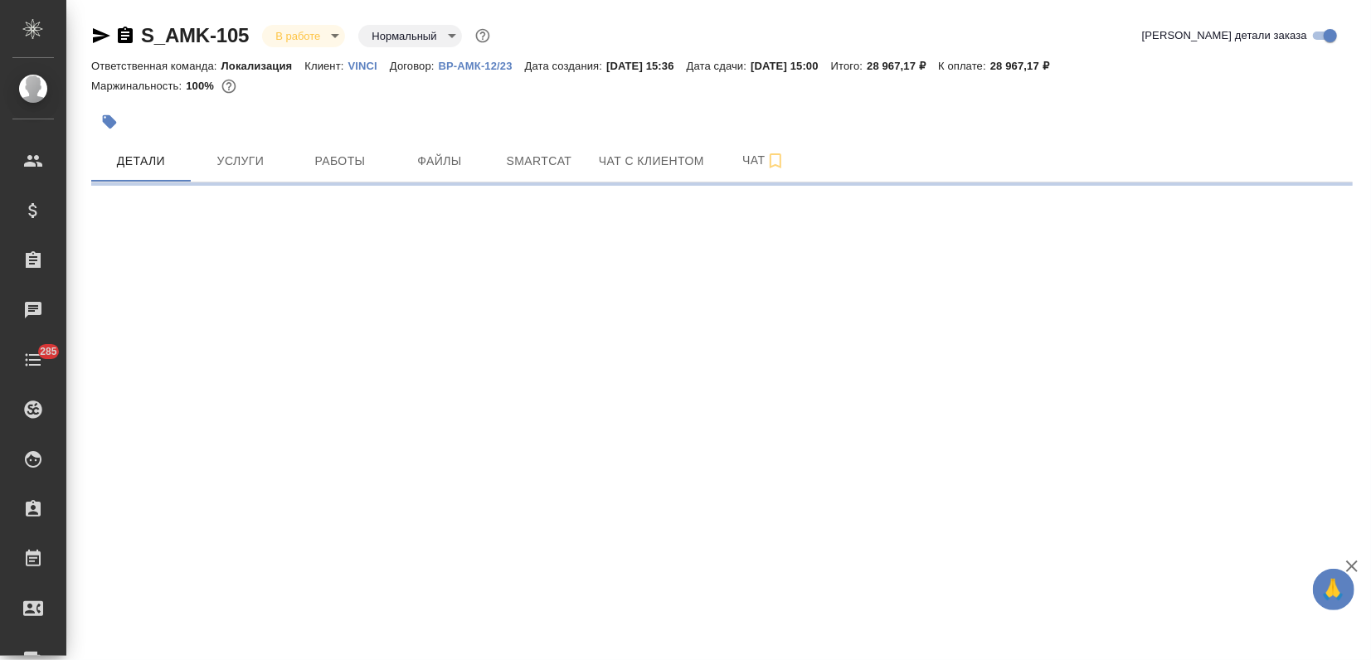
select select "RU"
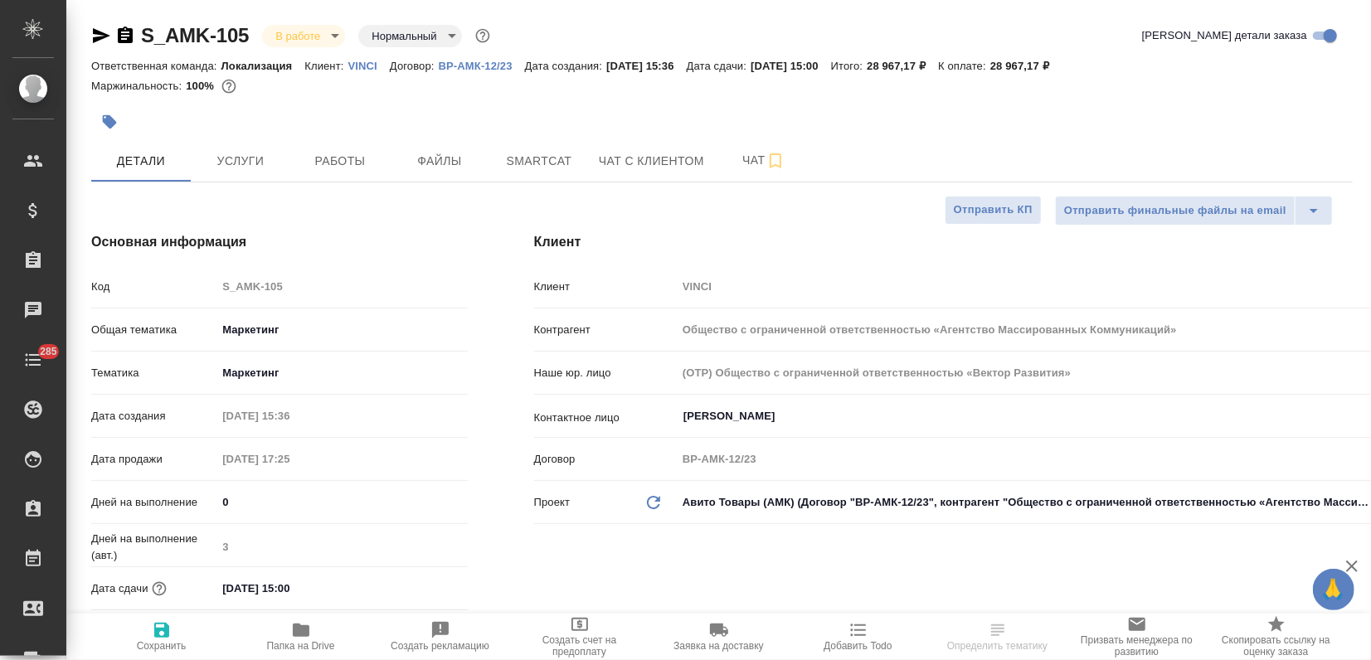
type textarea "x"
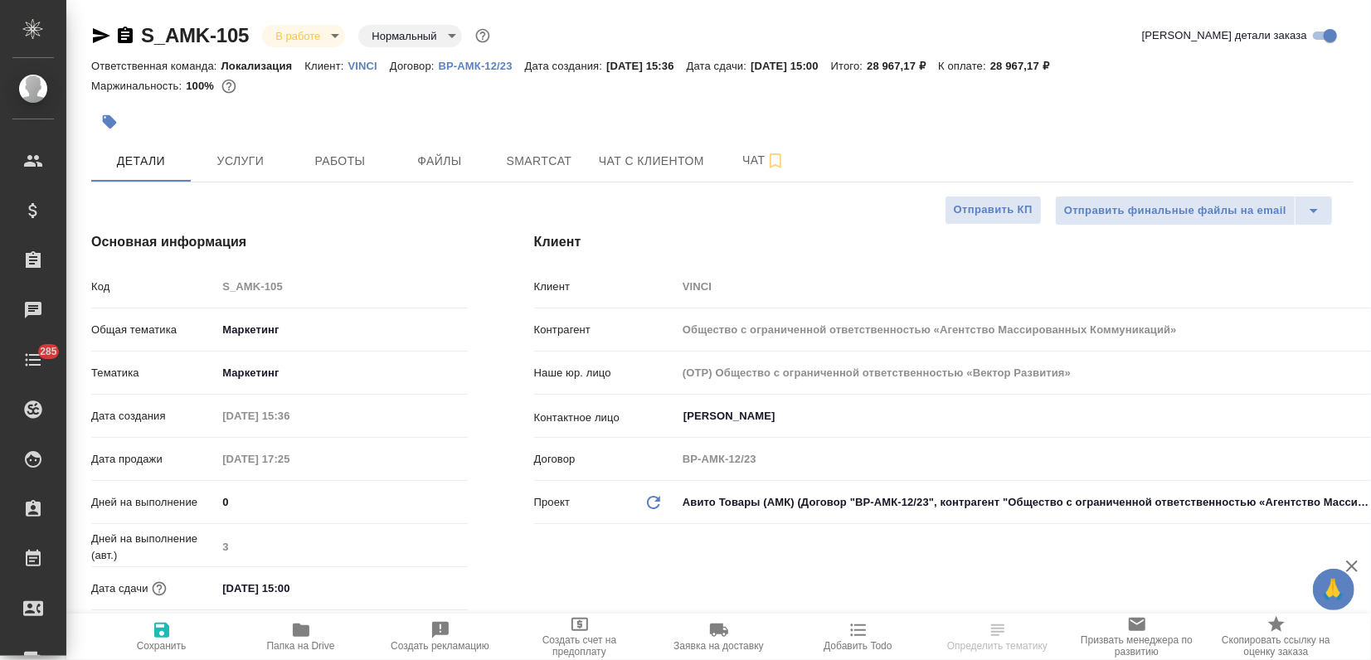
type textarea "x"
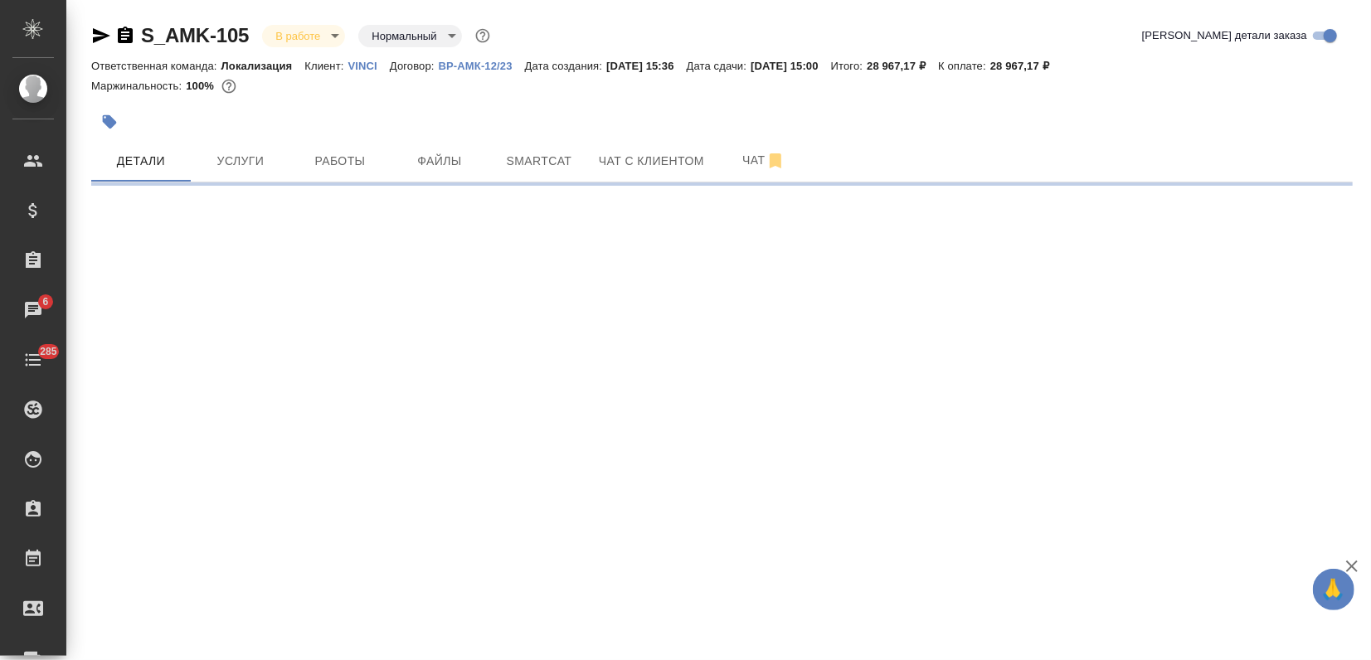
select select "RU"
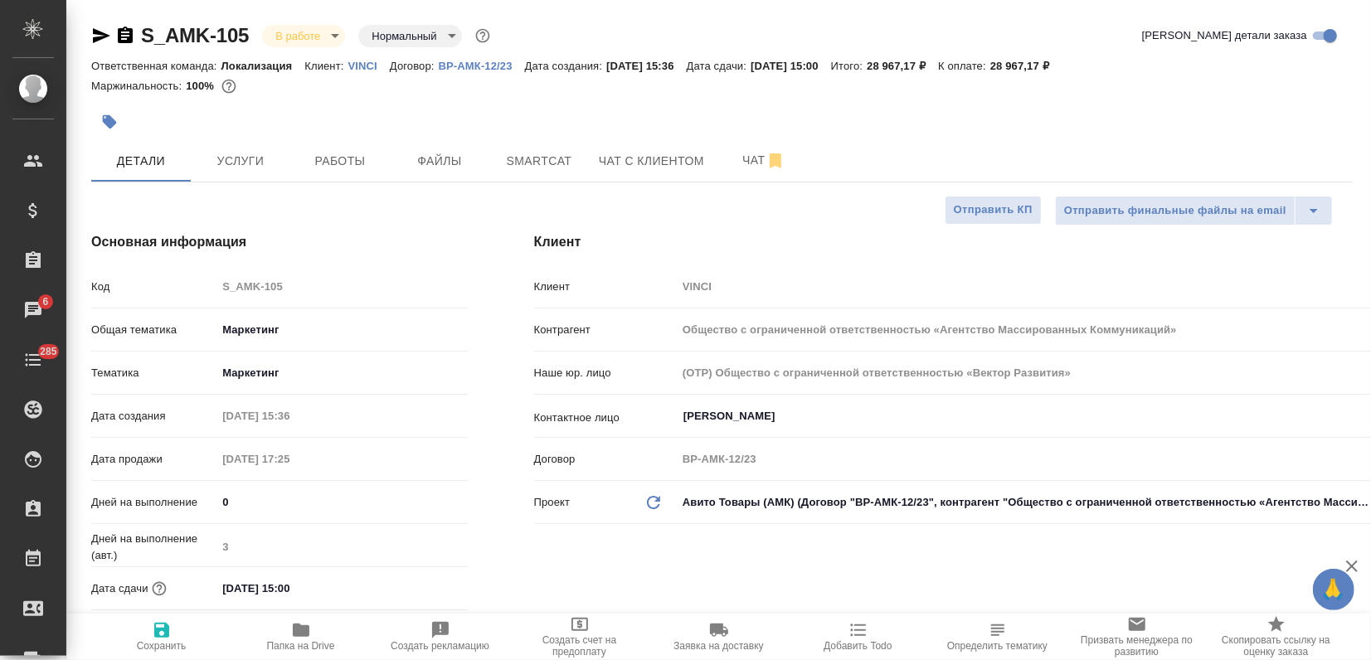
type textarea "x"
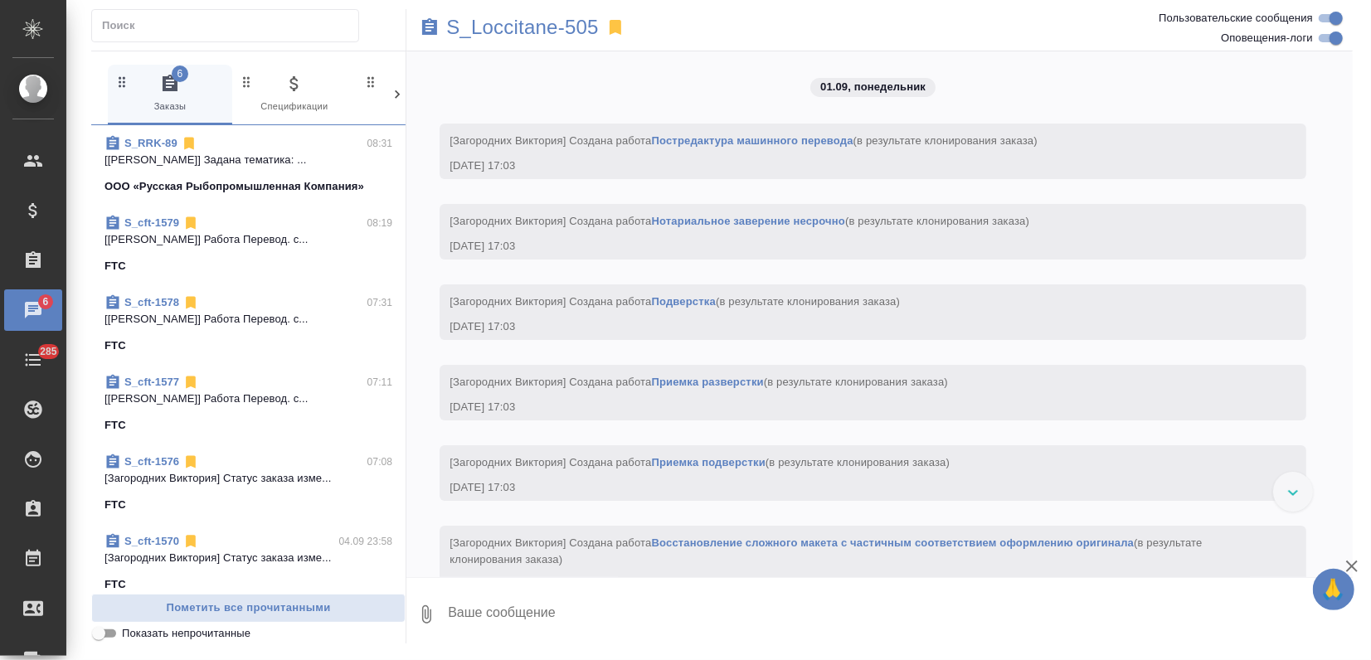
scroll to position [8741, 0]
